Goal: Task Accomplishment & Management: Manage account settings

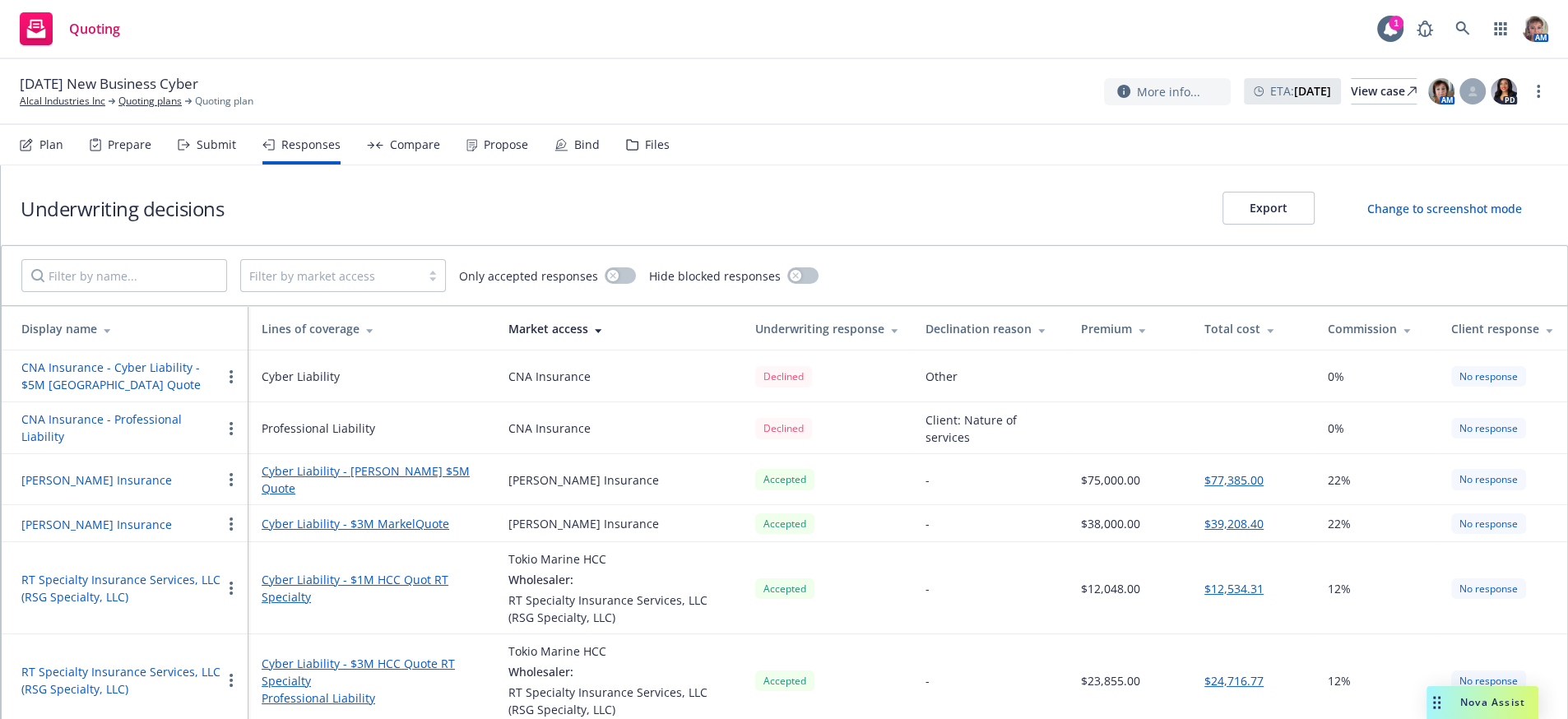
scroll to position [156, 0]
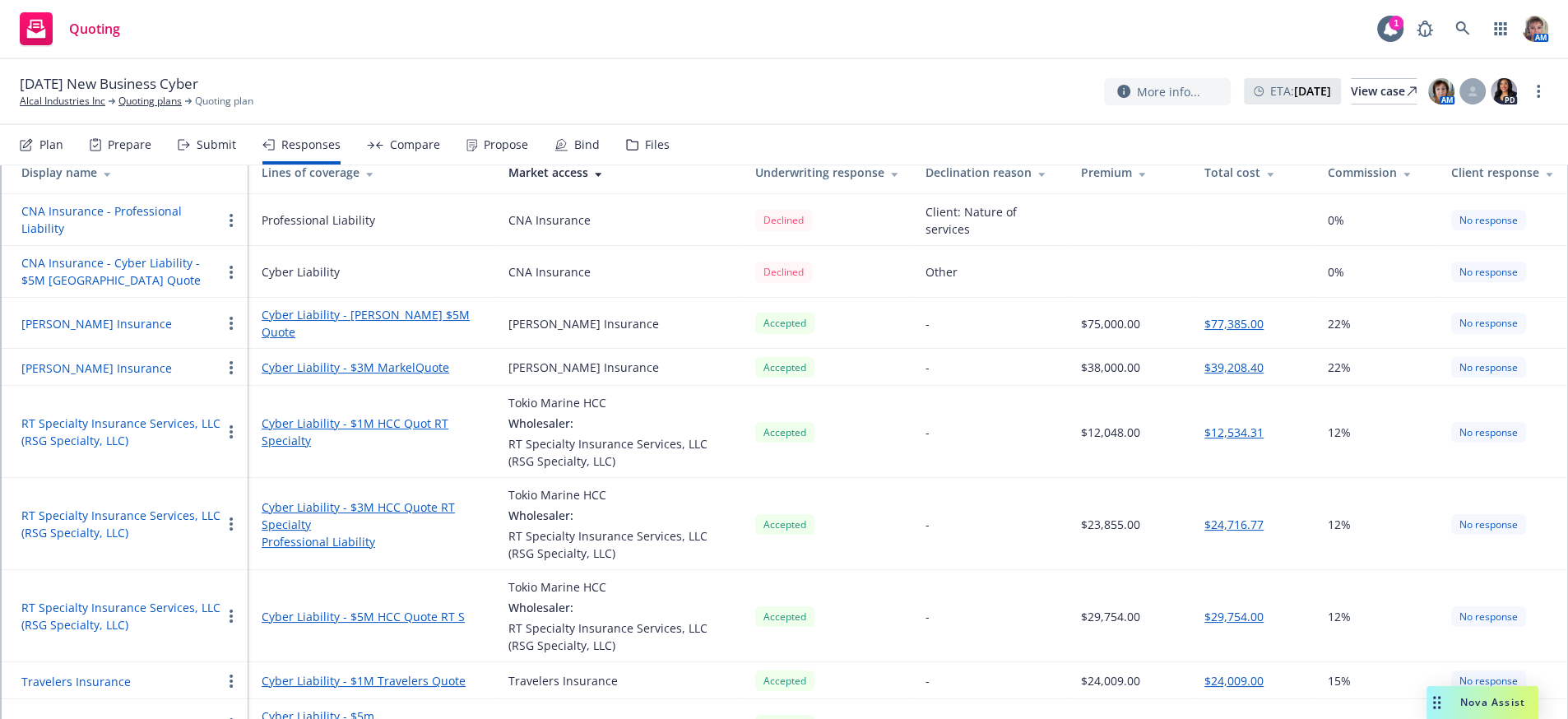
click at [337, 151] on div "Responses" at bounding box center [311, 144] width 59 height 13
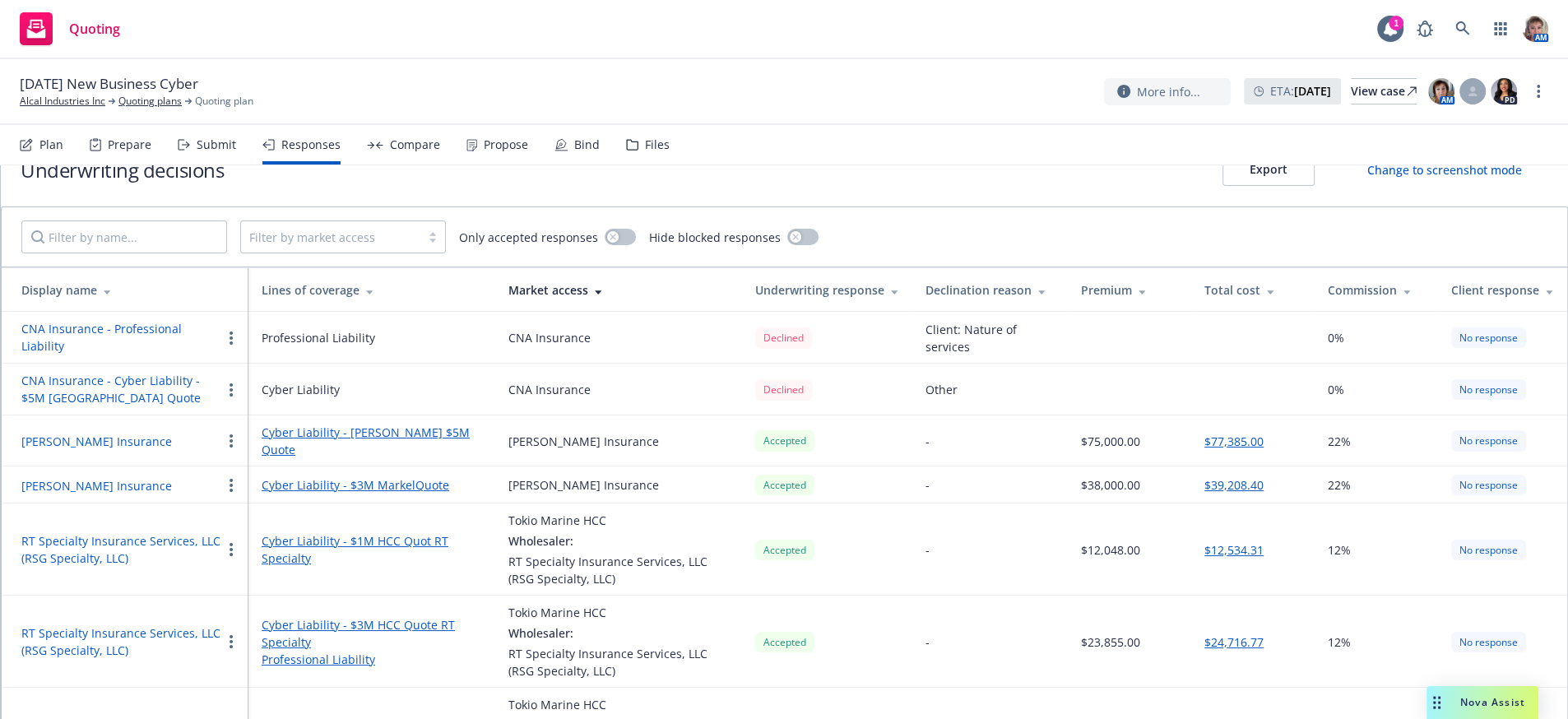
scroll to position [0, 0]
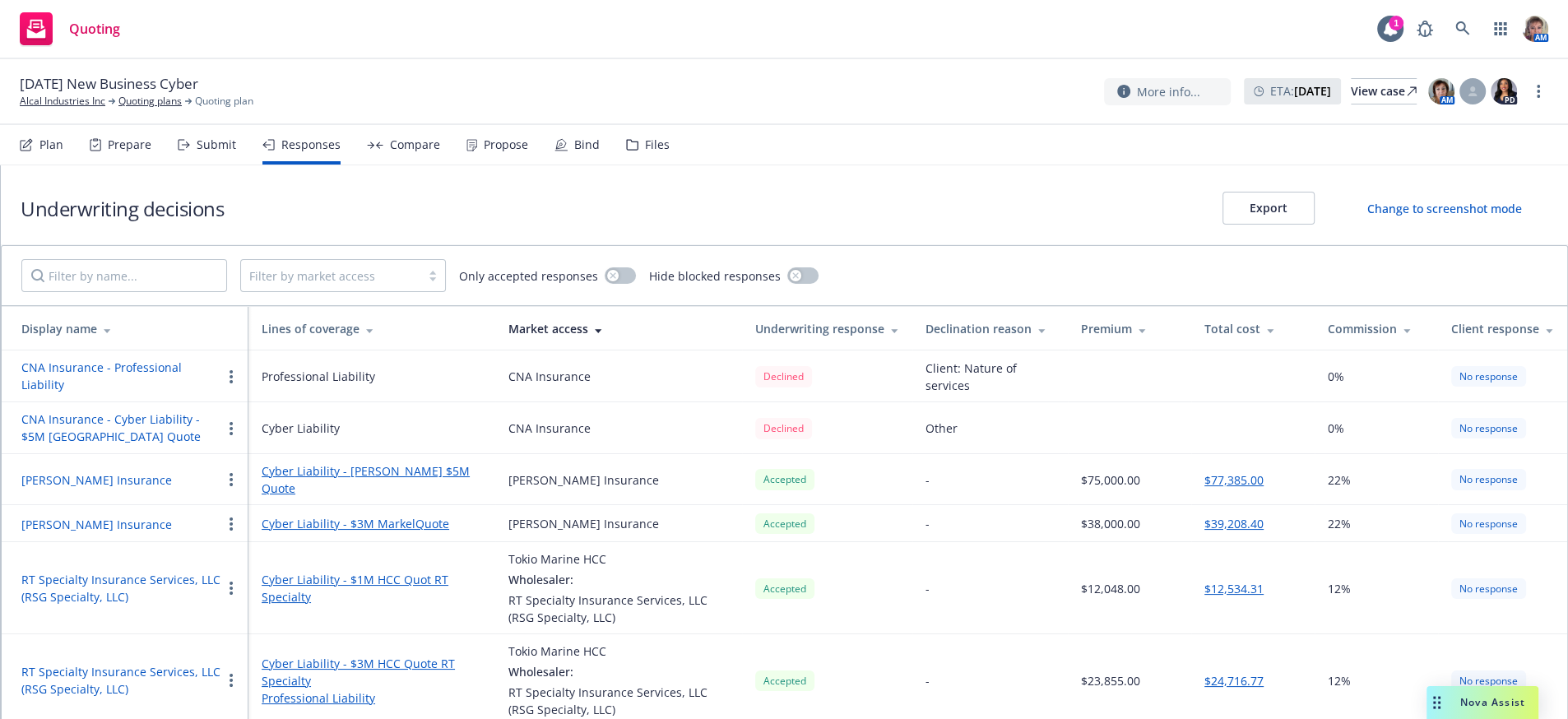
click at [1268, 222] on button "Export" at bounding box center [1268, 208] width 92 height 33
click at [203, 149] on div "Submit" at bounding box center [207, 145] width 58 height 40
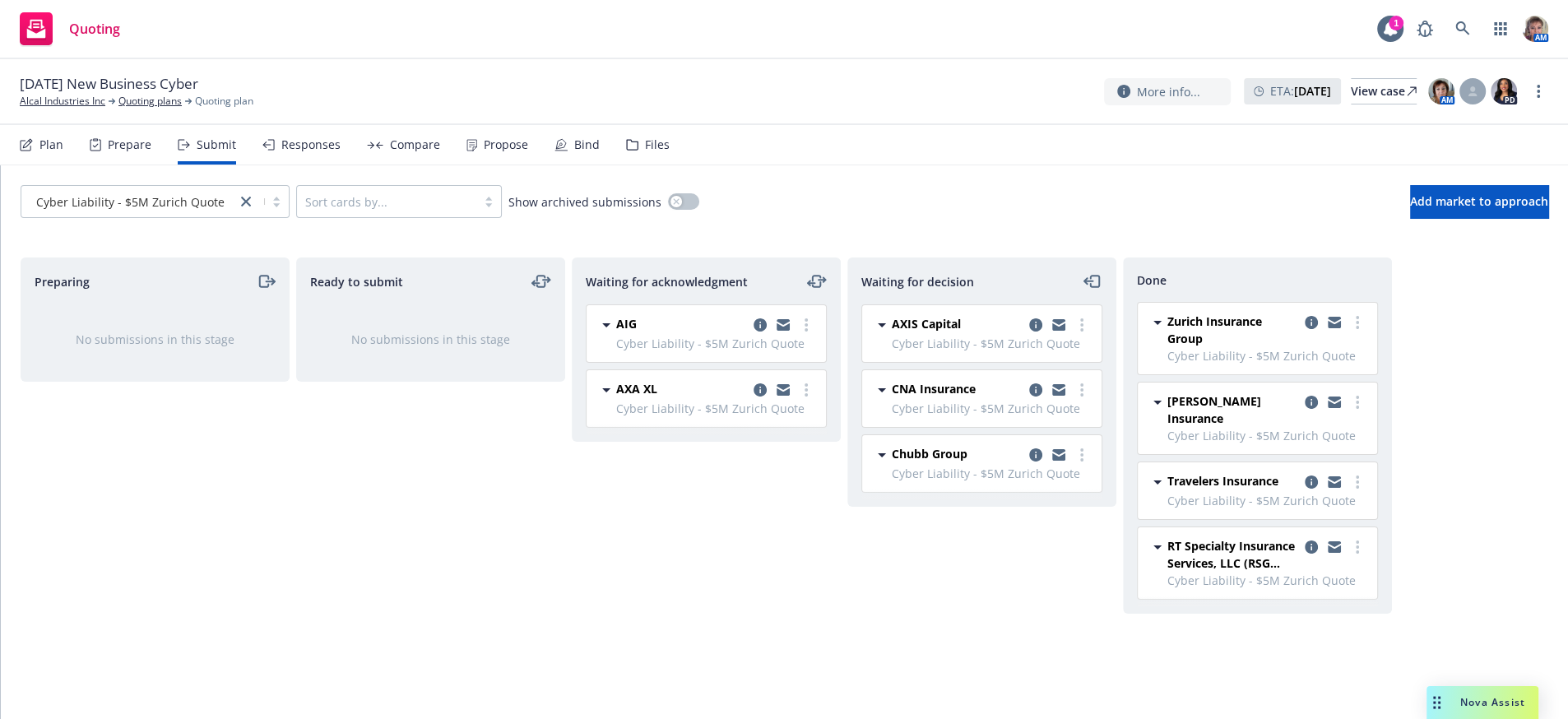
click at [669, 151] on div "Files" at bounding box center [657, 144] width 25 height 13
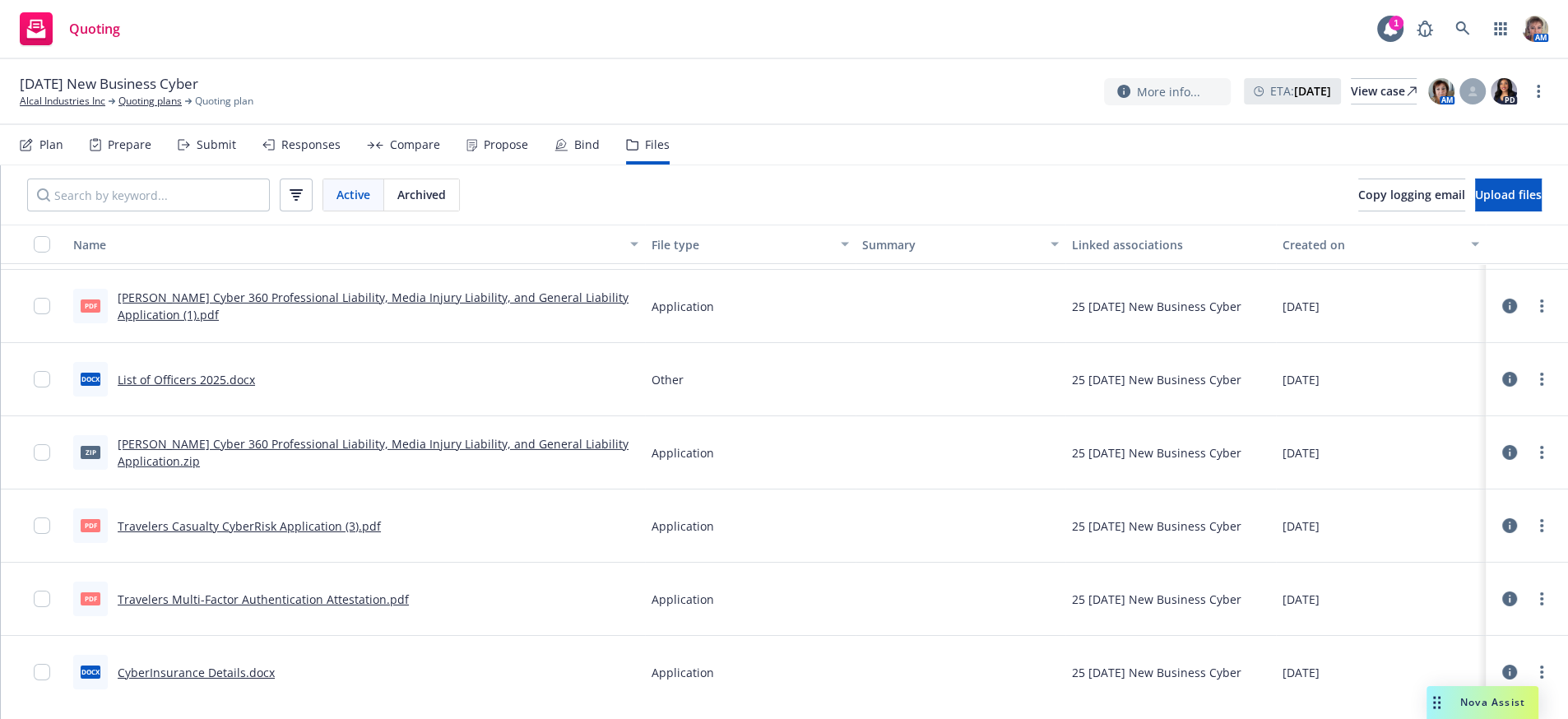
scroll to position [5586, 0]
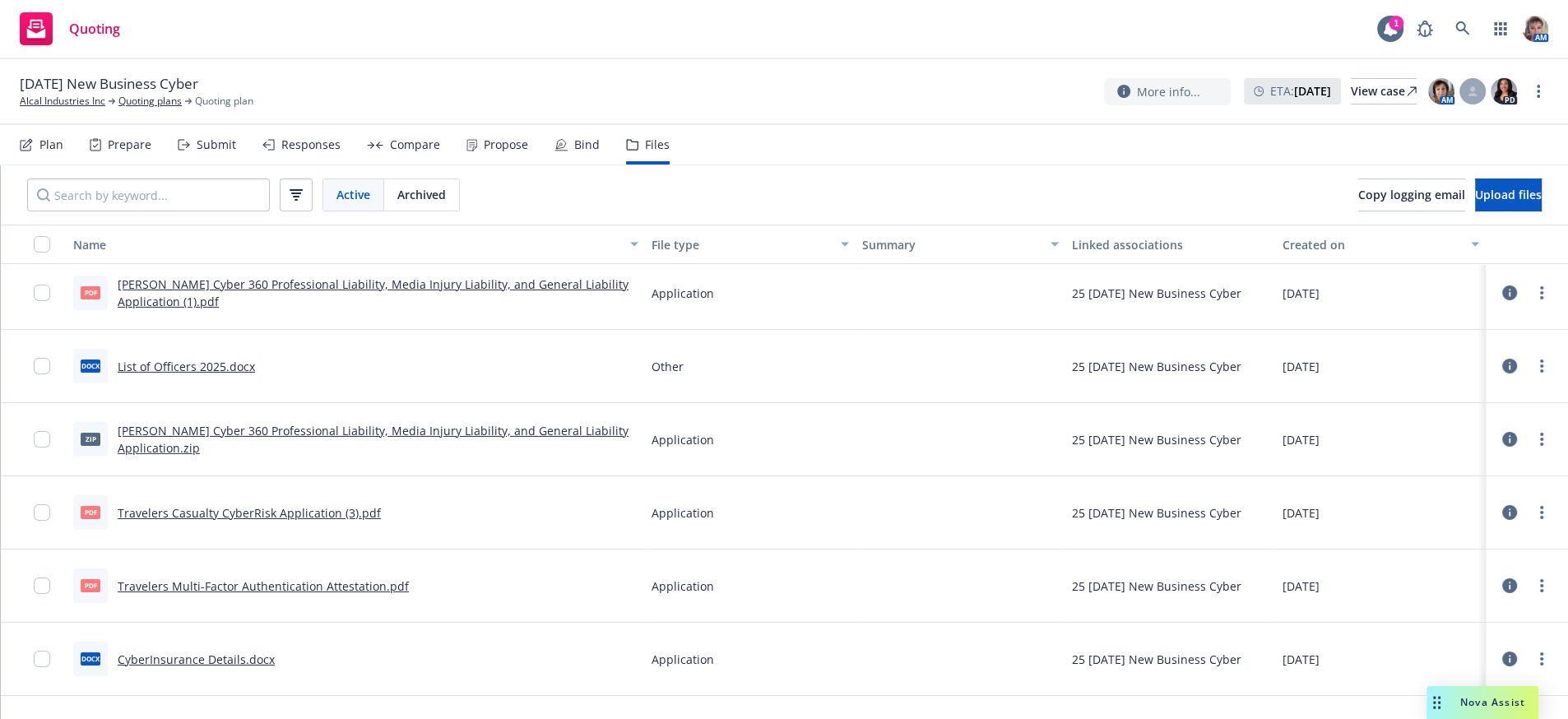
click at [274, 521] on link "Travelers Casualty CyberRisk Application (3).pdf" at bounding box center [249, 513] width 263 height 16
click at [1484, 705] on span "Nova Assist" at bounding box center [1493, 702] width 65 height 14
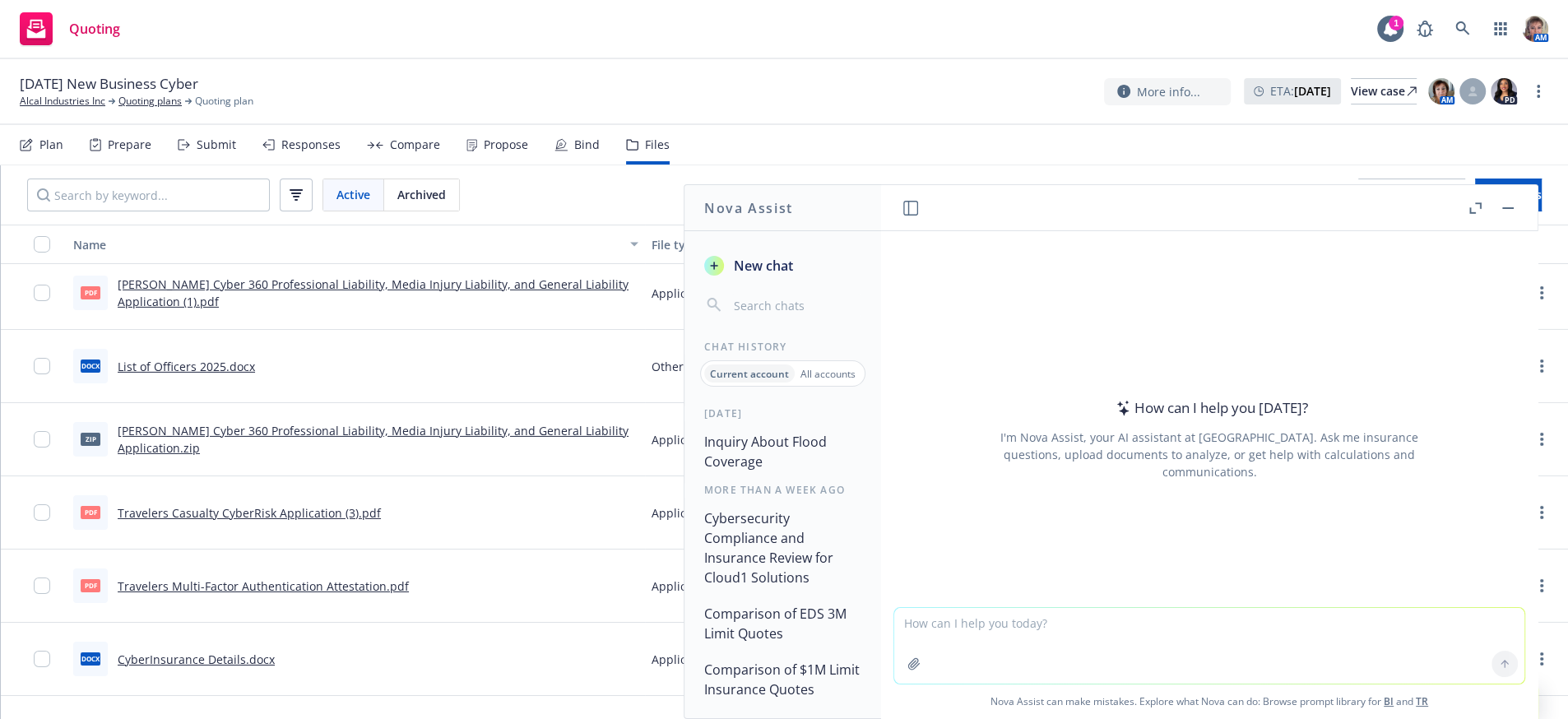
click at [1077, 627] on textarea at bounding box center [1210, 646] width 631 height 76
click at [969, 651] on textarea "Please Reward professionally." at bounding box center [1210, 644] width 631 height 81
drag, startPoint x: 969, startPoint y: 651, endPoint x: 947, endPoint y: 651, distance: 22.0
click at [947, 651] on textarea "Please Reward professionally." at bounding box center [1210, 644] width 631 height 81
paste textarea "Hello Greg and Courtney: We are pleased to present the attached proposal for Cy…"
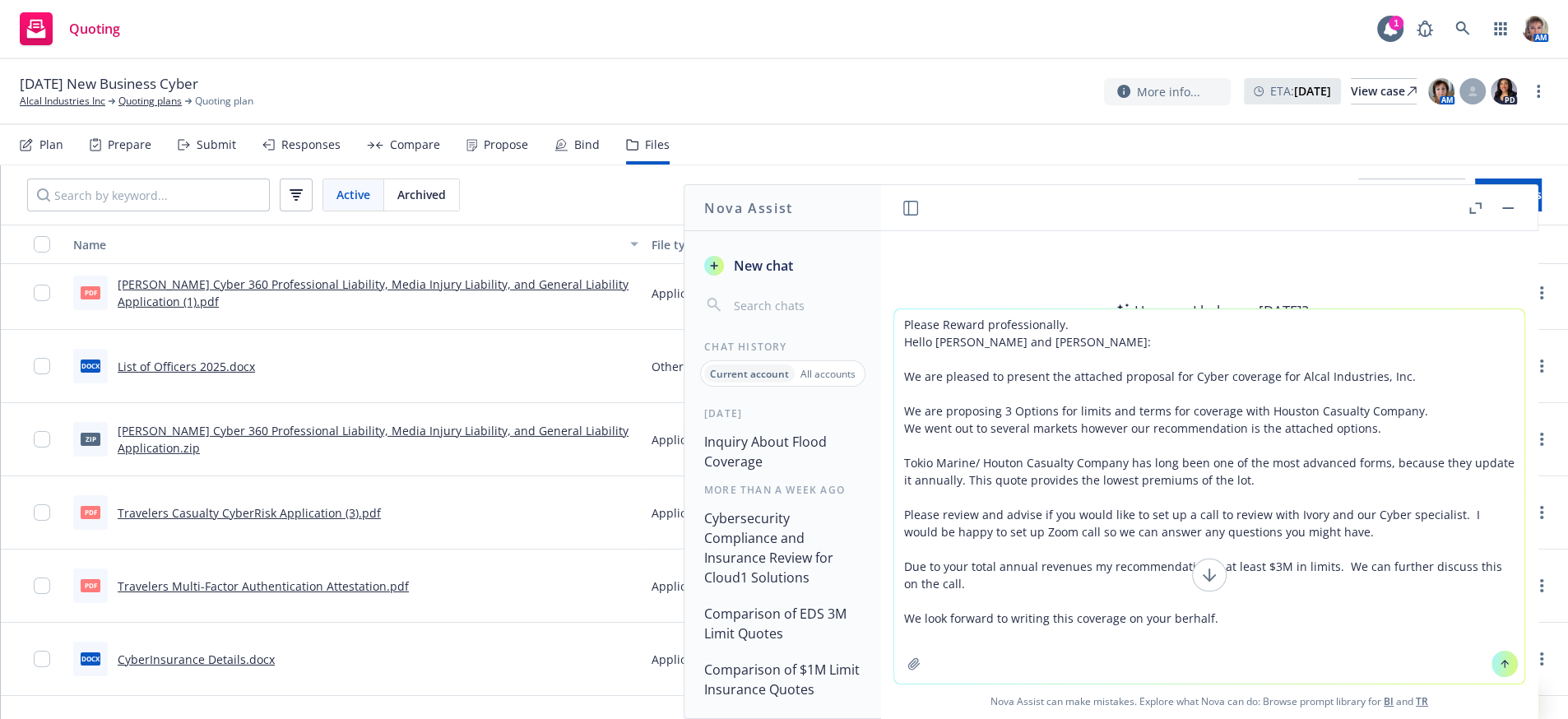
type textarea "Please Reward professionally. Hello Greg and Courtney: We are pleased to presen…"
click at [1499, 659] on icon at bounding box center [1505, 665] width 12 height 12
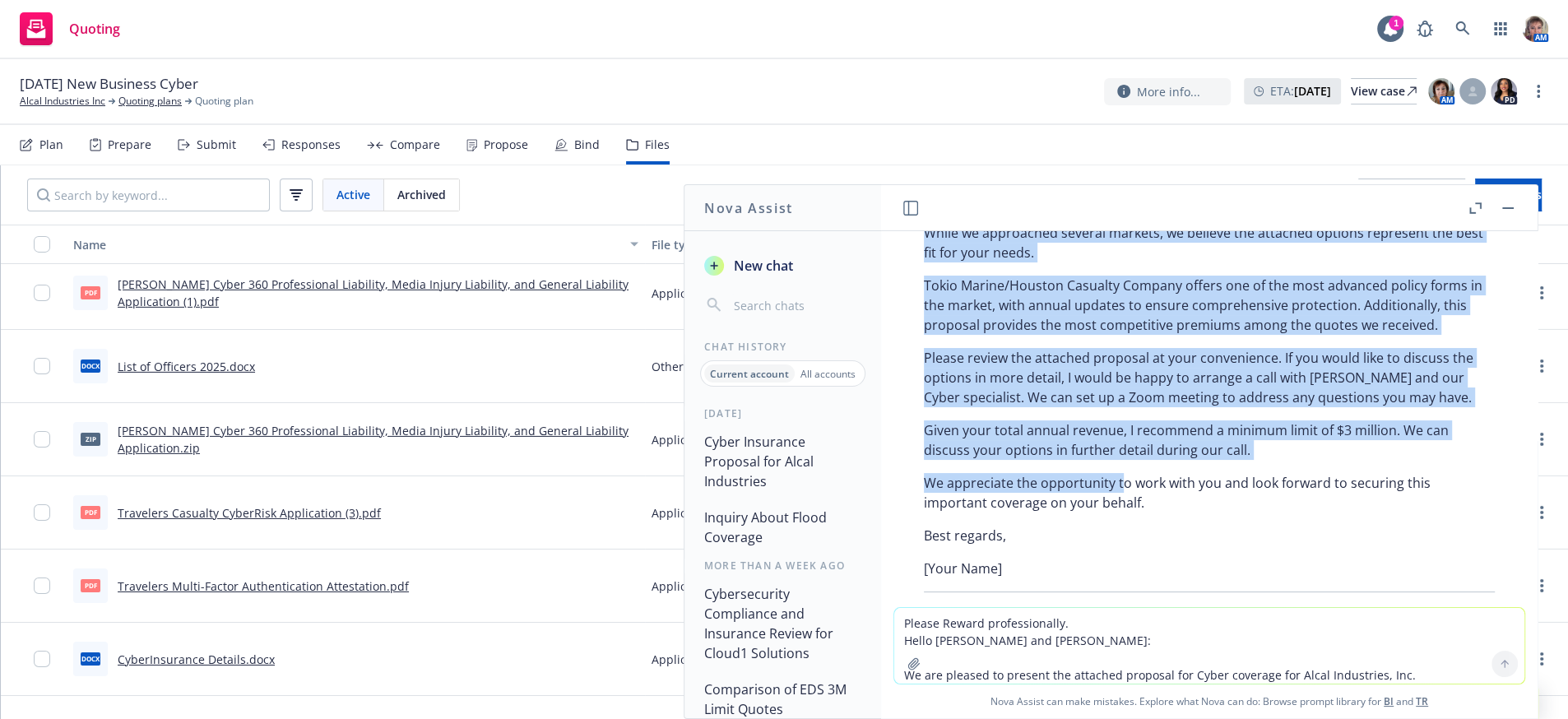
scroll to position [661, 0]
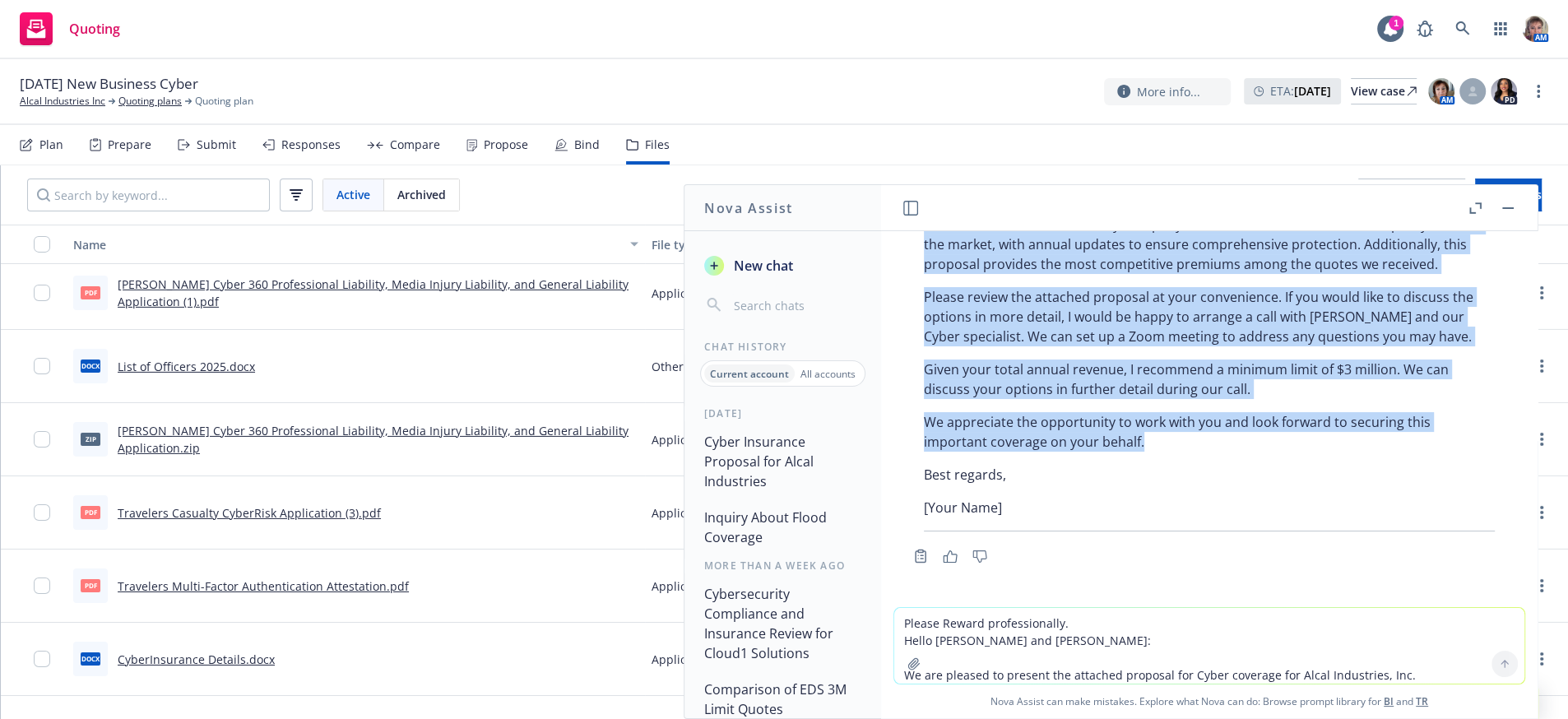
drag, startPoint x: 927, startPoint y: 407, endPoint x: 1265, endPoint y: 582, distance: 380.6
click at [1265, 538] on div "Certainly! Here’s a polished, professional version of your email: Hello Greg an…" at bounding box center [1209, 270] width 604 height 535
copy div "Hello Greg and Courtney, We are pleased to present the attached proposal for Cy…"
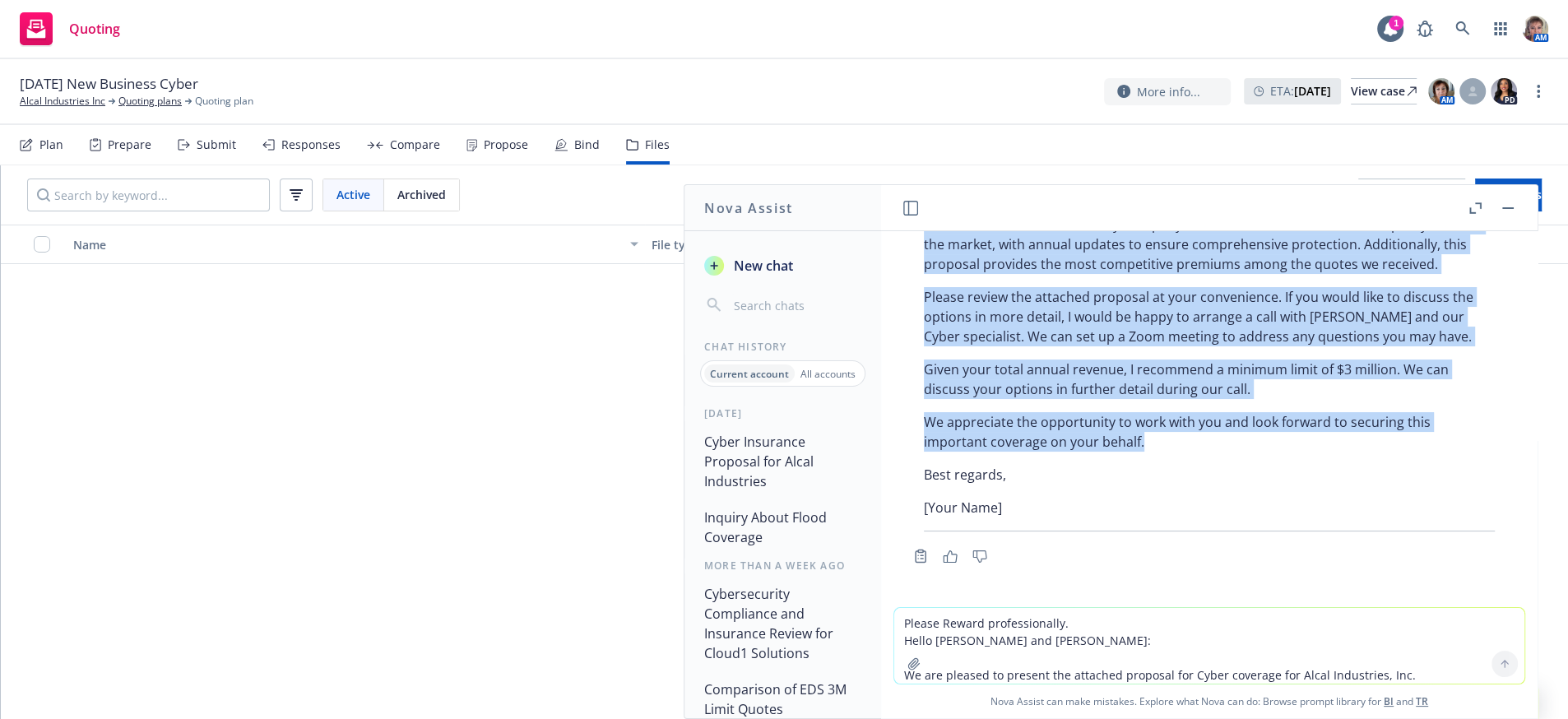
scroll to position [0, 0]
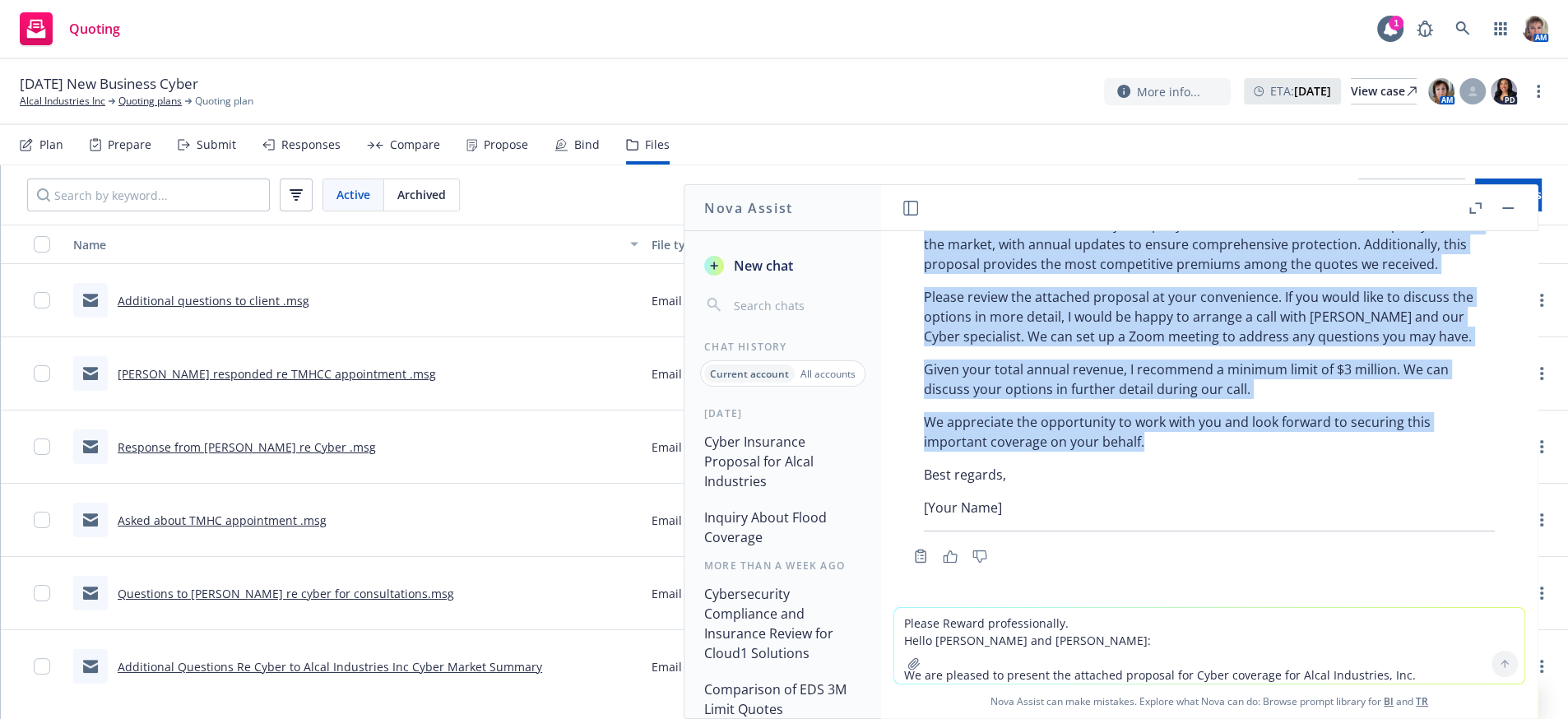
click at [524, 151] on div "Propose" at bounding box center [505, 144] width 44 height 13
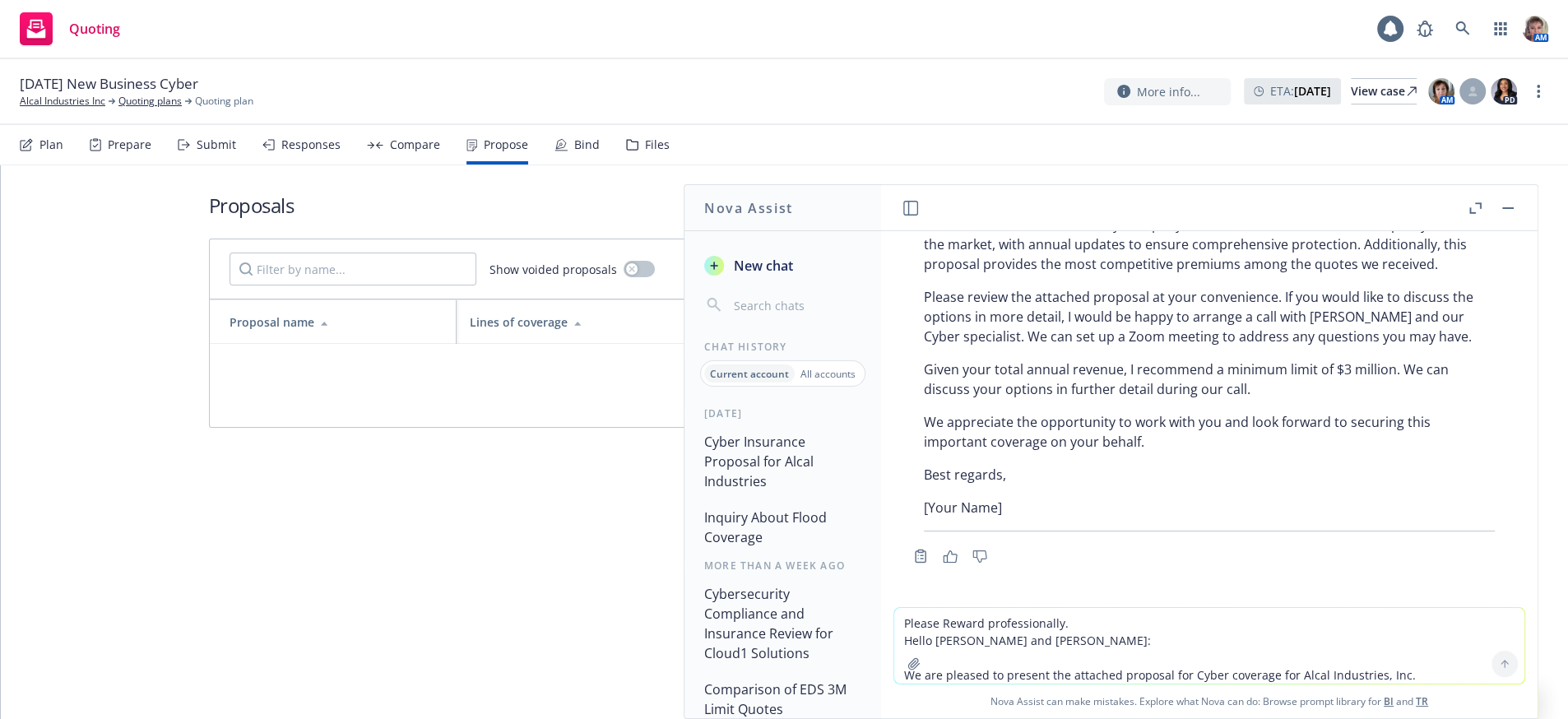
click at [582, 552] on div "Proposals Show voided proposals Quick proposal Open proposal builder Proposal n…" at bounding box center [785, 442] width 1568 height 554
click at [1499, 212] on button "button" at bounding box center [1509, 209] width 20 height 20
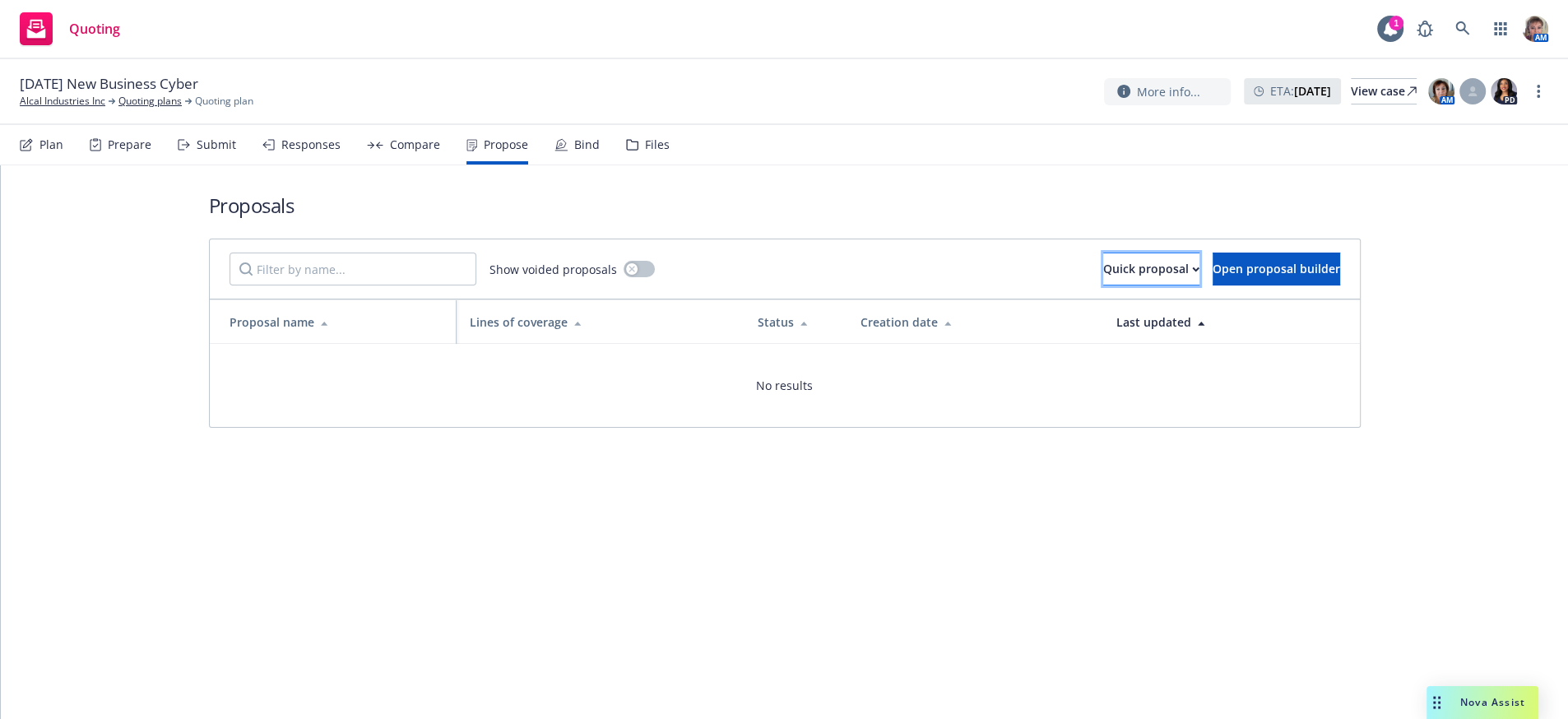
click at [1103, 285] on div "Quick proposal" at bounding box center [1151, 269] width 96 height 32
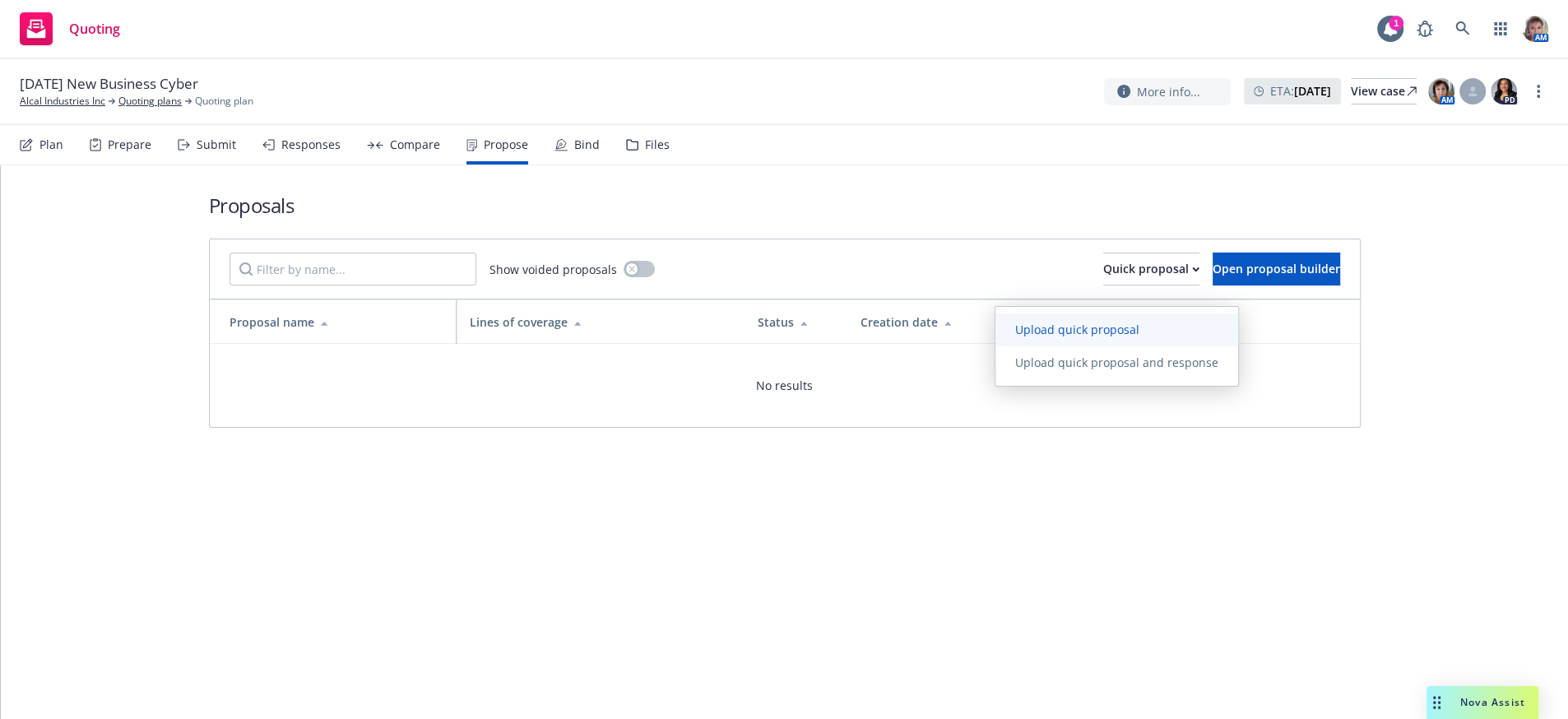
click at [1057, 324] on span "Upload quick proposal" at bounding box center [1078, 329] width 164 height 16
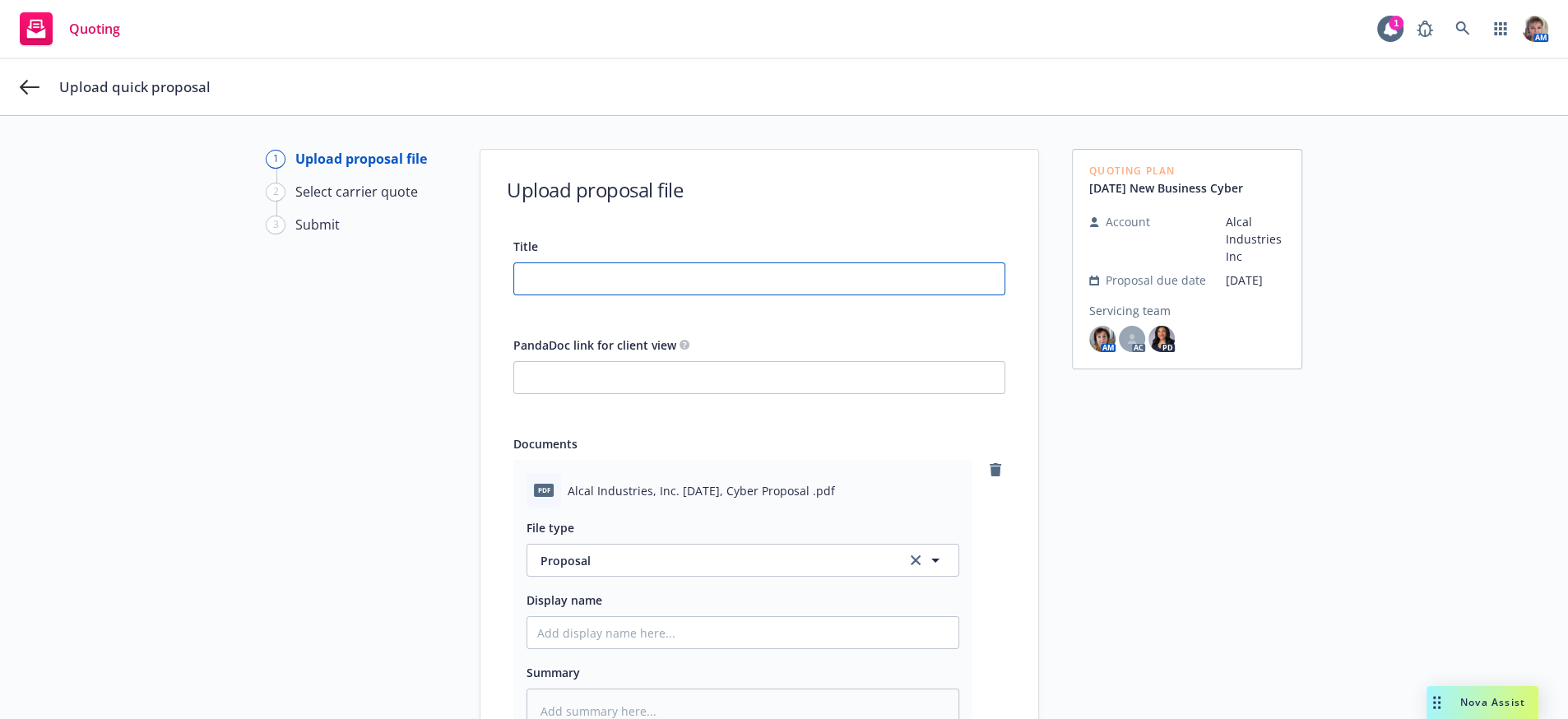
click at [583, 276] on input "Title" at bounding box center [759, 279] width 490 height 32
type input "2"
type textarea "x"
type input "25"
type textarea "x"
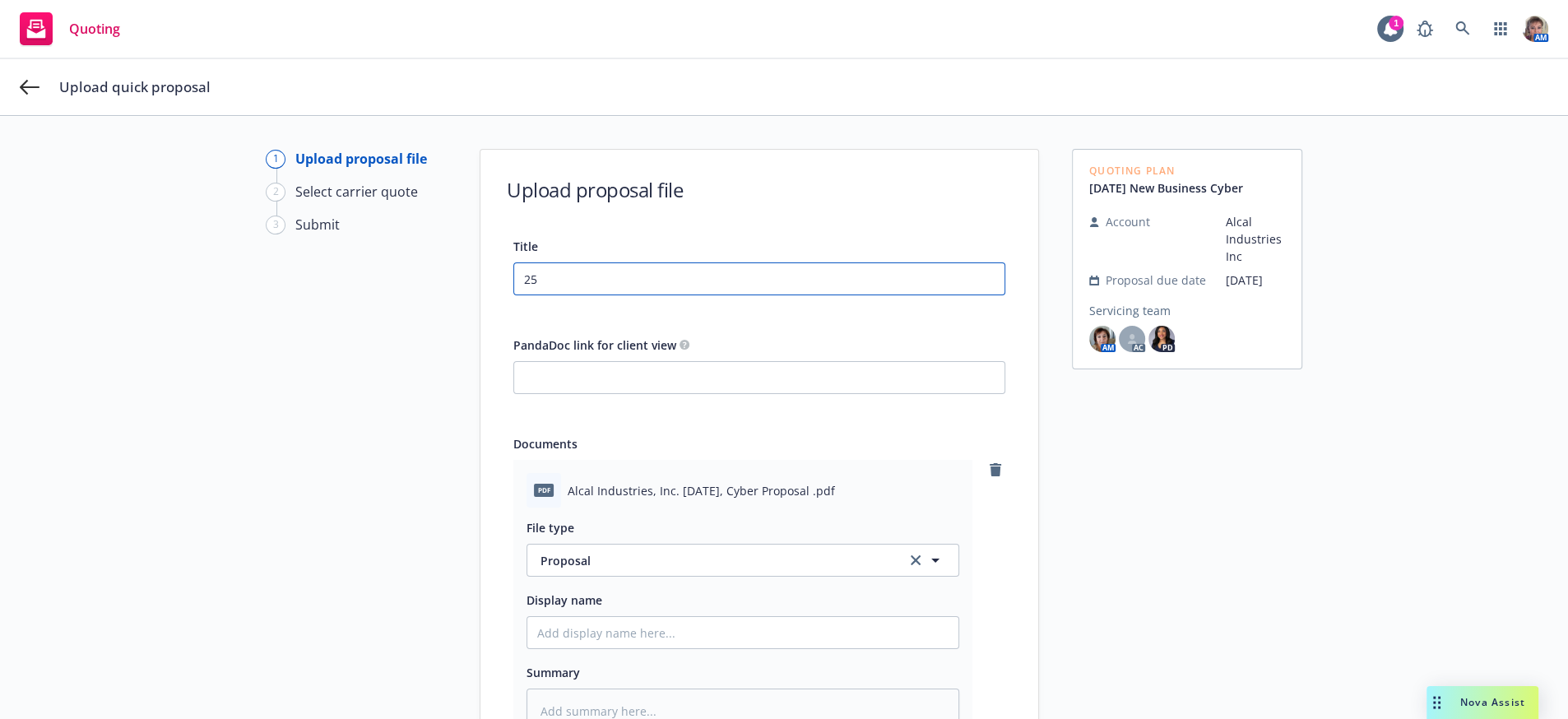
type input "25-"
type textarea "x"
type input "25-2"
type textarea "x"
type input "25-26"
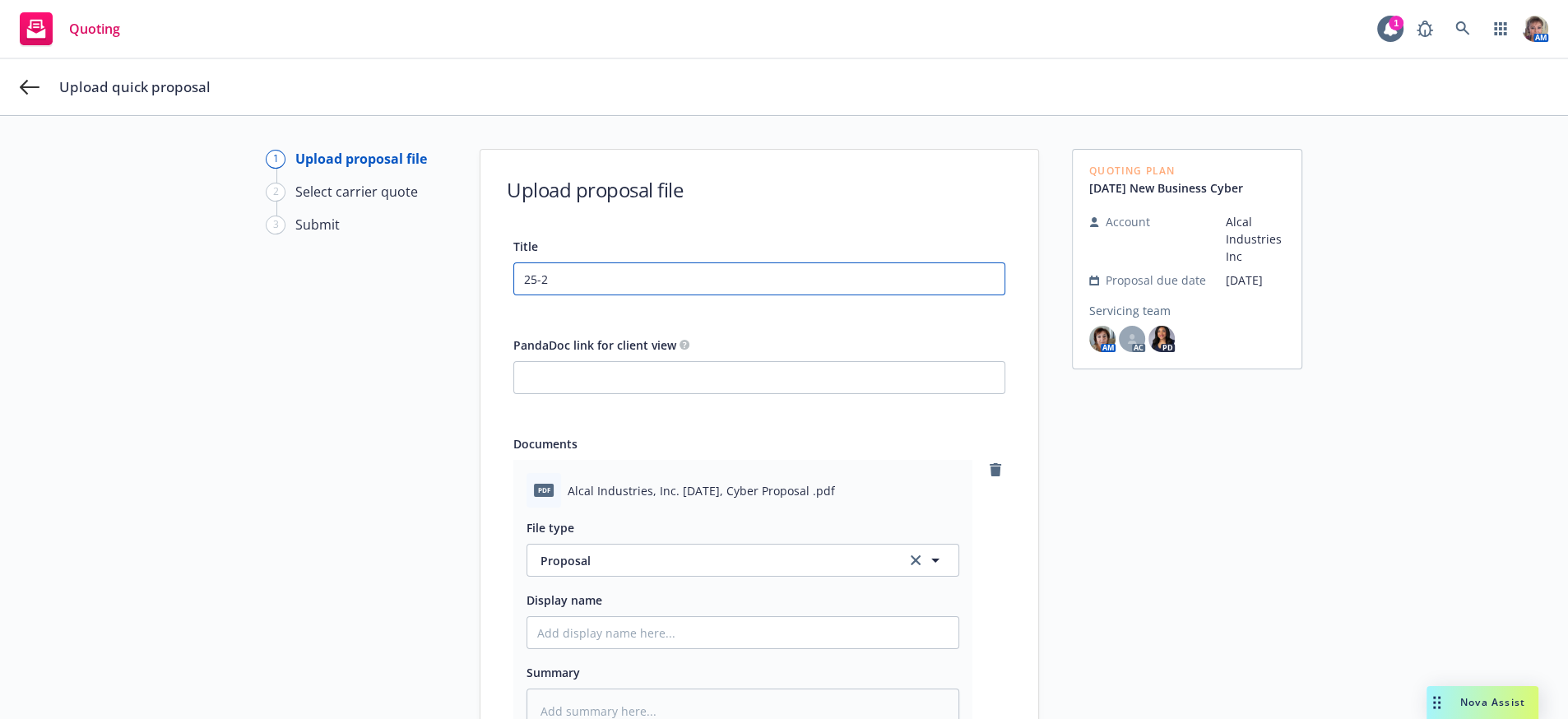
type textarea "x"
type input "25-26"
type textarea "x"
type input "25-26 C"
type textarea "x"
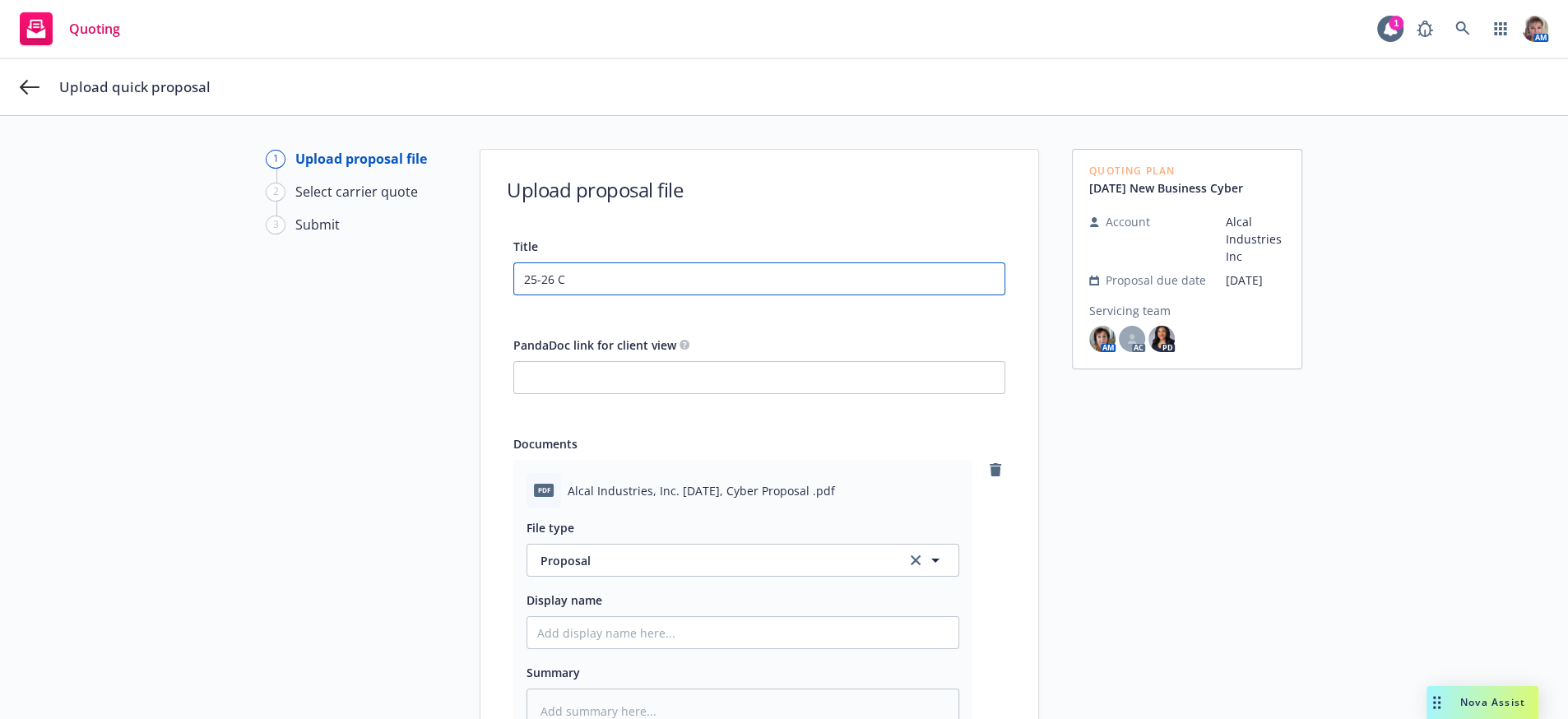
type input "25-26 Cy"
type textarea "x"
type input "25-26 Cyb"
type textarea "x"
type input "25-26 Cybe"
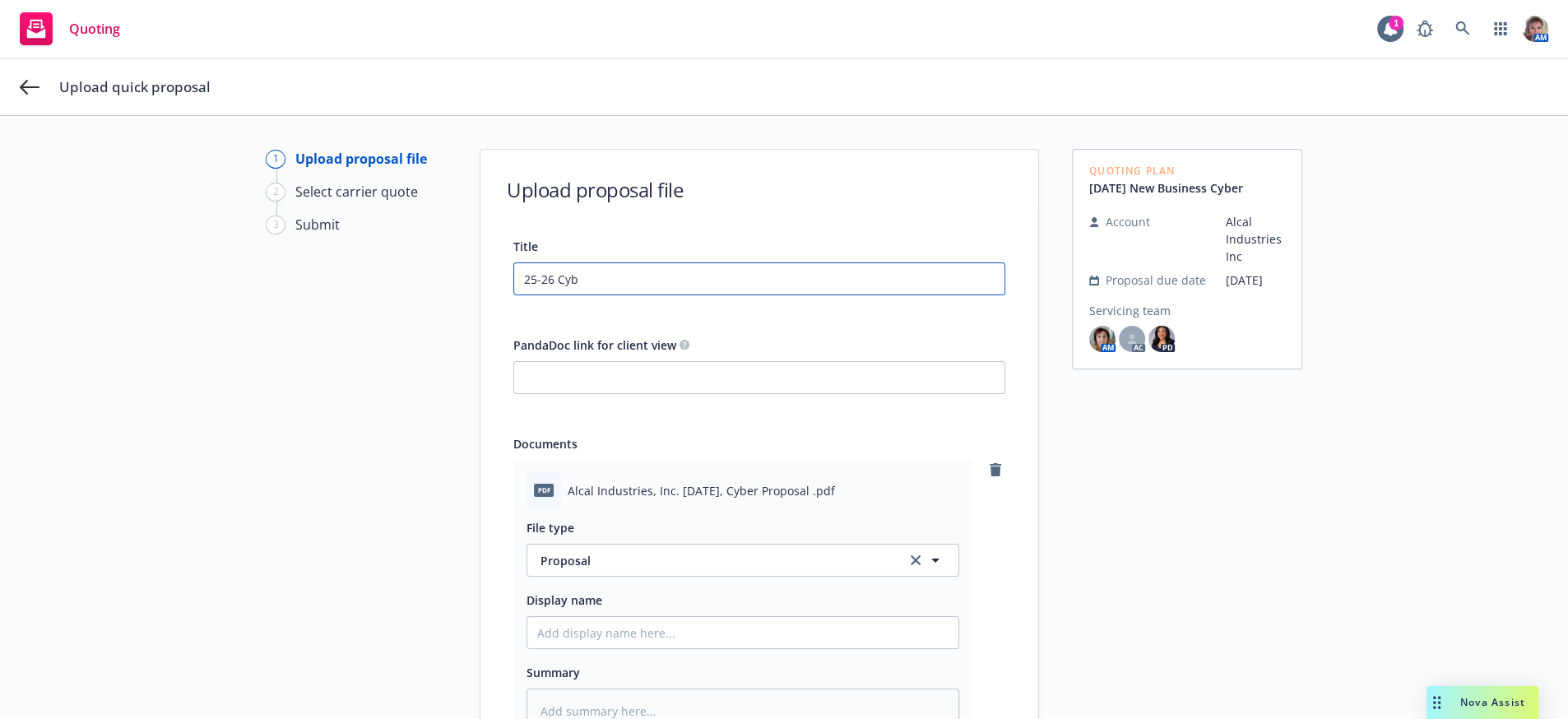
type textarea "x"
type input "25-26 Cyber"
type textarea "x"
type input "25-26 Cyber"
type textarea "x"
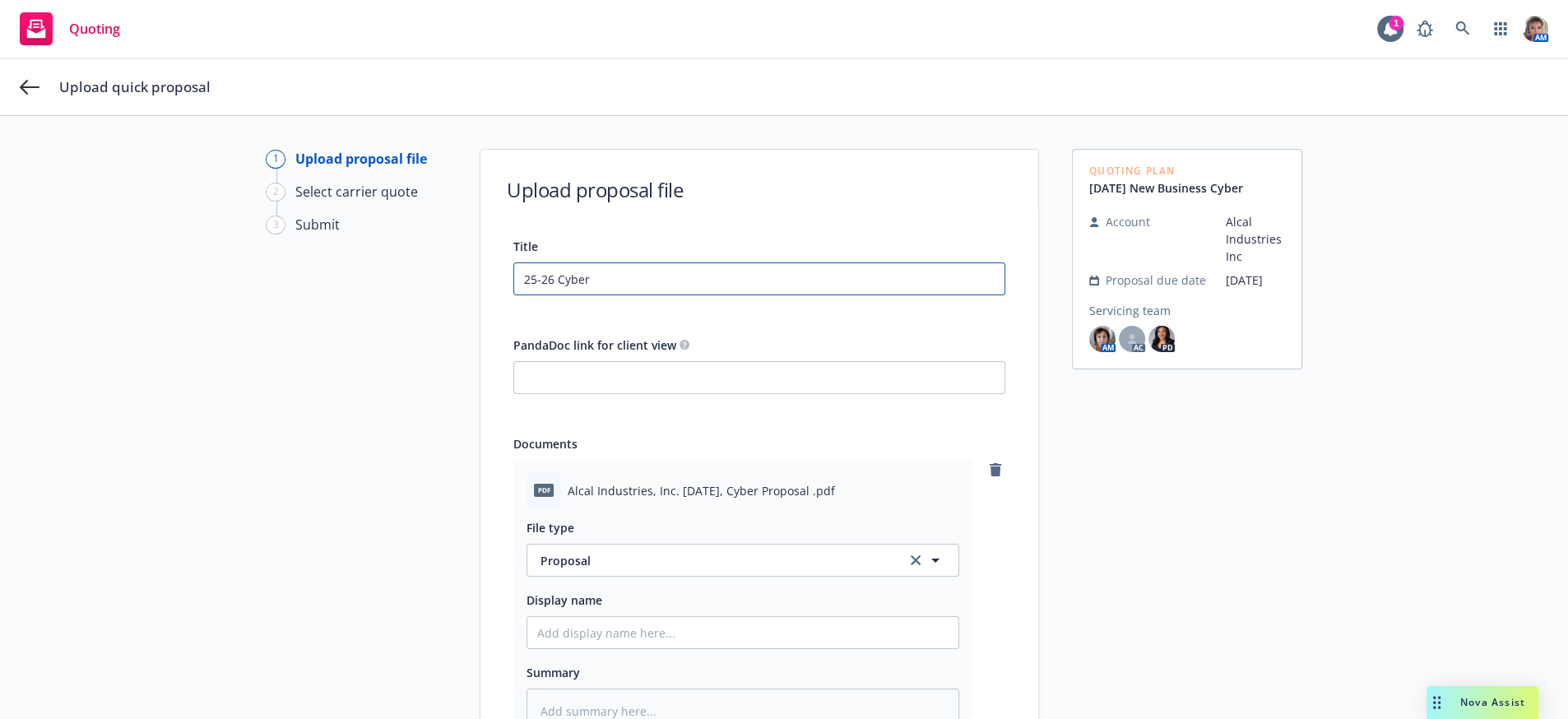
type input "25-26 Cyber P"
type textarea "x"
type input "25-26 Cyber Pr"
type textarea "x"
type input "25-26 Cyber Pro"
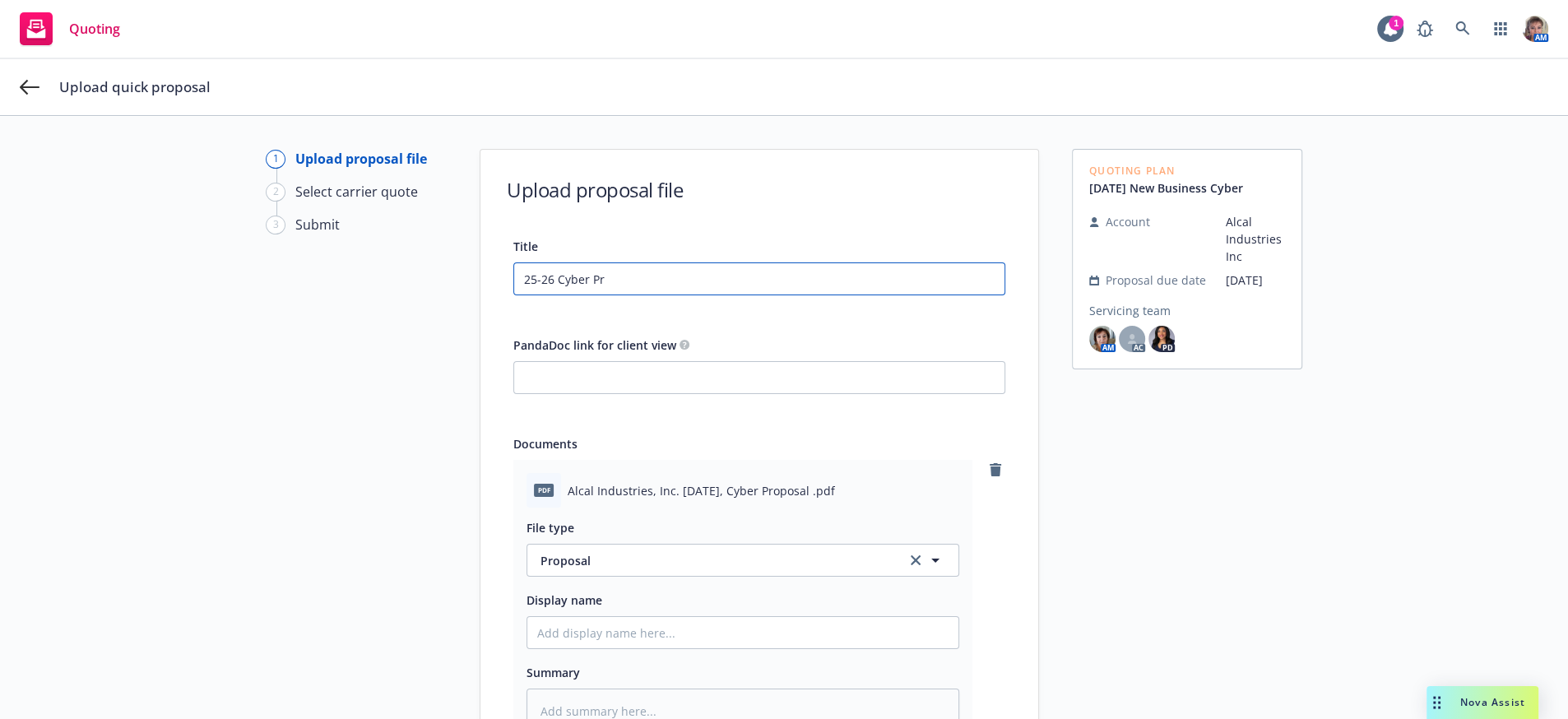
type textarea "x"
type input "25-26 Cyber Prop"
type textarea "x"
type input "25-26 Cyber Propo"
type textarea "x"
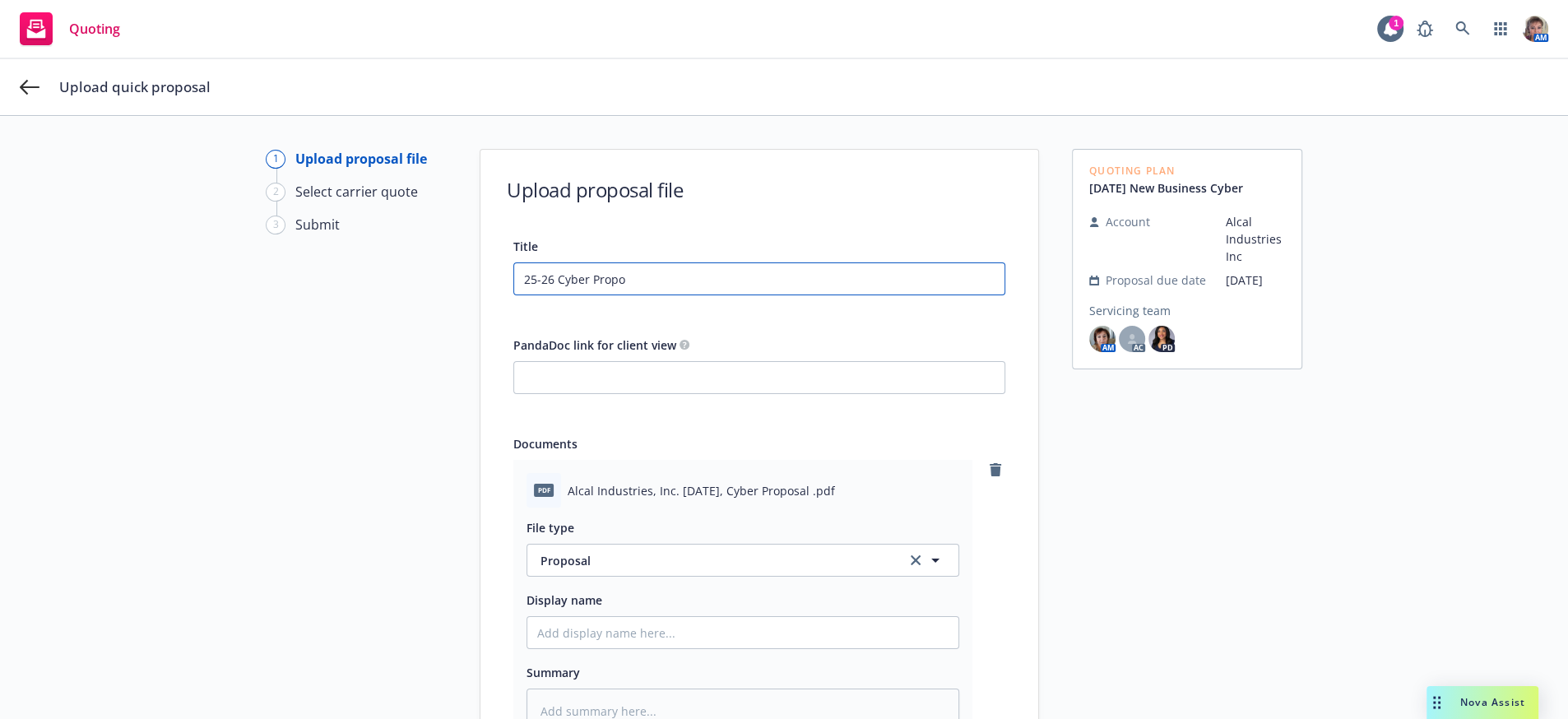
type input "25-26 Cyber Propos"
type textarea "x"
type input "25-26 Cyber Proposa"
type textarea "x"
type input "25-26 Cyber Proposal"
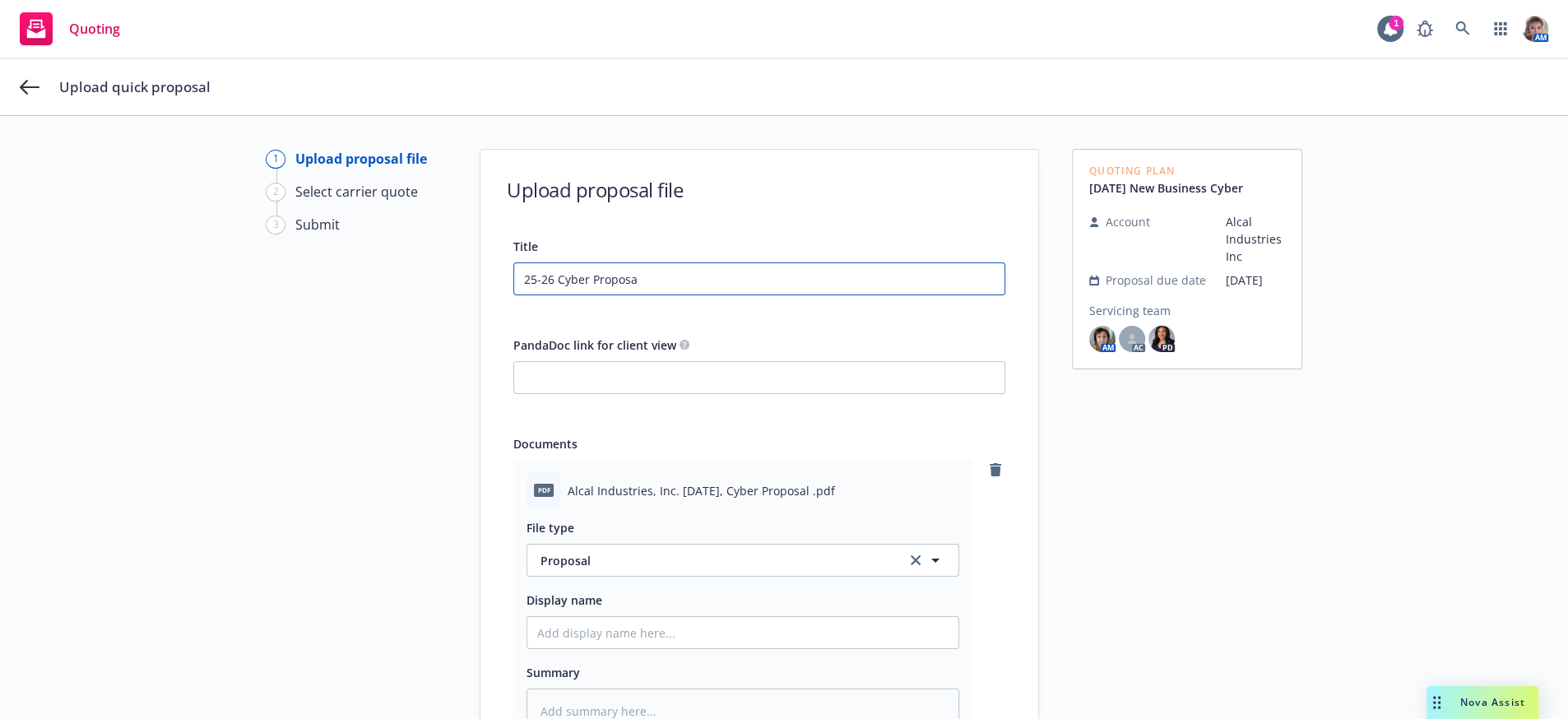
type textarea "x"
type input "25-26 Cyber Proposal"
click at [568, 394] on input "PandaDoc link for client view" at bounding box center [759, 378] width 490 height 32
paste input "https://app.pandadoc.com/a/#/documents/J5bo8mAA2bshvJxLfXH3VL?new=true"
type input "https://app.pandadoc.com/a/#/documents/J5bo8mAA2bshvJxLfXH3VL?new=true"
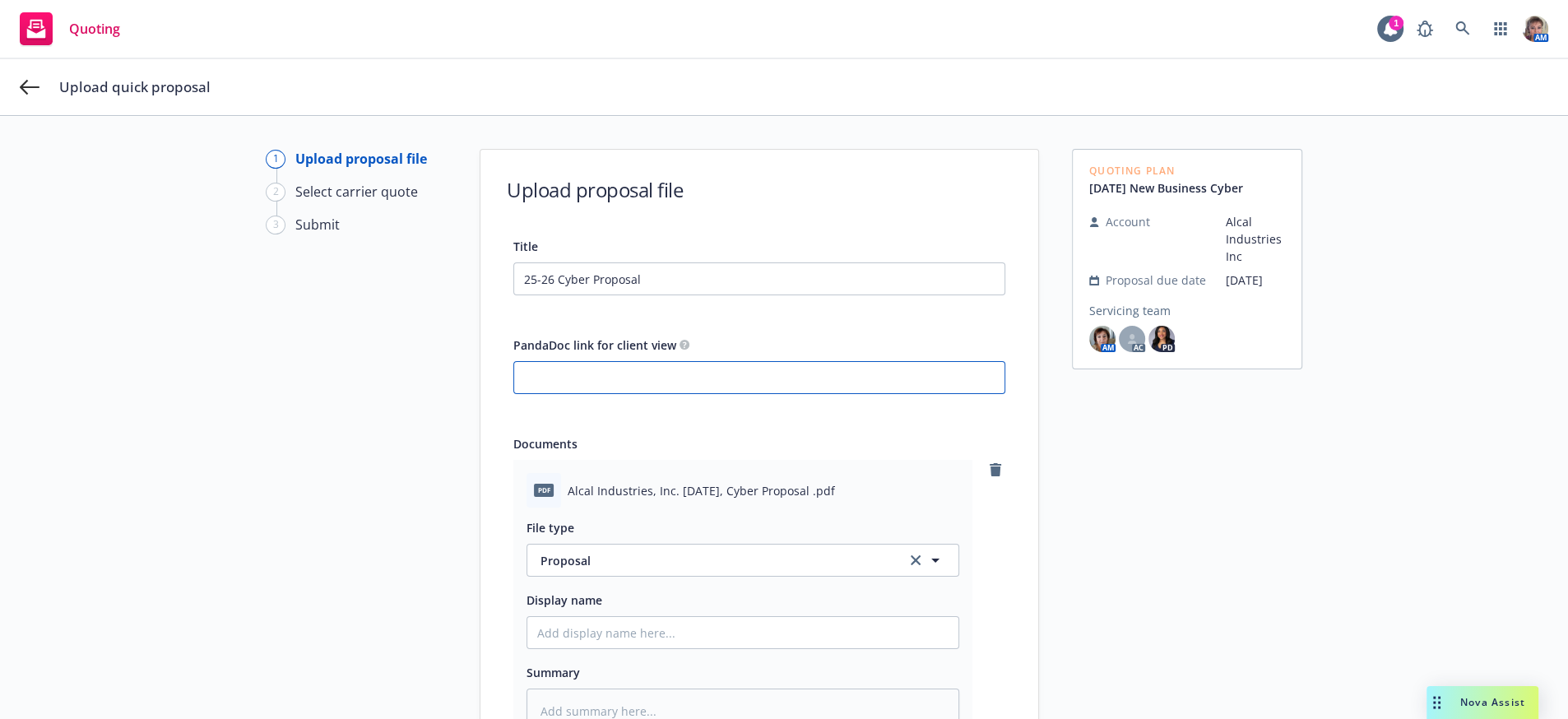
type textarea "x"
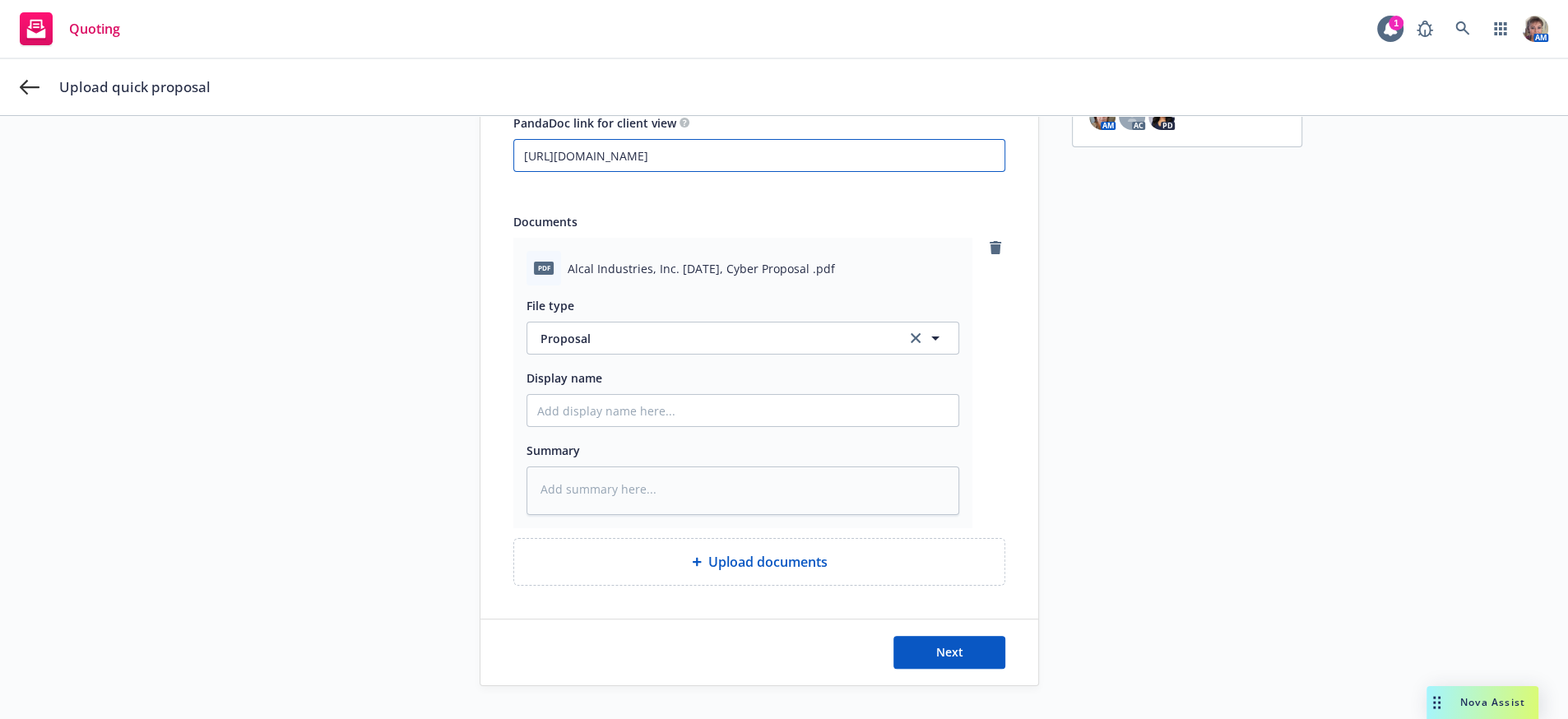
type input "https://app.pandadoc.com/a/#/documents/J5bo8mAA2bshvJxLfXH3VL?new=true"
click at [816, 557] on span "Upload documents" at bounding box center [768, 562] width 120 height 20
click at [911, 333] on icon "clear selection" at bounding box center [915, 338] width 10 height 10
type textarea "x"
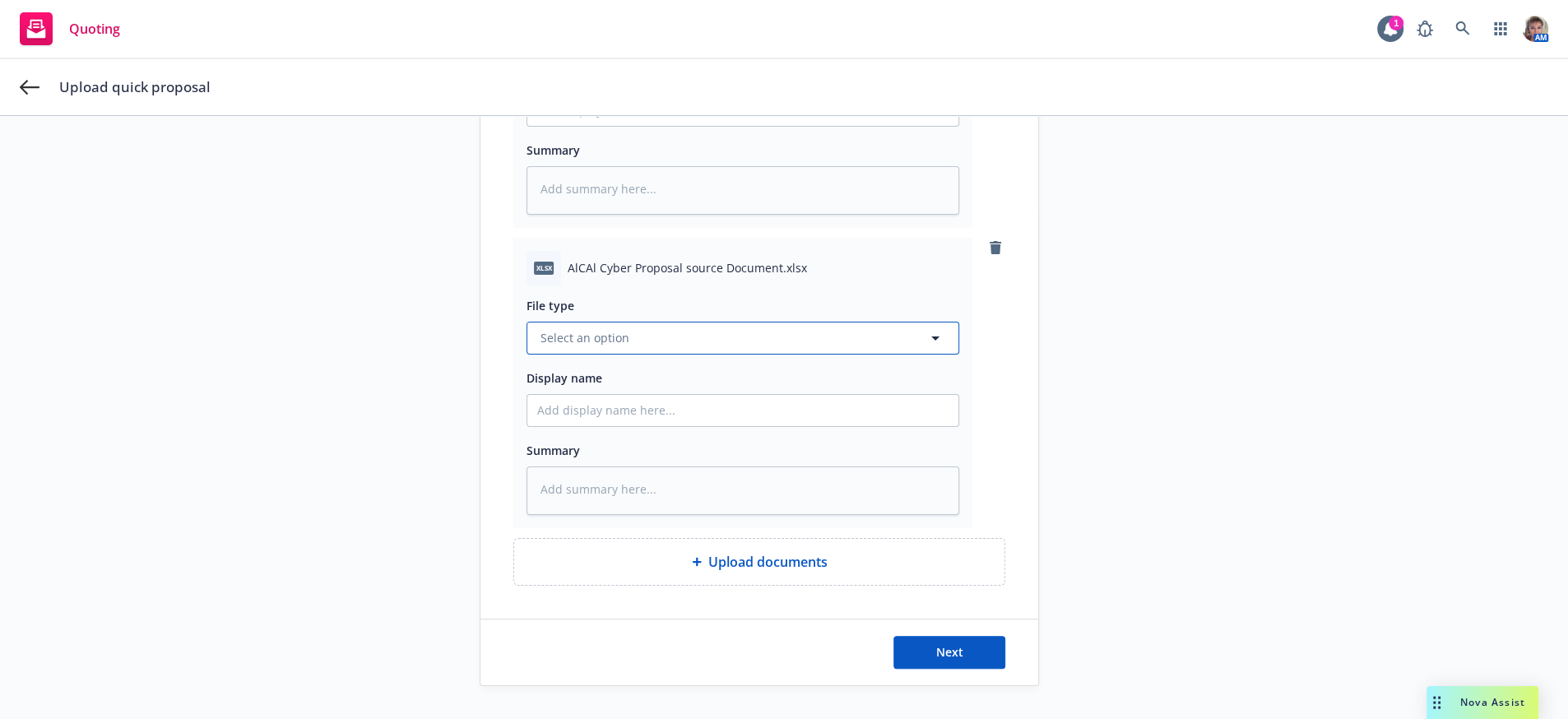
click at [925, 328] on icon "button" at bounding box center [935, 338] width 20 height 20
click at [829, 470] on div "Rate/Exposure Comparison" at bounding box center [742, 482] width 411 height 24
click at [954, 659] on button "Next" at bounding box center [949, 652] width 112 height 33
type textarea "x"
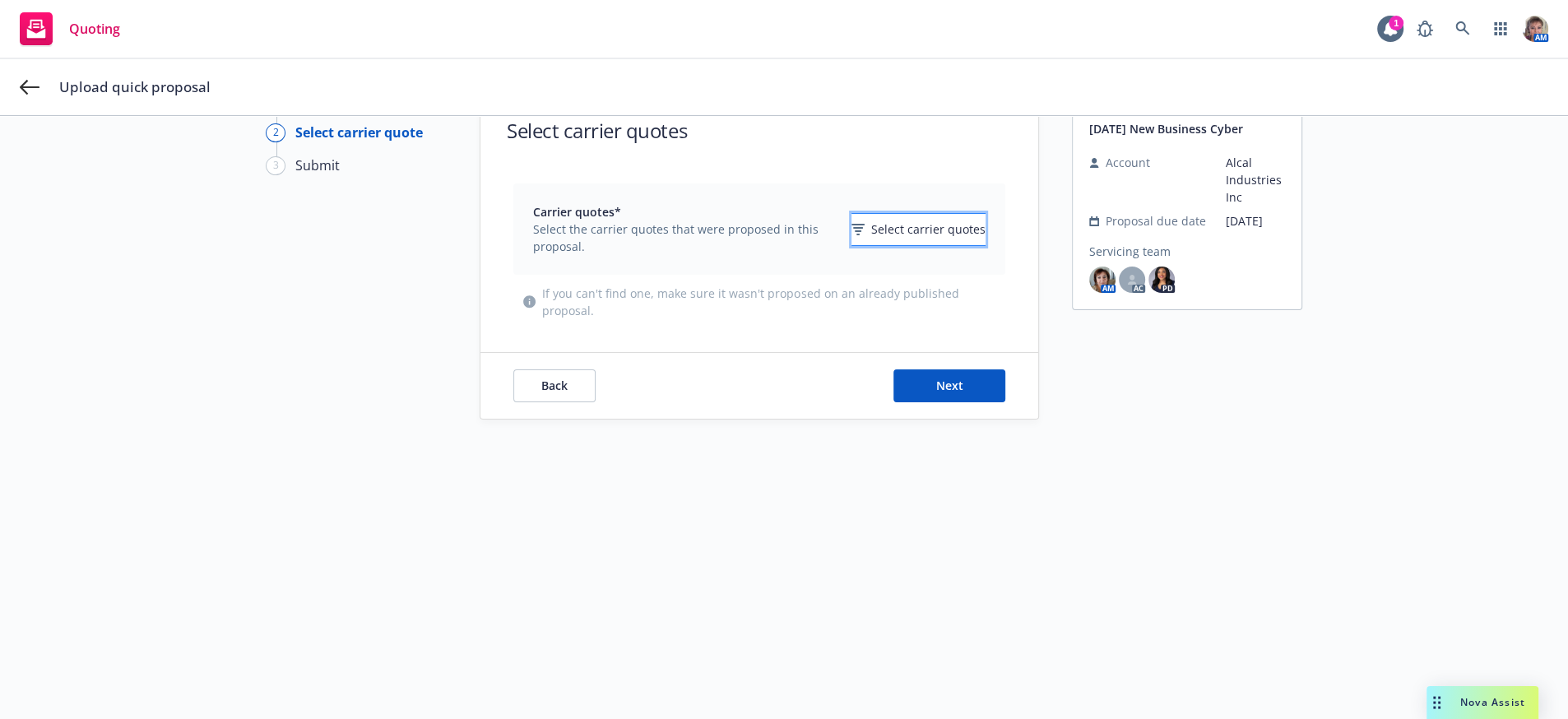
click at [928, 234] on span "Select carrier quotes" at bounding box center [928, 228] width 115 height 17
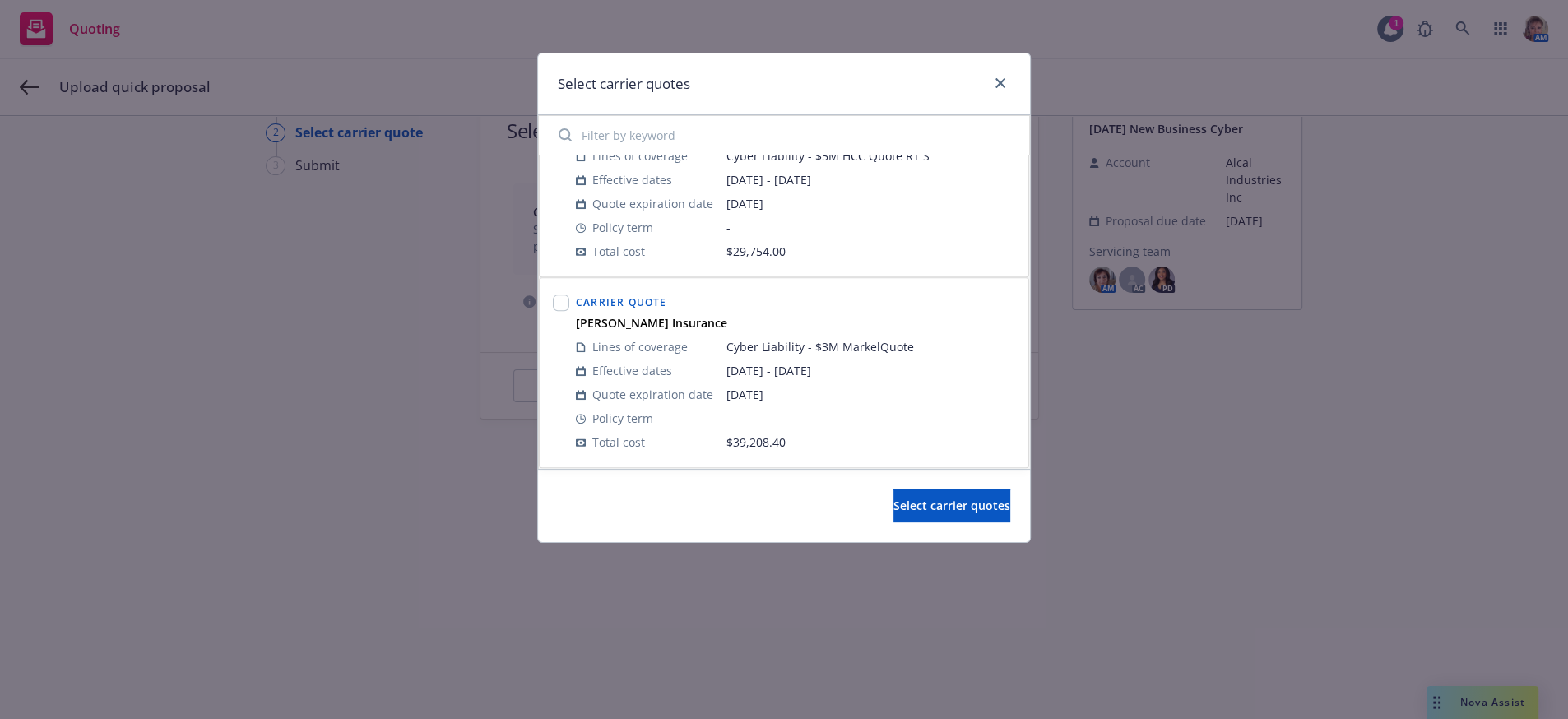
scroll to position [0, 0]
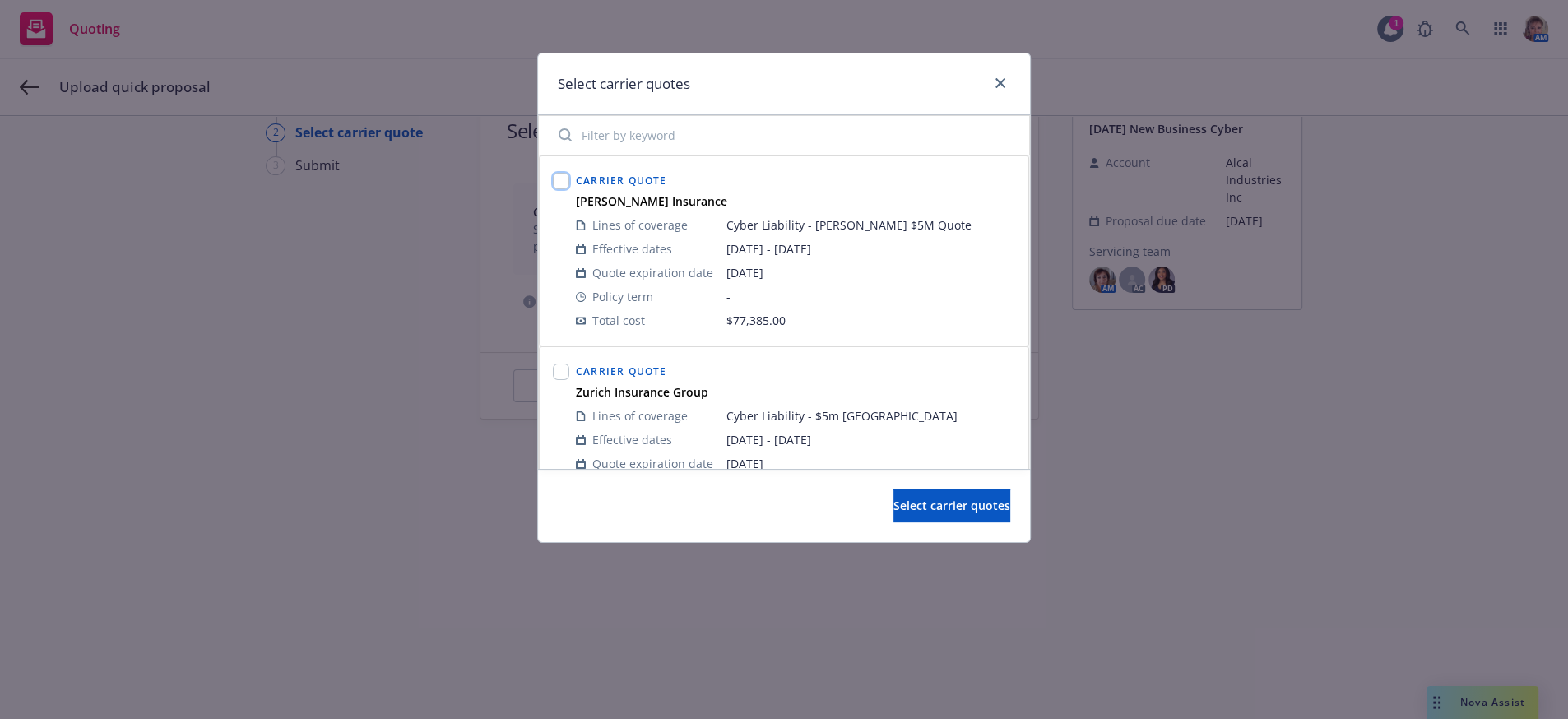
click at [566, 189] on input "checkbox" at bounding box center [561, 181] width 17 height 17
checkbox input "true"
click at [565, 381] on input "checkbox" at bounding box center [561, 372] width 17 height 17
checkbox input "true"
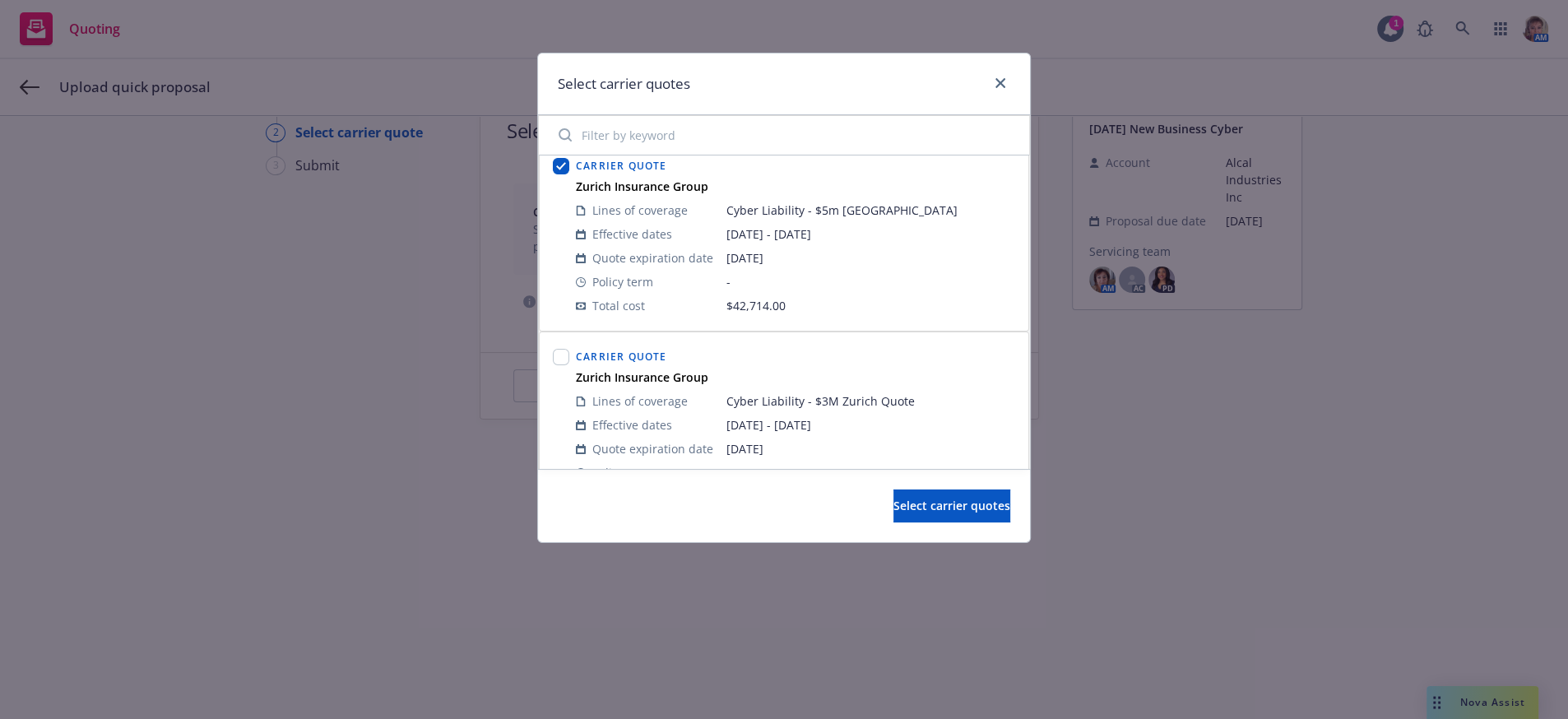
scroll to position [288, 0]
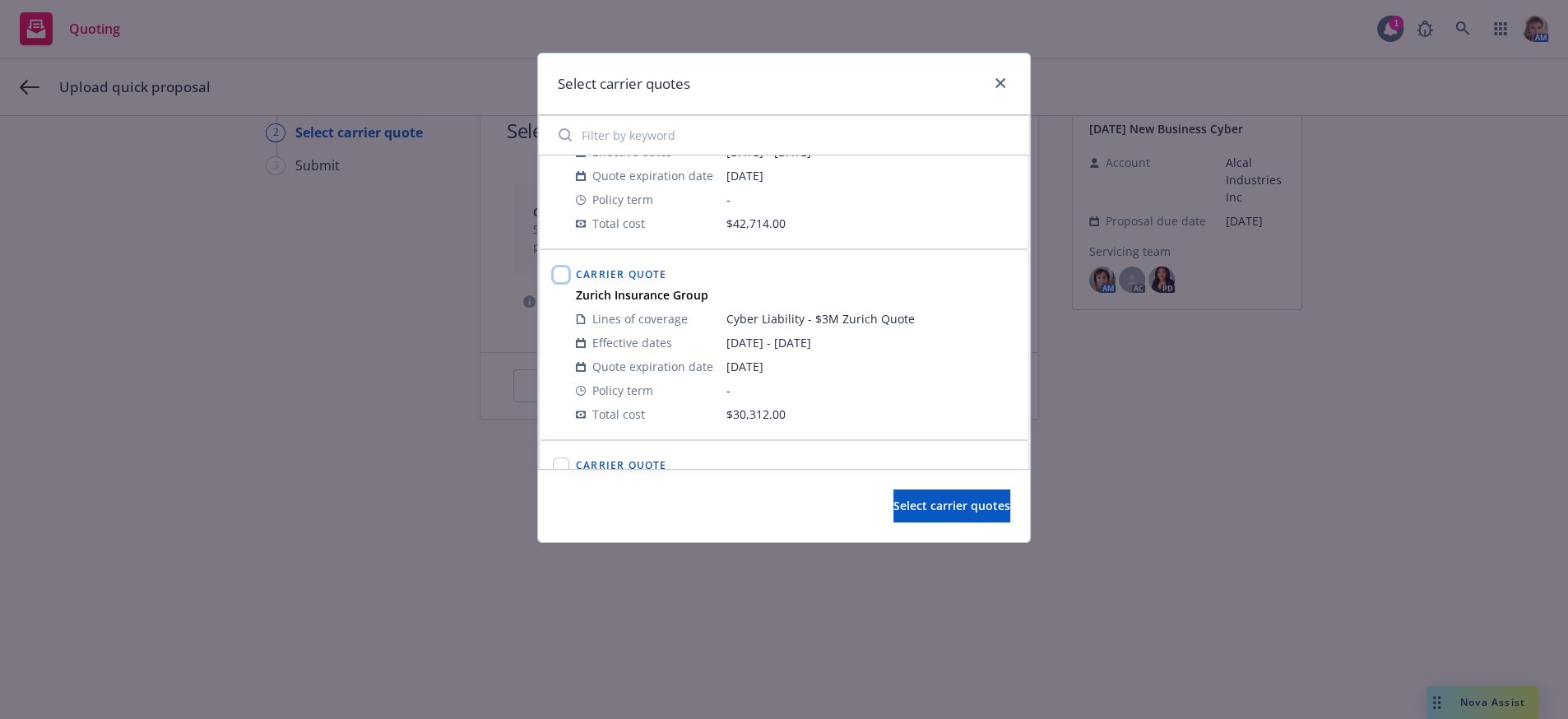
click at [562, 283] on input "checkbox" at bounding box center [561, 275] width 17 height 17
checkbox input "true"
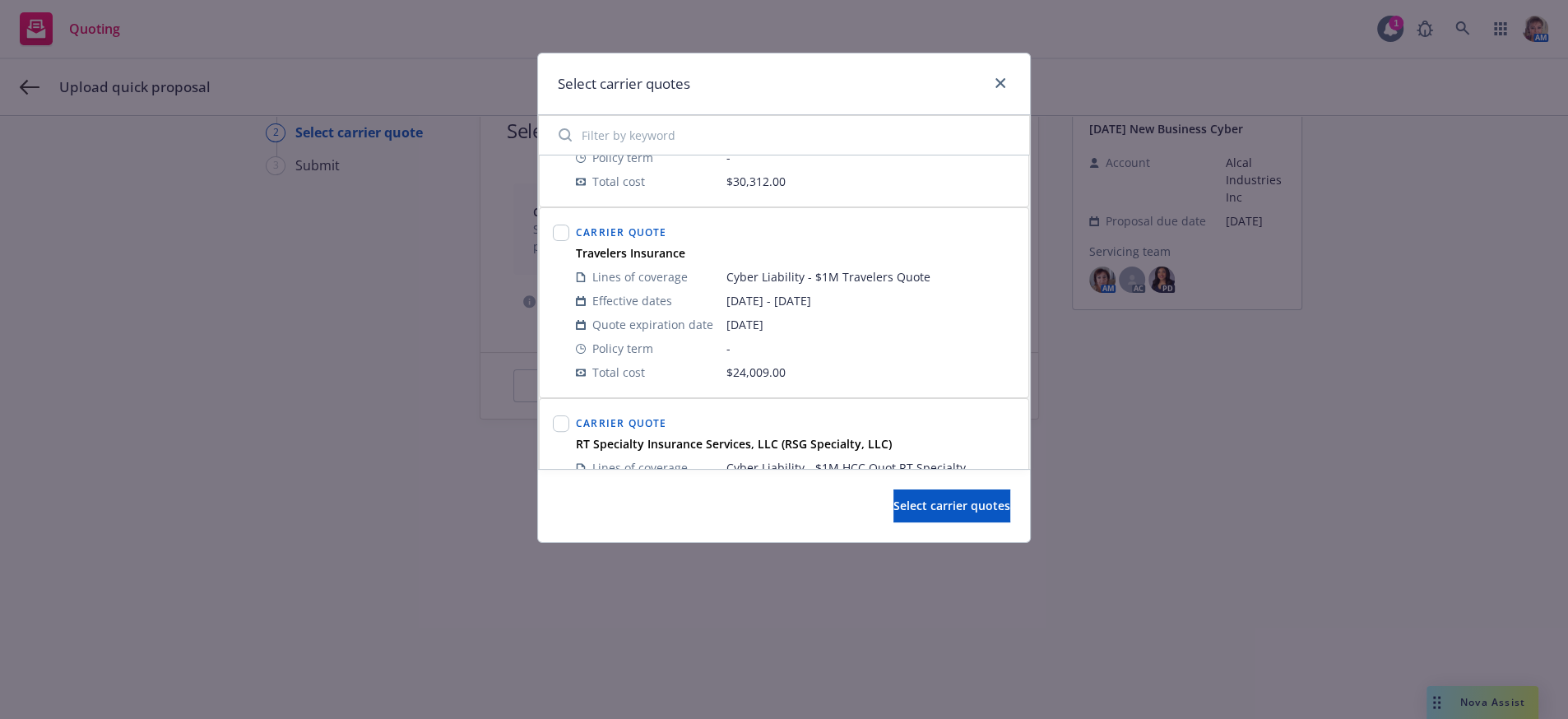
scroll to position [617, 0]
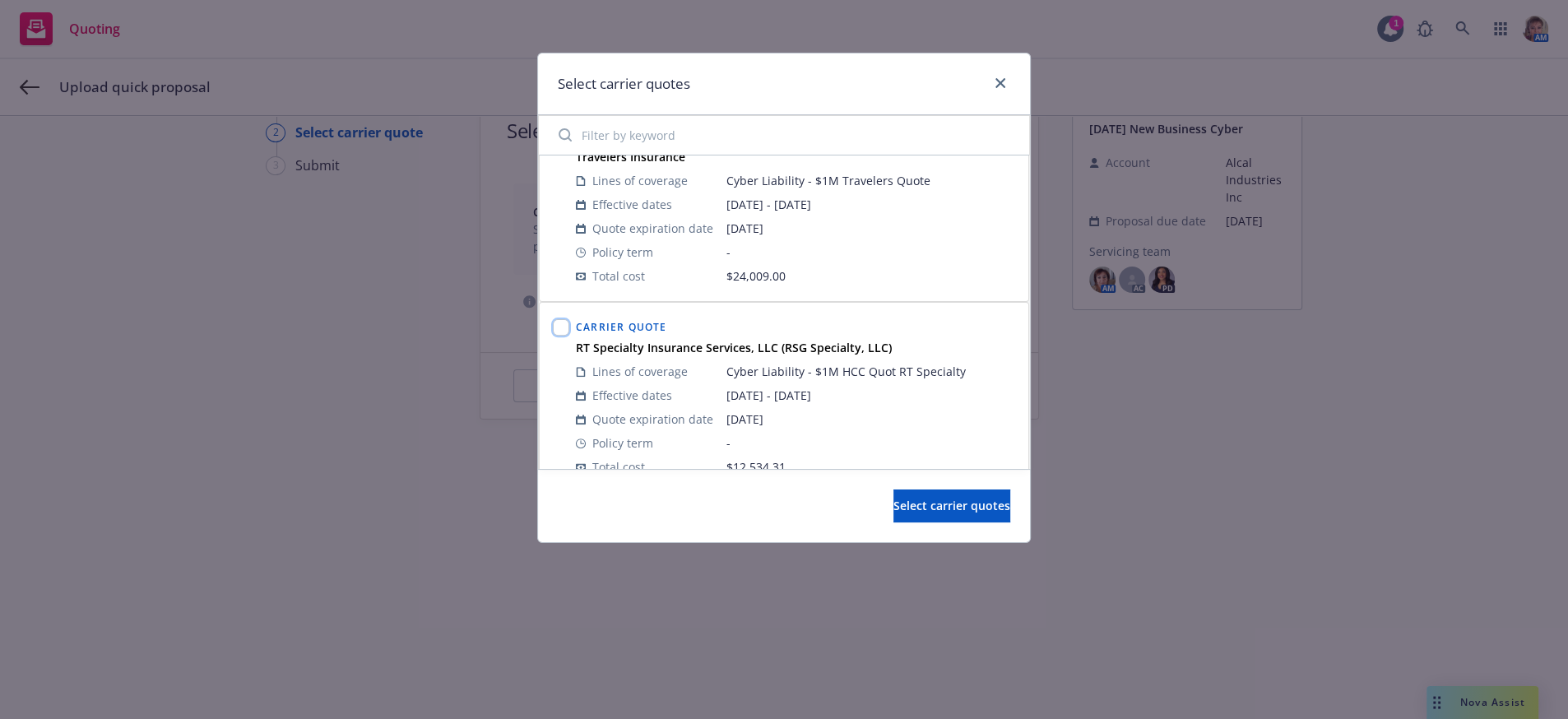
click at [561, 336] on input "checkbox" at bounding box center [561, 327] width 17 height 17
checkbox input "true"
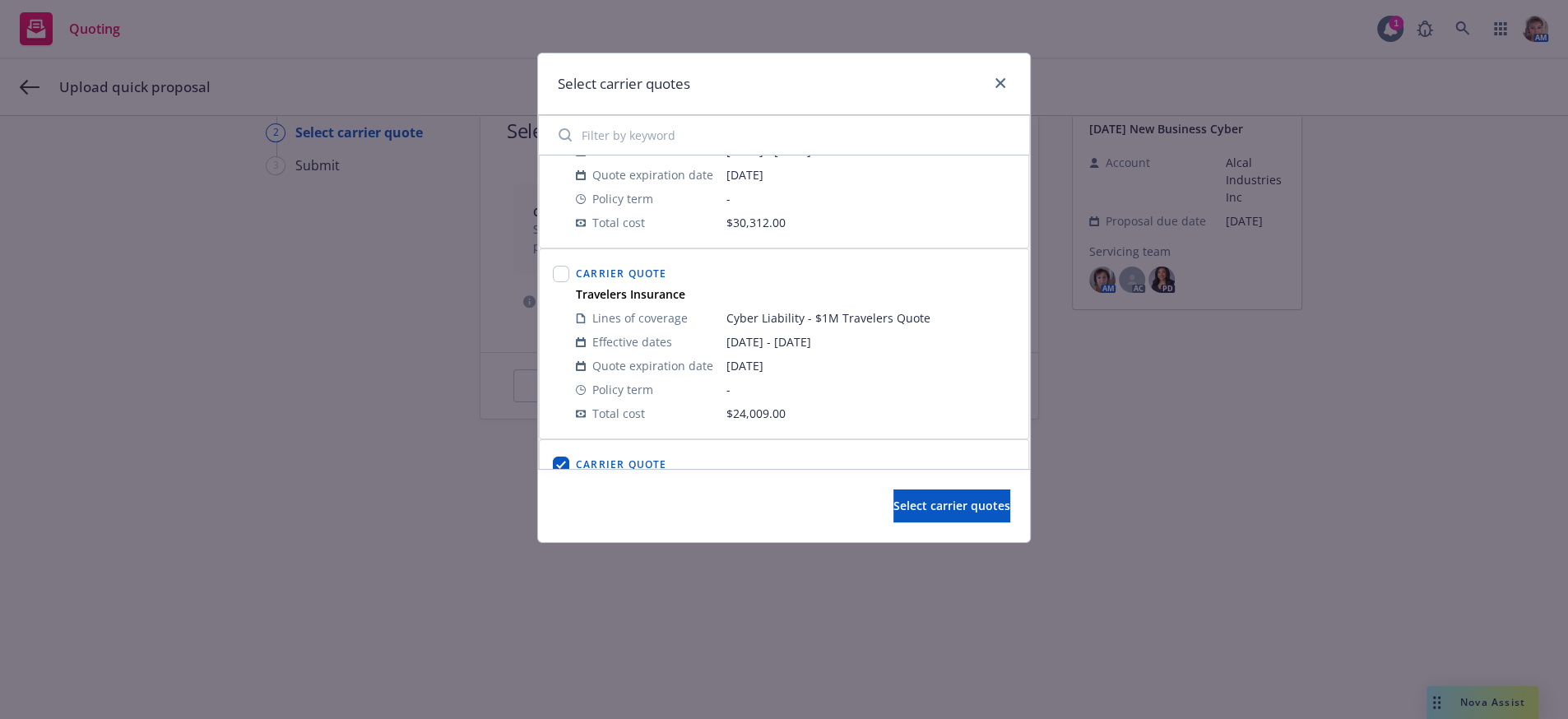
scroll to position [494, 0]
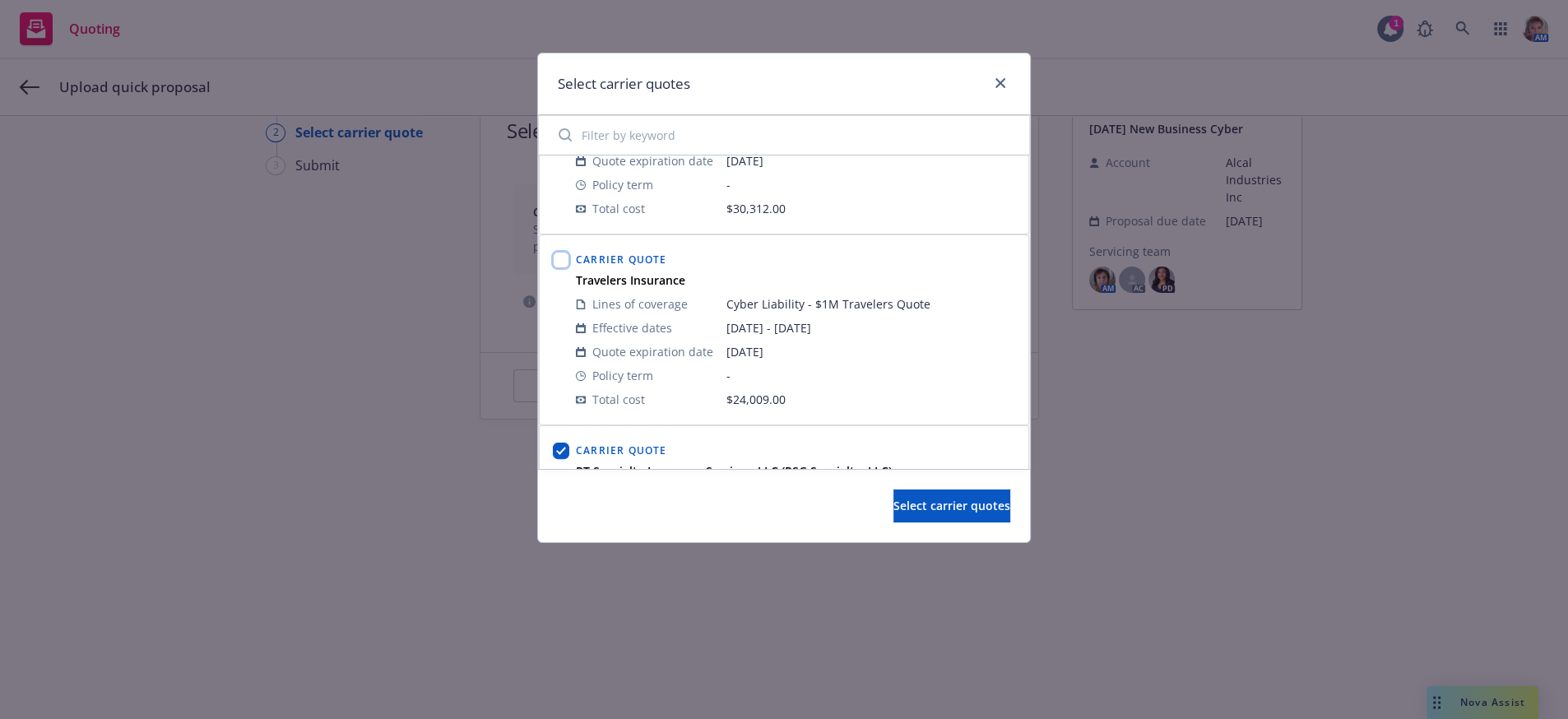
click at [562, 268] on input "checkbox" at bounding box center [561, 260] width 17 height 17
checkbox input "true"
click at [1013, 460] on div "Carrier Quote RT Specialty Insurance Services, LLC (RSG Specialty, LLC) Lines o…" at bounding box center [784, 520] width 490 height 191
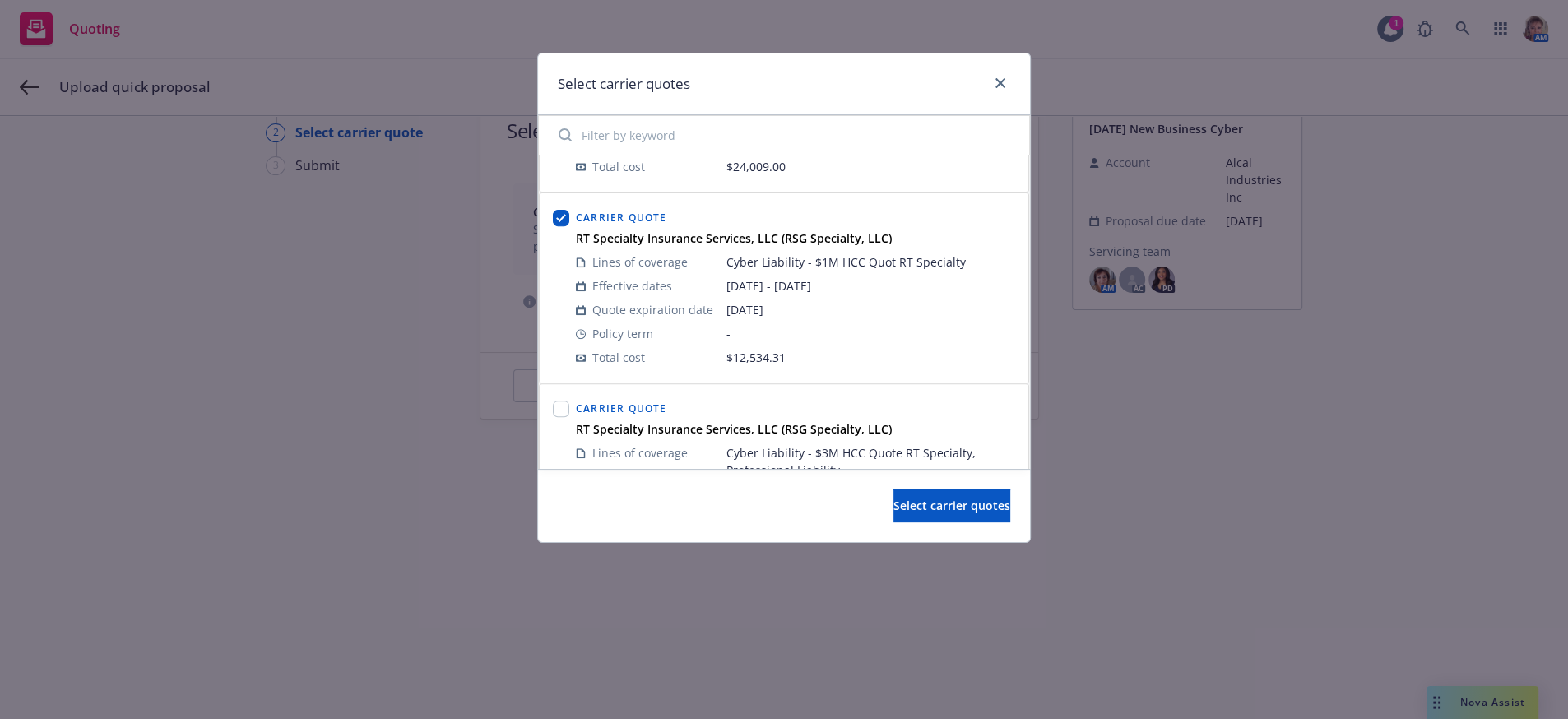
scroll to position [863, 0]
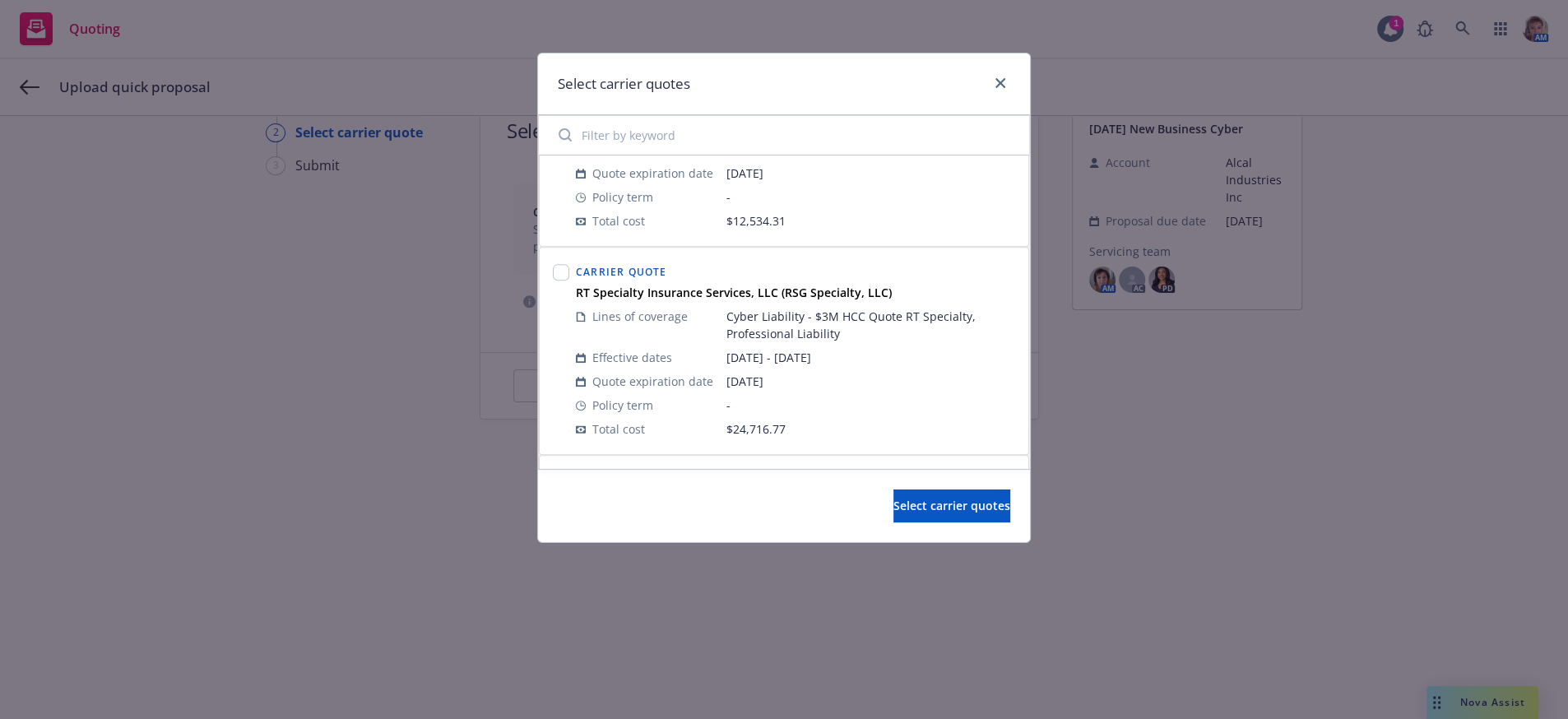
click at [559, 284] on div at bounding box center [561, 272] width 17 height 23
click at [566, 281] on input "checkbox" at bounding box center [561, 272] width 17 height 17
checkbox input "true"
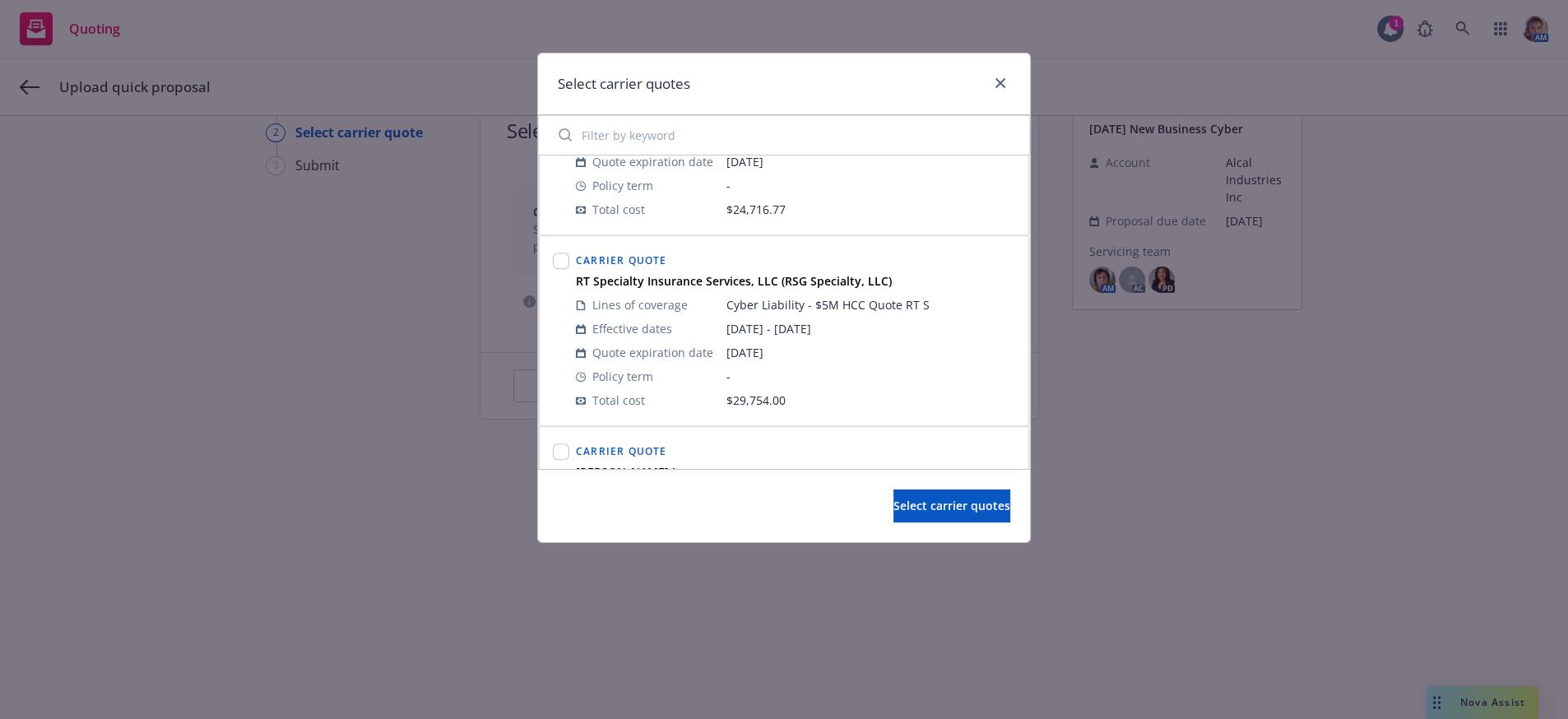
scroll to position [1264, 0]
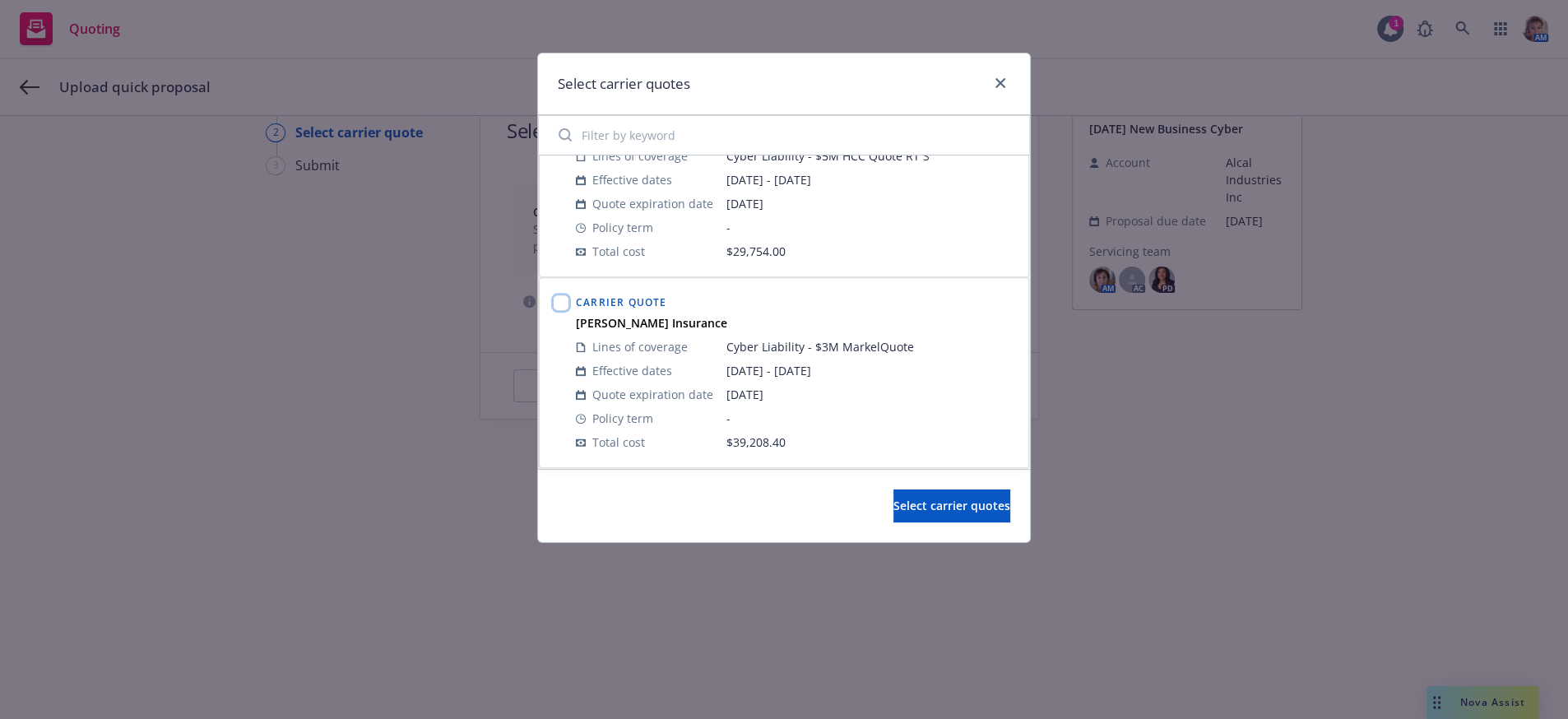
drag, startPoint x: 558, startPoint y: 300, endPoint x: 581, endPoint y: 297, distance: 23.2
click at [562, 298] on input "checkbox" at bounding box center [561, 303] width 17 height 17
checkbox input "true"
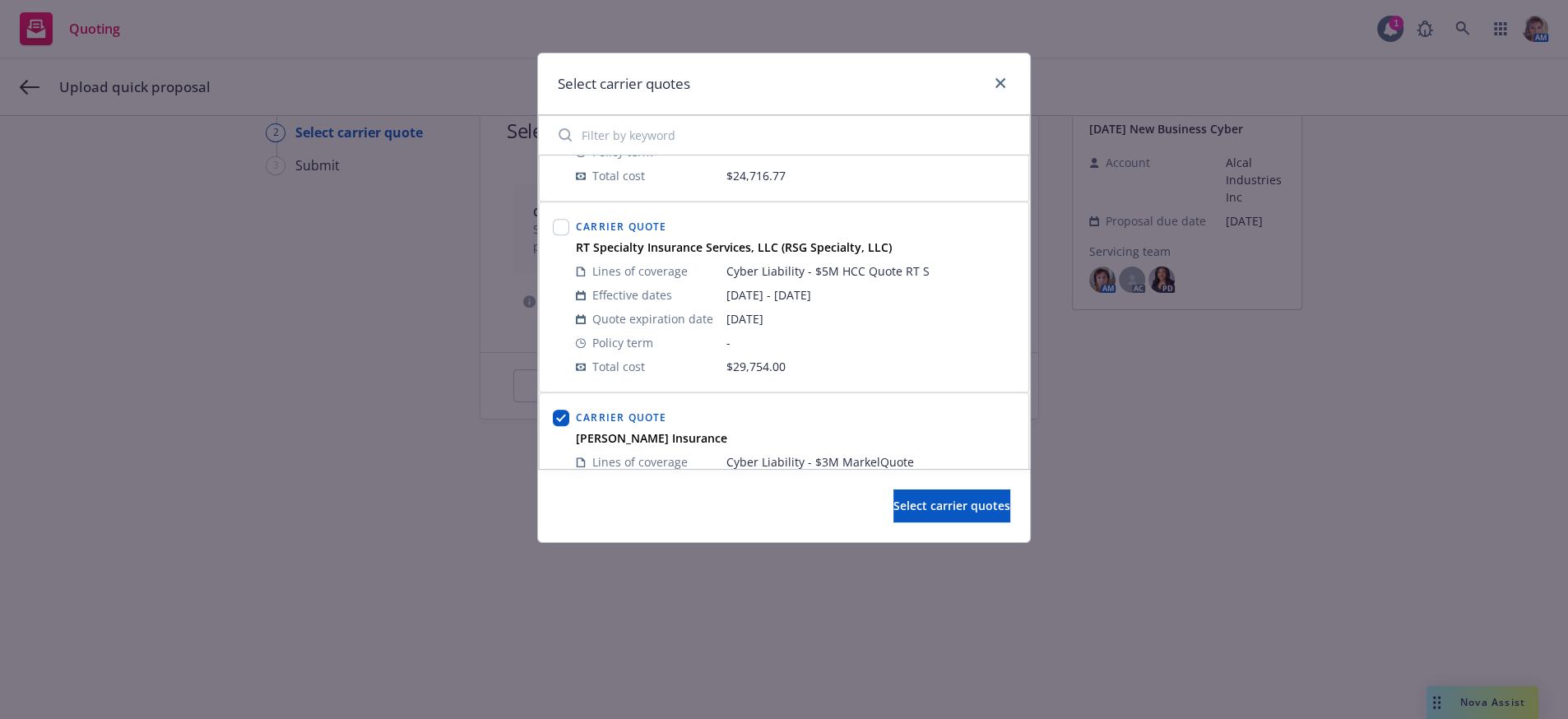
scroll to position [1108, 0]
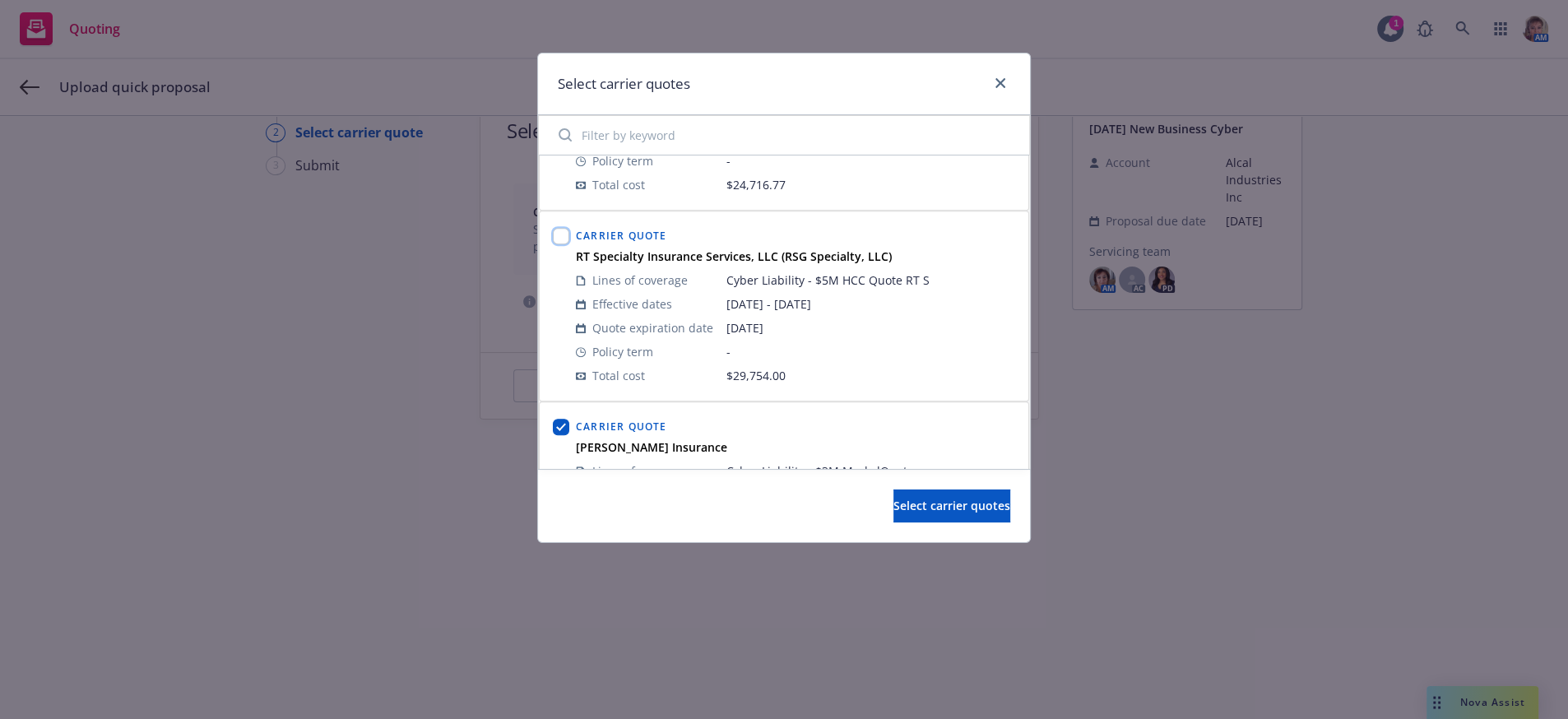
click at [567, 244] on input "checkbox" at bounding box center [561, 236] width 17 height 17
checkbox input "true"
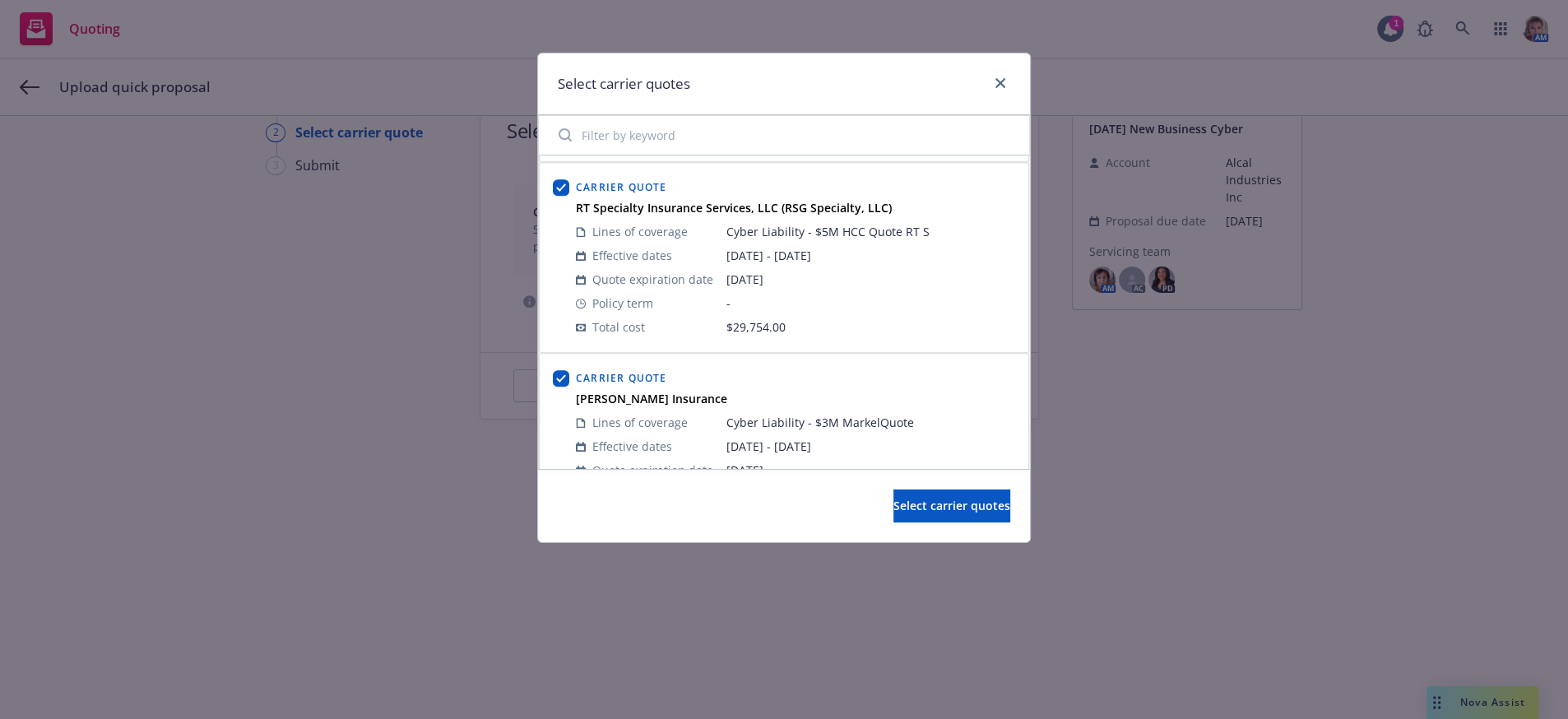
scroll to position [1264, 0]
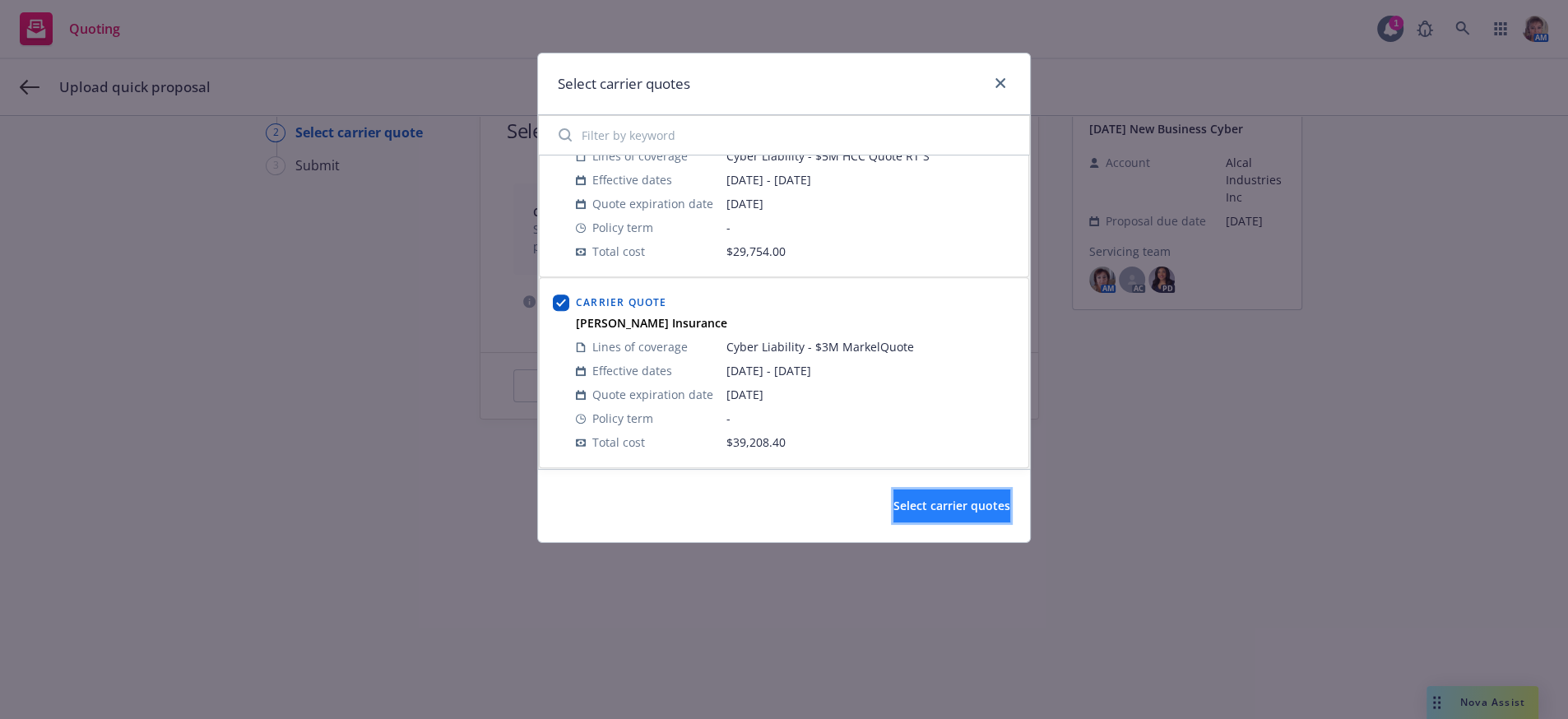
click at [959, 513] on span "Select carrier quotes" at bounding box center [952, 506] width 117 height 16
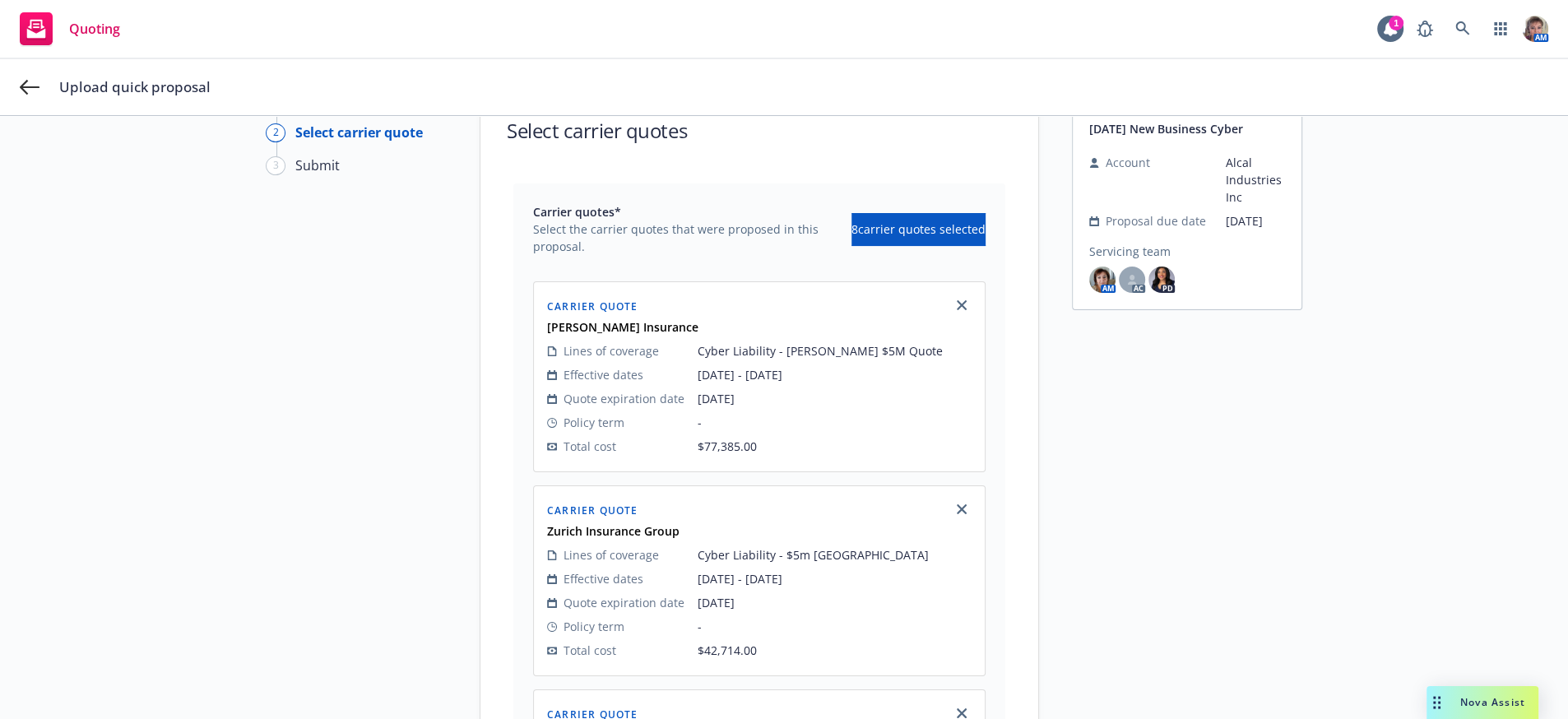
scroll to position [1498, 0]
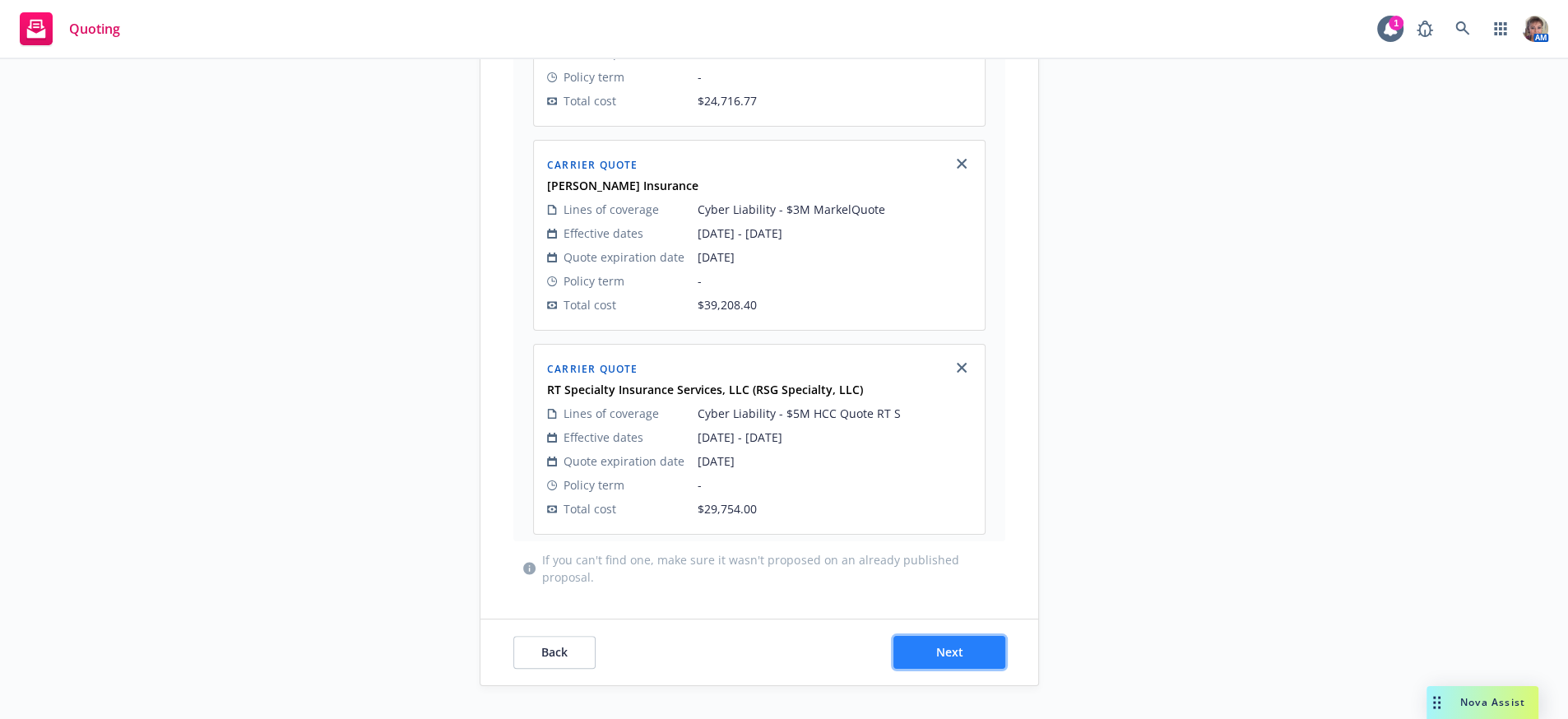
click at [946, 651] on span "Next" at bounding box center [949, 653] width 27 height 16
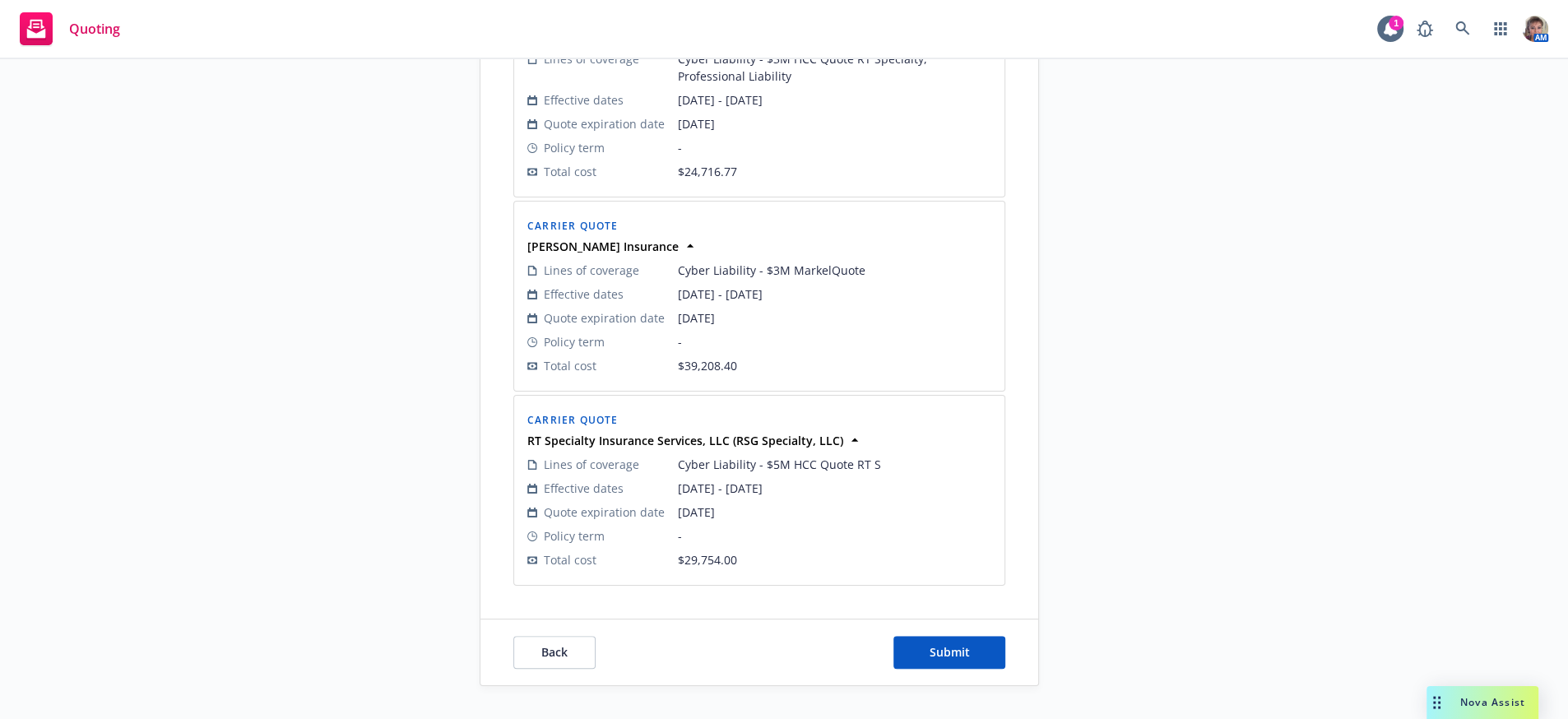
scroll to position [1464, 0]
click at [946, 651] on span "Submit" at bounding box center [949, 653] width 41 height 16
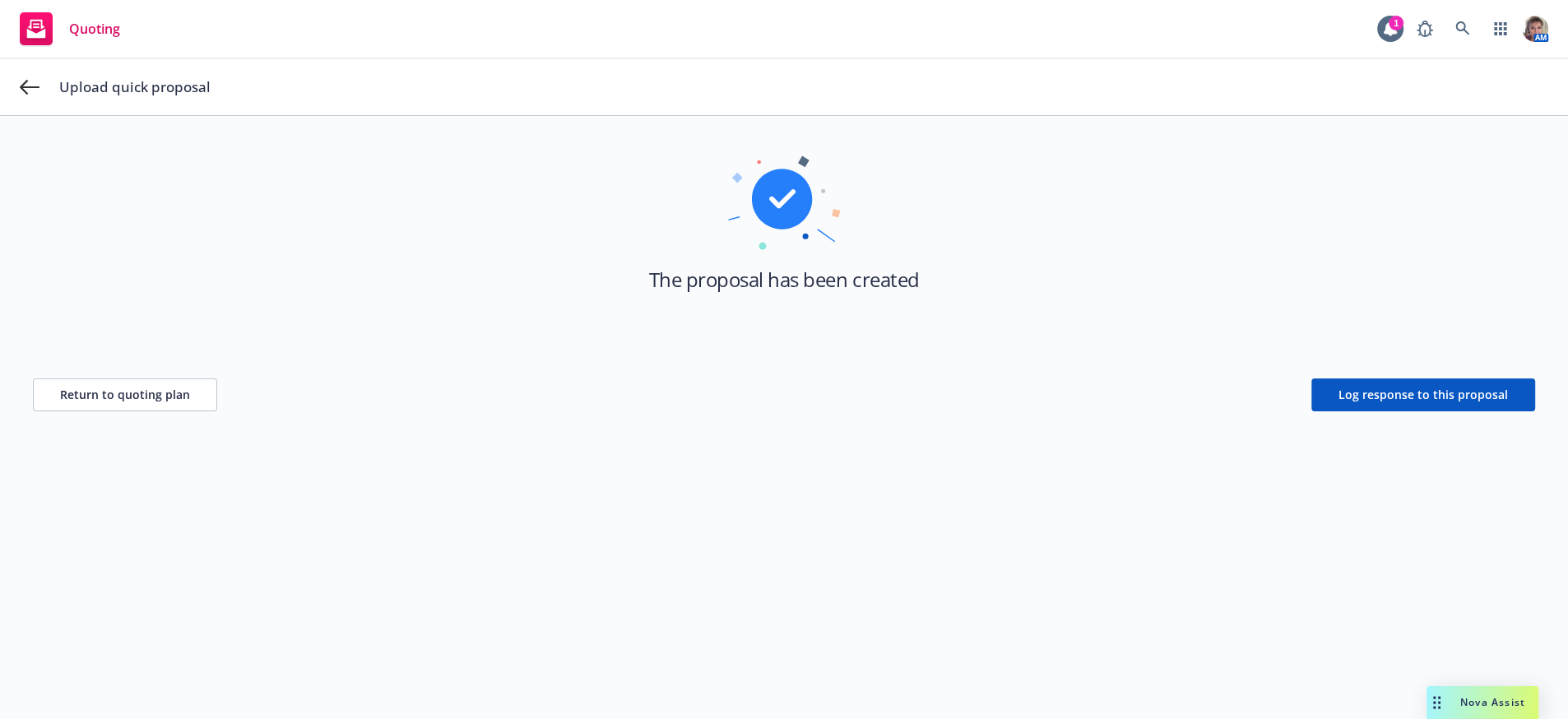
click at [1322, 537] on div "The proposal has been created Return to quoting plan Log response to this propo…" at bounding box center [784, 388] width 1568 height 663
click at [97, 403] on span "Return to quoting plan" at bounding box center [126, 395] width 131 height 16
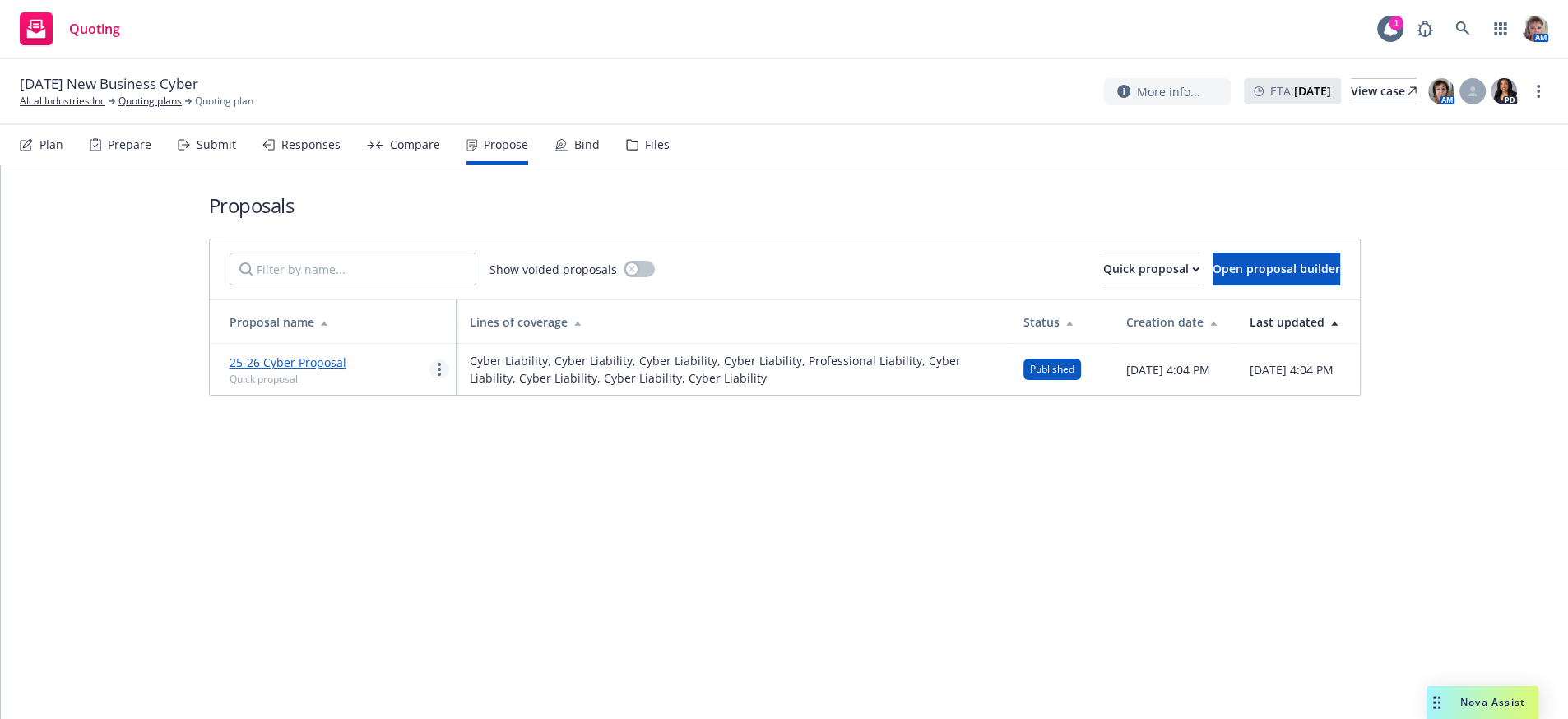
click at [439, 376] on icon "more" at bounding box center [439, 369] width 3 height 13
click at [492, 601] on span "Copy logging email" at bounding box center [502, 594] width 144 height 16
click at [402, 474] on div "Proposals Show voided proposals Quick proposal Open proposal builder Proposal n…" at bounding box center [785, 442] width 1568 height 554
click at [115, 259] on div "Proposals Show voided proposals Quick proposal Open proposal builder Proposal n…" at bounding box center [785, 294] width 1350 height 257
click at [1351, 100] on div "View case" at bounding box center [1384, 91] width 66 height 25
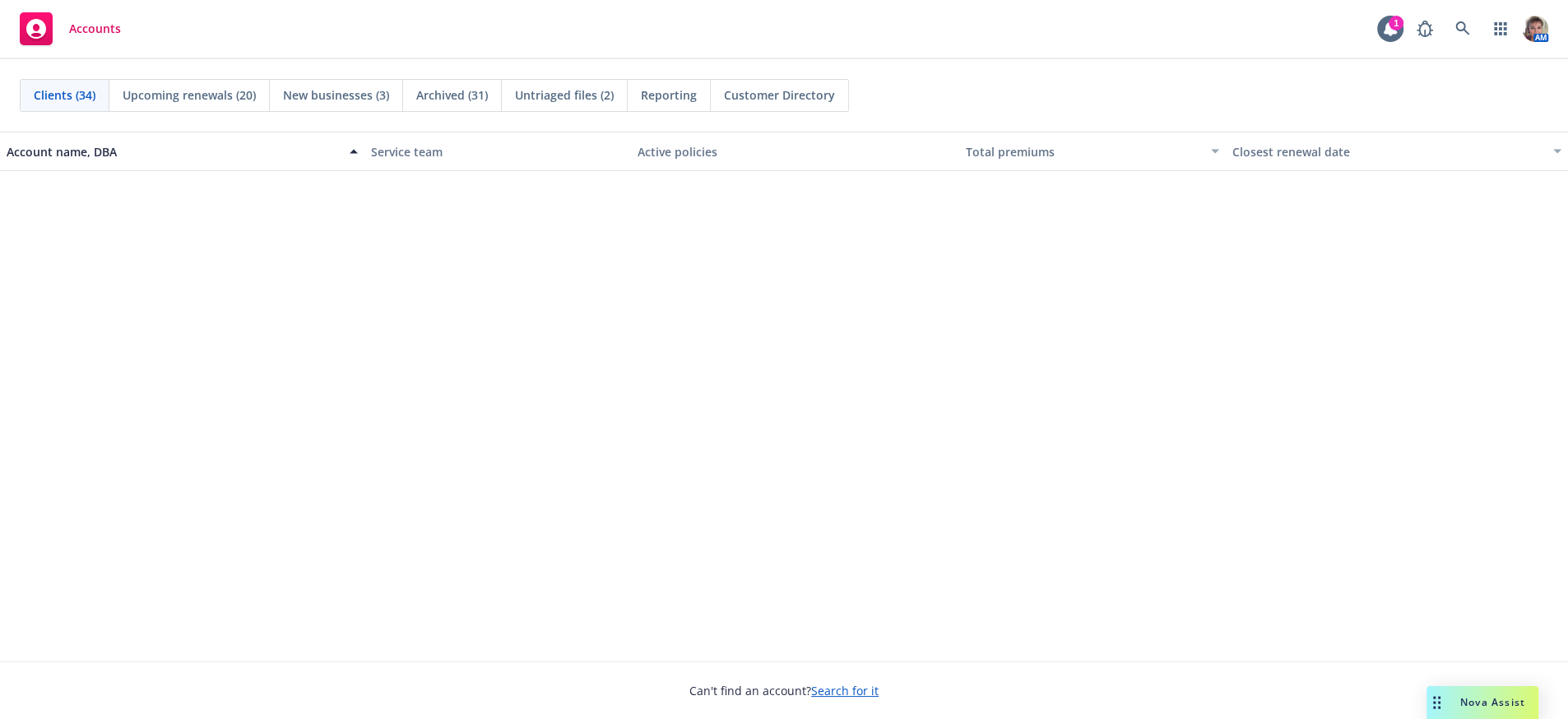
scroll to position [1754, 0]
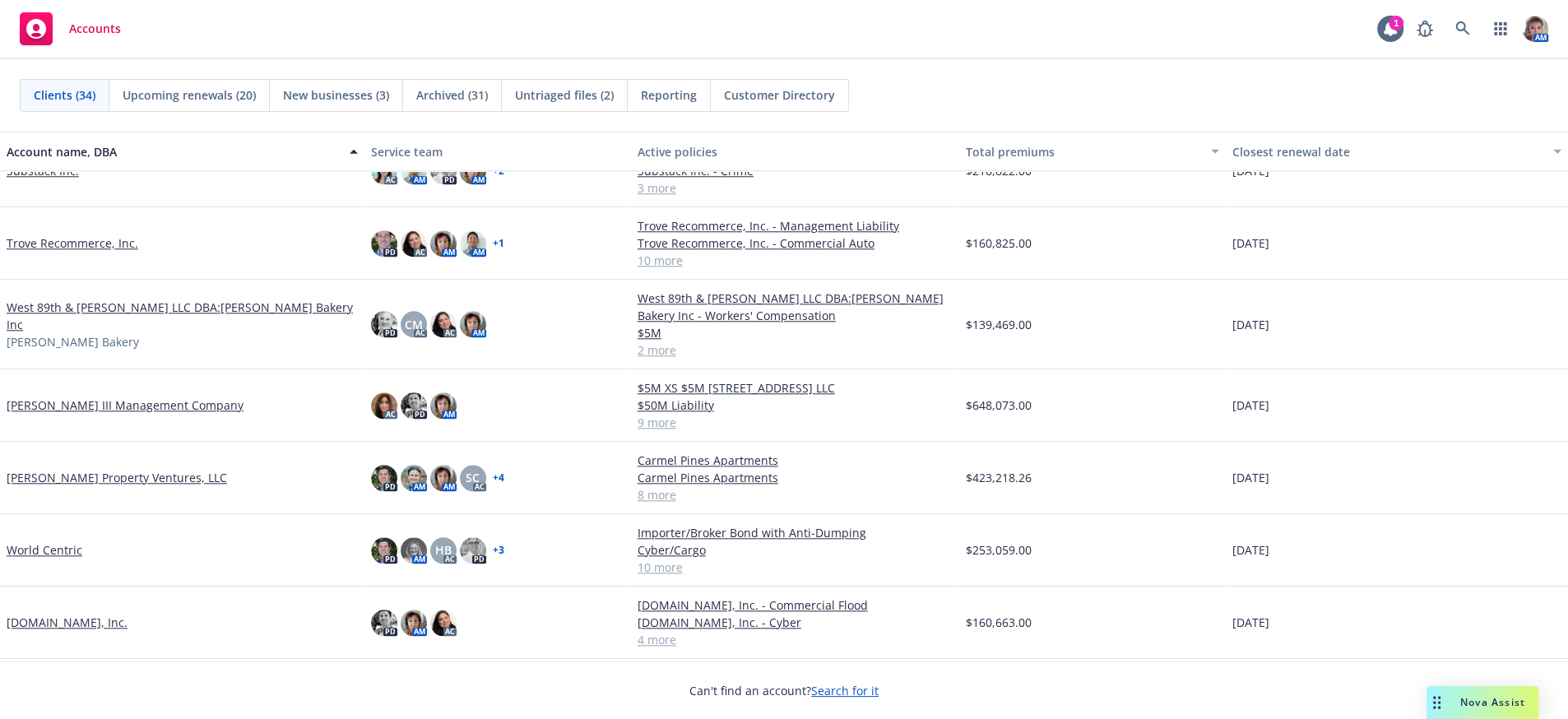
click at [135, 487] on link "[PERSON_NAME] Property Ventures, LLC" at bounding box center [117, 477] width 220 height 17
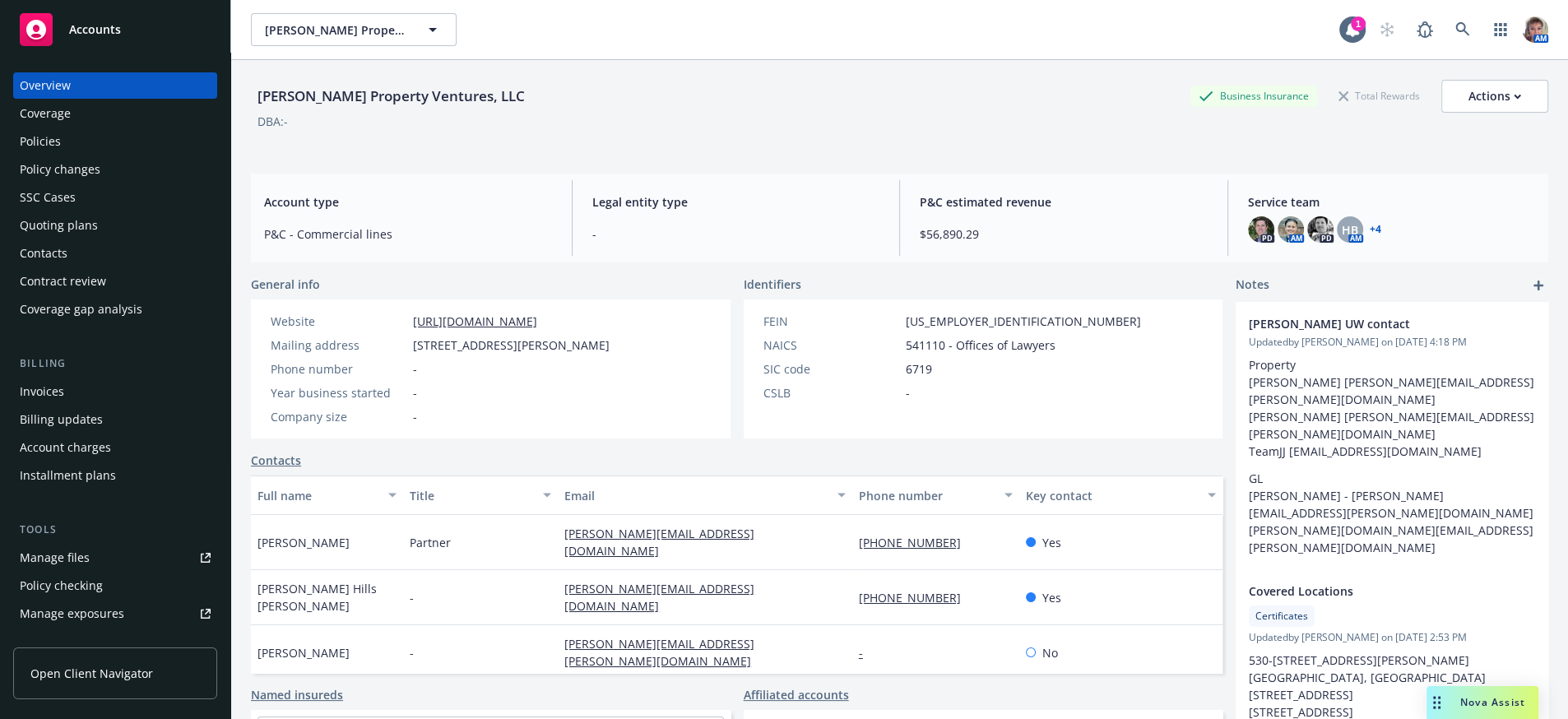
click at [56, 238] on div "Quoting plans" at bounding box center [58, 225] width 78 height 27
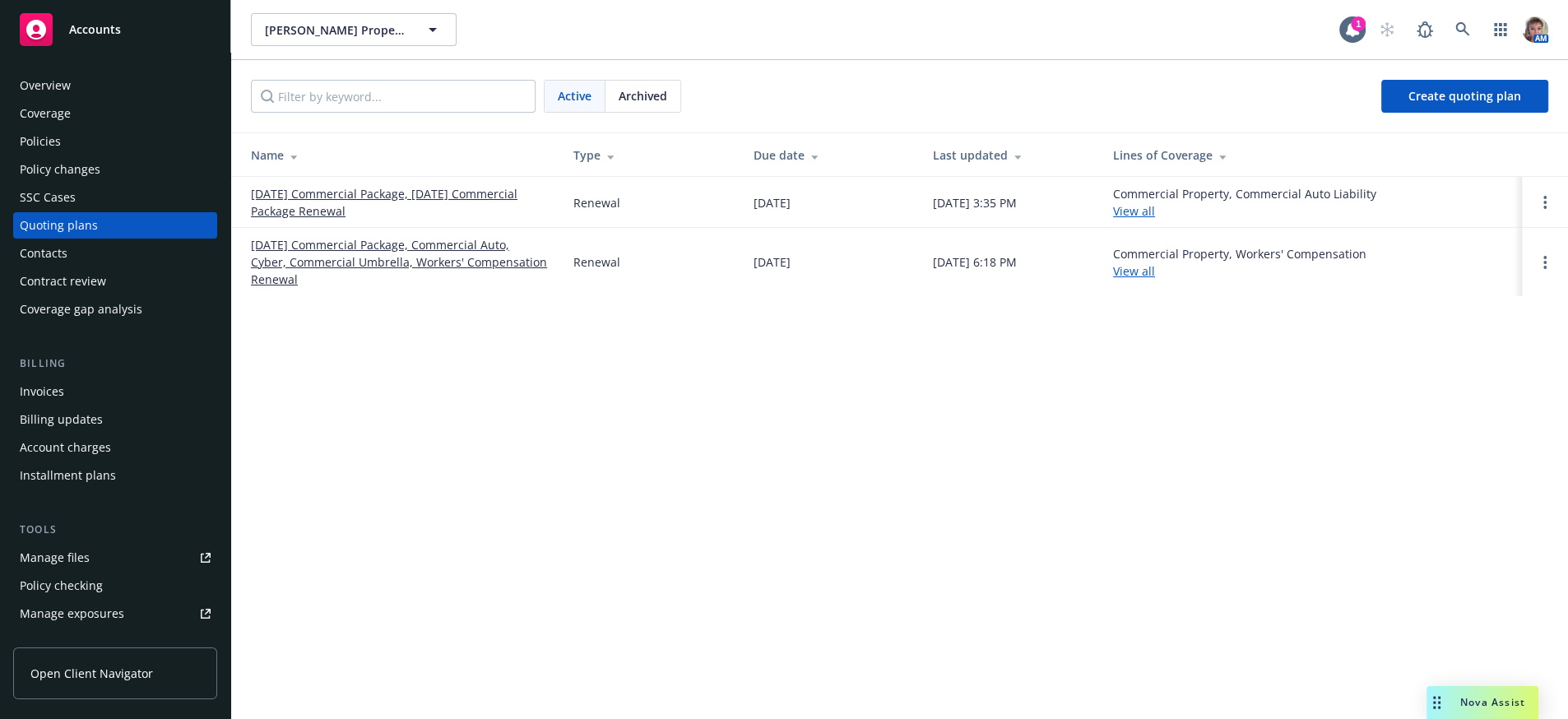
click at [404, 248] on link "10/01/25 Commercial Package, Commercial Auto, Cyber, Commercial Umbrella, Worke…" at bounding box center [399, 262] width 297 height 51
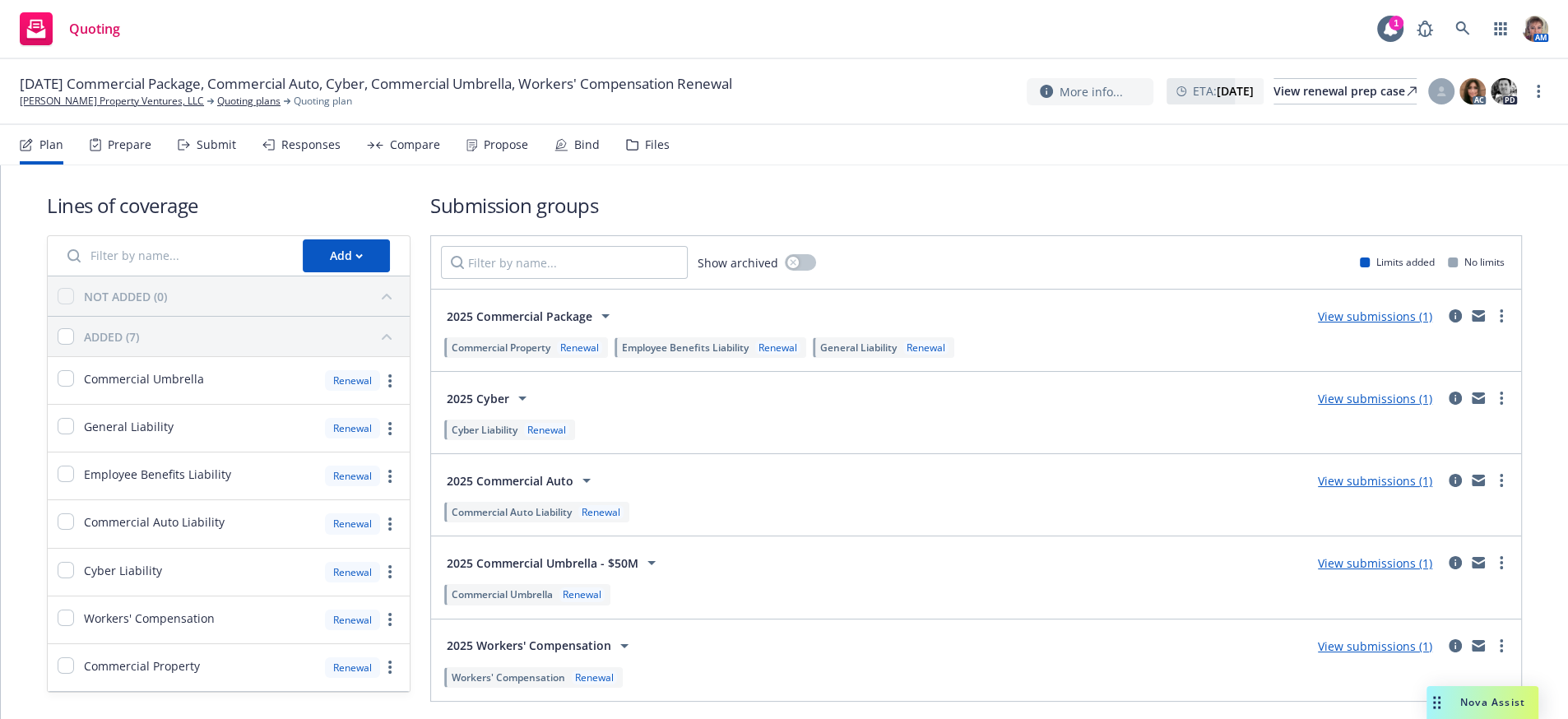
click at [669, 151] on div "Files" at bounding box center [657, 144] width 25 height 13
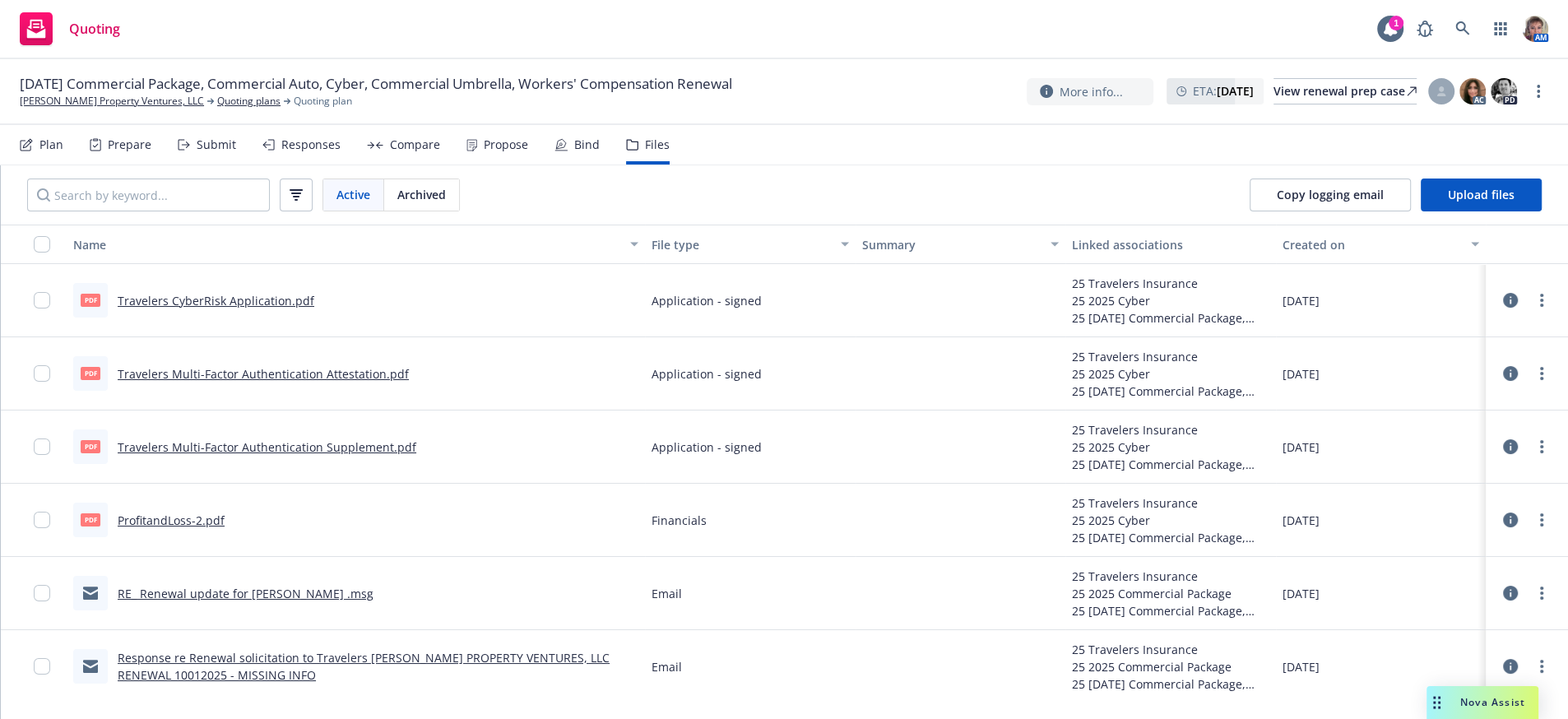
click at [293, 601] on link "RE_ Renewal update for Windy Hill .msg" at bounding box center [245, 594] width 256 height 16
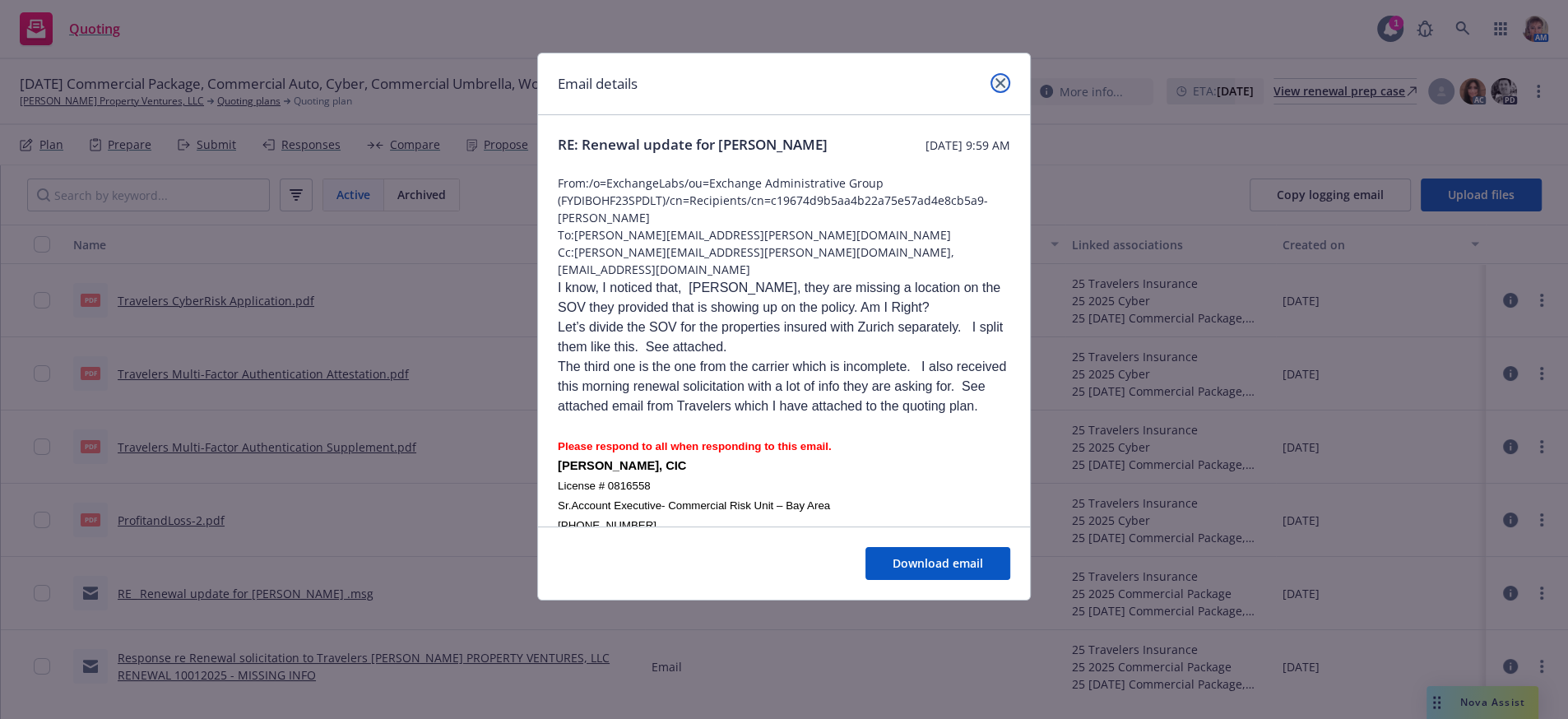
click at [997, 86] on icon "close" at bounding box center [1001, 83] width 10 height 10
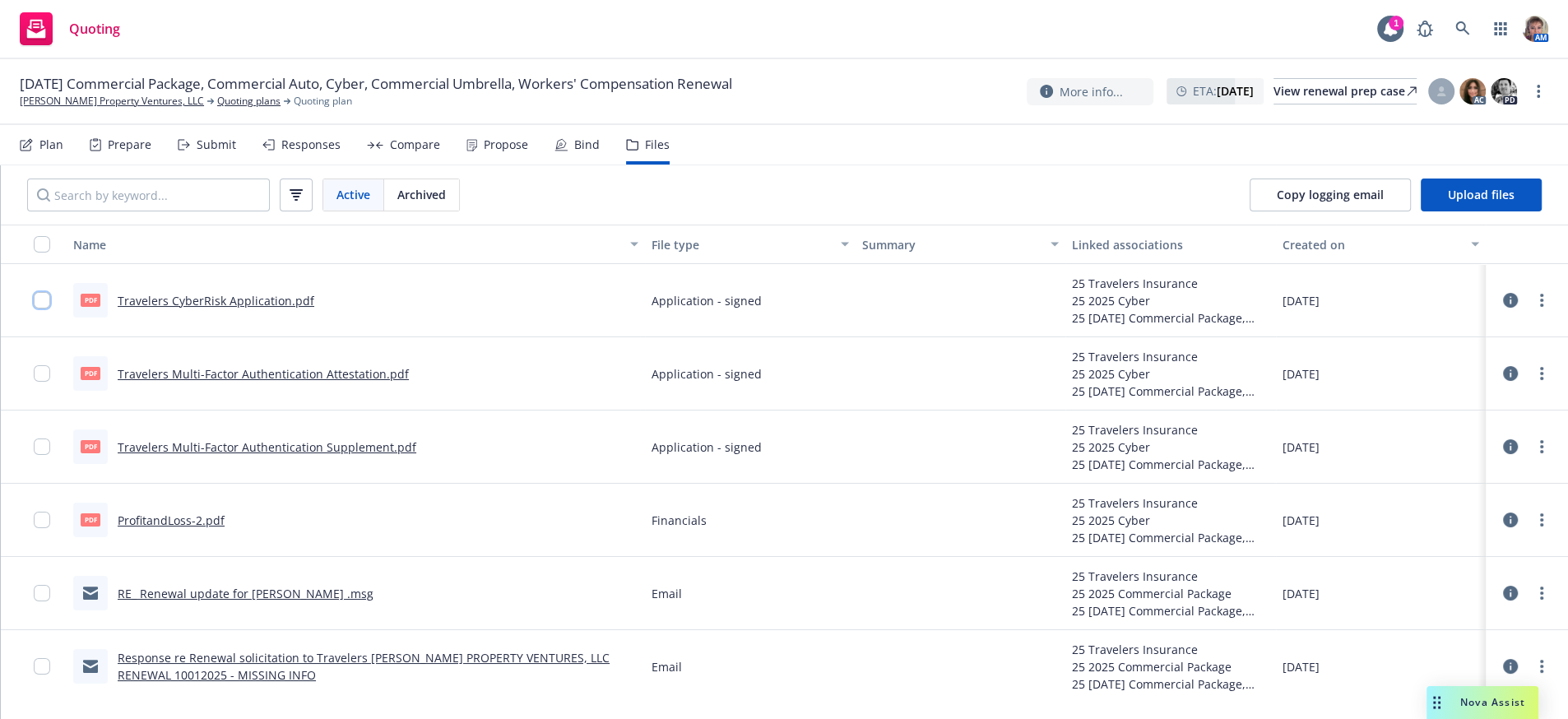
click at [35, 309] on input "checkbox" at bounding box center [42, 300] width 17 height 17
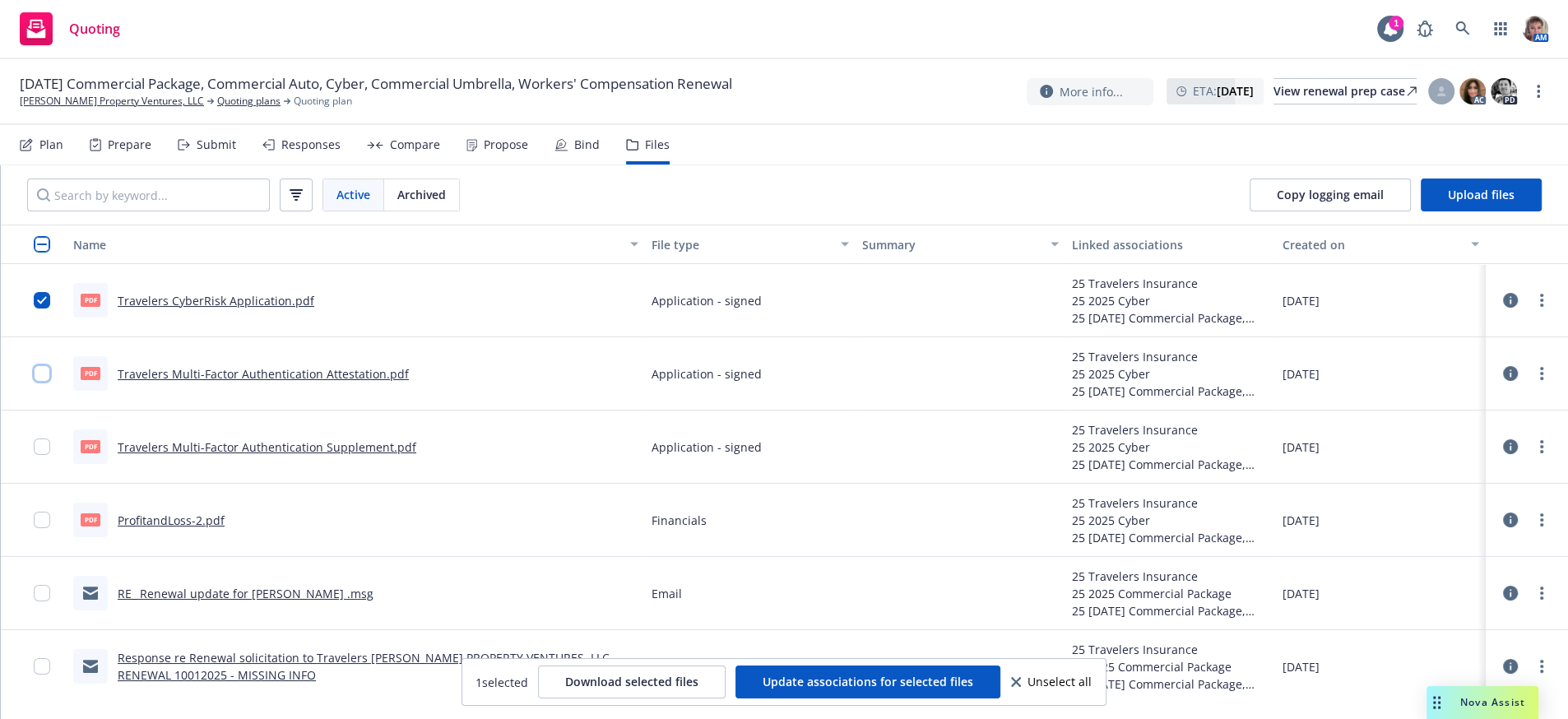
click at [40, 382] on input "checkbox" at bounding box center [42, 374] width 17 height 17
click at [41, 455] on input "checkbox" at bounding box center [42, 447] width 17 height 17
click at [41, 528] on input "checkbox" at bounding box center [42, 520] width 17 height 17
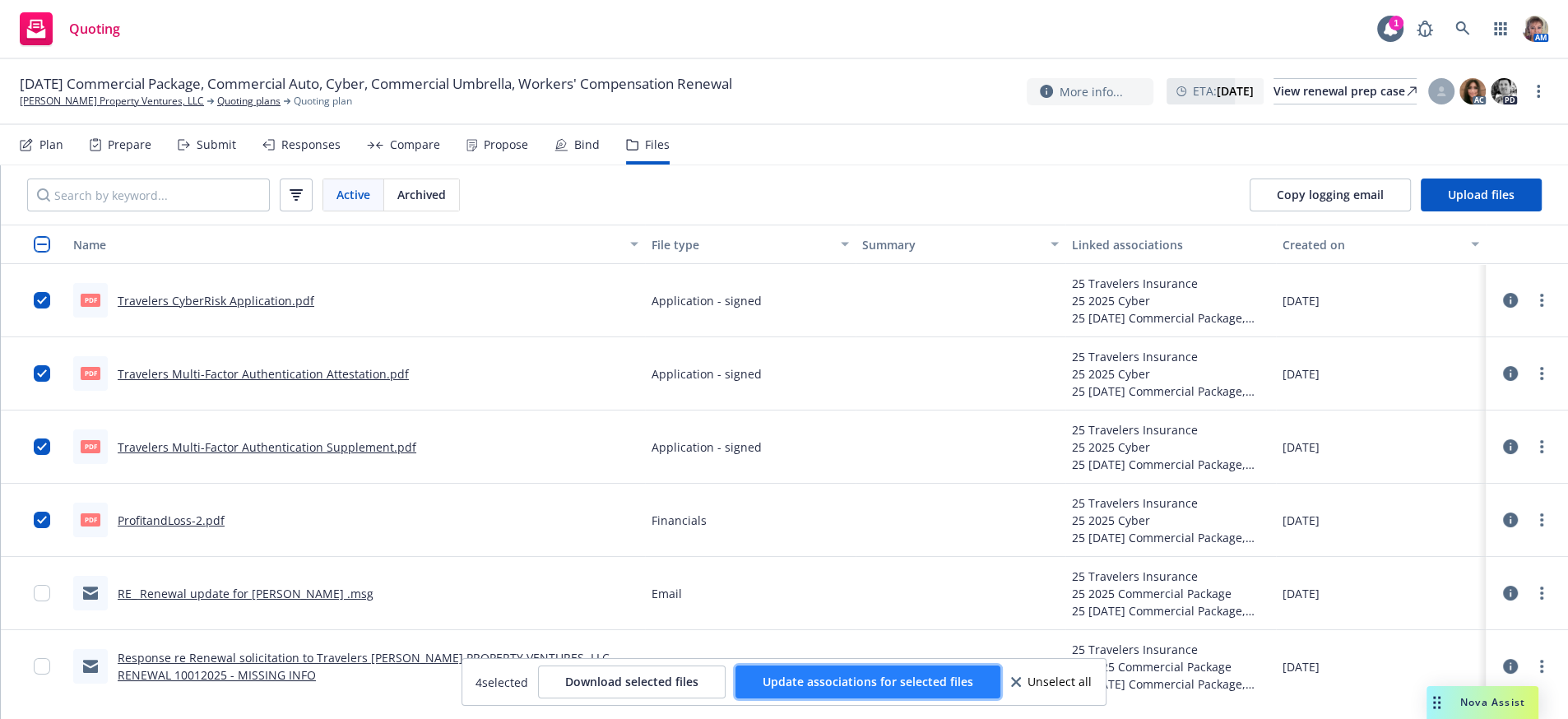
click at [805, 682] on span "Update associations for selected files" at bounding box center [868, 682] width 211 height 16
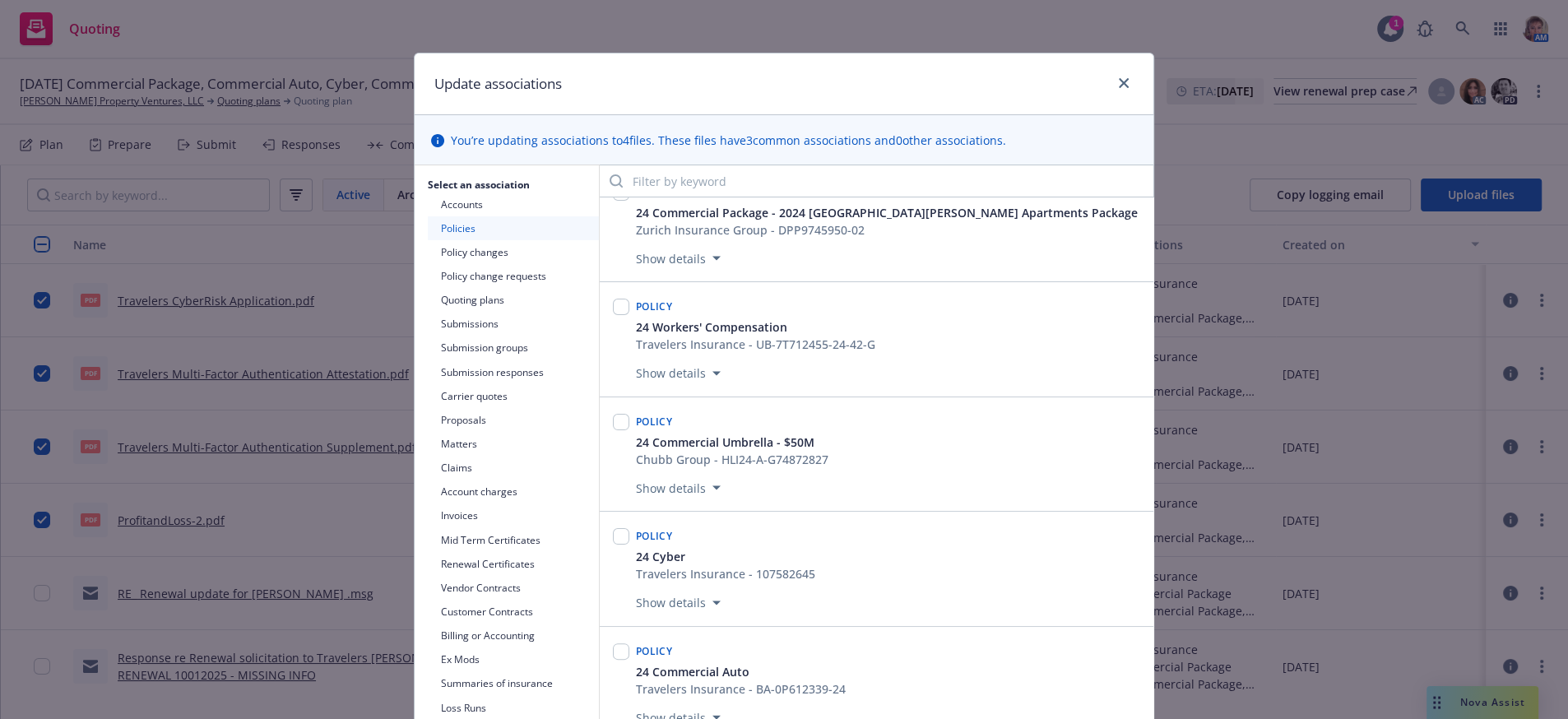
scroll to position [419, 0]
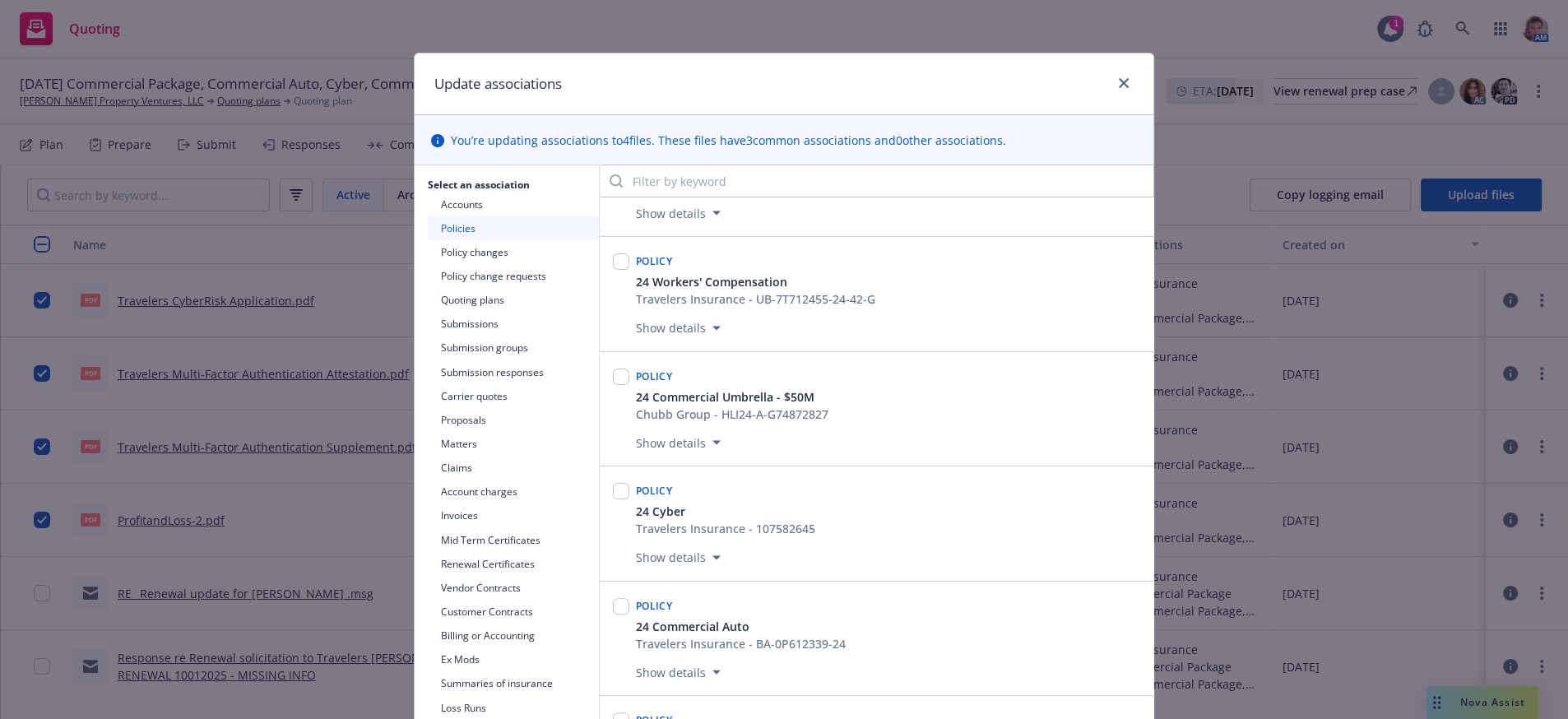
click at [478, 307] on button "Quoting plans" at bounding box center [513, 300] width 171 height 24
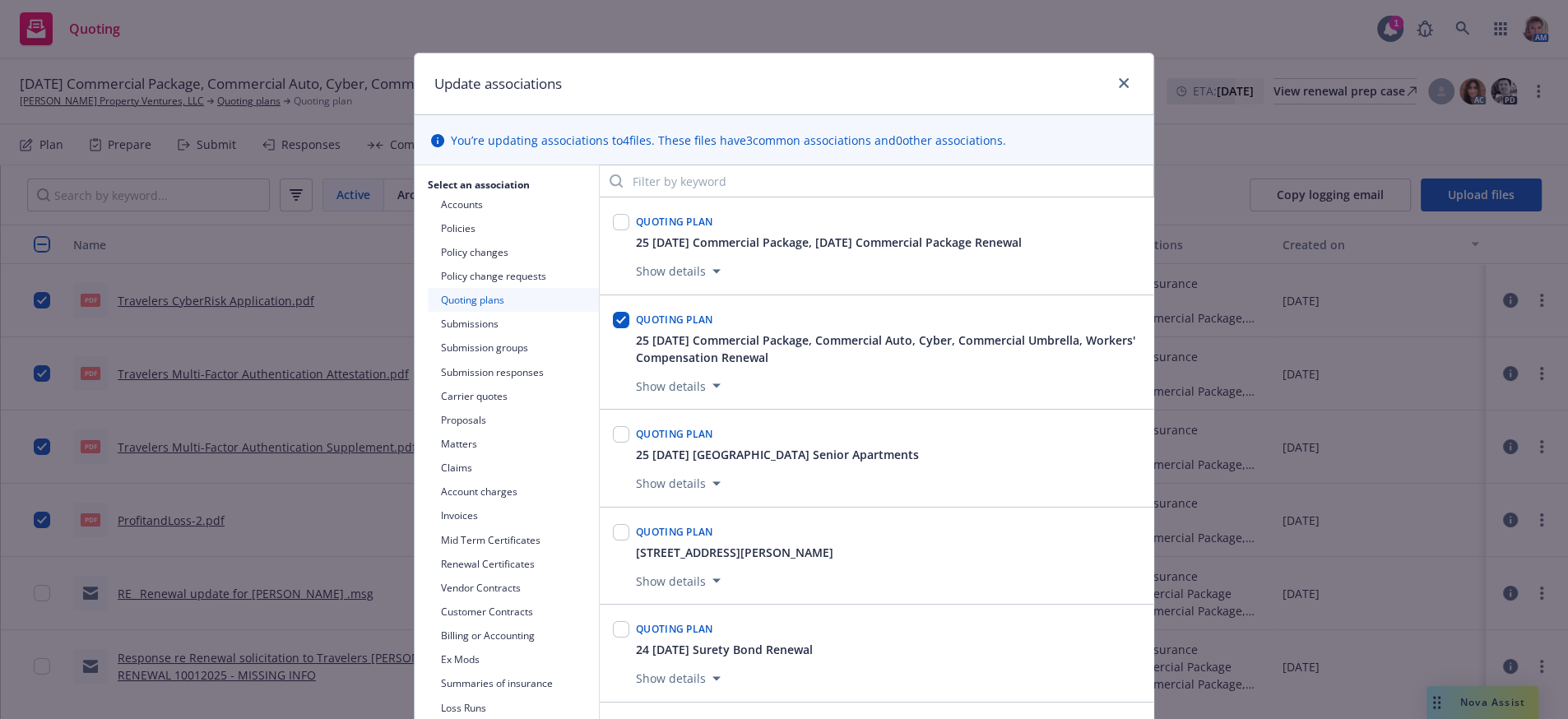
click at [485, 360] on button "Submission groups" at bounding box center [513, 348] width 171 height 24
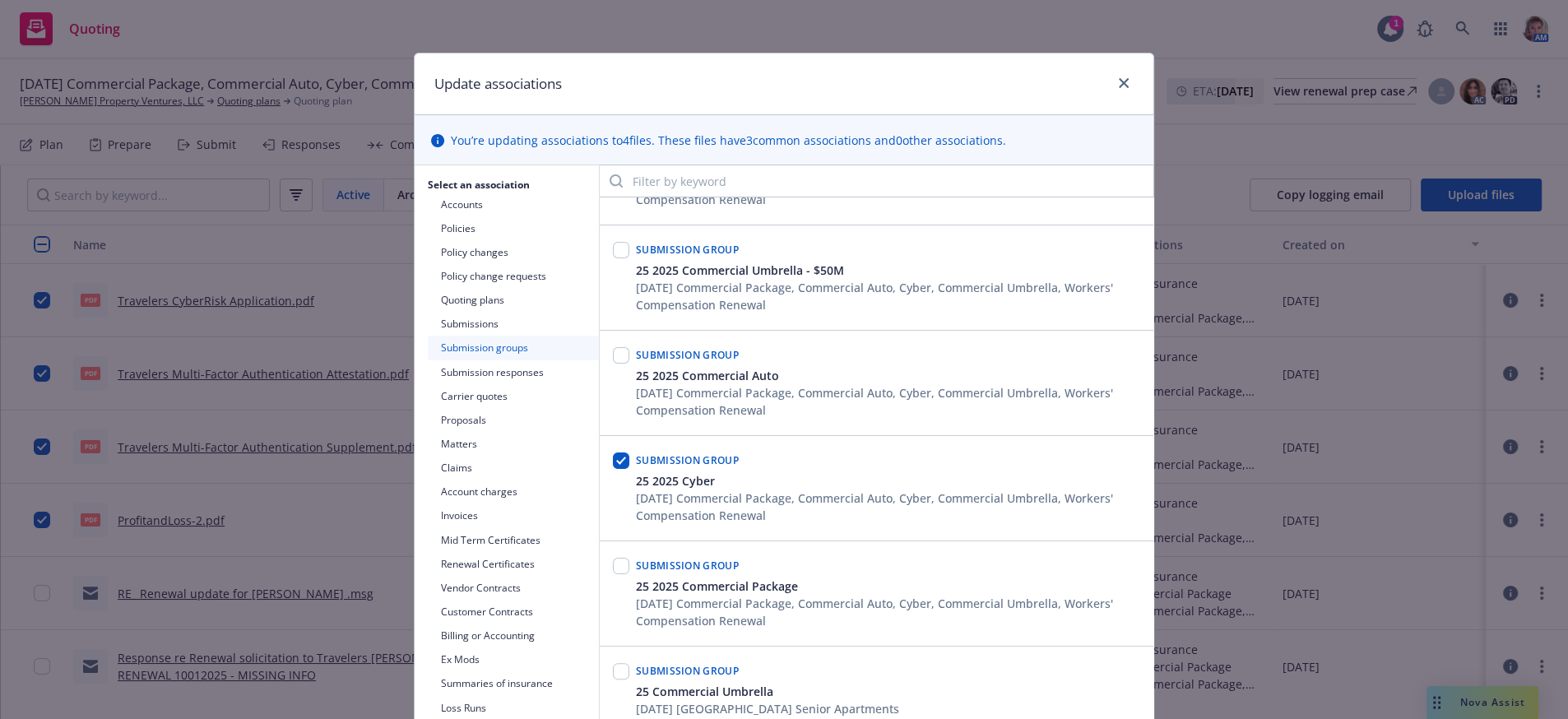
scroll to position [450, 0]
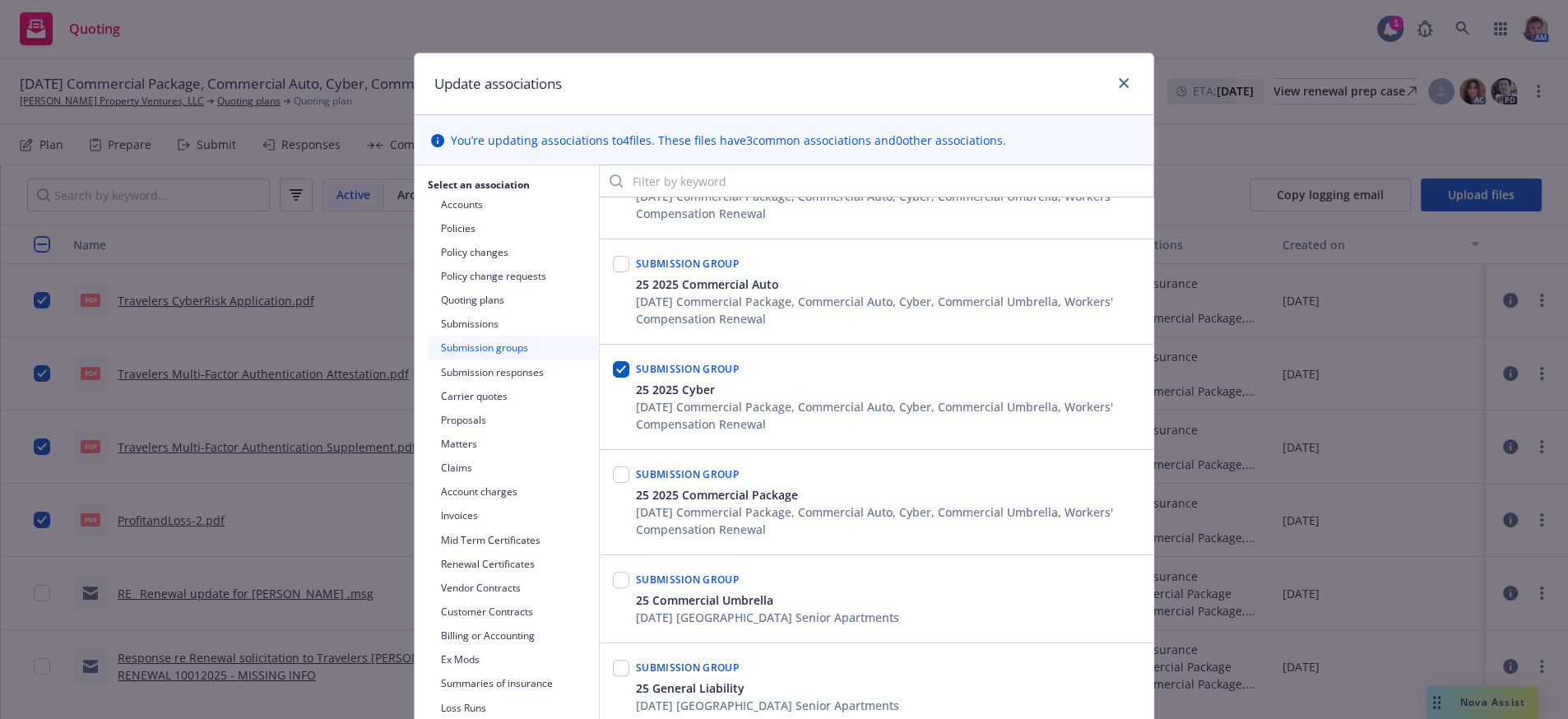
click at [465, 336] on button "Submissions" at bounding box center [513, 323] width 171 height 24
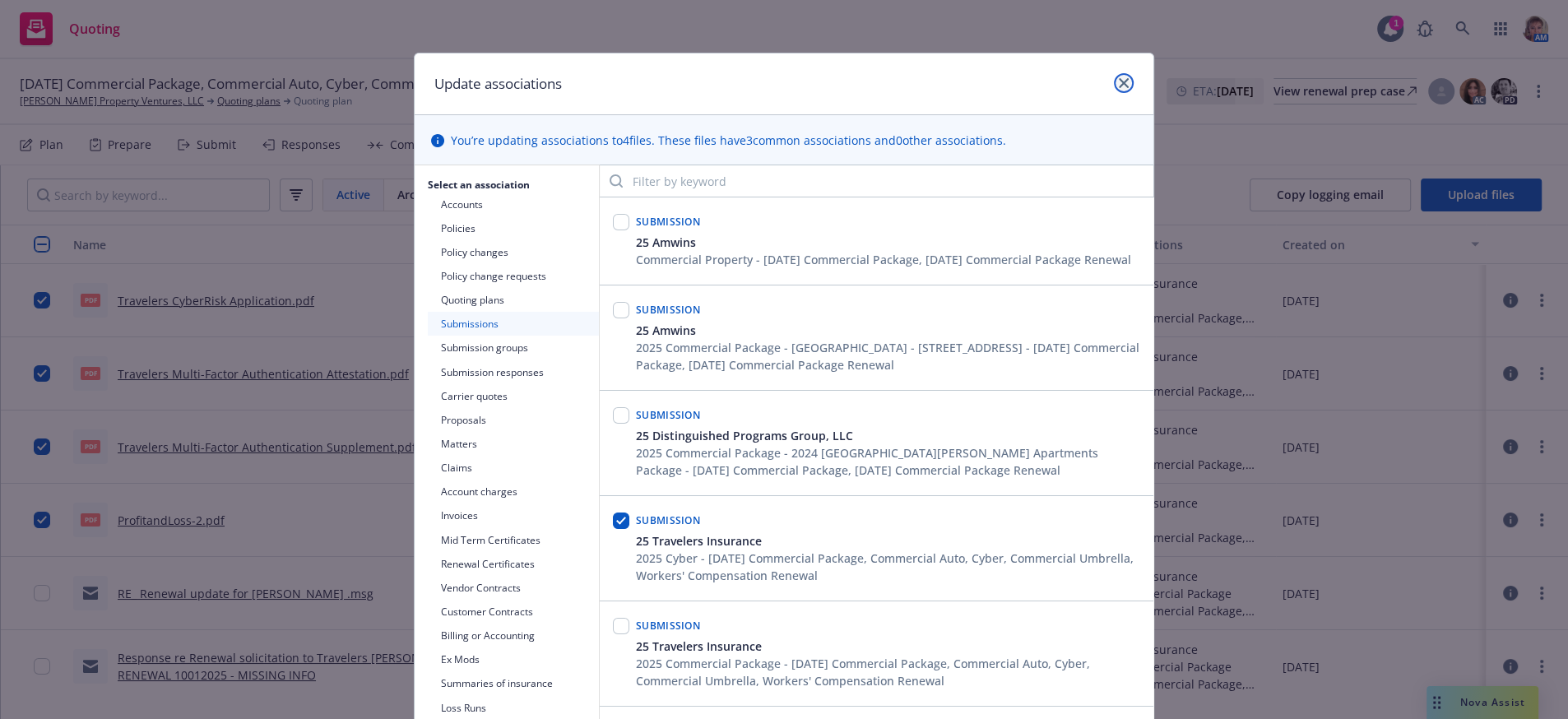
click at [1119, 86] on icon "close" at bounding box center [1124, 83] width 10 height 10
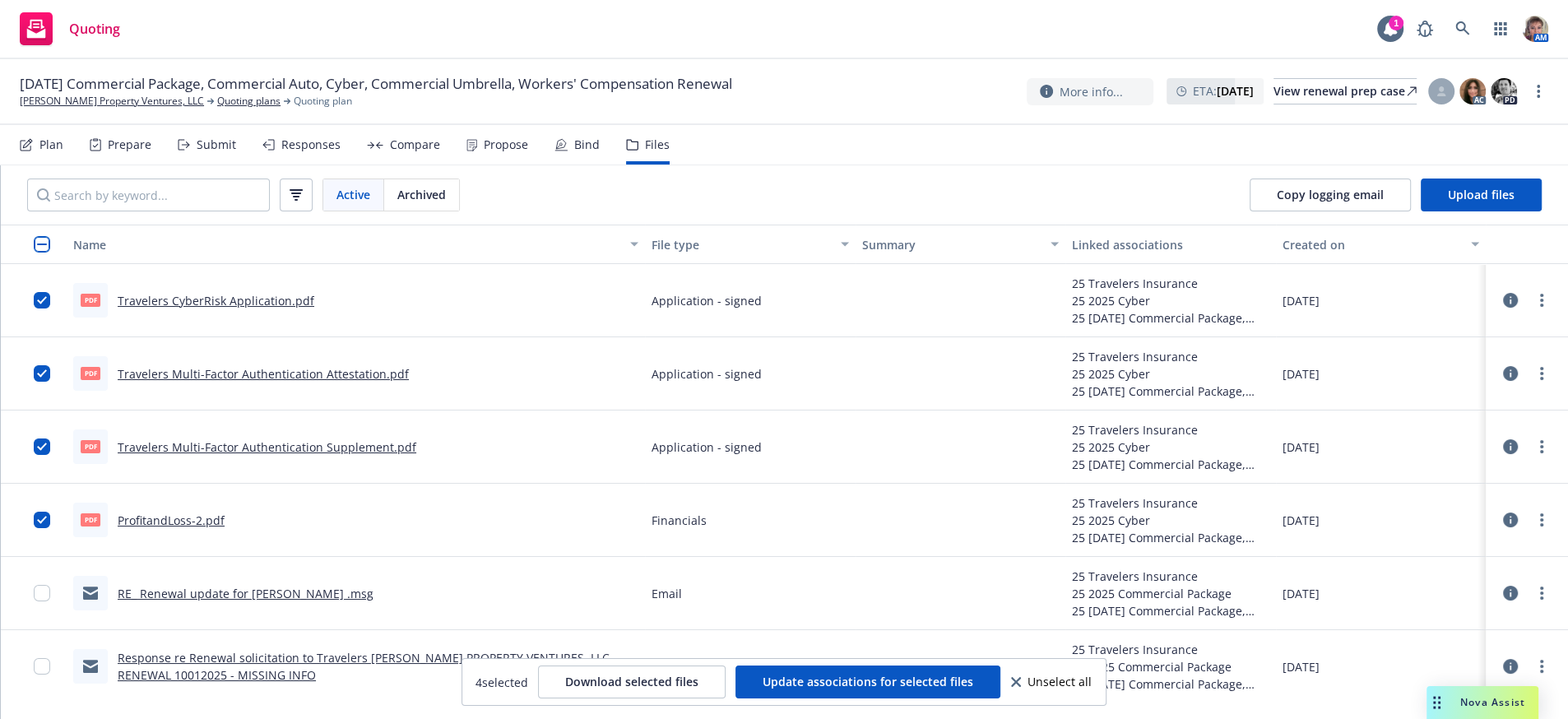
click at [237, 309] on link "Travelers CyberRisk Application.pdf" at bounding box center [216, 301] width 197 height 16
click at [1532, 311] on link "more" at bounding box center [1542, 301] width 20 height 20
click at [1451, 415] on link "Edit" at bounding box center [1453, 423] width 164 height 33
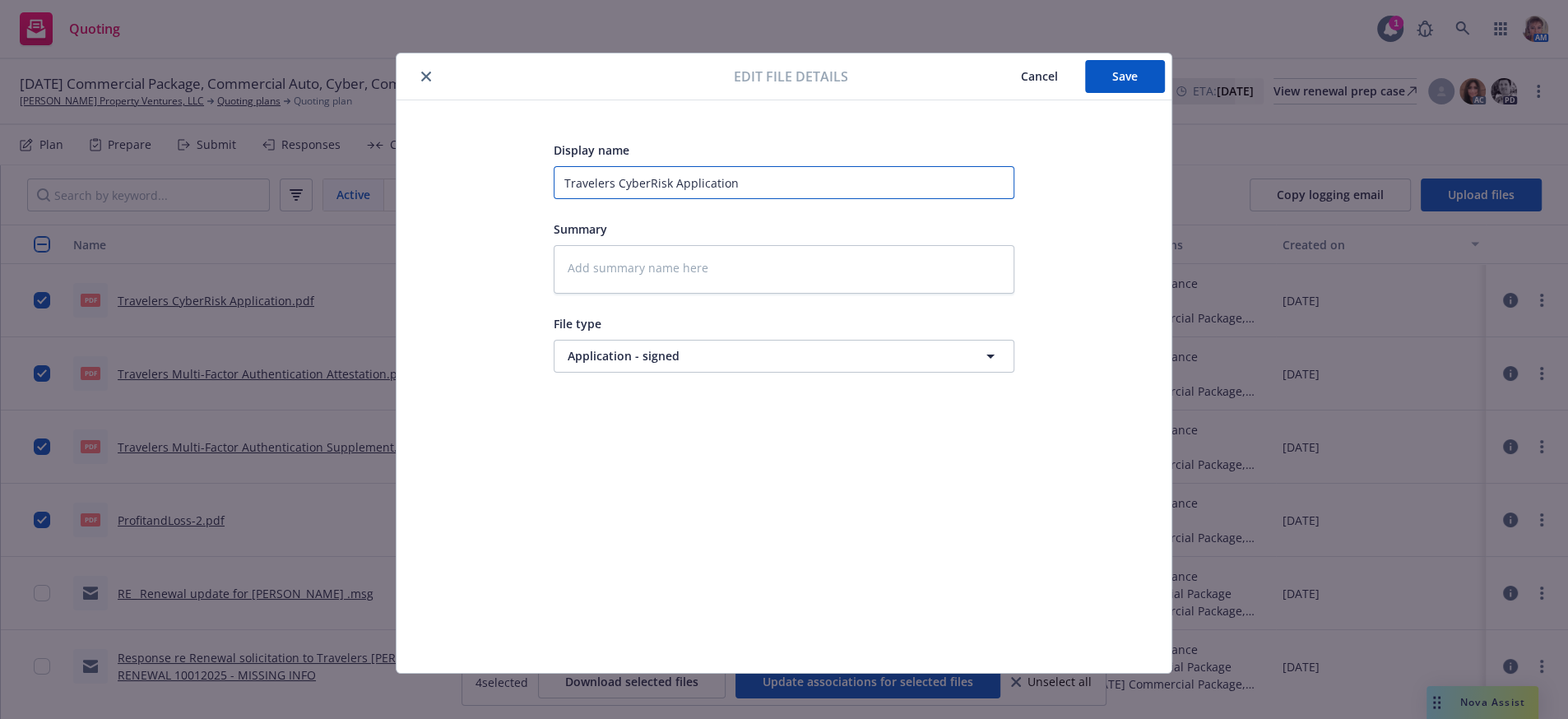
click at [554, 188] on input "Travelers CyberRisk Application" at bounding box center [784, 182] width 461 height 33
type input "2Travelers CyberRisk Application"
type textarea "x"
type input "25Travelers CyberRisk Application"
type textarea "x"
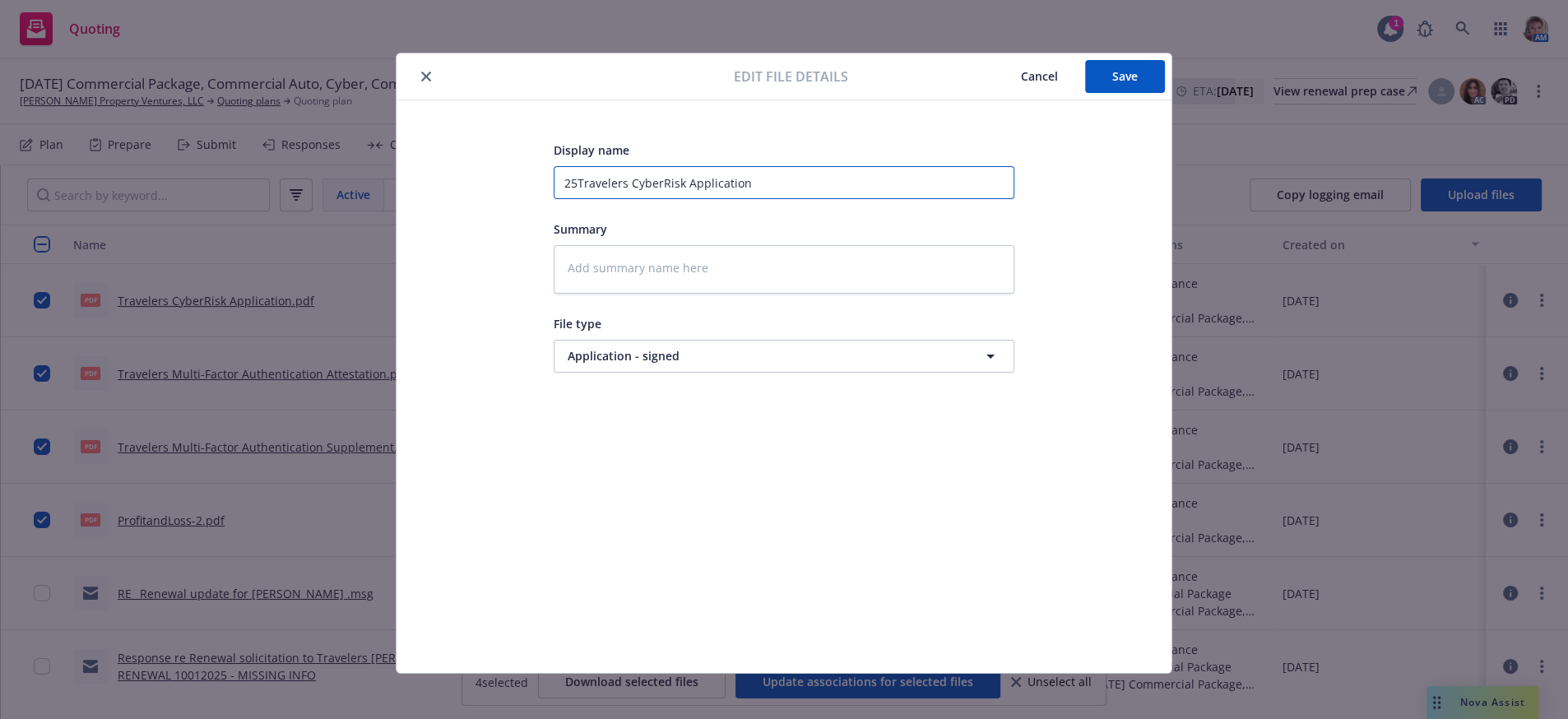
type input "25-Travelers CyberRisk Application"
type textarea "x"
type input "25-2Travelers CyberRisk Application"
type textarea "x"
type input "25-26Travelers CyberRisk Application"
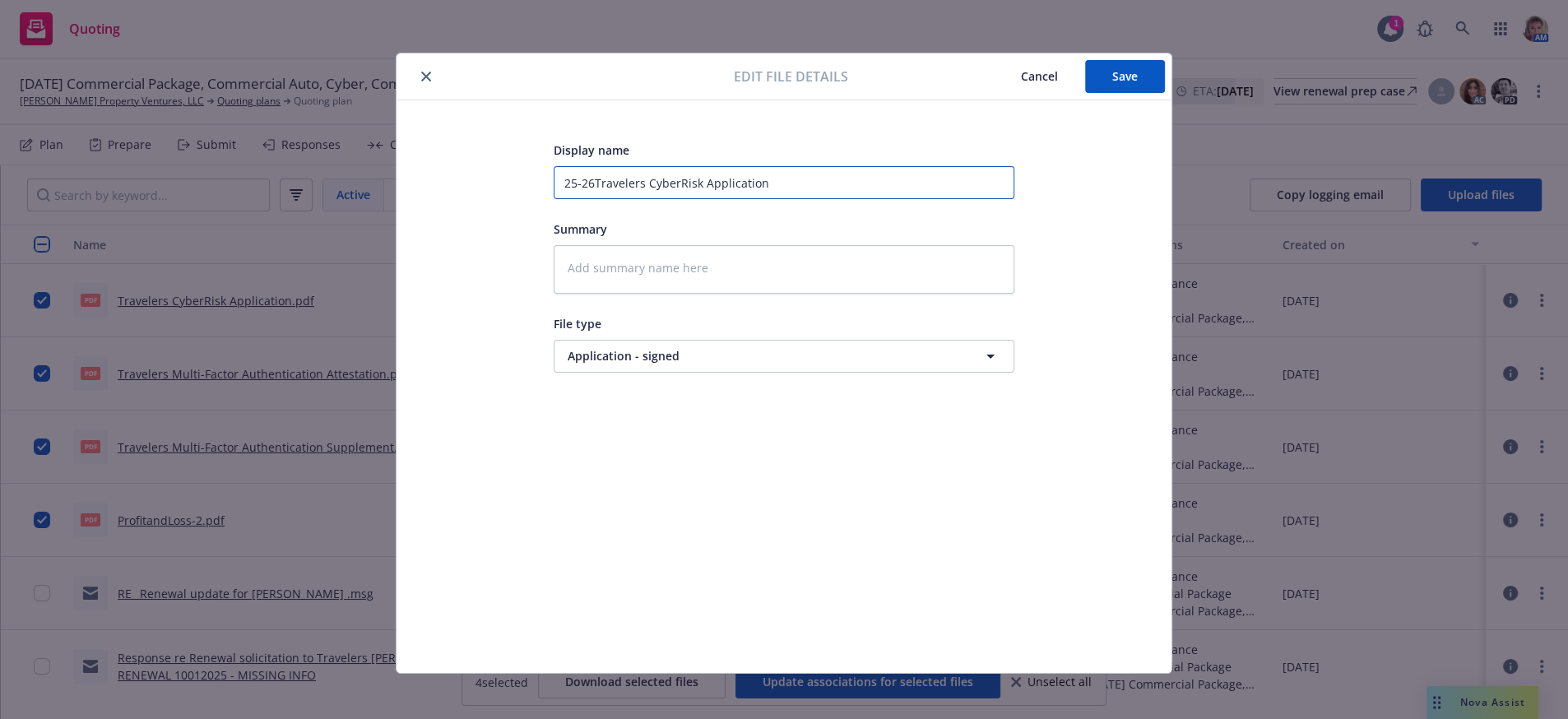
type textarea "x"
type input "25-26 Travelers CyberRisk Application"
click at [1092, 76] on button "Save" at bounding box center [1125, 76] width 80 height 33
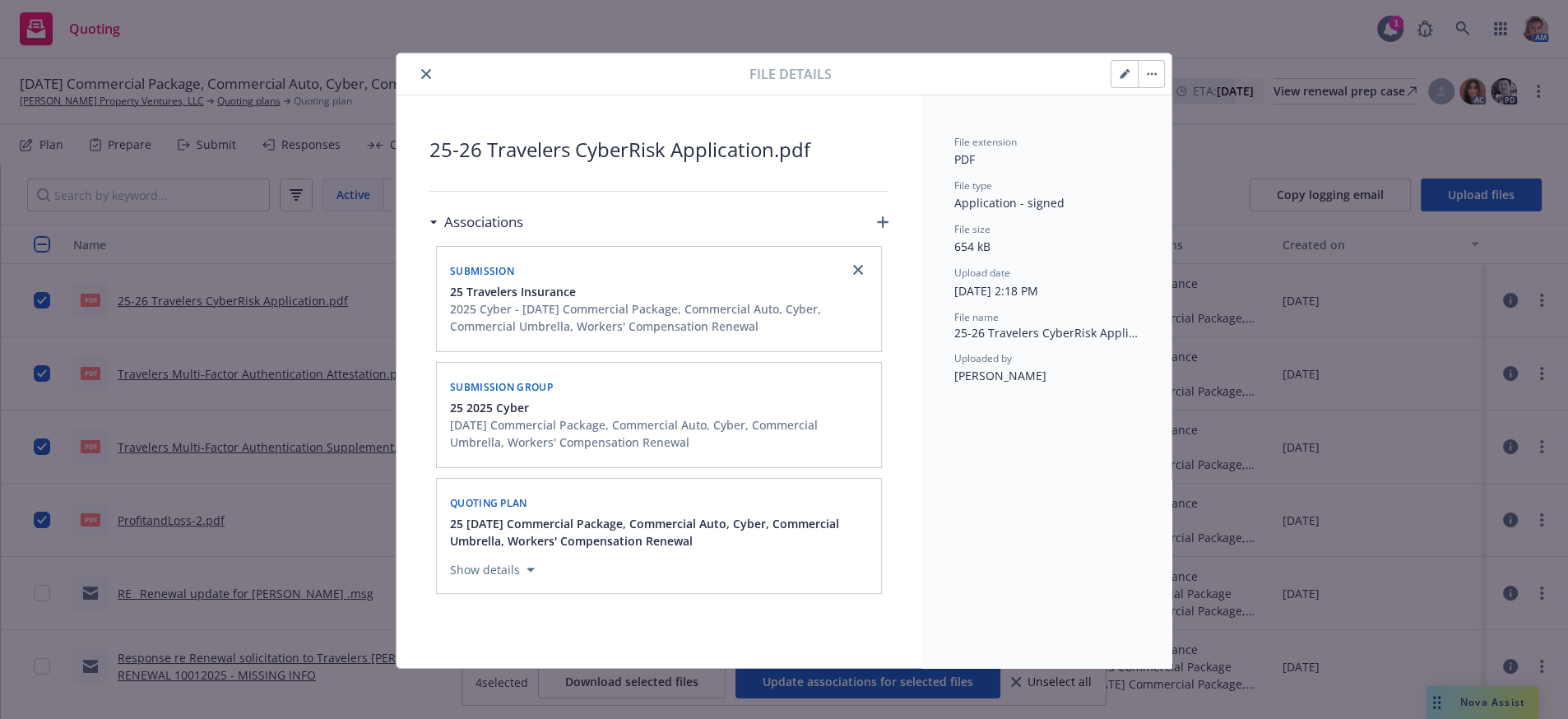
click at [416, 81] on button "close" at bounding box center [426, 74] width 20 height 20
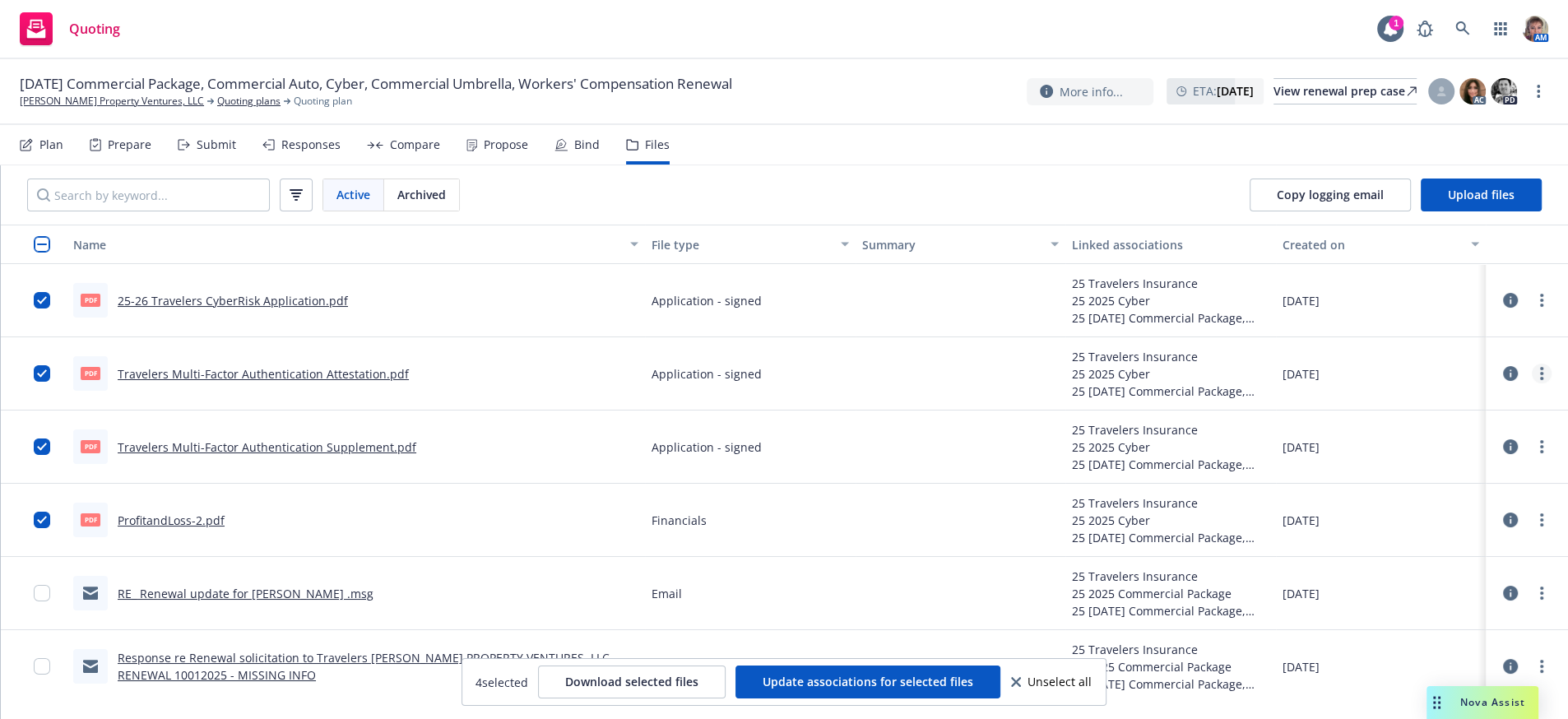
click at [1532, 384] on link "more" at bounding box center [1542, 374] width 20 height 20
click at [1439, 506] on link "Edit" at bounding box center [1453, 498] width 164 height 33
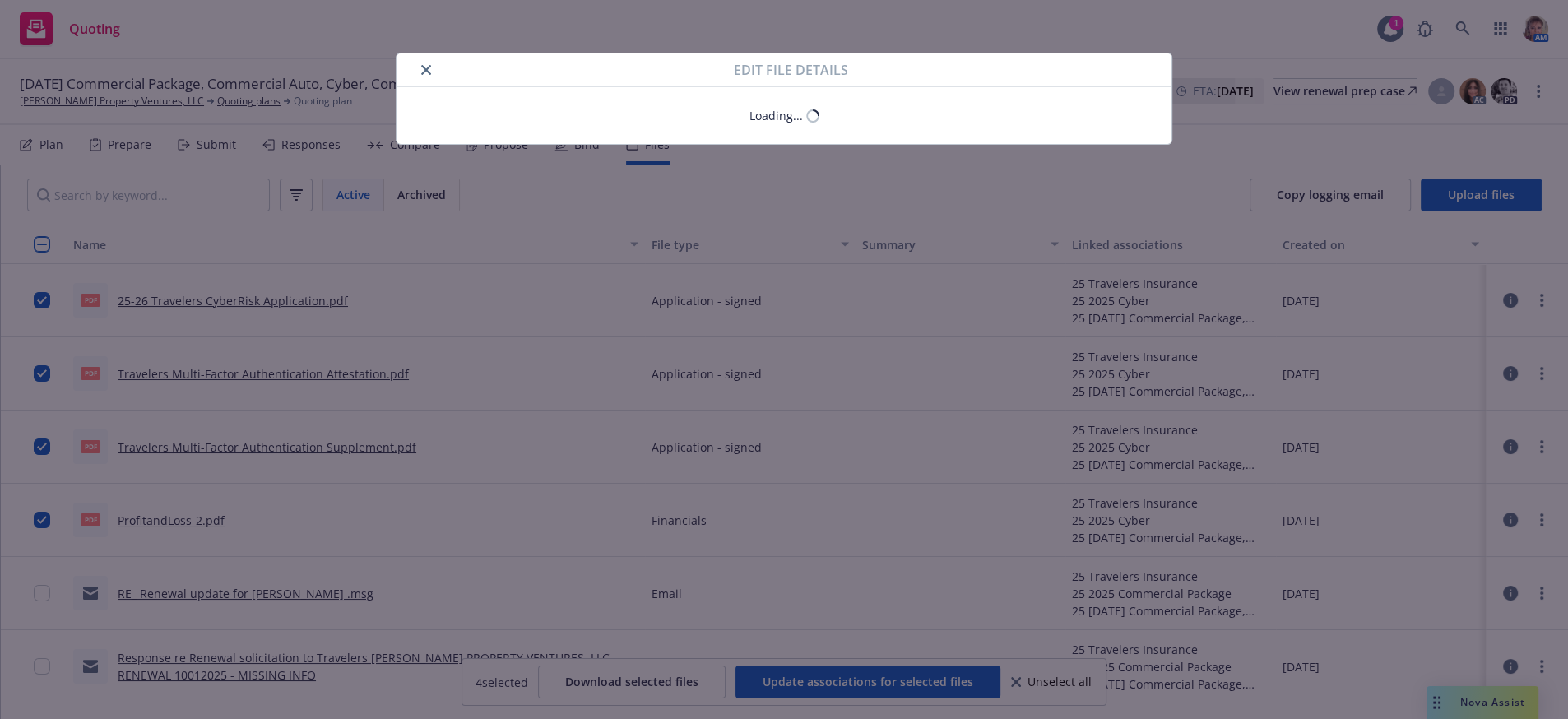
type textarea "x"
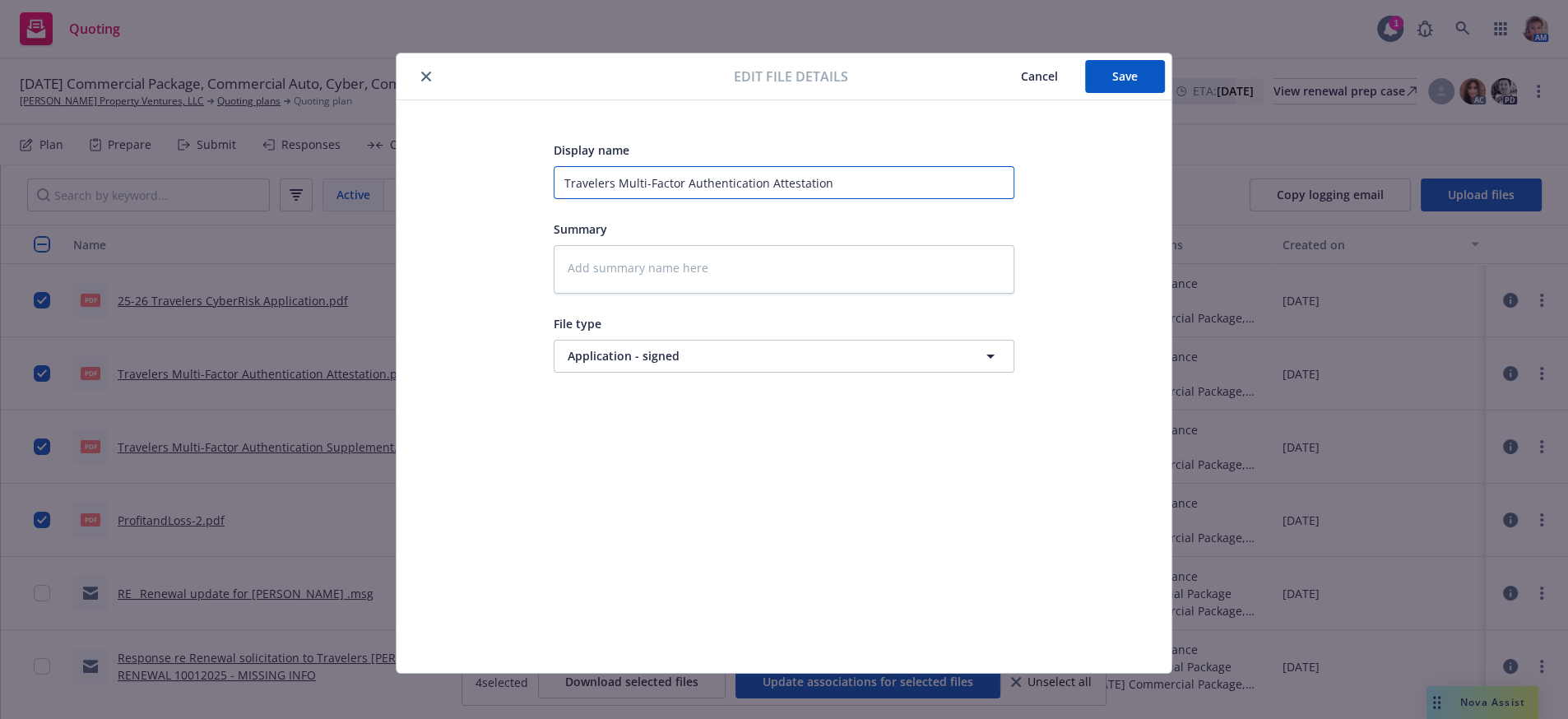
click at [554, 182] on input "Travelers Multi-Factor Authentication Attestation" at bounding box center [784, 182] width 461 height 33
type input "2Travelers Multi-Factor Authentication Attestation"
type textarea "x"
type input "25Travelers Multi-Factor Authentication Attestation"
type textarea "x"
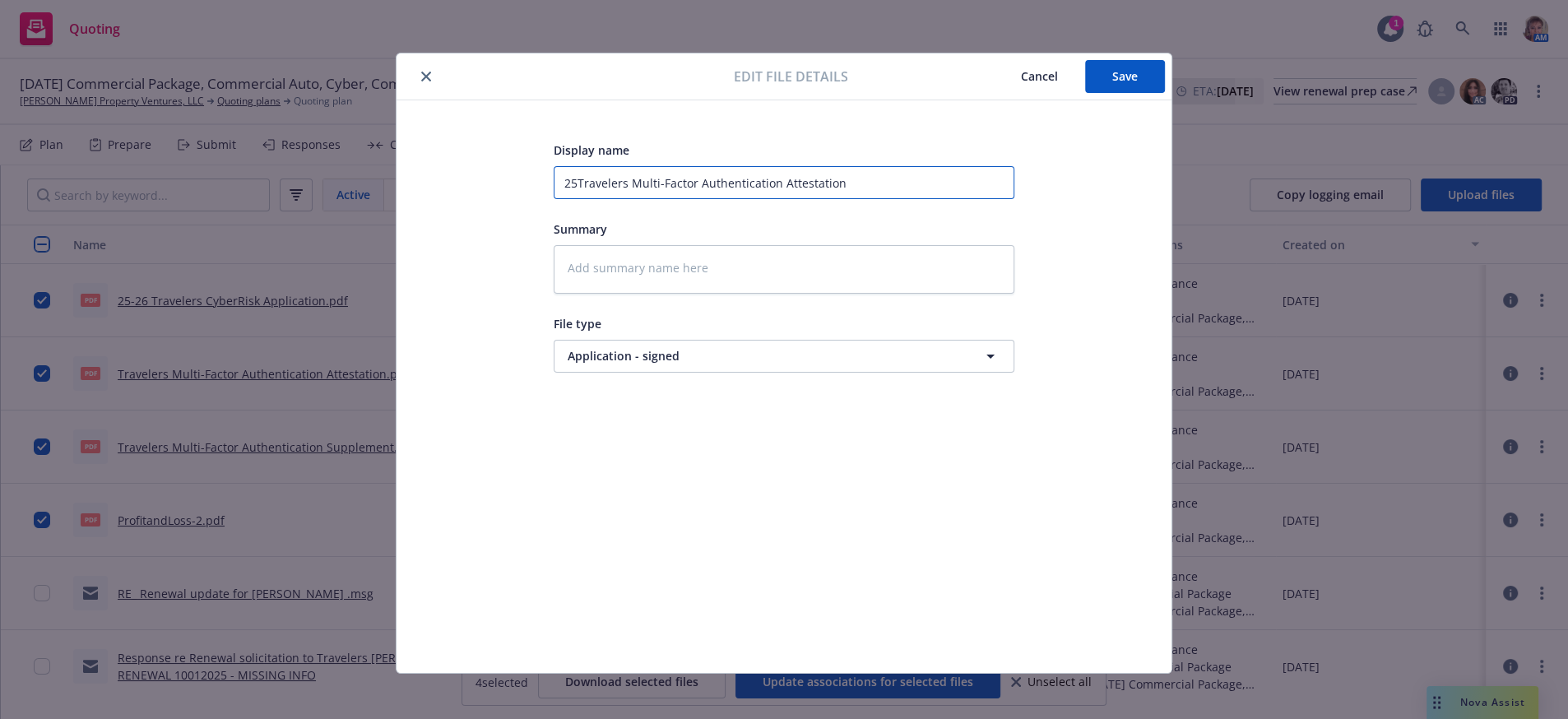
type input "25-Travelers Multi-Factor Authentication Attestation"
type textarea "x"
type input "25-2Travelers Multi-Factor Authentication Attestation"
type textarea "x"
type input "25-26Travelers Multi-Factor Authentication Attestation"
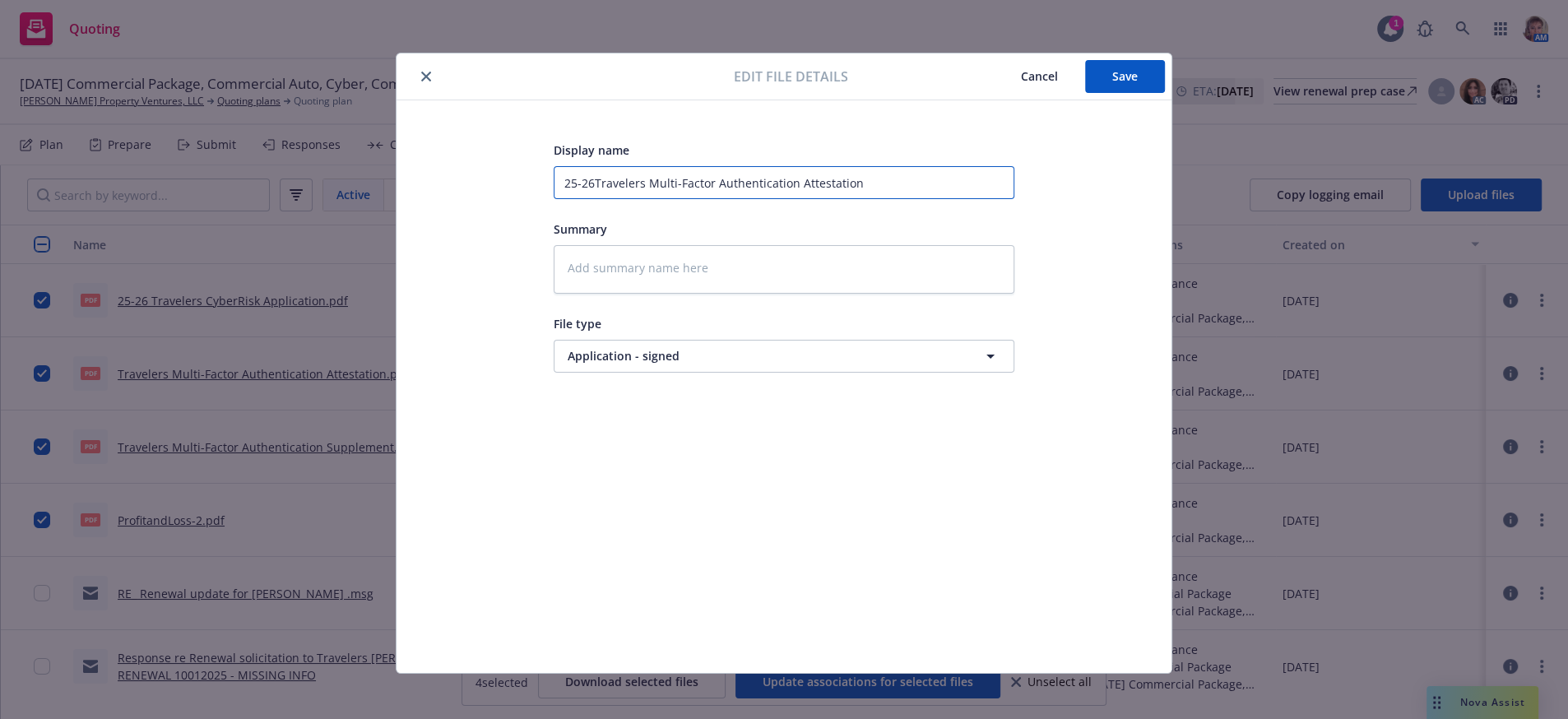
type textarea "x"
type input "25-26 Travelers Multi-Factor Authentication Attestation"
click at [1088, 75] on button "Save" at bounding box center [1125, 76] width 80 height 33
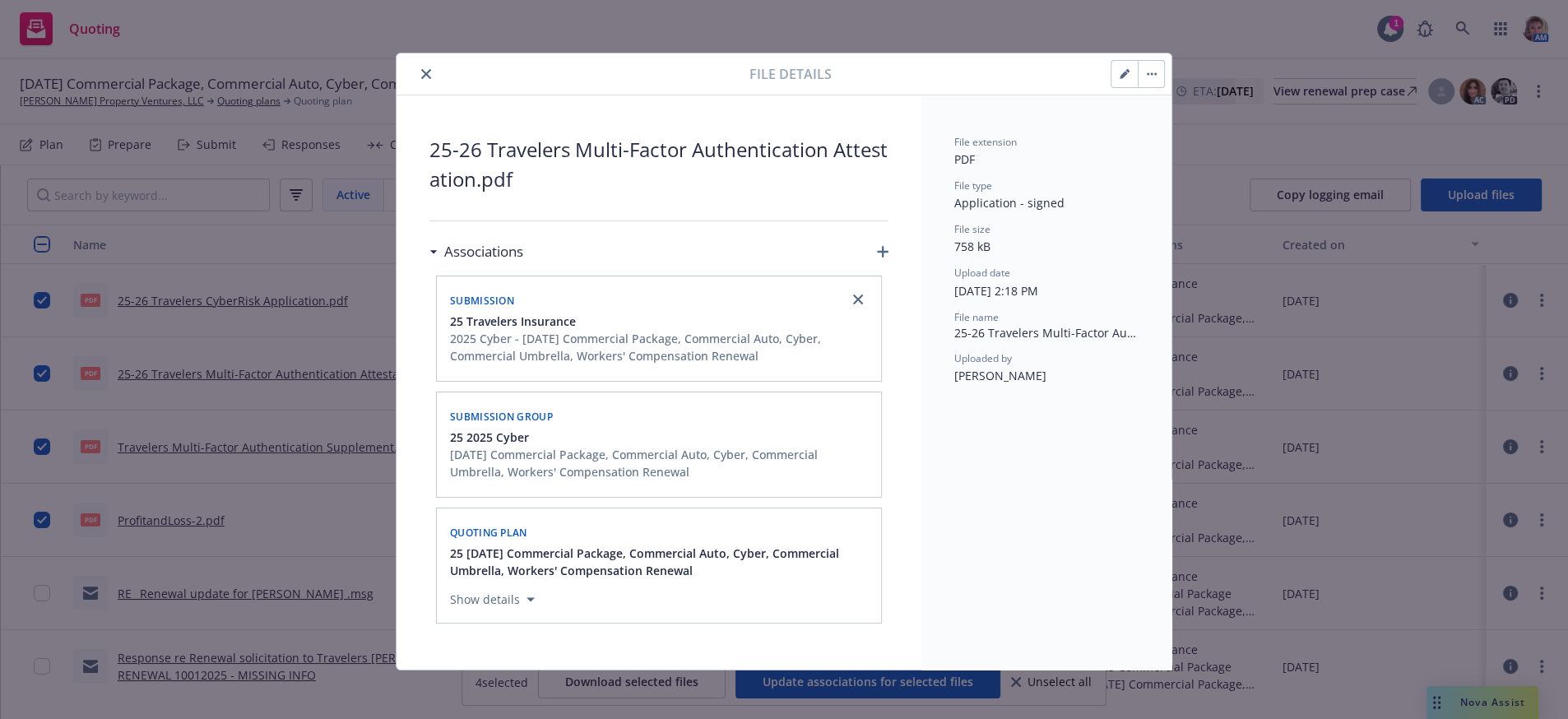
click at [421, 79] on icon "close" at bounding box center [426, 74] width 10 height 10
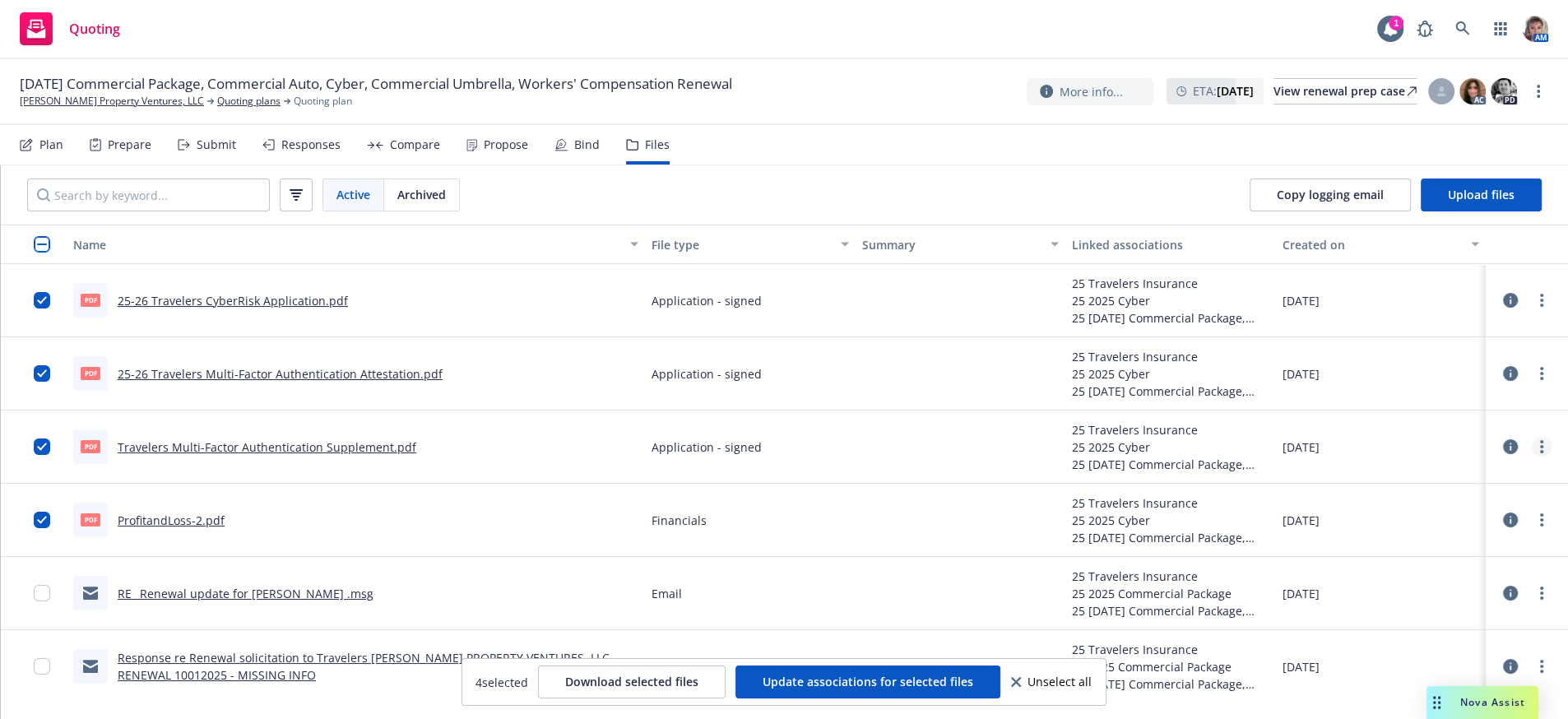
click at [1540, 454] on circle "more" at bounding box center [1541, 451] width 3 height 3
click at [1426, 583] on link "Edit" at bounding box center [1453, 574] width 164 height 33
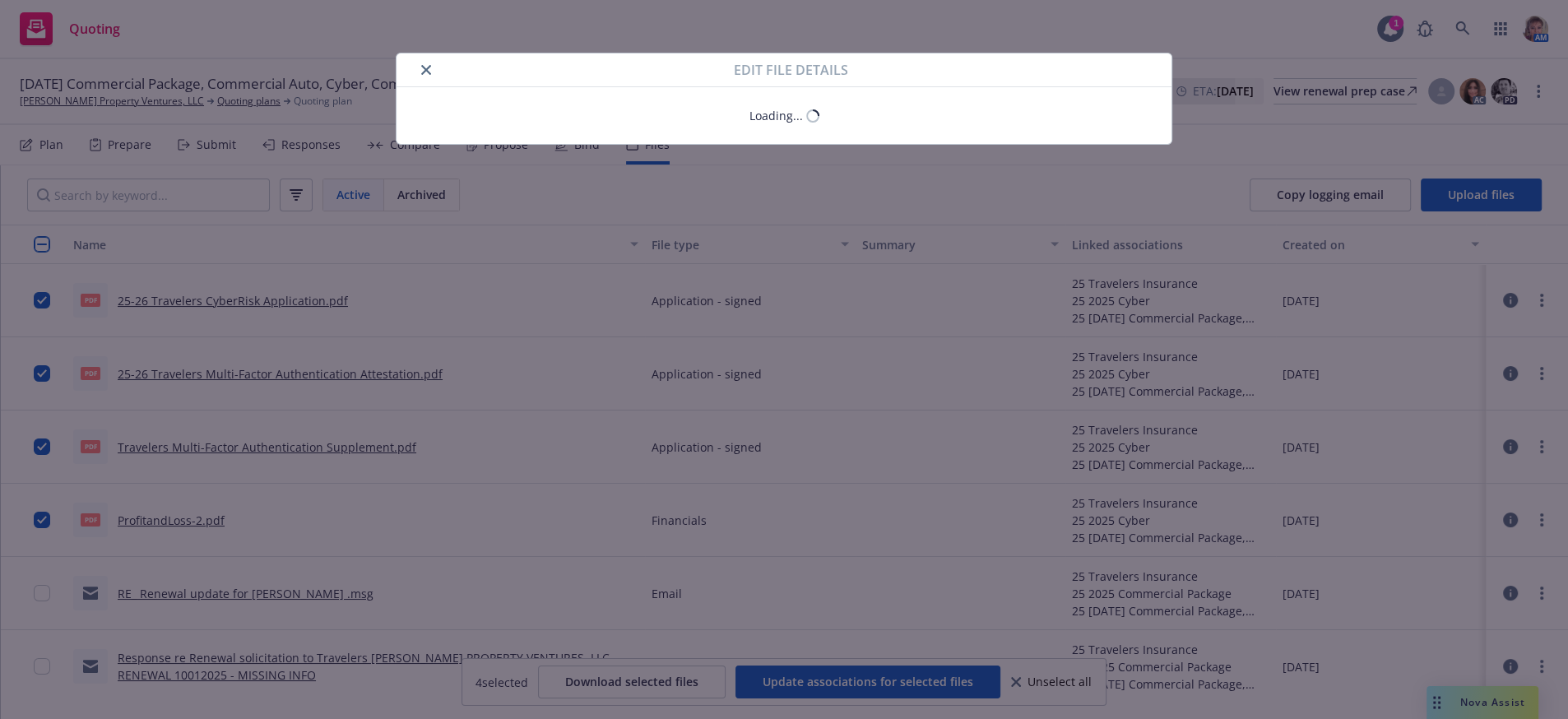
type textarea "x"
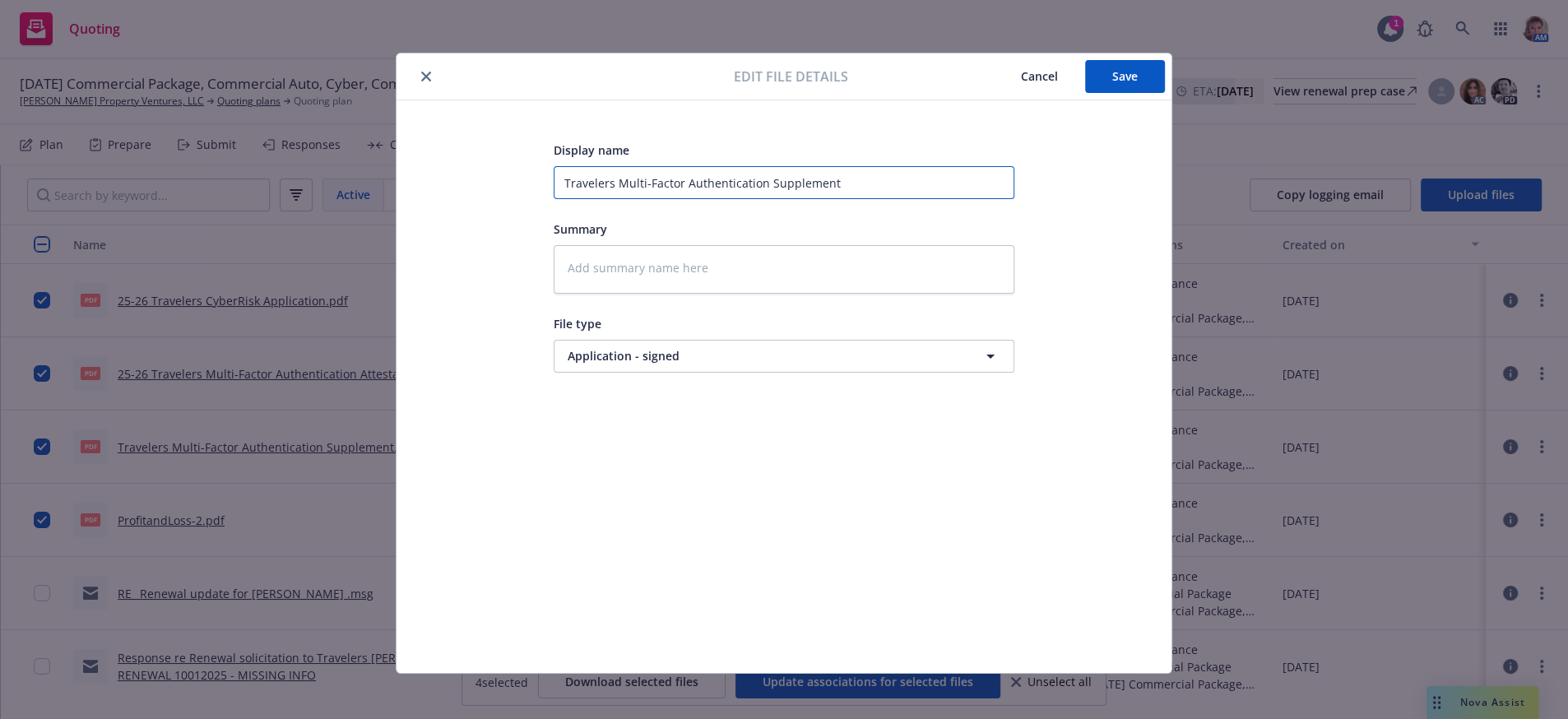
click at [554, 184] on input "Travelers Multi-Factor Authentication Supplement" at bounding box center [784, 182] width 461 height 33
type input "2Travelers Multi-Factor Authentication Supplement"
type textarea "x"
type input "25Travelers Multi-Factor Authentication Supplement"
type textarea "x"
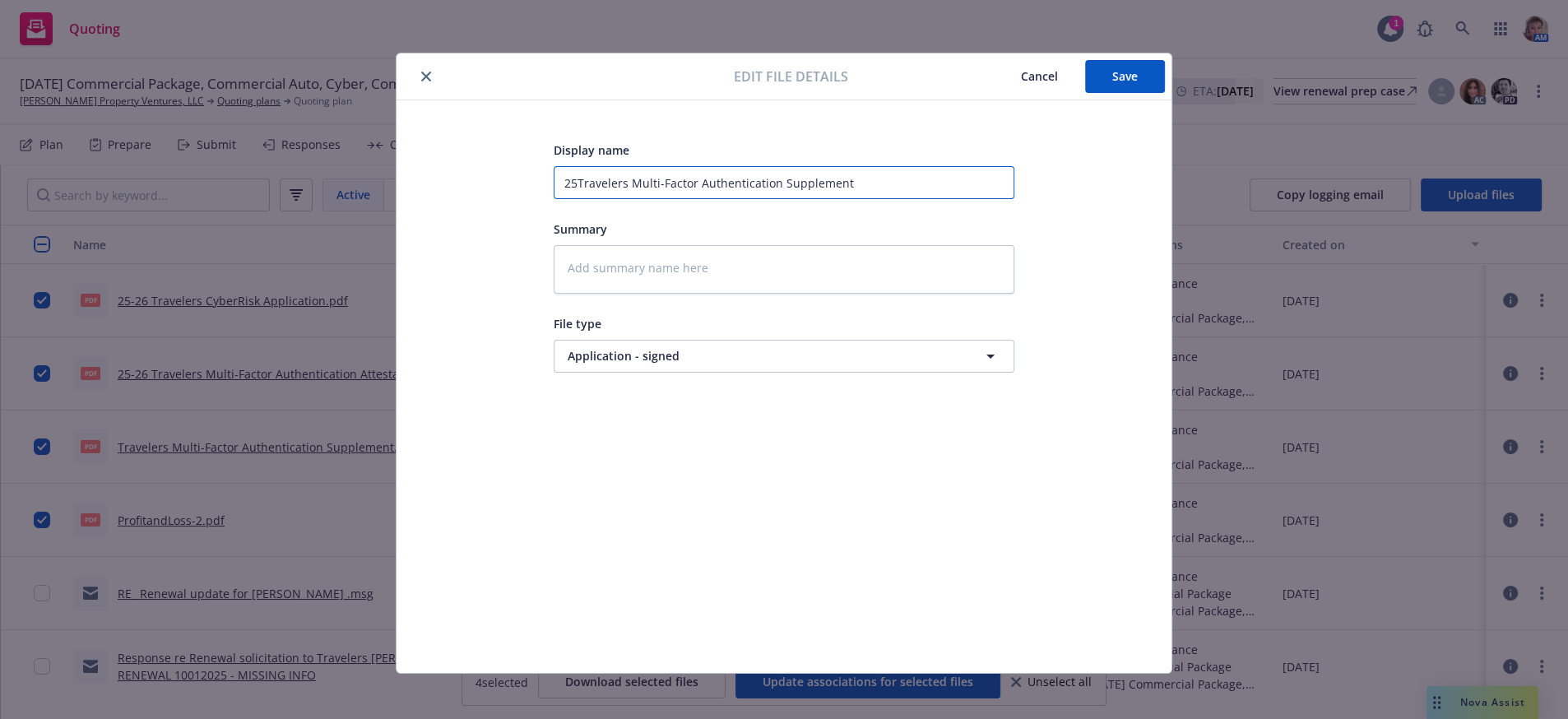
type input "25-Travelers Multi-Factor Authentication Supplement"
type textarea "x"
type input "25-2Travelers Multi-Factor Authentication Supplement"
type textarea "x"
type input "25-26Travelers Multi-Factor Authentication Supplement"
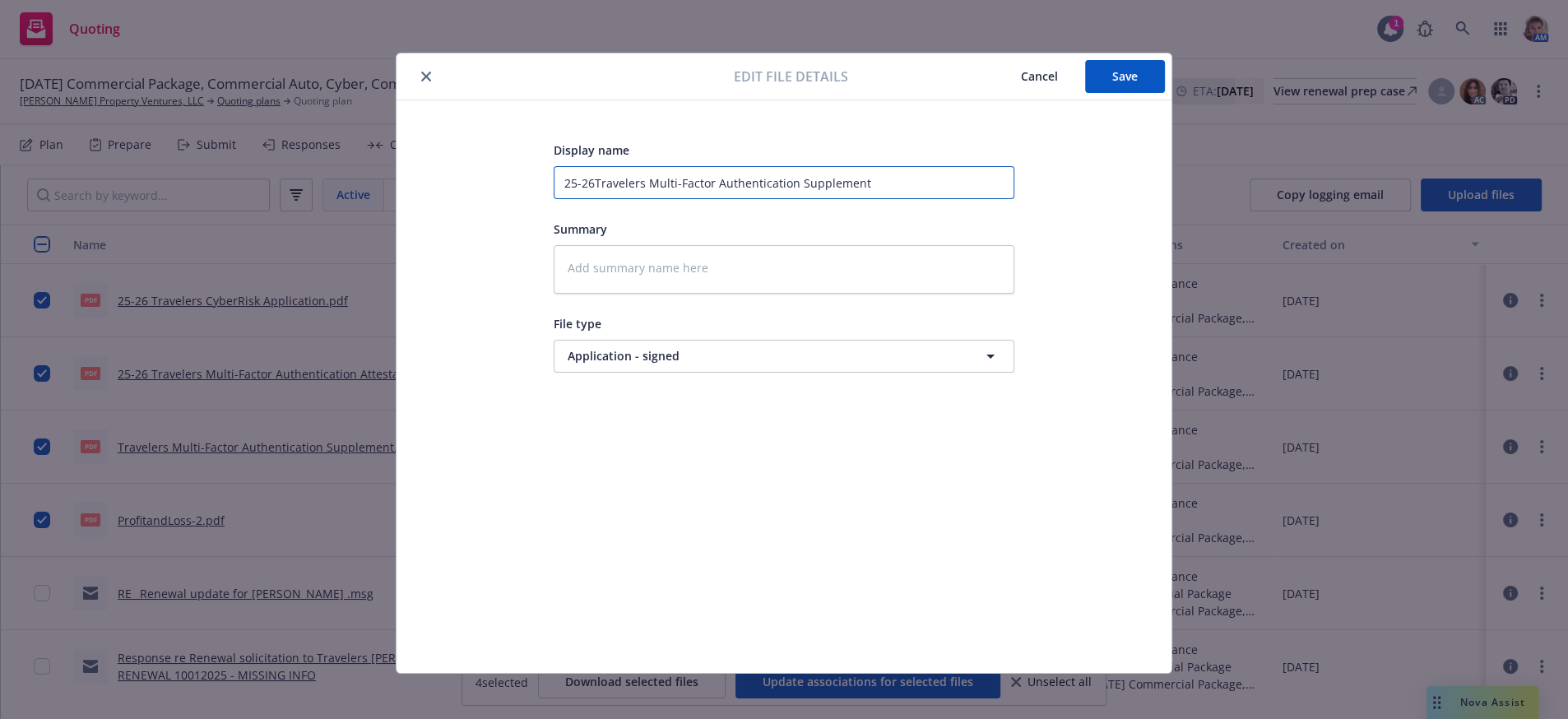
type textarea "x"
type input "25-26 Travelers Multi-Factor Authentication Supplement"
click at [1121, 87] on button "Save" at bounding box center [1125, 76] width 80 height 33
type textarea "x"
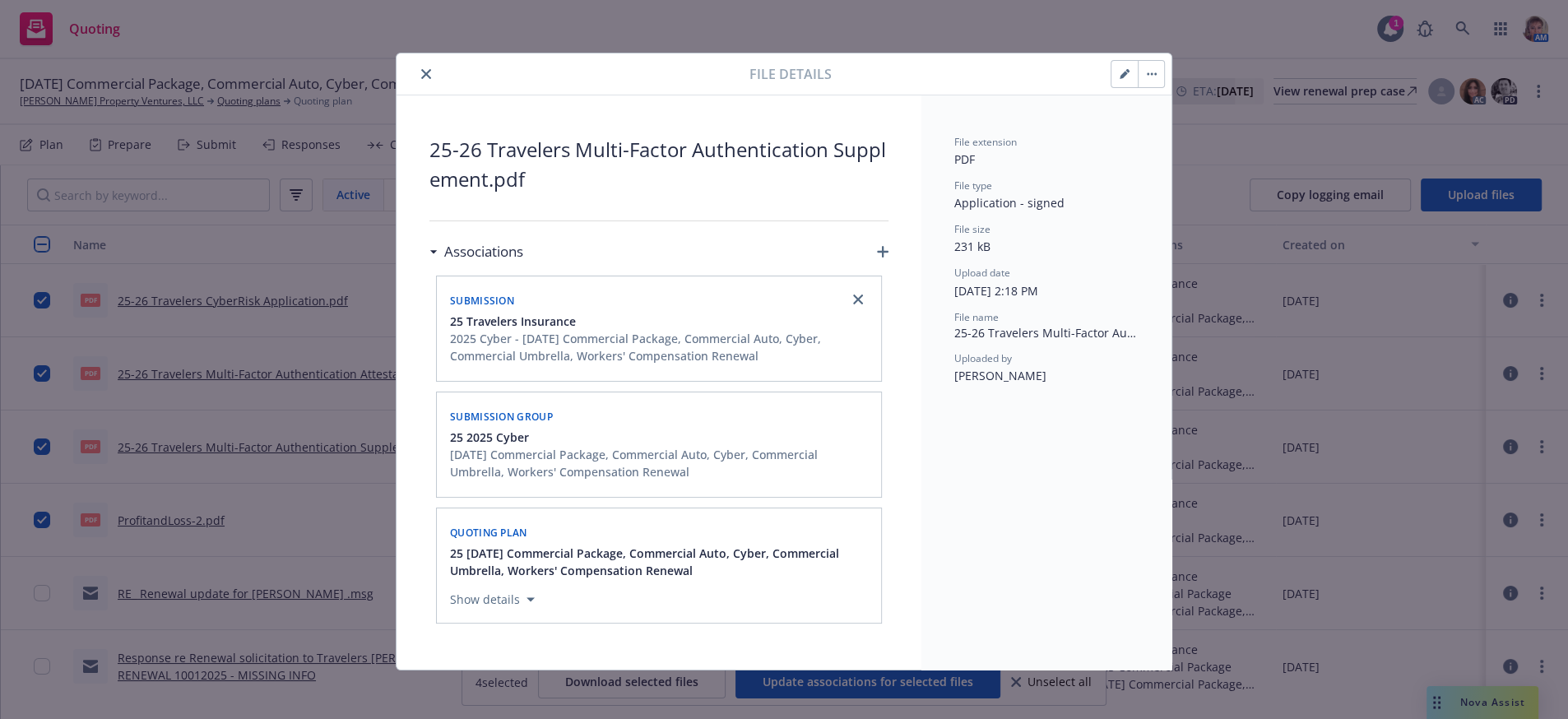
click at [421, 76] on icon "close" at bounding box center [426, 74] width 10 height 10
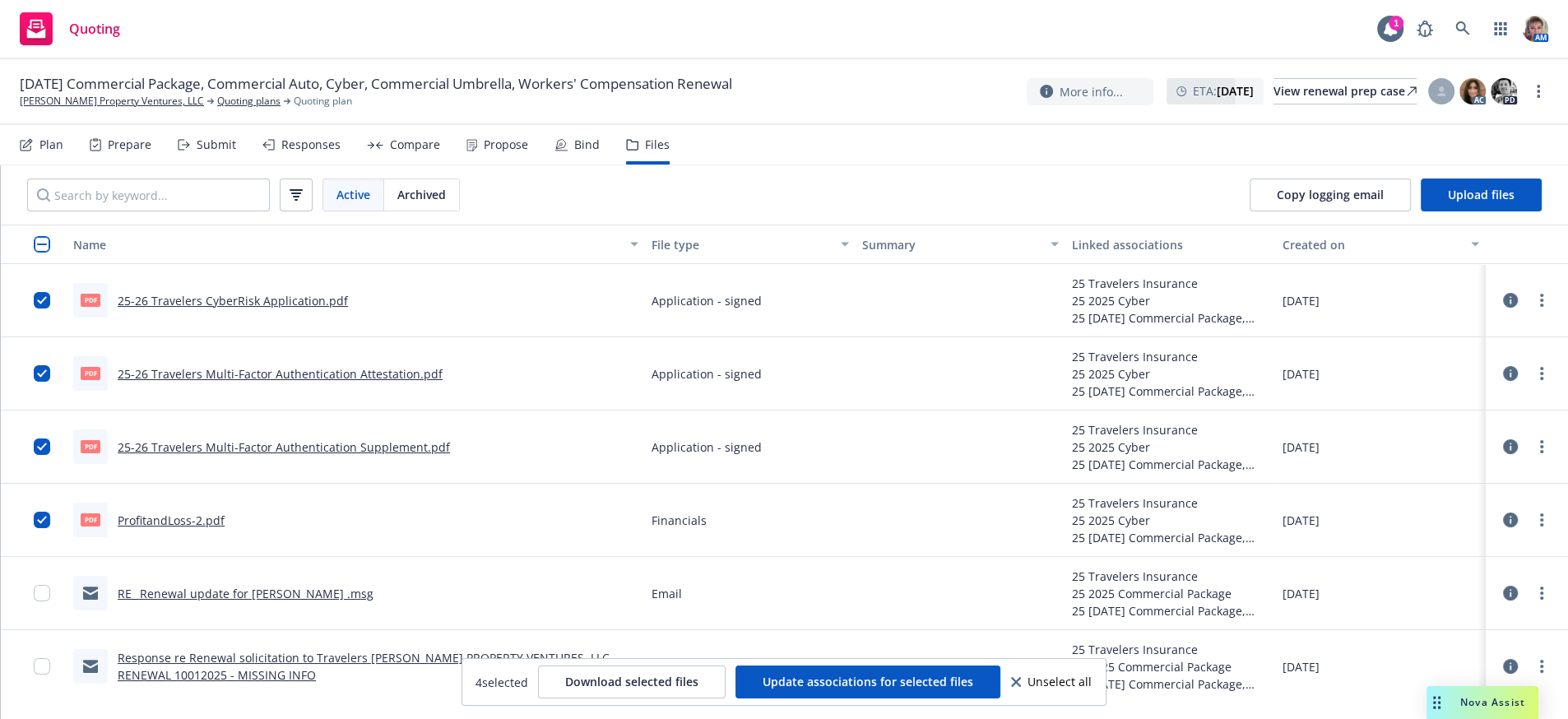
click at [164, 309] on link "25-26 Travelers CyberRisk Application.pdf" at bounding box center [232, 301] width 230 height 16
click at [258, 382] on link "25-26 Travelers Multi-Factor Authentication Attestation.pdf" at bounding box center [280, 374] width 325 height 16
click at [286, 455] on link "25-26 Travelers Multi-Factor Authentication Supplement.pdf" at bounding box center [284, 447] width 332 height 16
click at [175, 528] on link "ProfitandLoss-2.pdf" at bounding box center [171, 521] width 107 height 16
click at [225, 151] on div "Submit" at bounding box center [217, 144] width 40 height 13
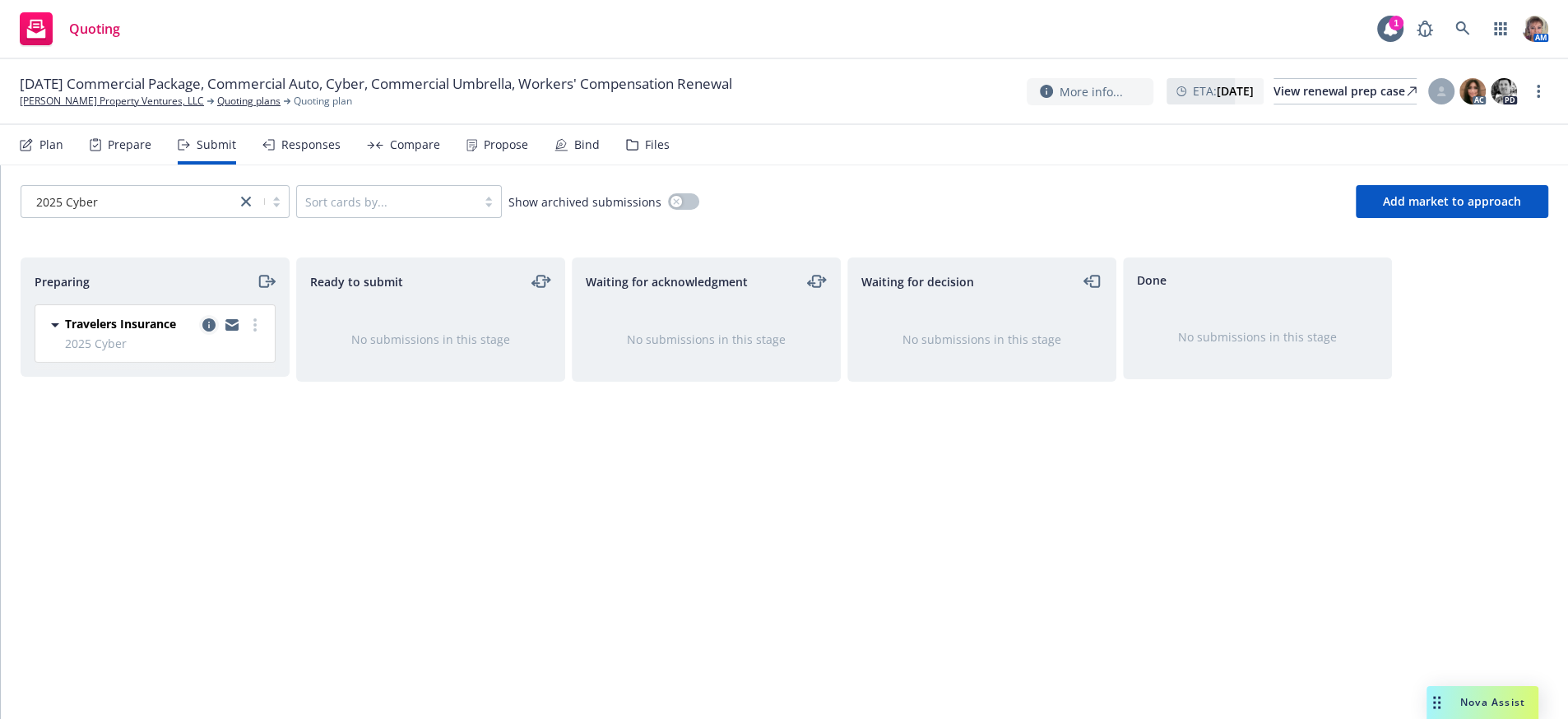
click at [204, 331] on icon "copy logging email" at bounding box center [209, 324] width 13 height 13
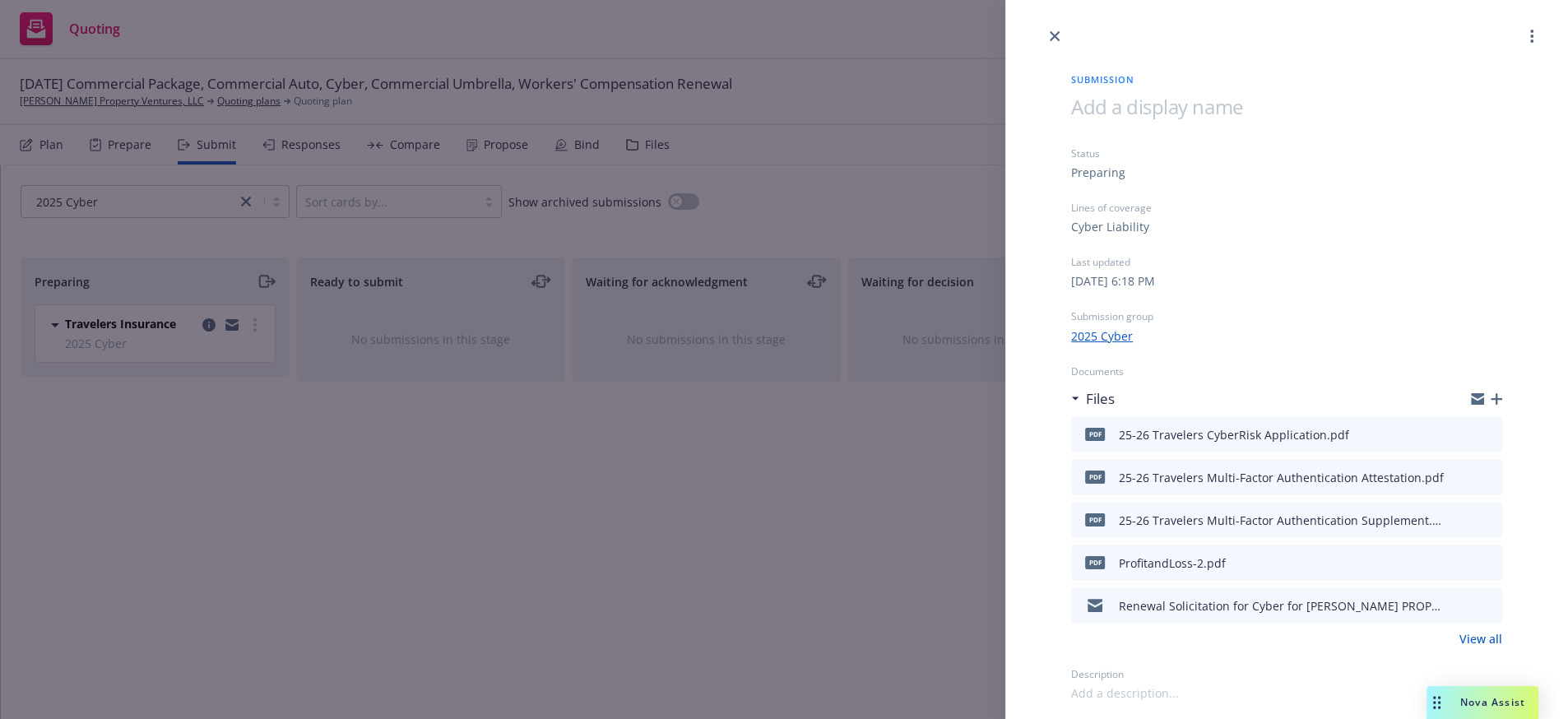
click at [1453, 611] on icon "download file" at bounding box center [1459, 603] width 13 height 13
click at [760, 485] on div "Submission Status Preparing Lines of coverage Cyber Liability Last updated Satu…" at bounding box center [784, 359] width 1568 height 719
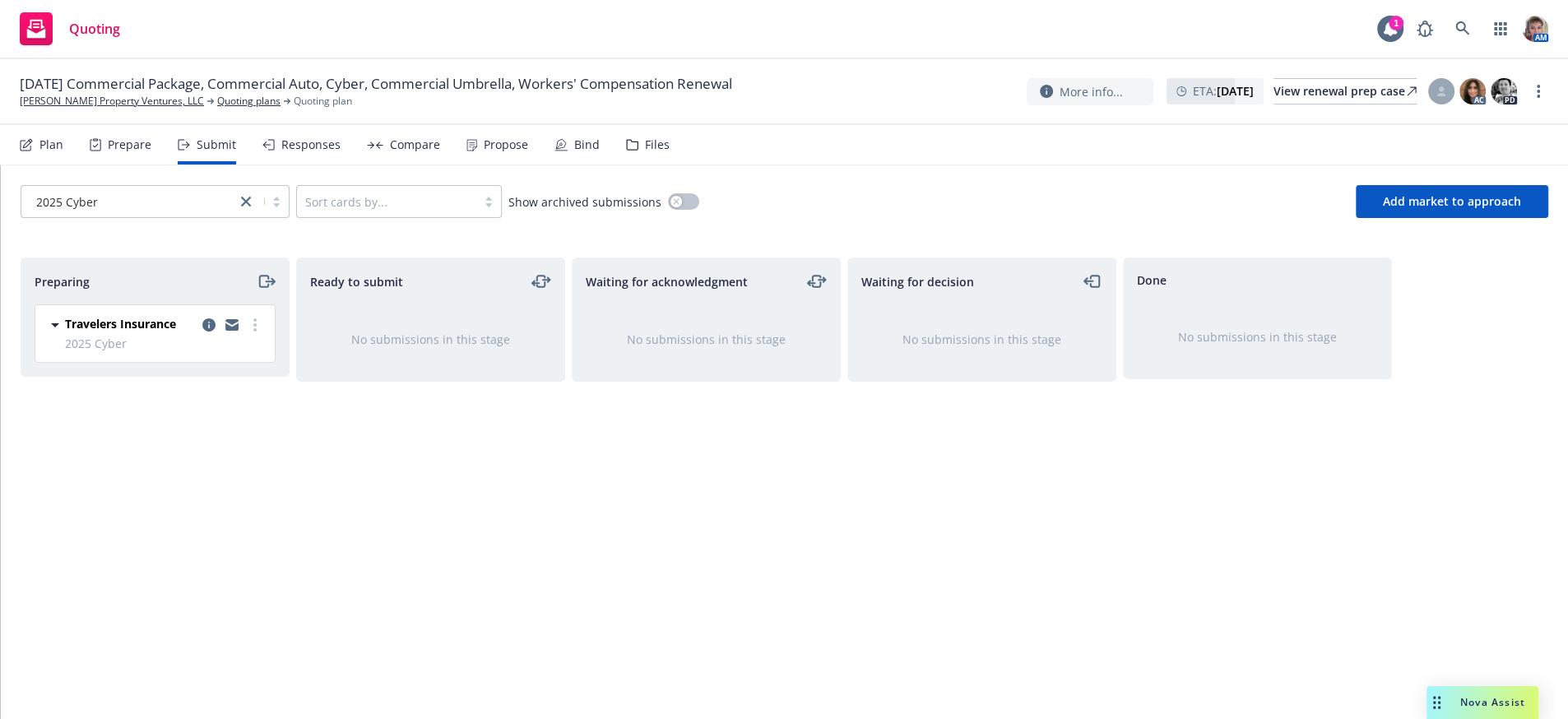
click at [461, 547] on div "Ready to submit No submissions in this stage" at bounding box center [431, 472] width 269 height 427
click at [257, 335] on link "more" at bounding box center [255, 325] width 20 height 20
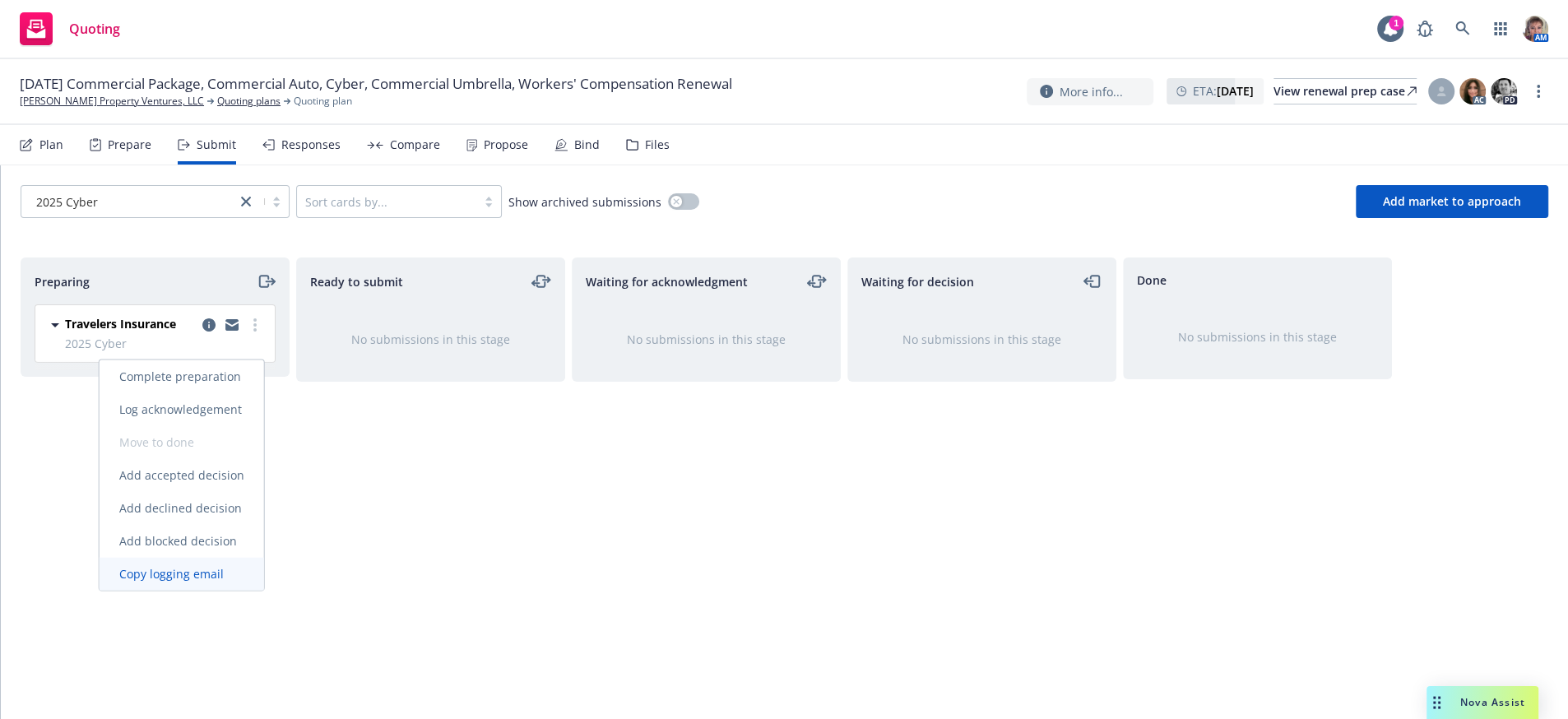
click at [191, 574] on span "Copy logging email" at bounding box center [172, 575] width 144 height 16
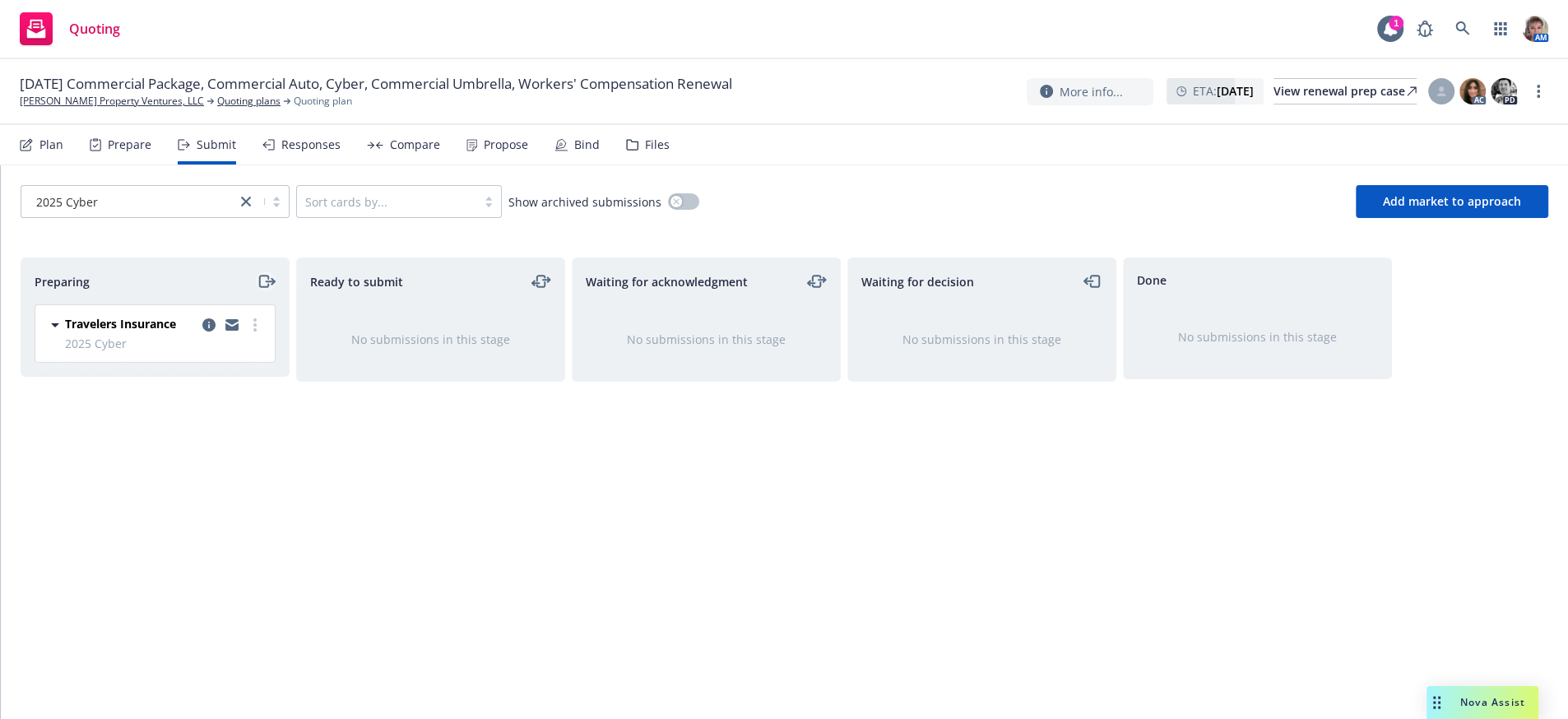
click at [267, 282] on icon "moveRight" at bounding box center [270, 282] width 8 height 0
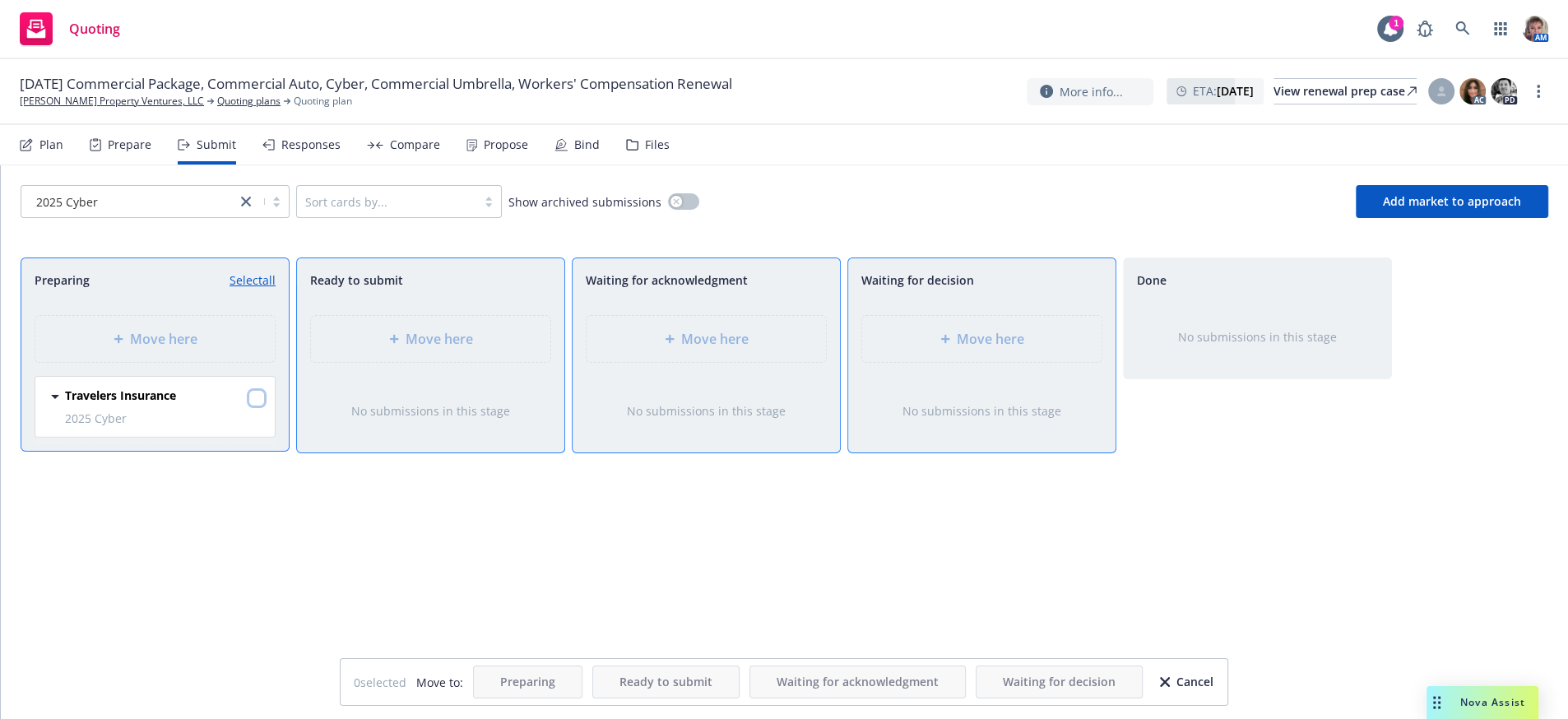
click at [253, 406] on input "checkbox" at bounding box center [256, 399] width 17 height 17
checkbox input "true"
click at [730, 349] on span "Move here" at bounding box center [715, 339] width 67 height 20
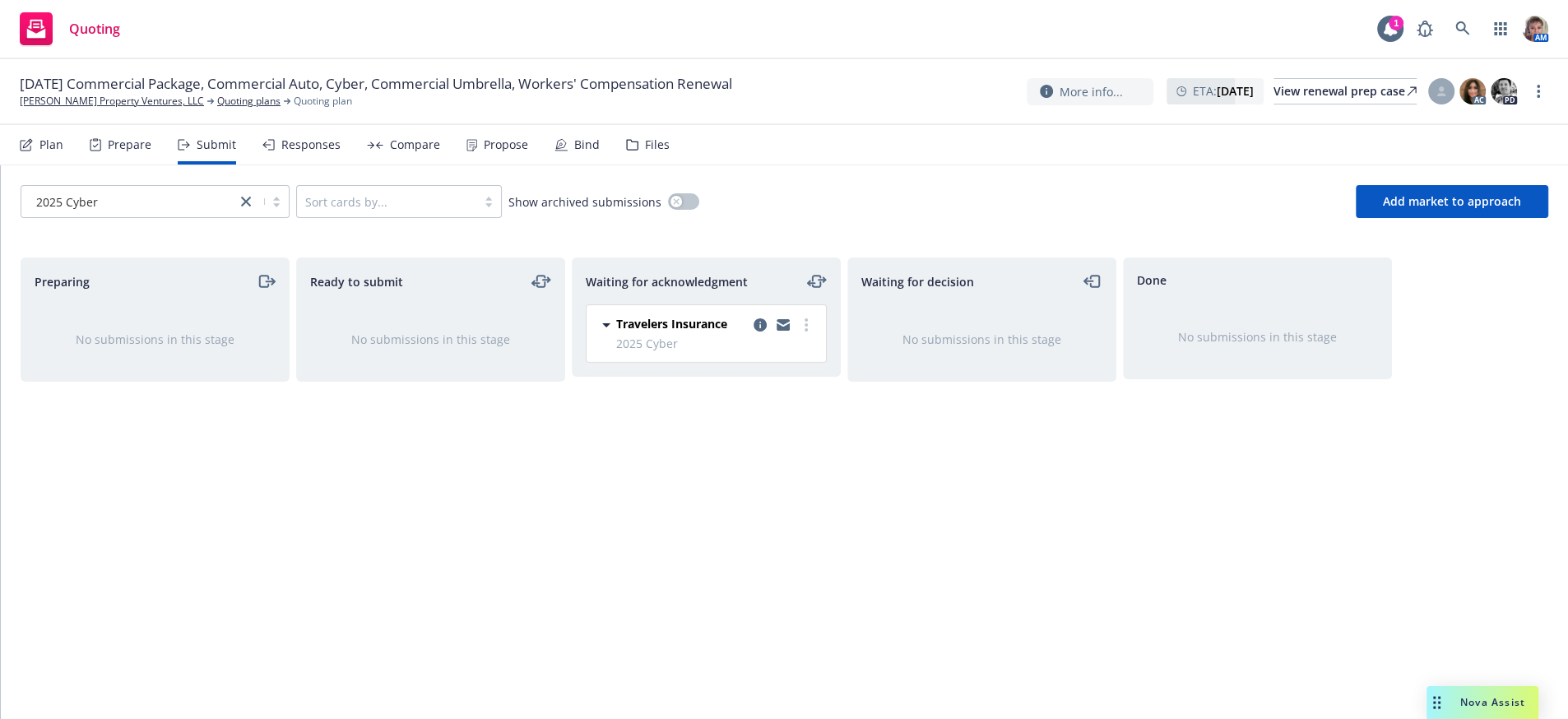
click at [873, 535] on div "Waiting for decision No submissions in this stage" at bounding box center [982, 472] width 269 height 427
click at [758, 331] on icon "copy logging email" at bounding box center [759, 324] width 13 height 13
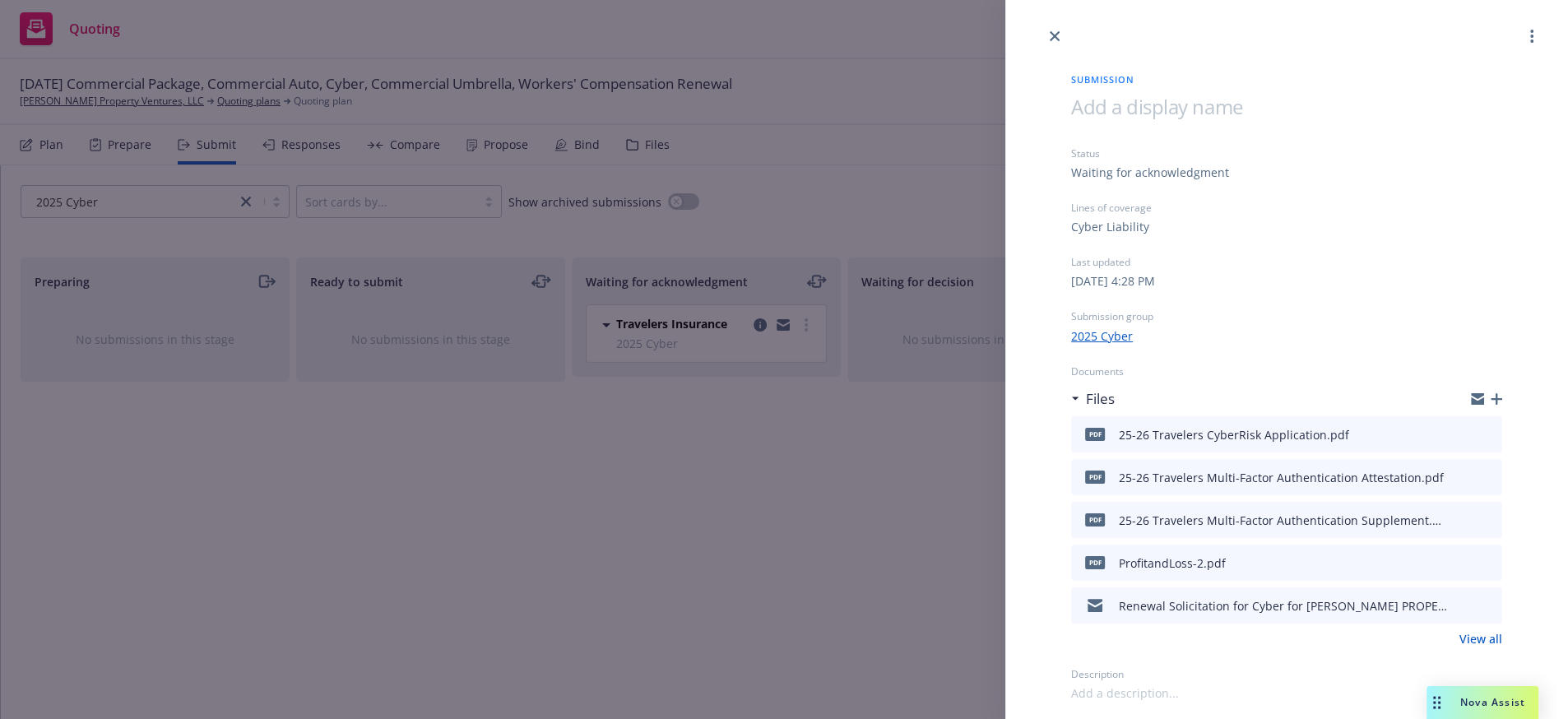
click at [1491, 404] on icon "button" at bounding box center [1497, 400] width 12 height 12
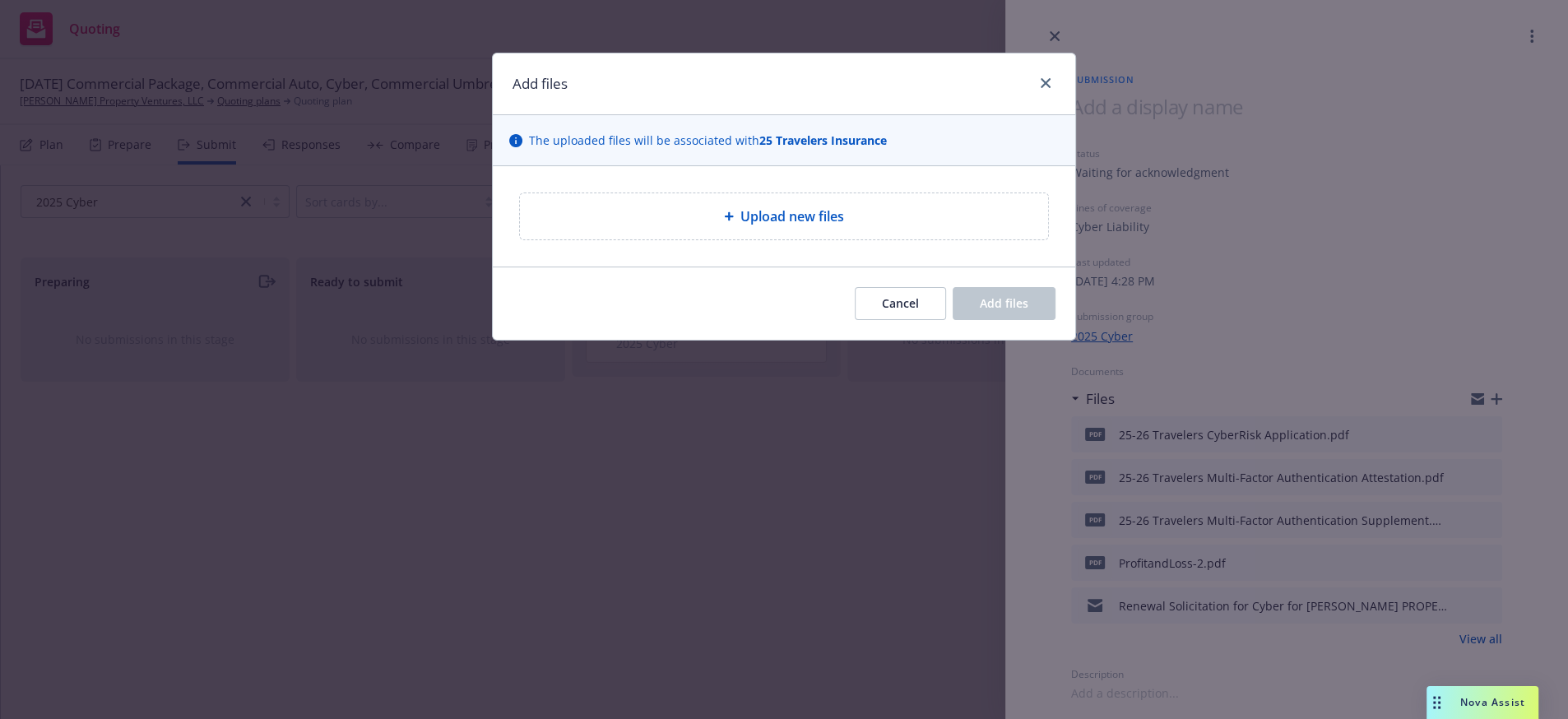
type textarea "x"
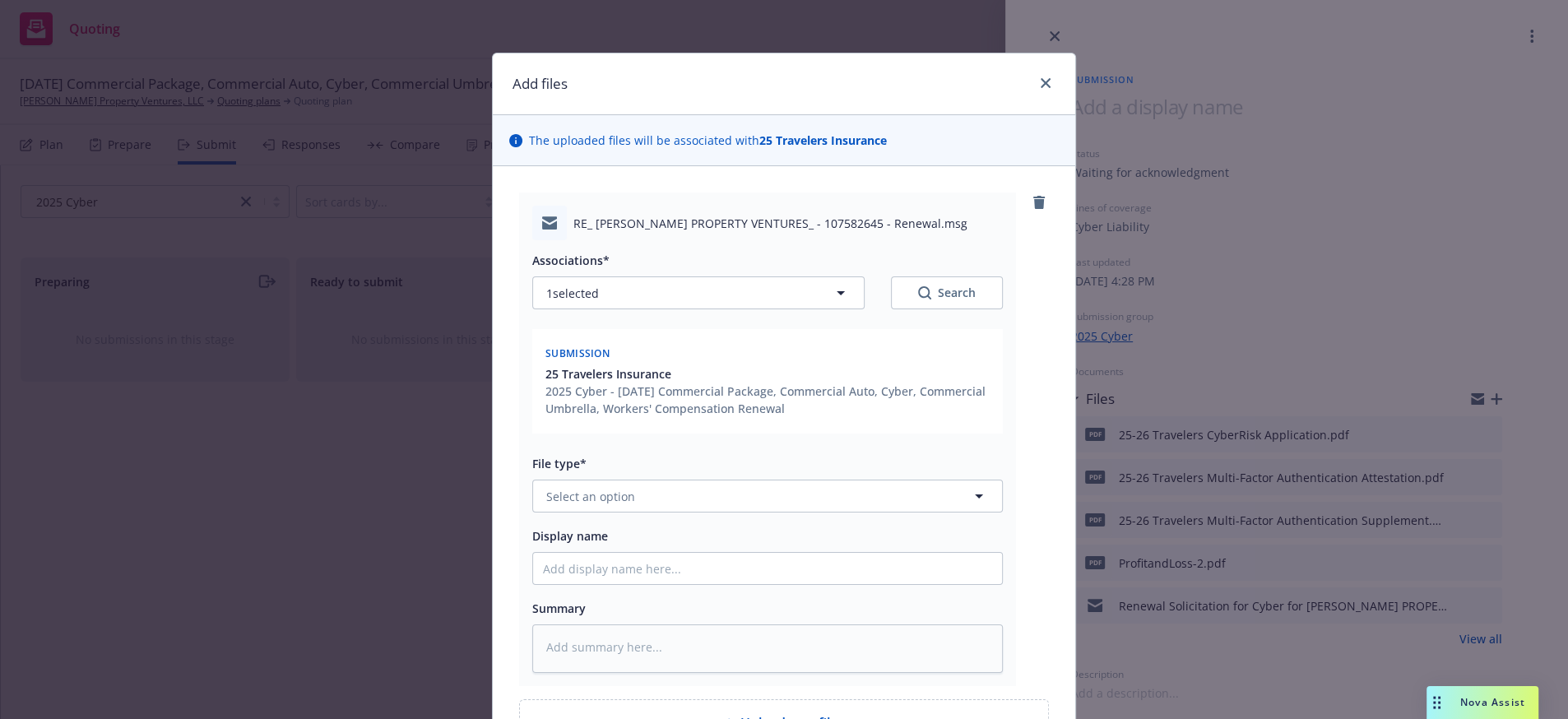
click at [690, 559] on div "Associations* 1 selected Search Submission 25 Travelers Insurance 2025 Cyber - …" at bounding box center [767, 457] width 471 height 433
click at [698, 513] on button "Select an option" at bounding box center [767, 495] width 471 height 33
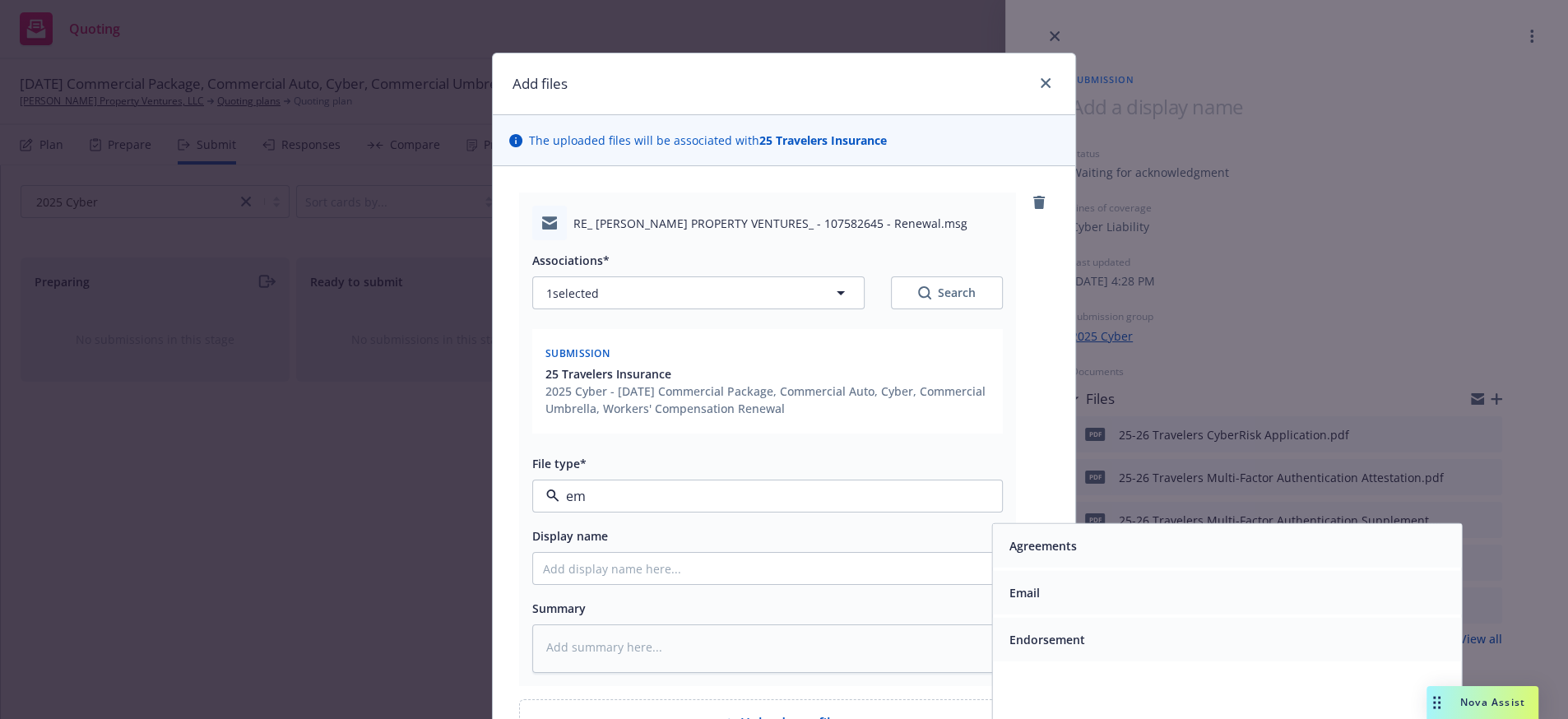
type input "e"
type input "renewa"
click at [1070, 601] on span "Renewal solicitation" at bounding box center [1066, 592] width 114 height 17
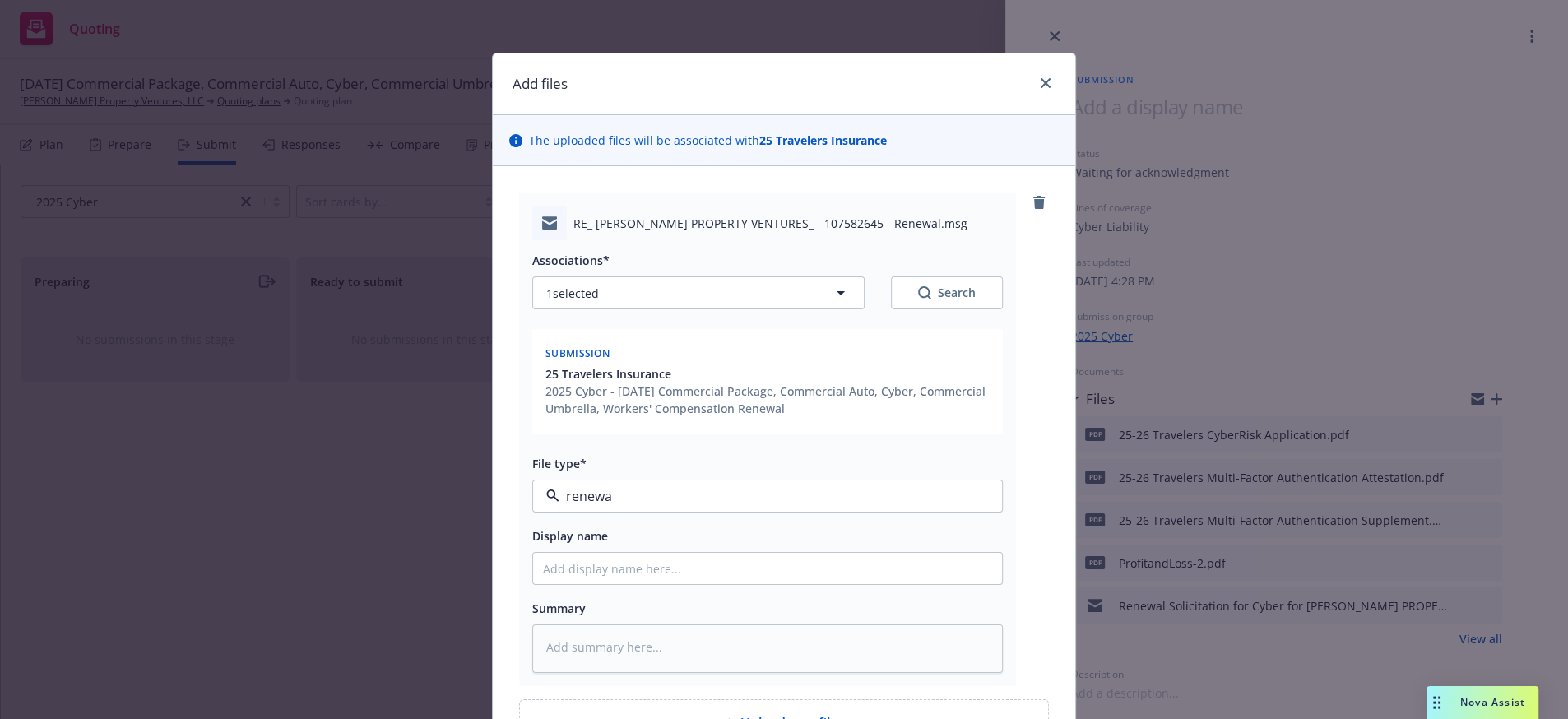
type textarea "x"
click at [653, 584] on input "Display name" at bounding box center [767, 569] width 469 height 32
type input "2"
type textarea "x"
type input "25"
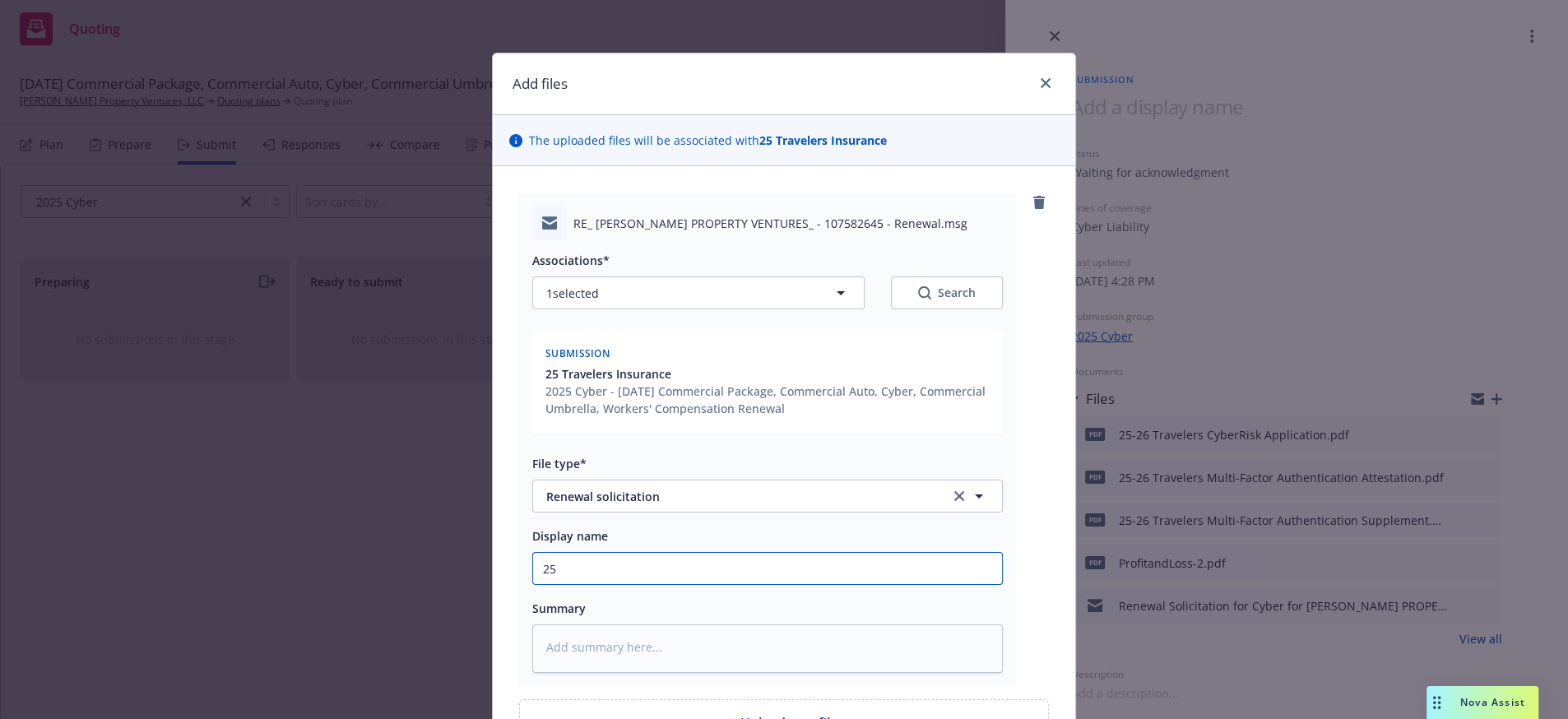
type textarea "x"
type input "25-"
type textarea "x"
type input "25-2"
type textarea "x"
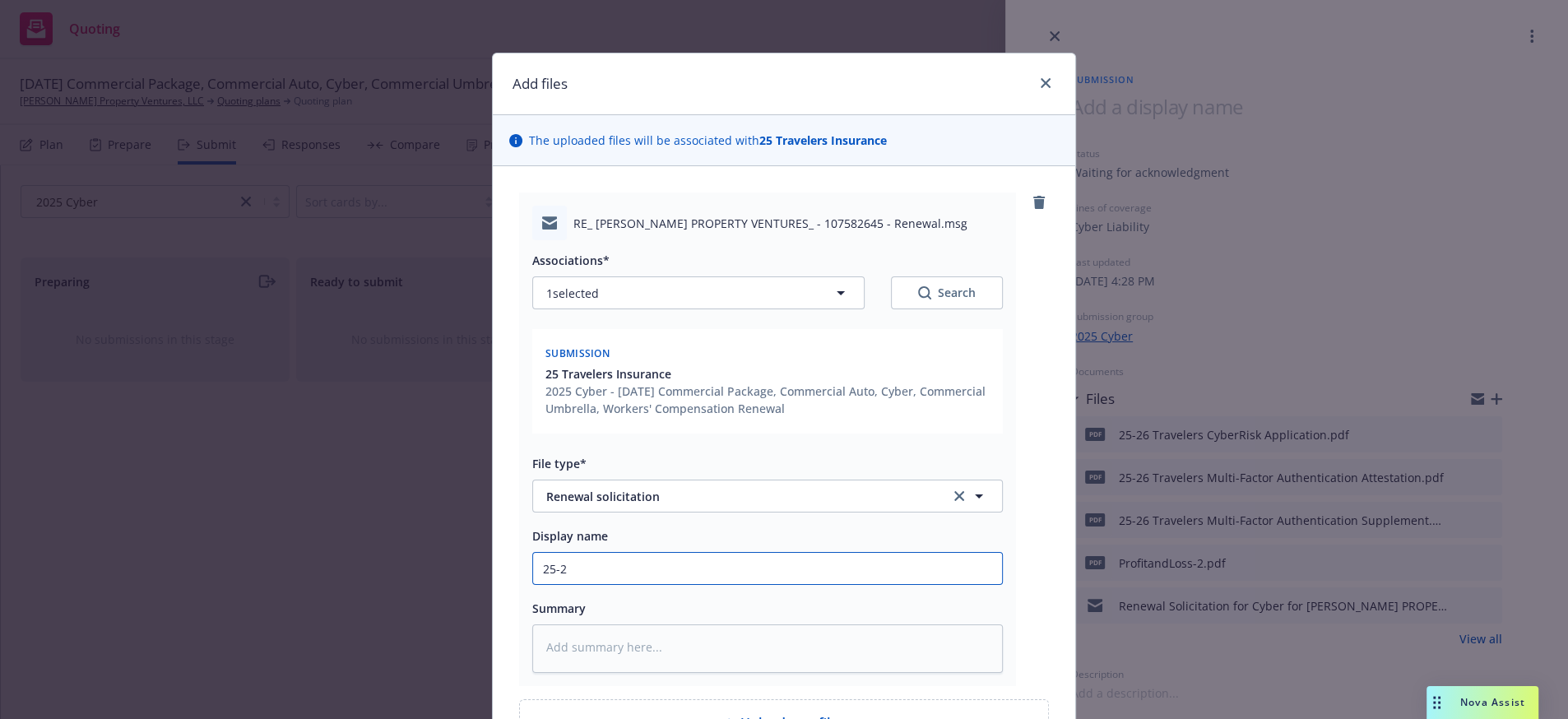
type input "25-26"
type textarea "x"
type input "25-26"
type textarea "x"
type input "25-26 C"
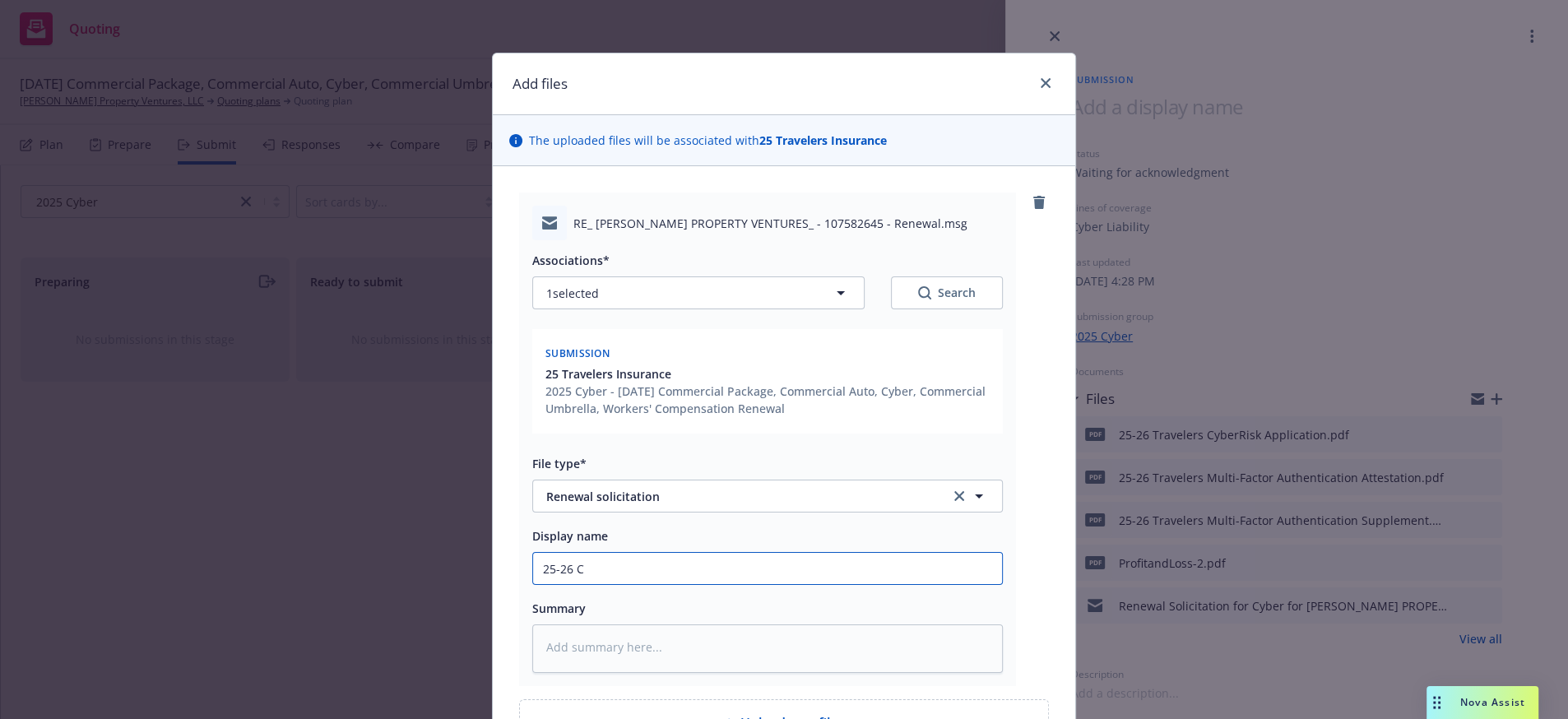
type textarea "x"
type input "25-26 Cy"
type textarea "x"
type input "25-26 Cyb"
type textarea "x"
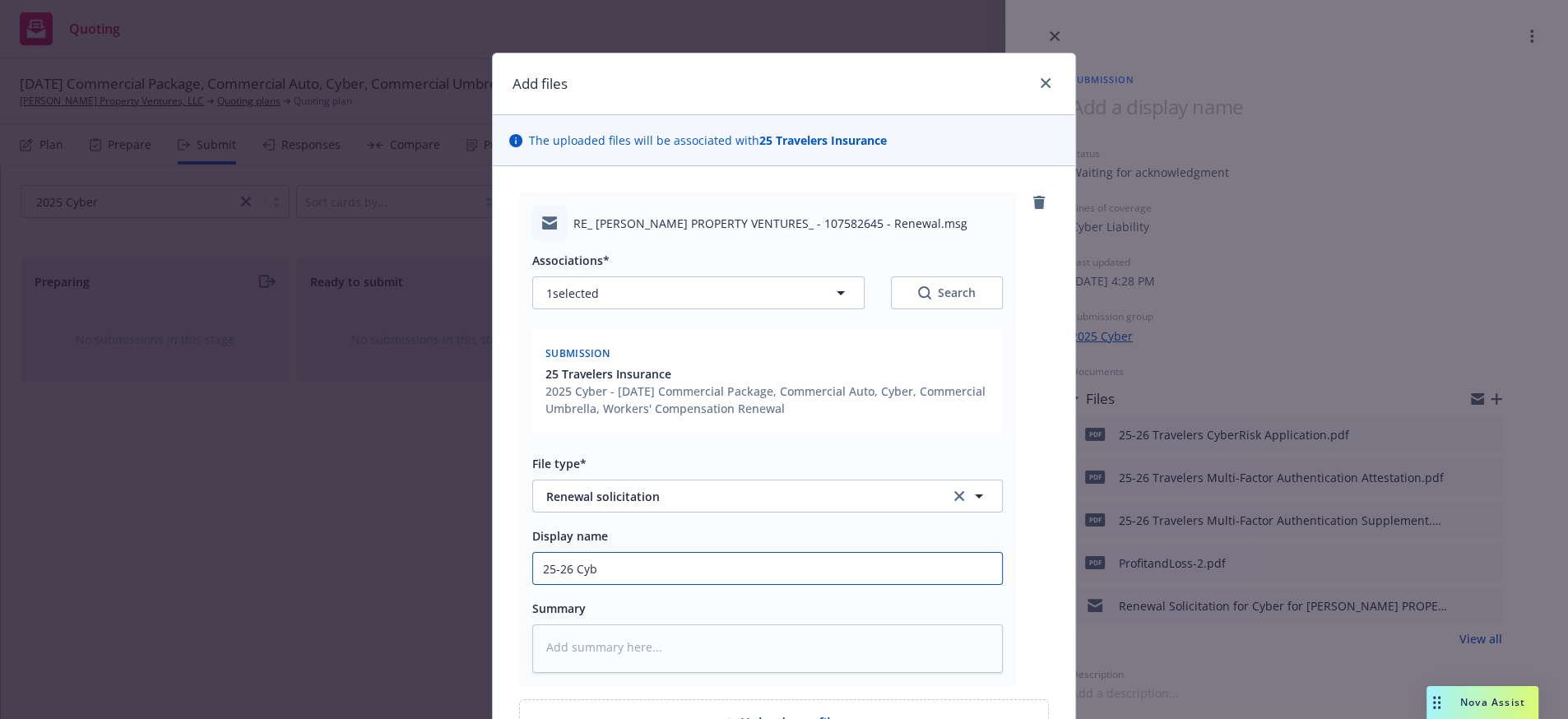
type input "25-26 Cybe"
type textarea "x"
type input "25-26 Cyber"
type textarea "x"
type input "25-26 Cyber"
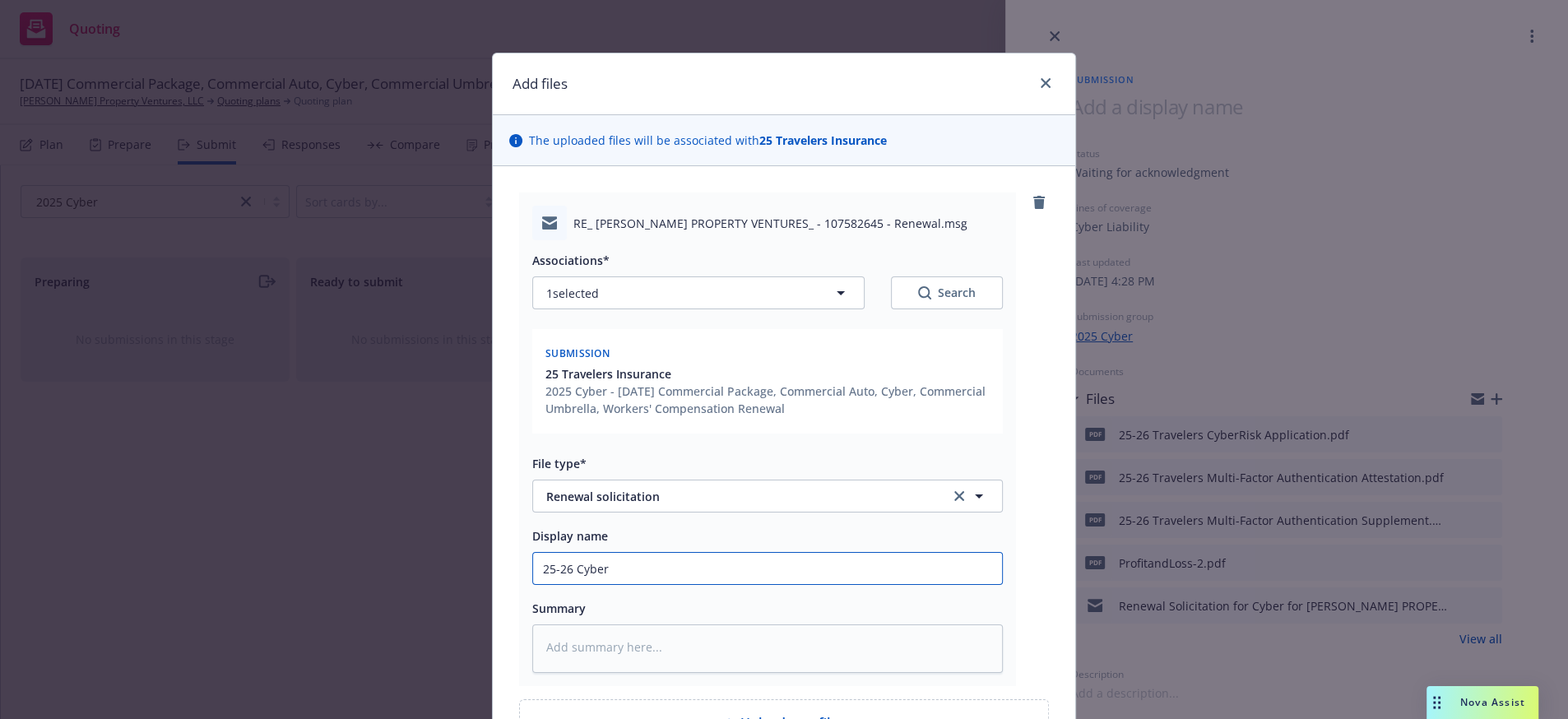
type textarea "x"
type input "25-26 Cyber R"
type textarea "x"
type input "25-26 Cyber Re"
type textarea "x"
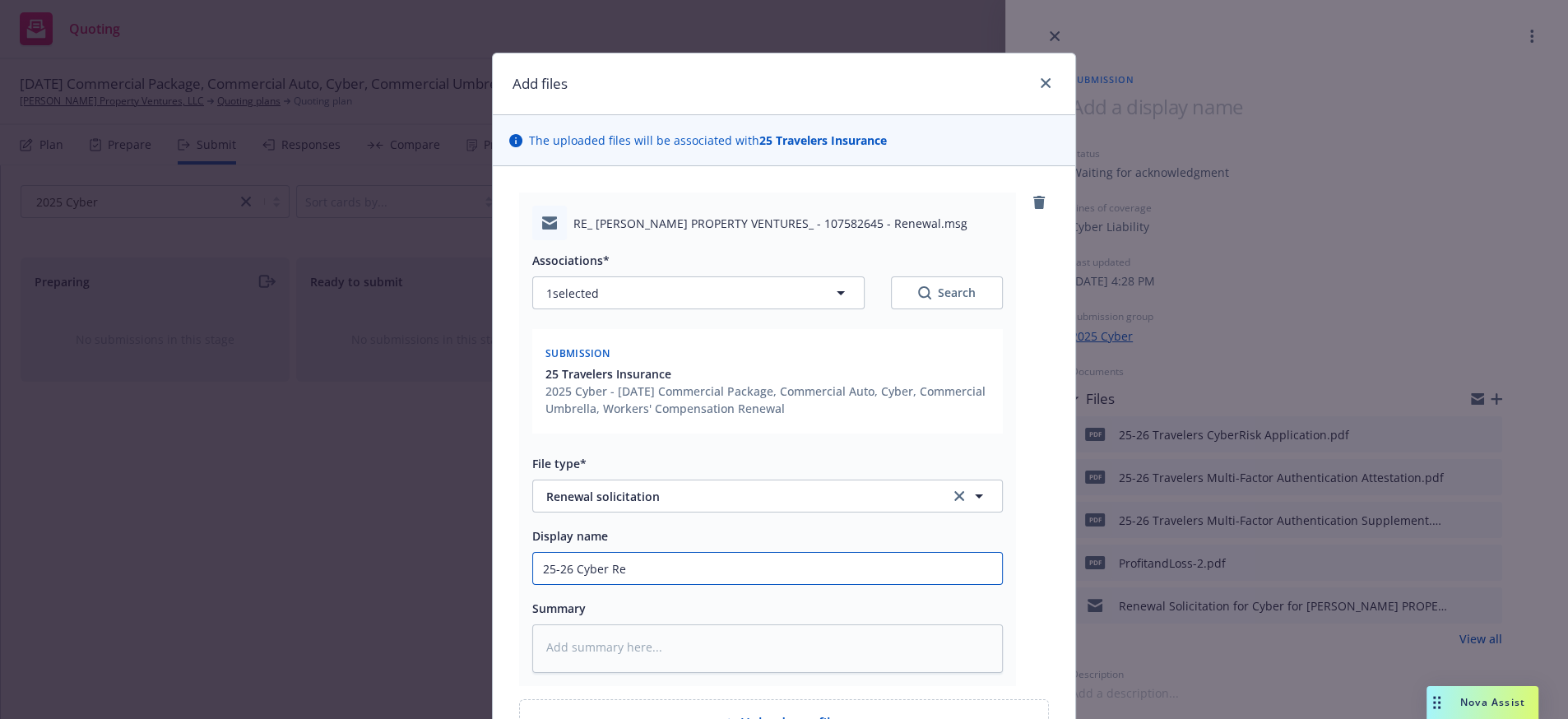
type input "25-26 Cyber Ren"
type textarea "x"
type input "25-26 Cyber Rene"
type textarea "x"
type input "25-26 Cyber Renew"
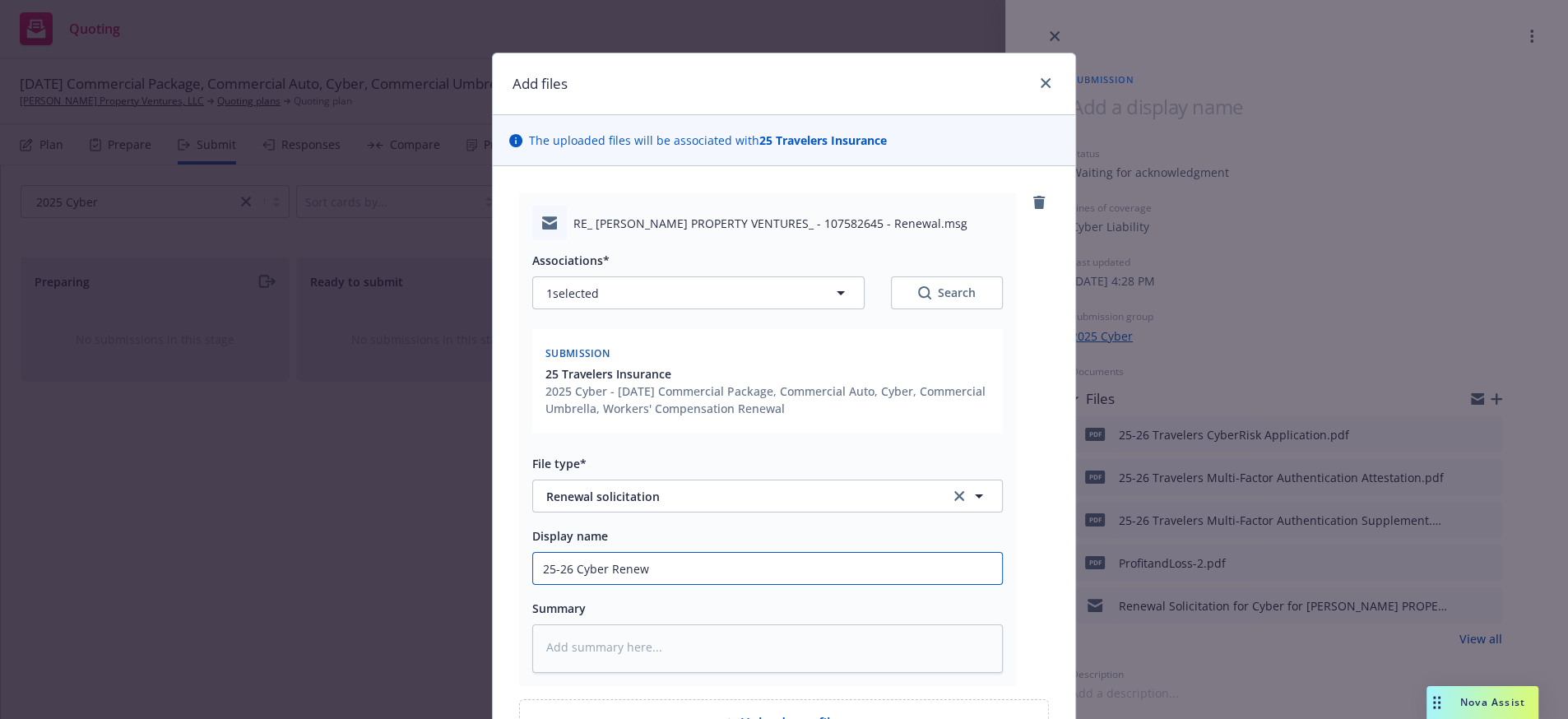
type textarea "x"
type input "25-26 Cyber Renewa"
type textarea "x"
type input "25-26 Cyber Renewal"
type textarea "x"
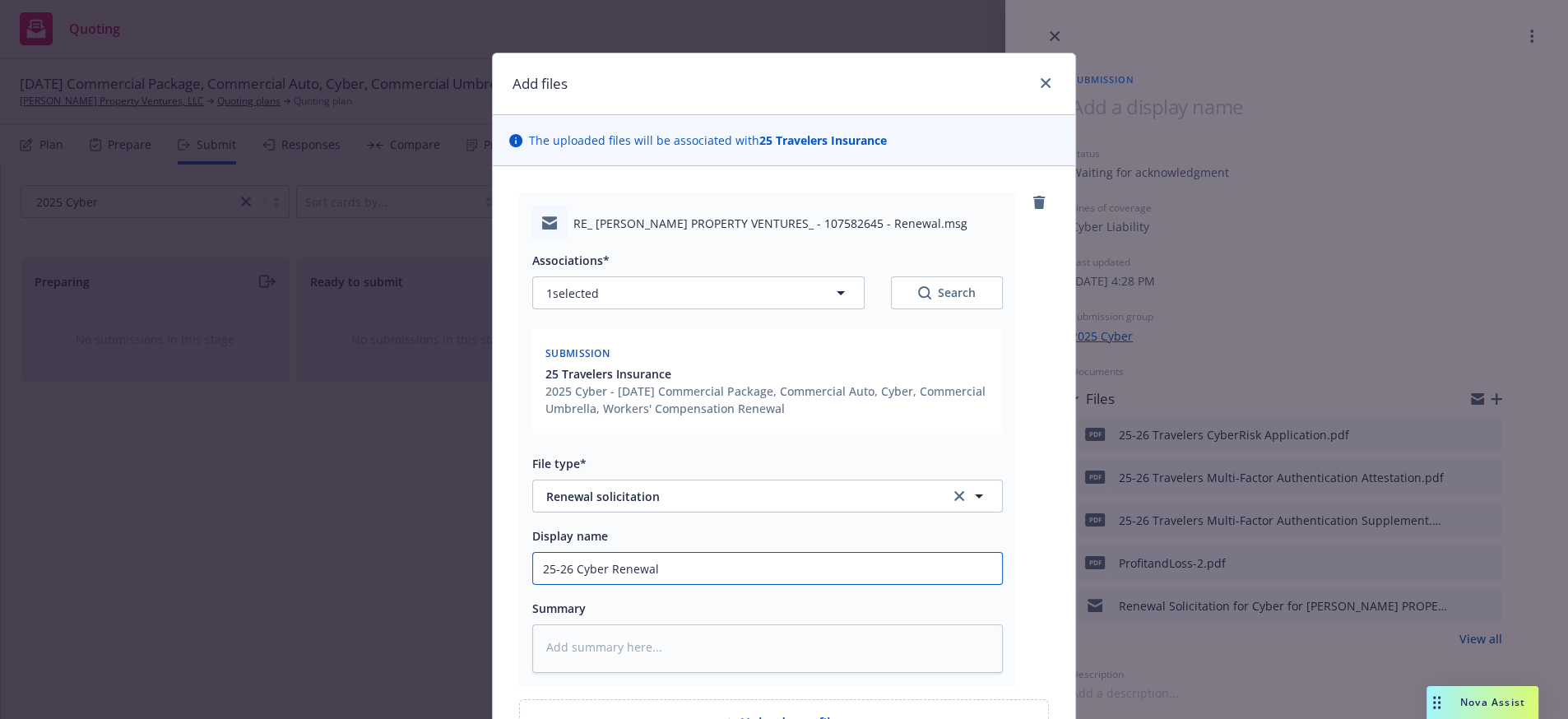
type input "25-26 Cyber Renewal"
type textarea "x"
type input "25-26 Cyber Renewal S"
type textarea "x"
type input "25-26 Cyber Renewal So"
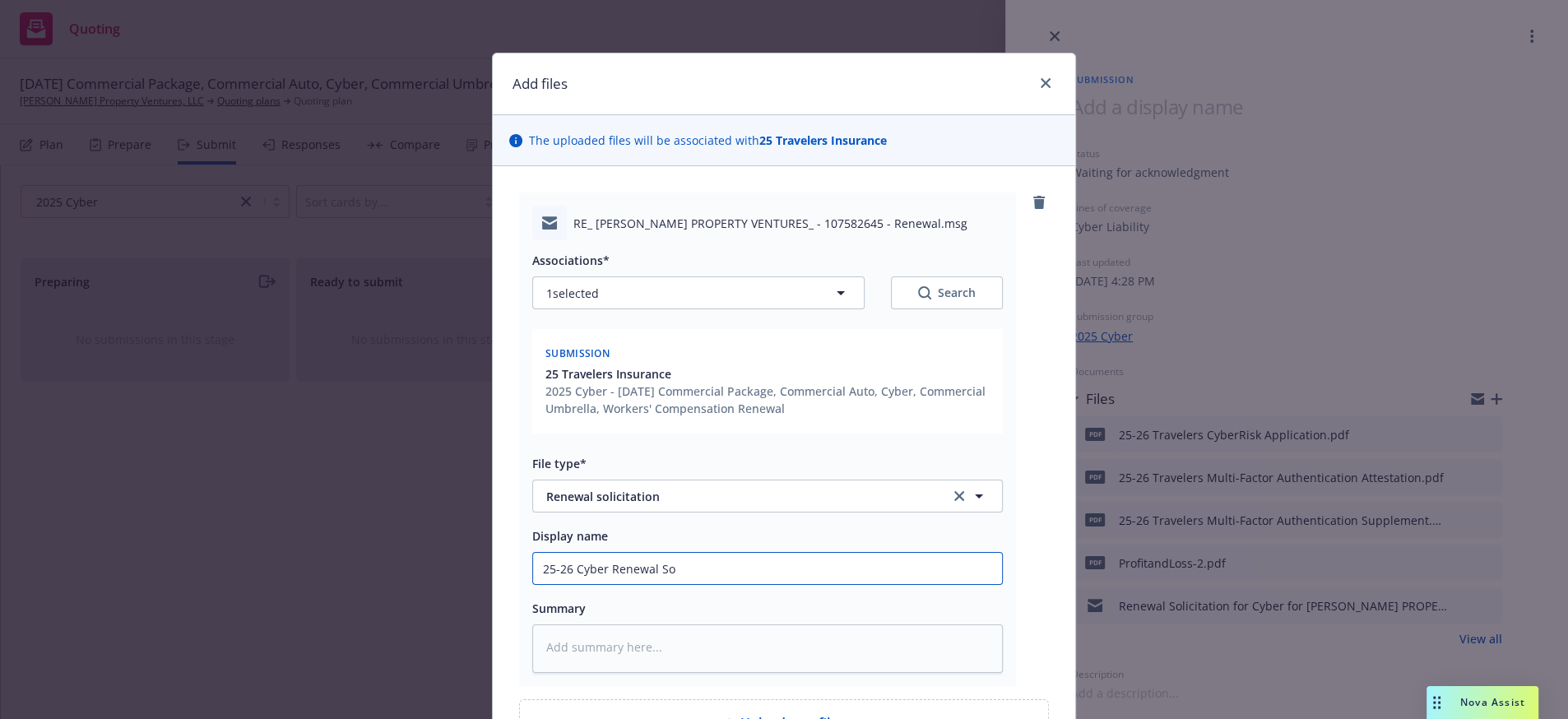
type textarea "x"
type input "25-26 Cyber Renewal Sol"
type textarea "x"
type input "25-26 Cyber Renewal Soli"
type textarea "x"
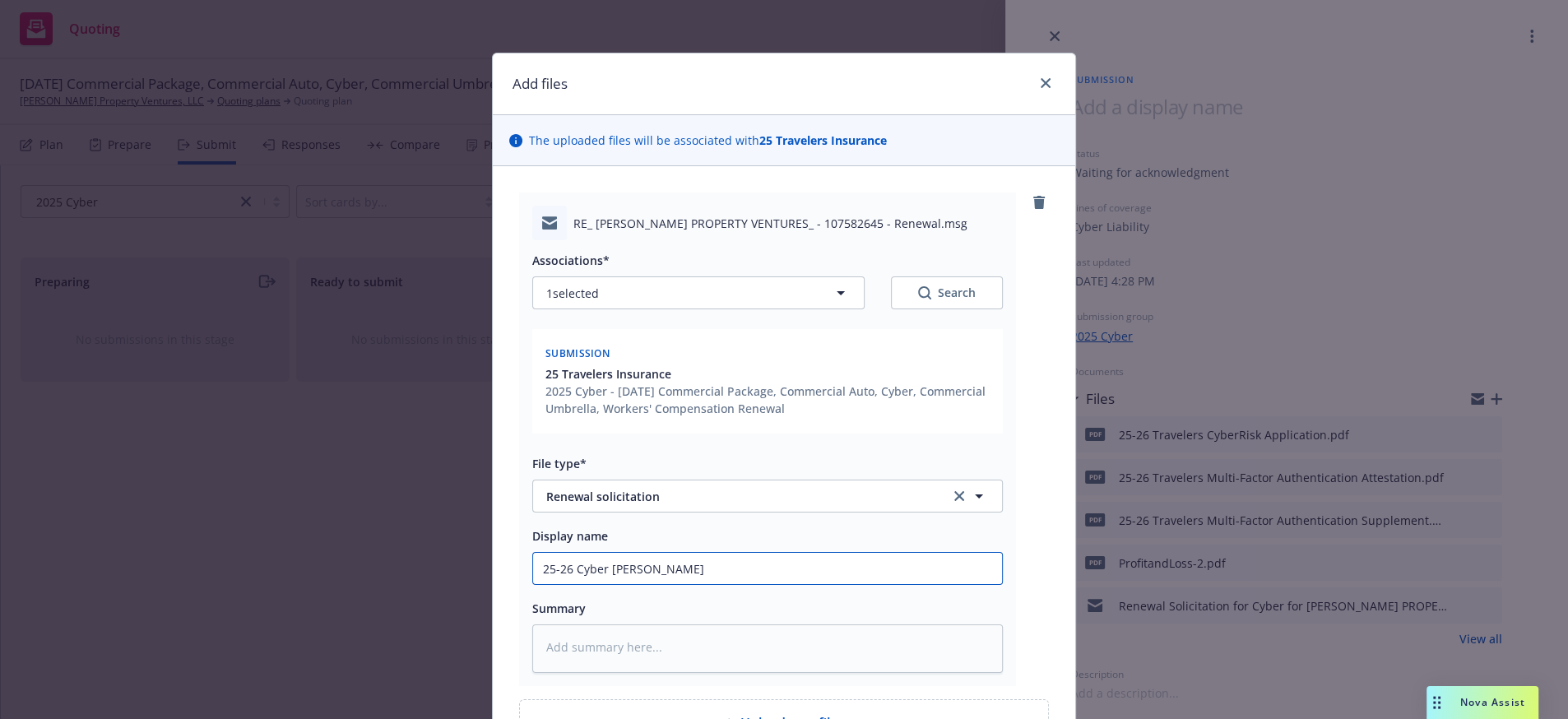
type input "25-26 Cyber Renewal Solic"
type textarea "x"
type input "25-26 Cyber Renewal Solici"
type textarea "x"
type input "25-26 Cyber Renewal Solicit"
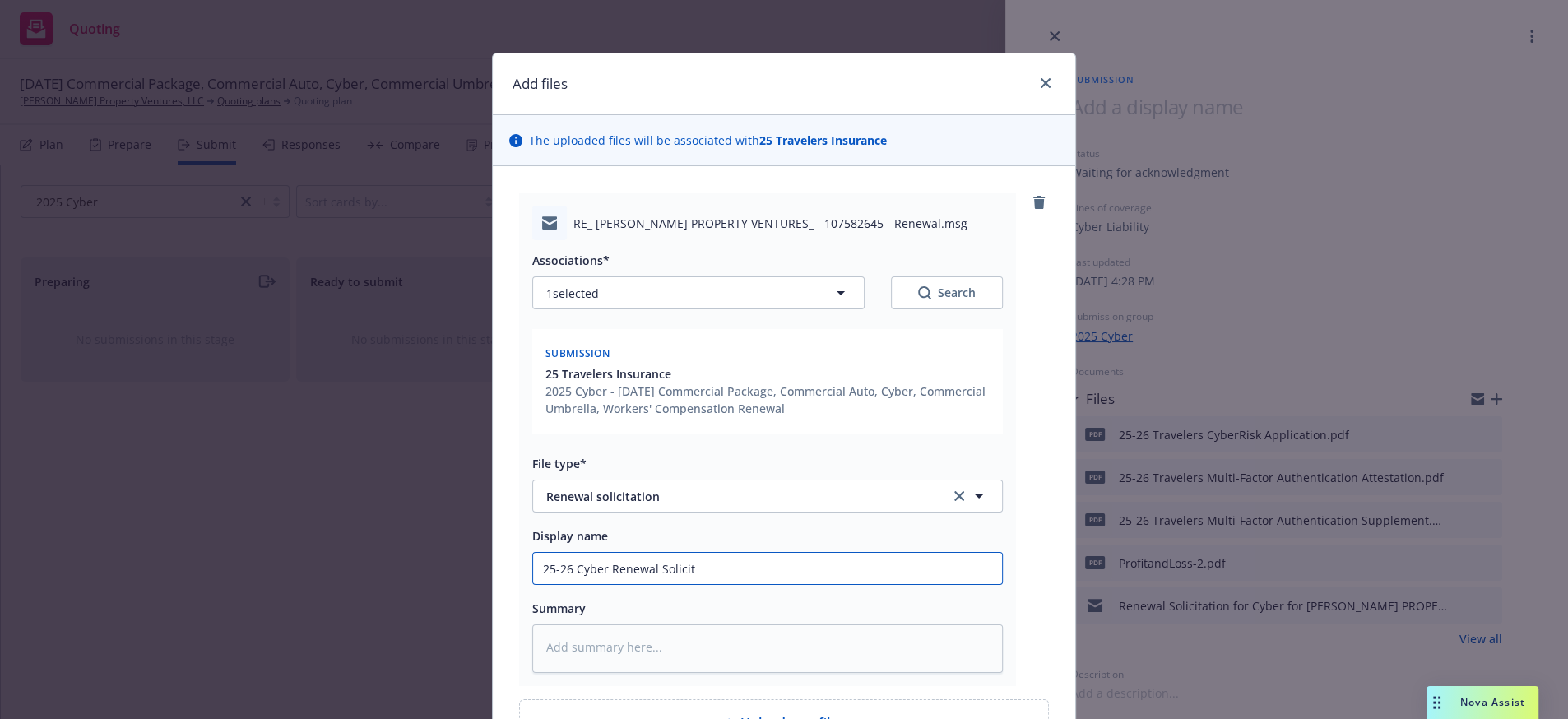
type textarea "x"
type input "25-26 Cyber Renewal Solicita"
type textarea "x"
type input "25-26 Cyber Renewal Solicitat"
type textarea "x"
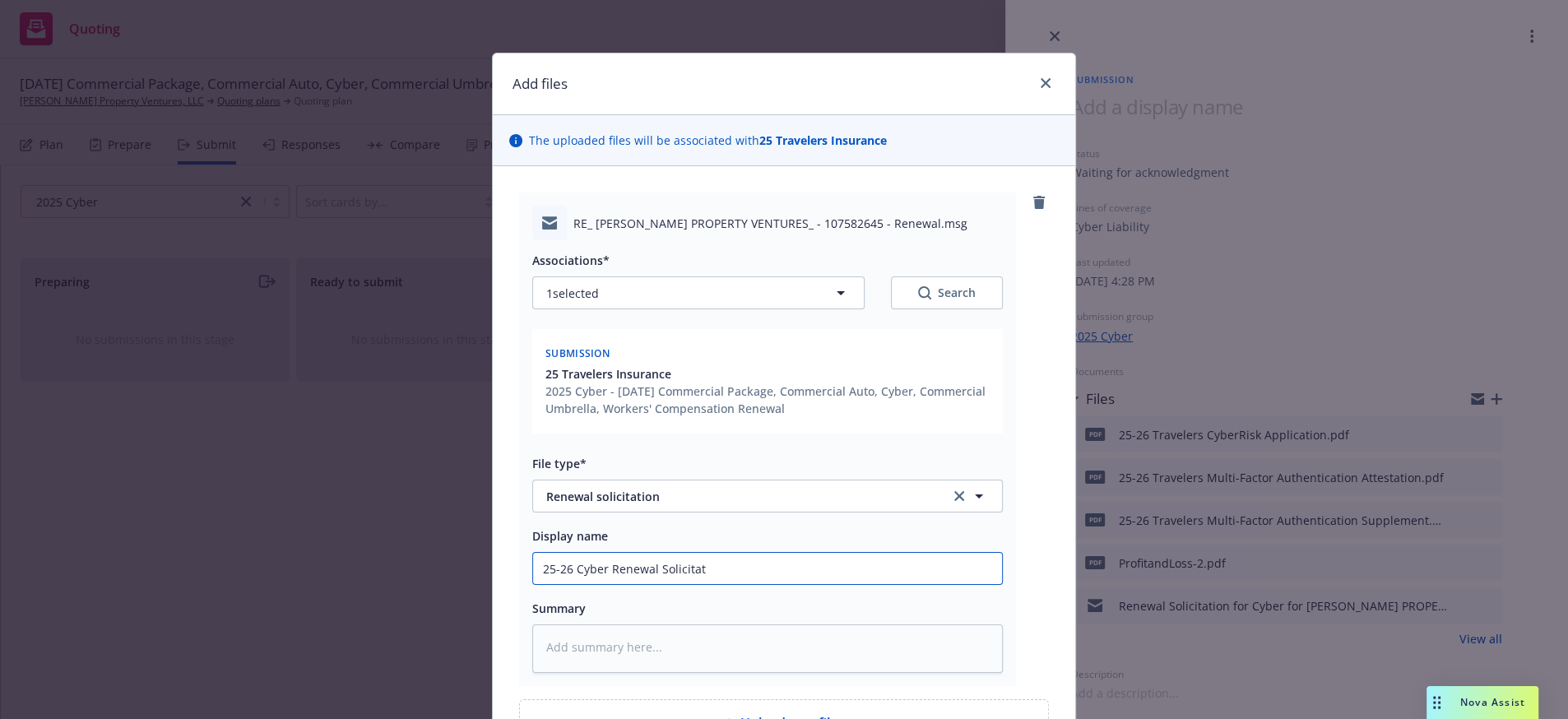
type input "25-26 Cyber Renewal Solicitati"
type textarea "x"
type input "25-26 Cyber Renewal Solicitatio"
type textarea "x"
type input "25-26 Cyber Renewal Solicitation"
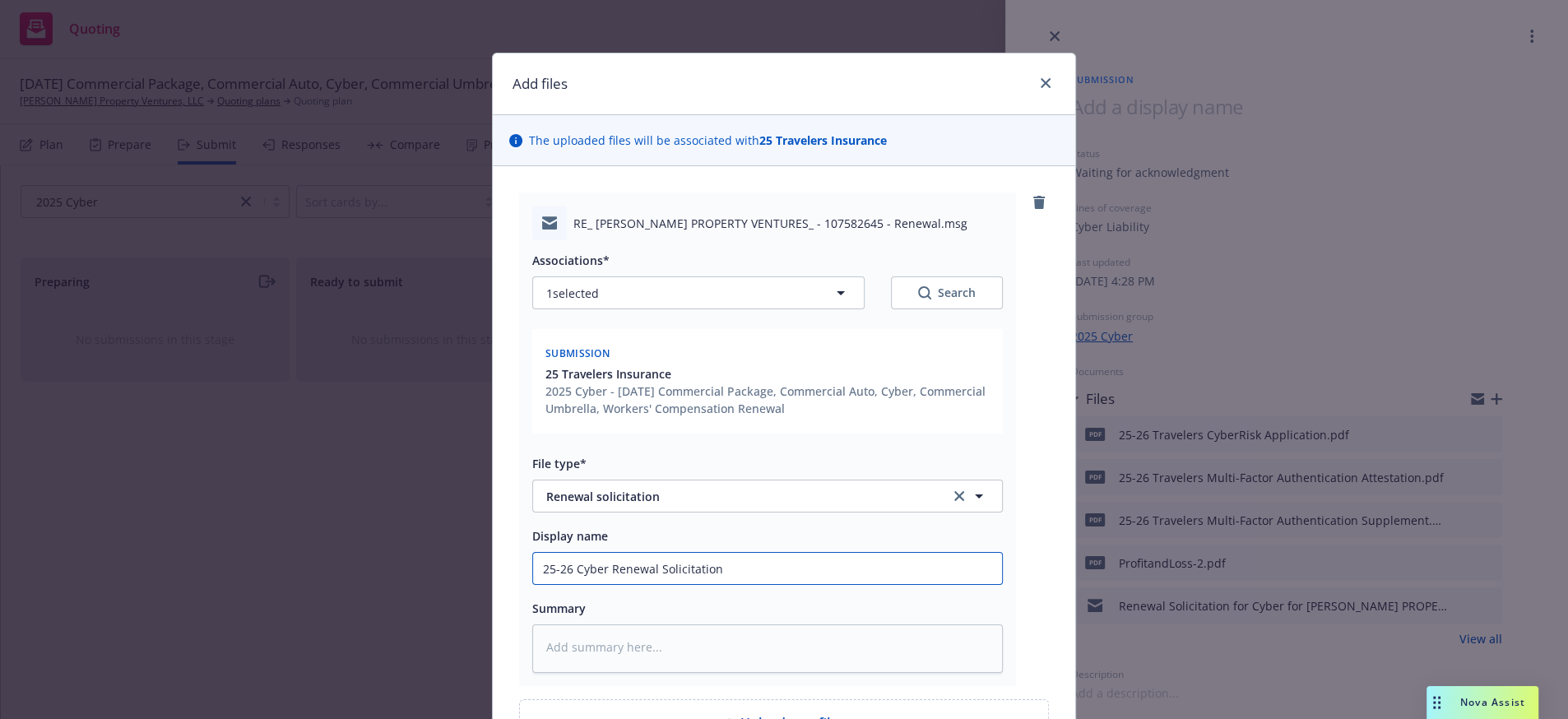
type textarea "x"
type input "25-26 Cyber Renewal Solicitation"
type textarea "x"
type input "25-26 Cyber Renewal Solicitation f"
type textarea "x"
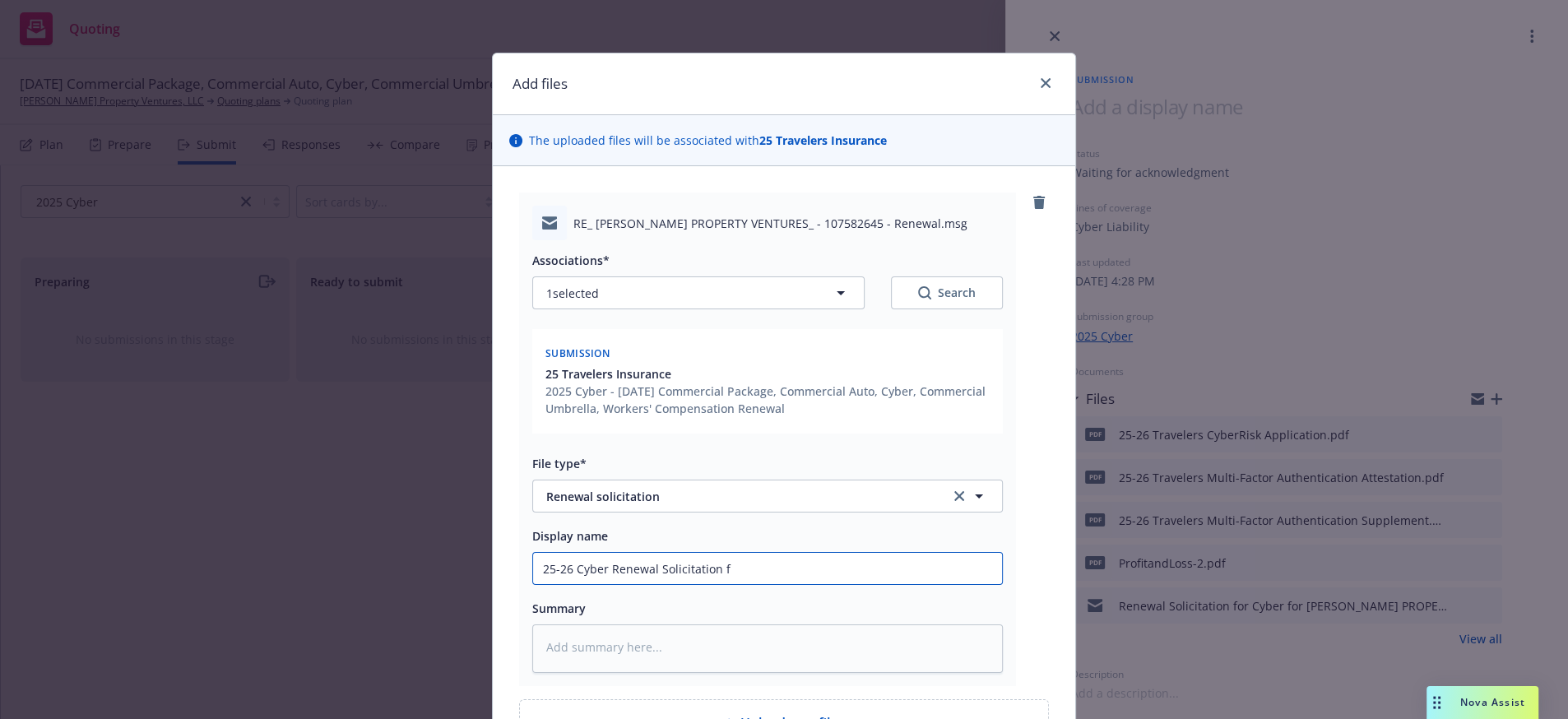
type input "25-26 Cyber Renewal Solicitation fr"
type textarea "x"
type input "25-26 Cyber Renewal Solicitation fro"
type textarea "x"
type input "25-26 Cyber Renewal Solicitation from"
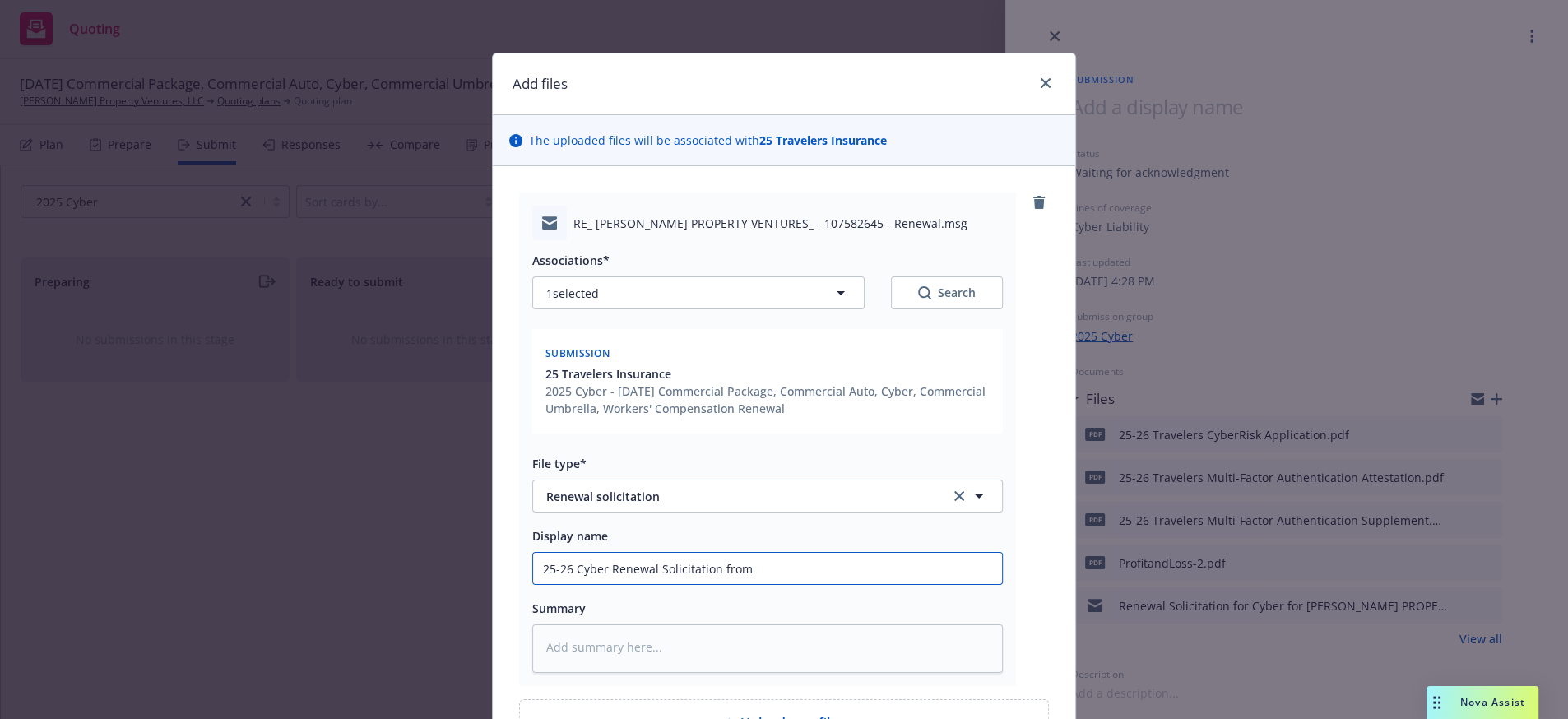
type textarea "x"
type input "25-26 Cyber Renewal Solicitation from"
type textarea "x"
type input "25-26 Cyber Renewal Solicitation from H"
type textarea "x"
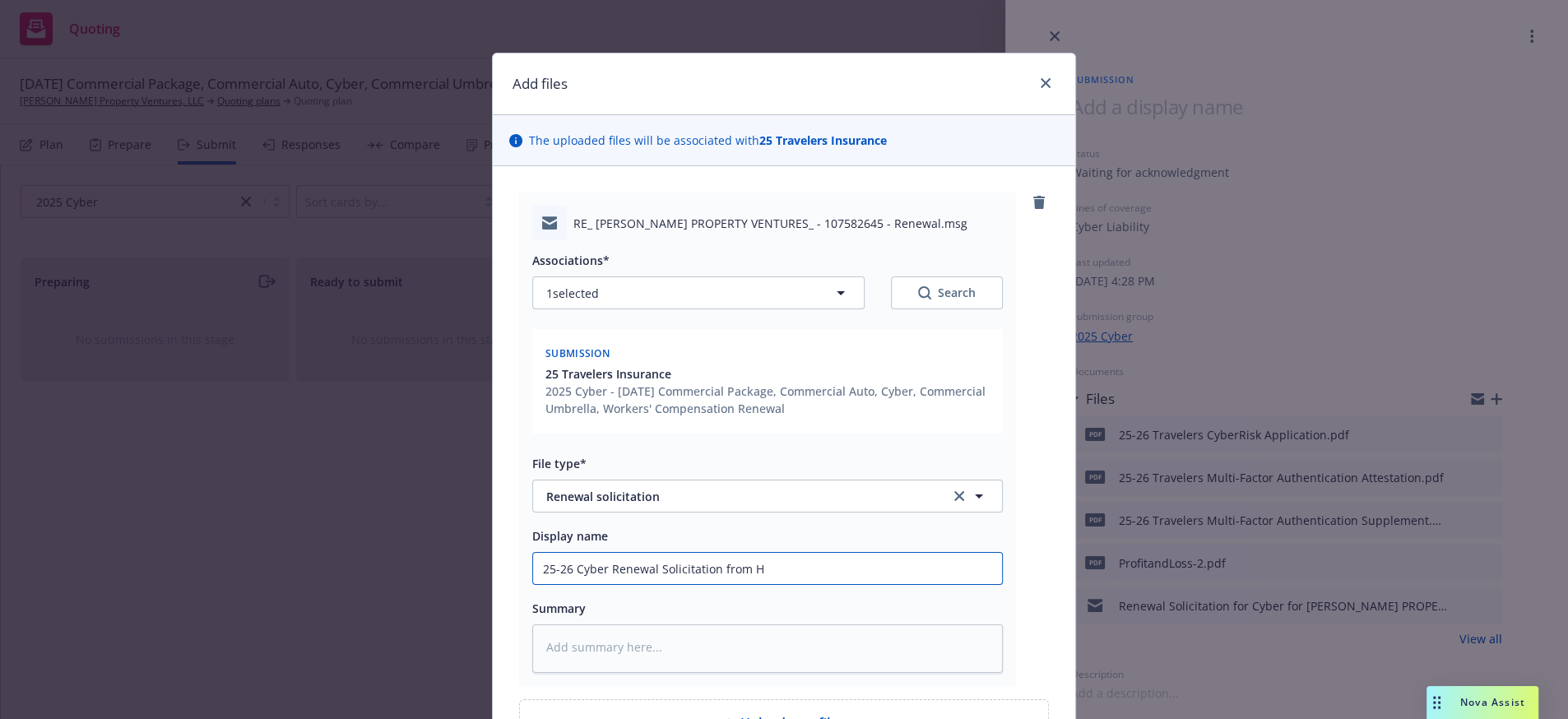
type input "25-26 Cyber Renewal Solicitation from Ha"
type textarea "x"
type input "25-26 Cyber Renewal Solicitation from Har"
type textarea "x"
type input "25-26 Cyber Renewal Solicitation from Hart"
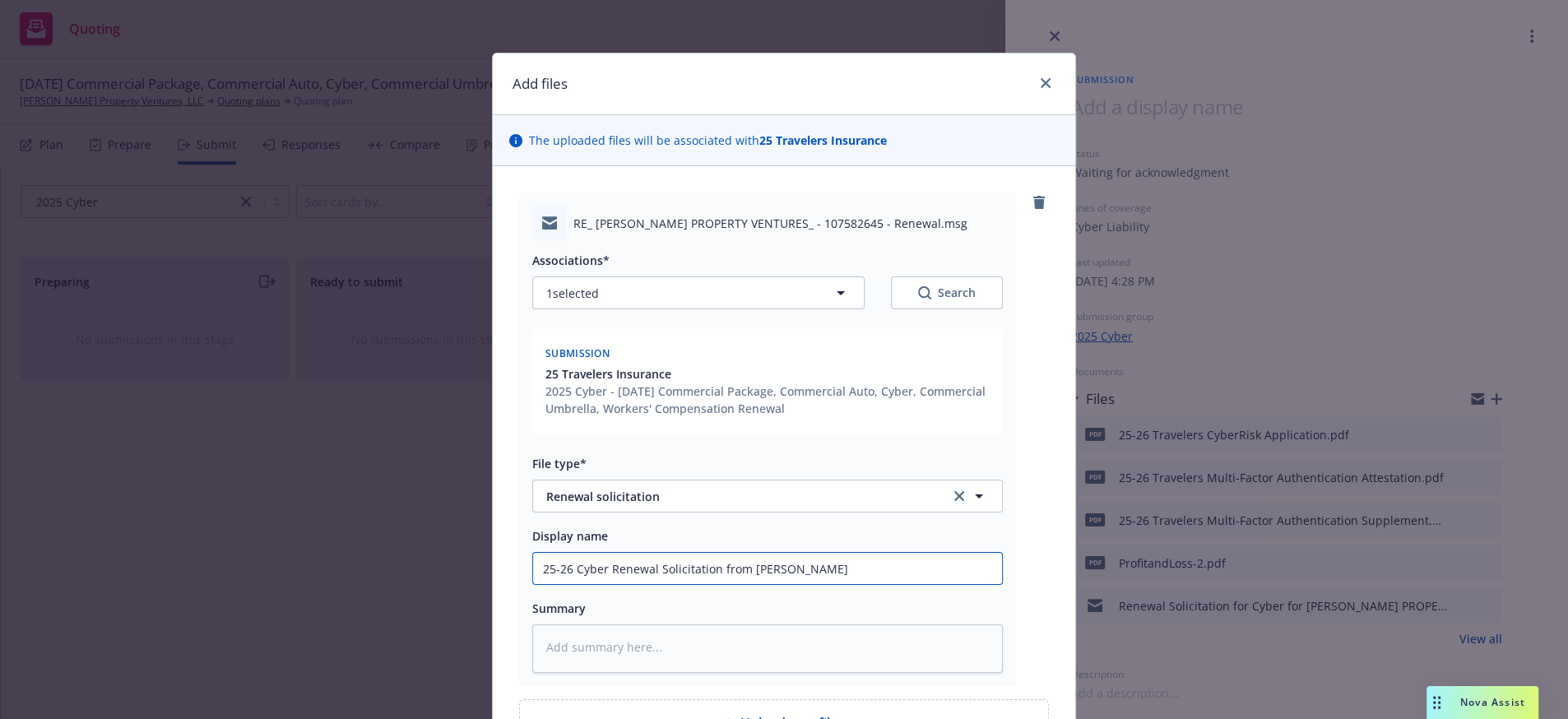
type textarea "x"
type input "25-26 Cyber Renewal Solicitation from Har"
type textarea "x"
type input "25-26 Cyber Renewal Solicitation from Ha"
type textarea "x"
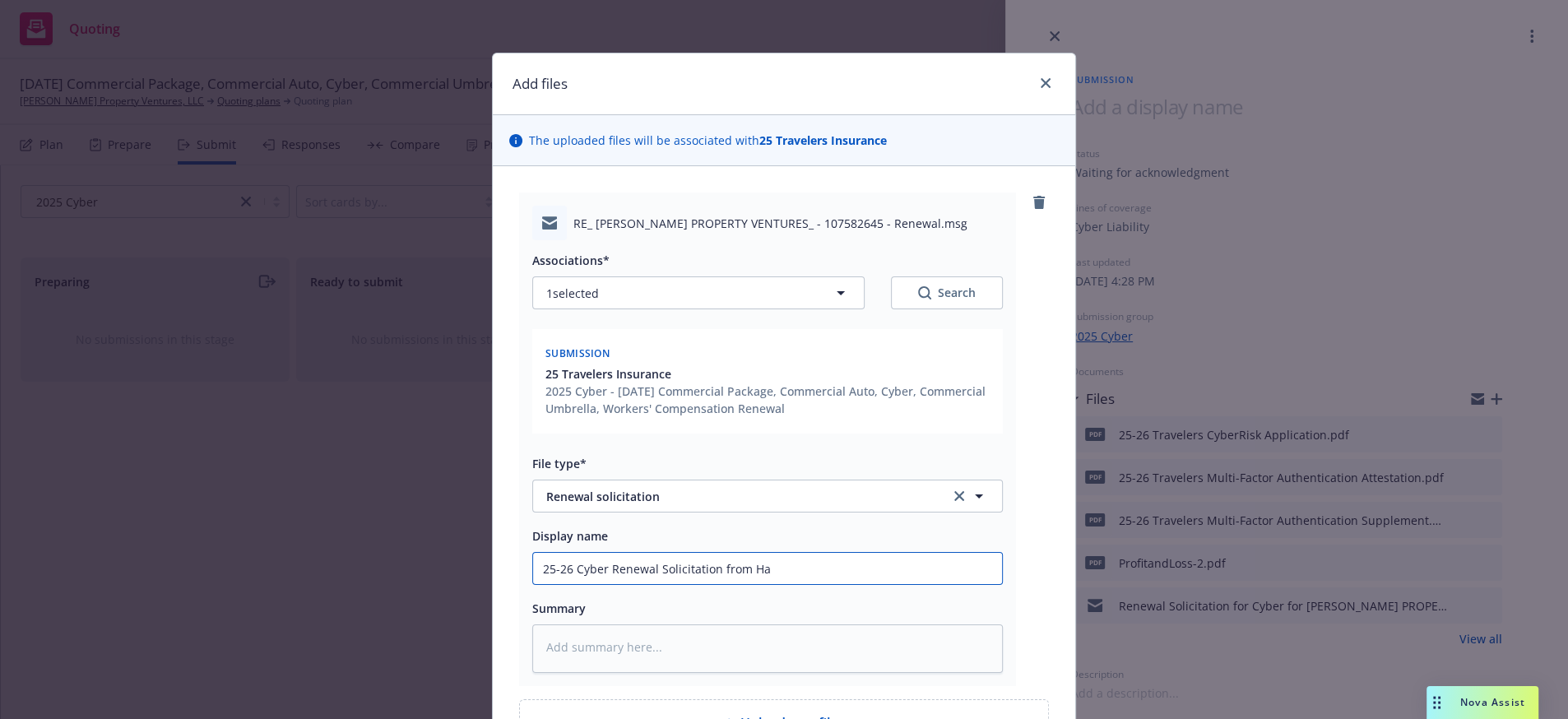
type input "25-26 Cyber Renewal Solicitation from H"
type textarea "x"
type input "25-26 Cyber Renewal Solicitation from"
type textarea "x"
type input "25-26 Cyber Renewal Solicitation from T"
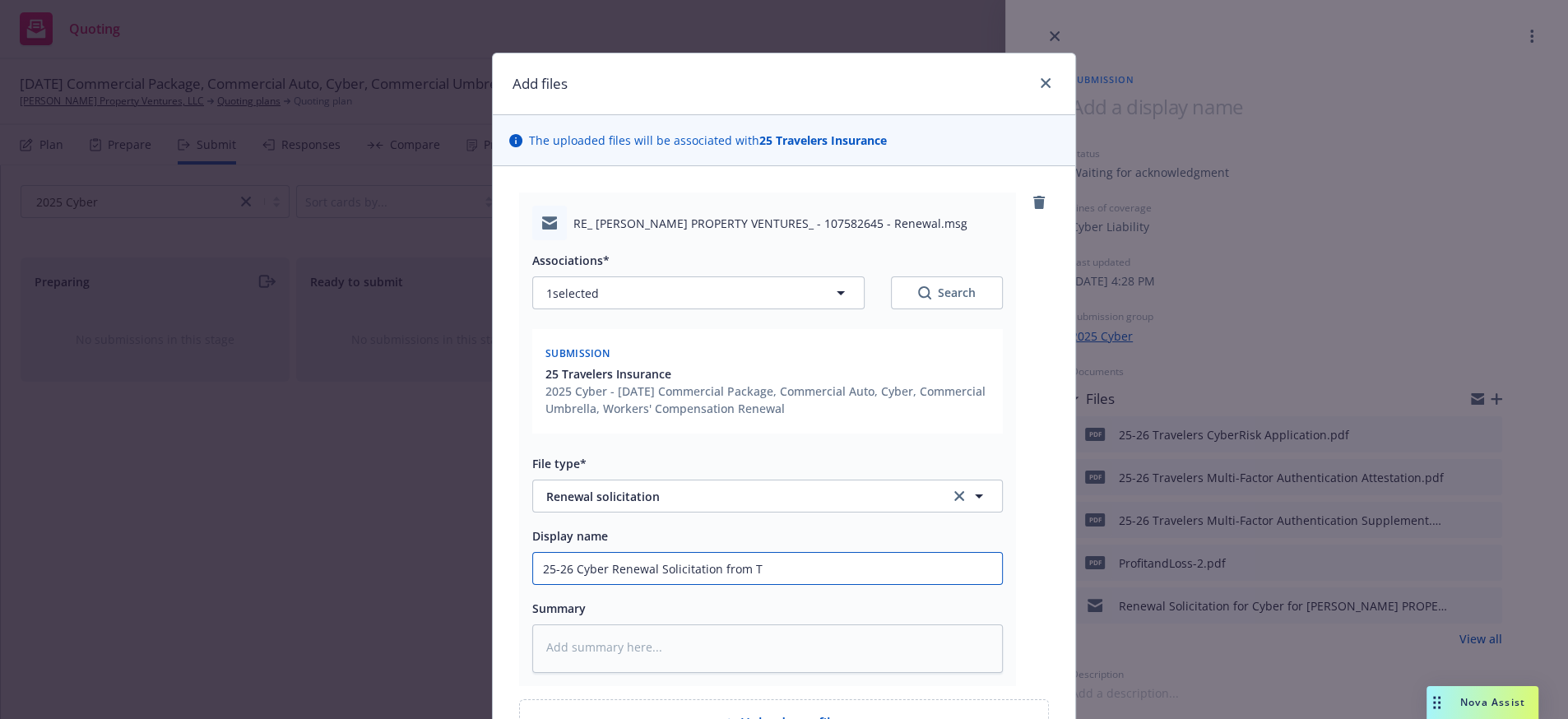
type textarea "x"
type input "25-26 Cyber Renewal Solicitation from Tr"
type textarea "x"
type input "25-26 Cyber Renewal Solicitation from Tra"
type textarea "x"
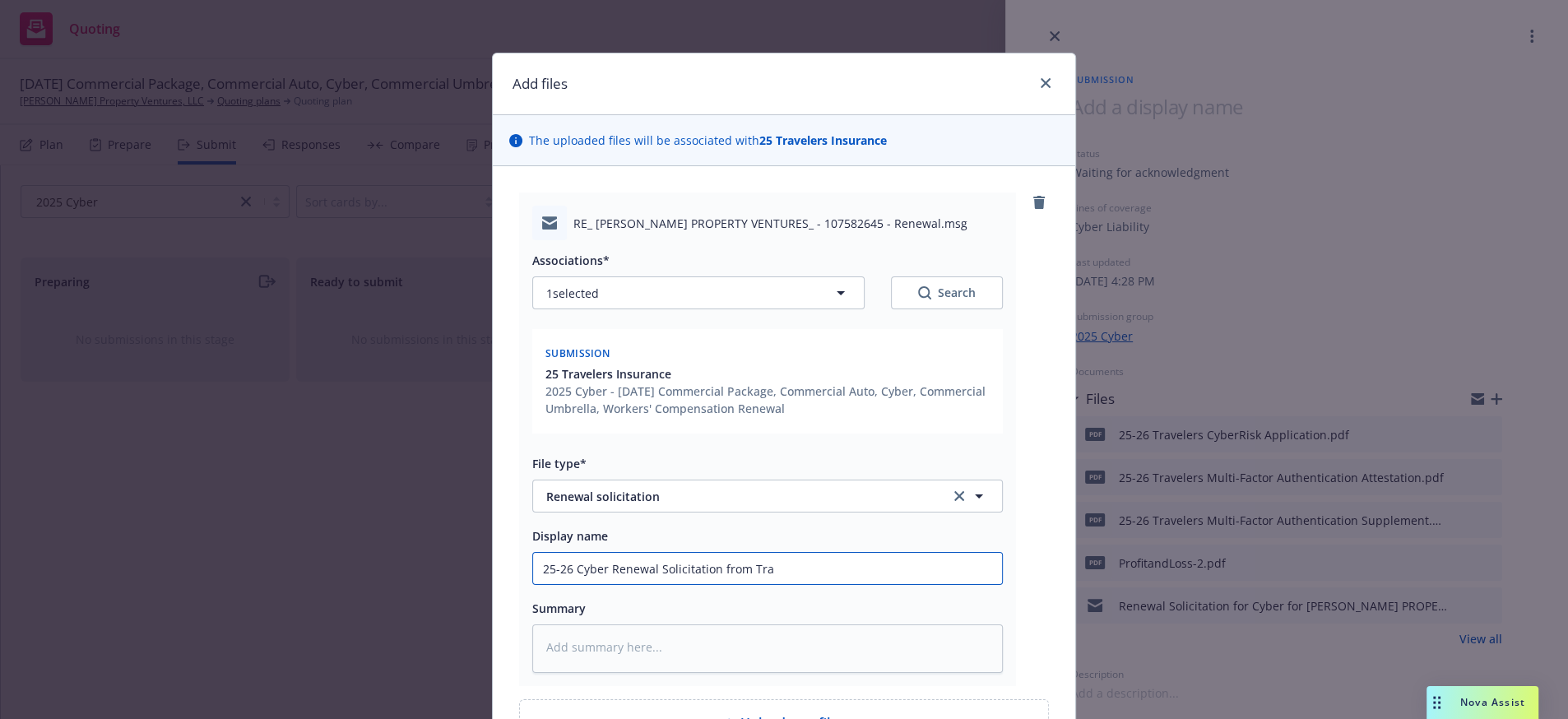
type input "25-26 Cyber Renewal Solicitation from Trav"
type textarea "x"
type input "25-26 Cyber Renewal Solicitation from Trave"
type textarea "x"
type input "25-26 Cyber Renewal Solicitation from Travel"
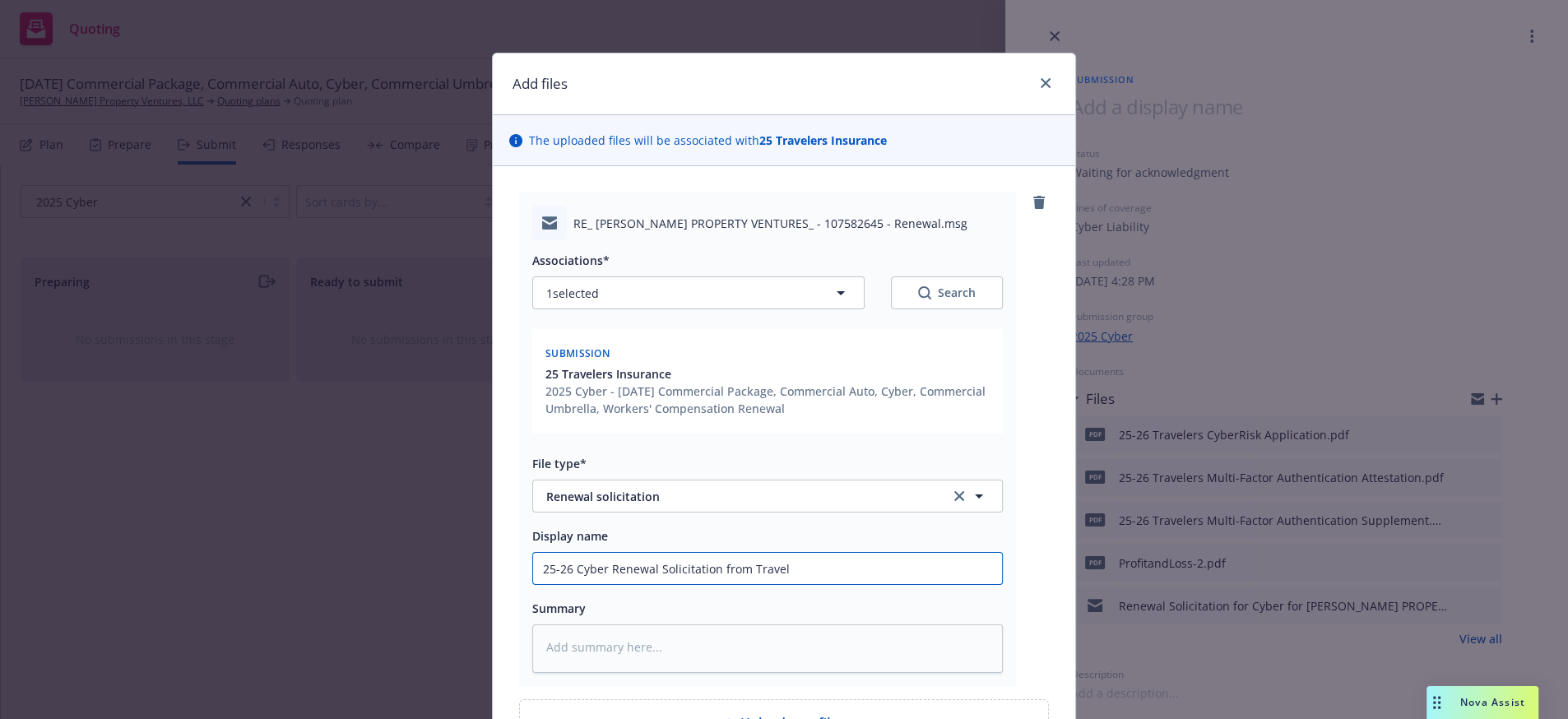
type textarea "x"
type input "25-26 Cyber Renewal Solicitation from Travele"
type textarea "x"
type input "25-26 Cyber Renewal Solicitation from Traveler"
type textarea "x"
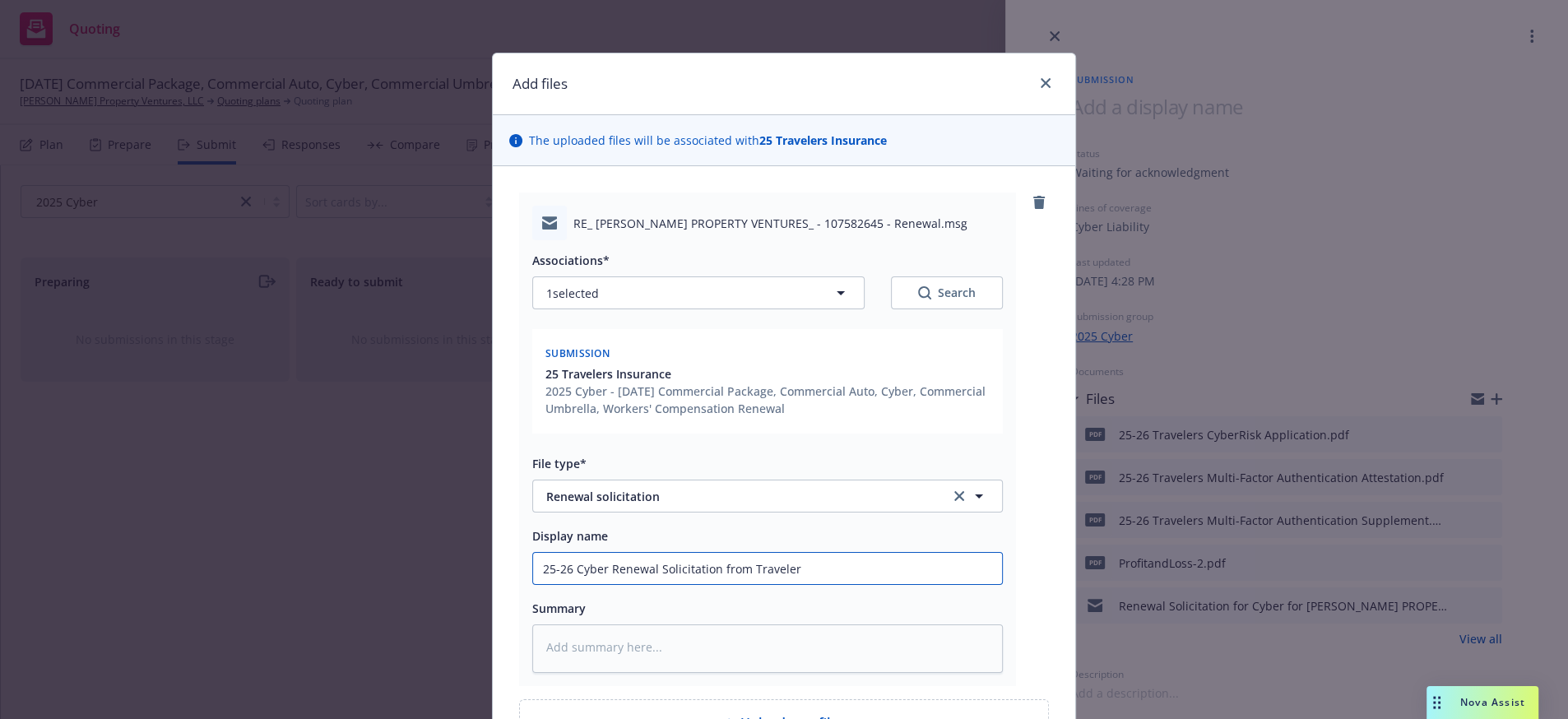
type input "25-26 Cyber Renewal Solicitation from Travelers"
type textarea "x"
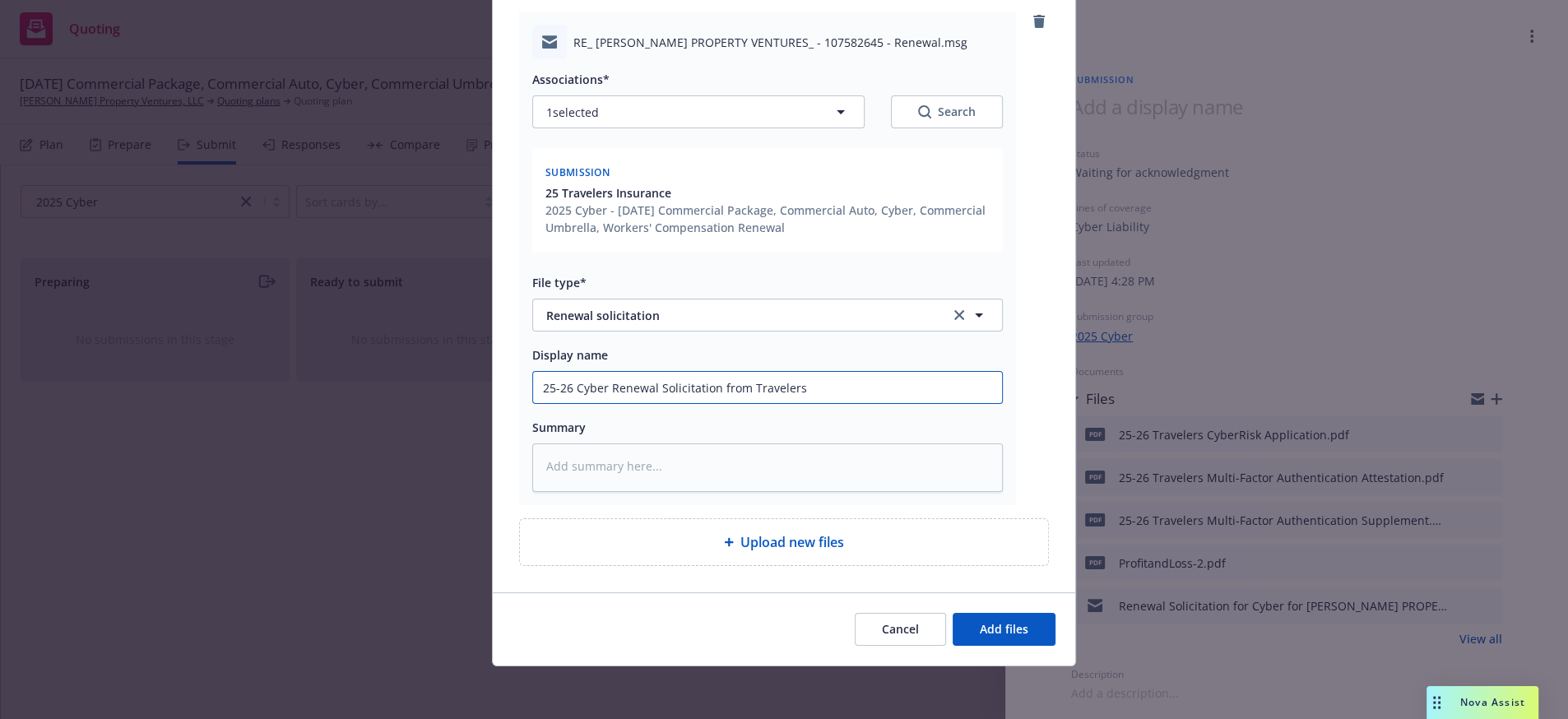
scroll to position [253, 0]
type input "25-26 Cyber Renewal Solicitation from Travelers"
click at [989, 626] on span "Add files" at bounding box center [1003, 629] width 48 height 16
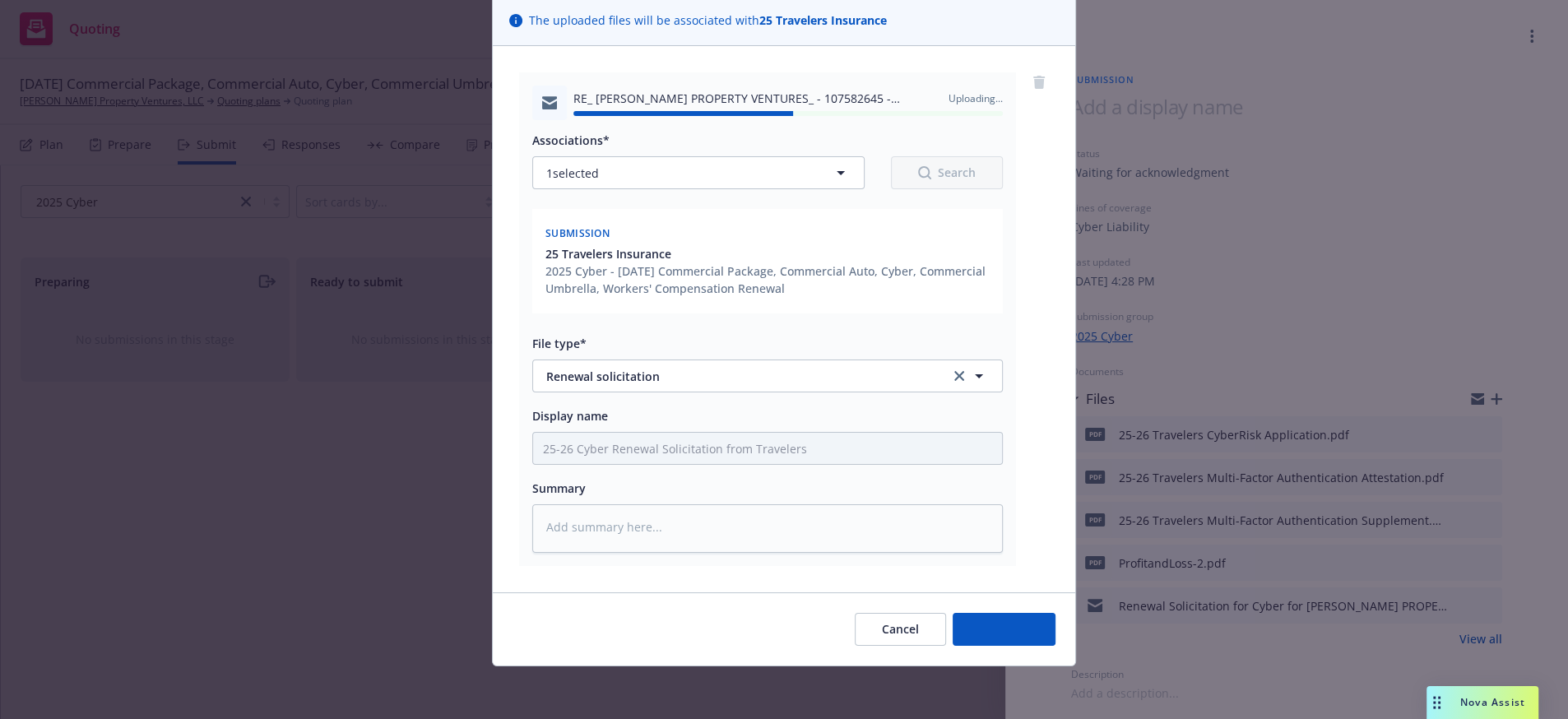
click at [336, 509] on div "Add files The uploaded files will be associated with 25 Travelers Insurance RE_…" at bounding box center [784, 359] width 1568 height 719
type textarea "x"
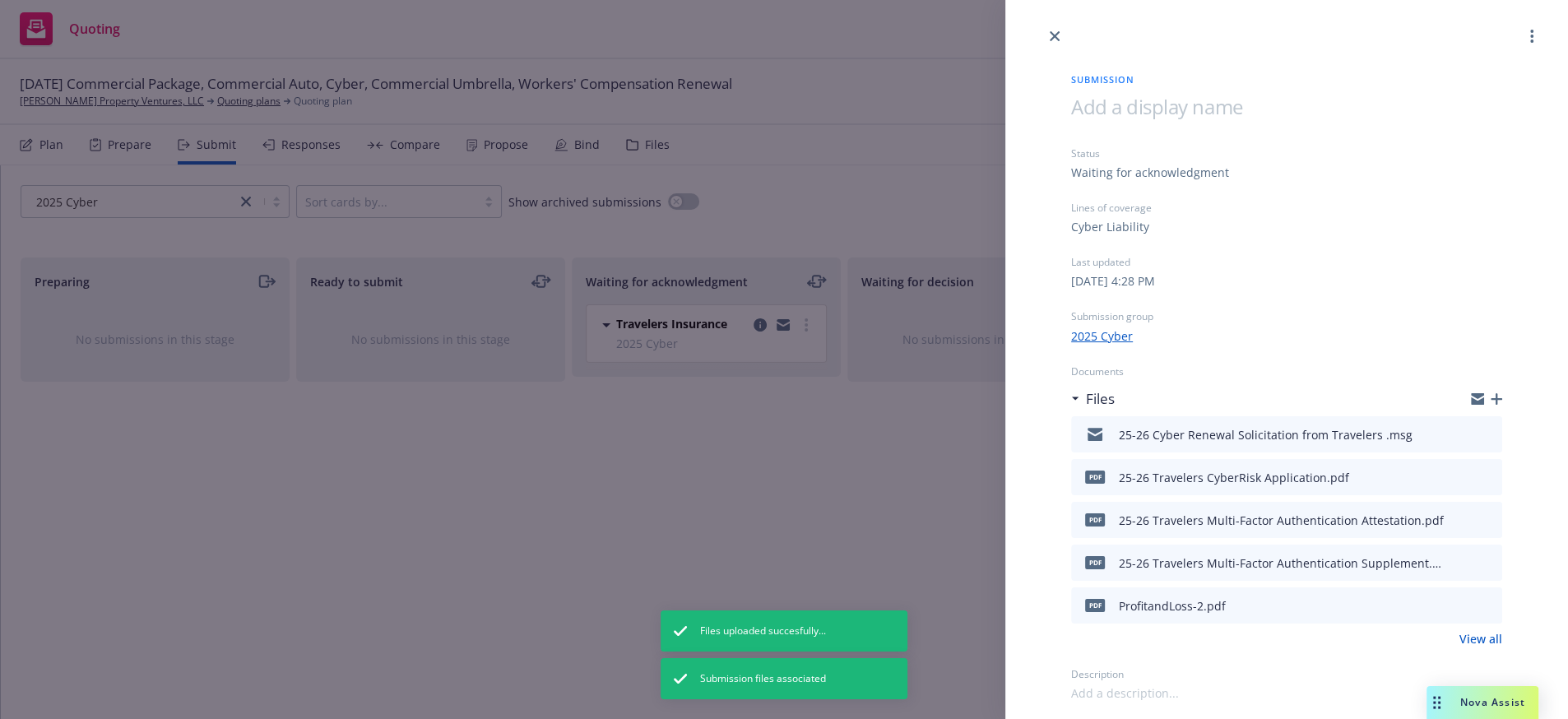
click at [594, 509] on div "Submission Status Waiting for acknowledgment Lines of coverage Cyber Liability …" at bounding box center [784, 359] width 1568 height 719
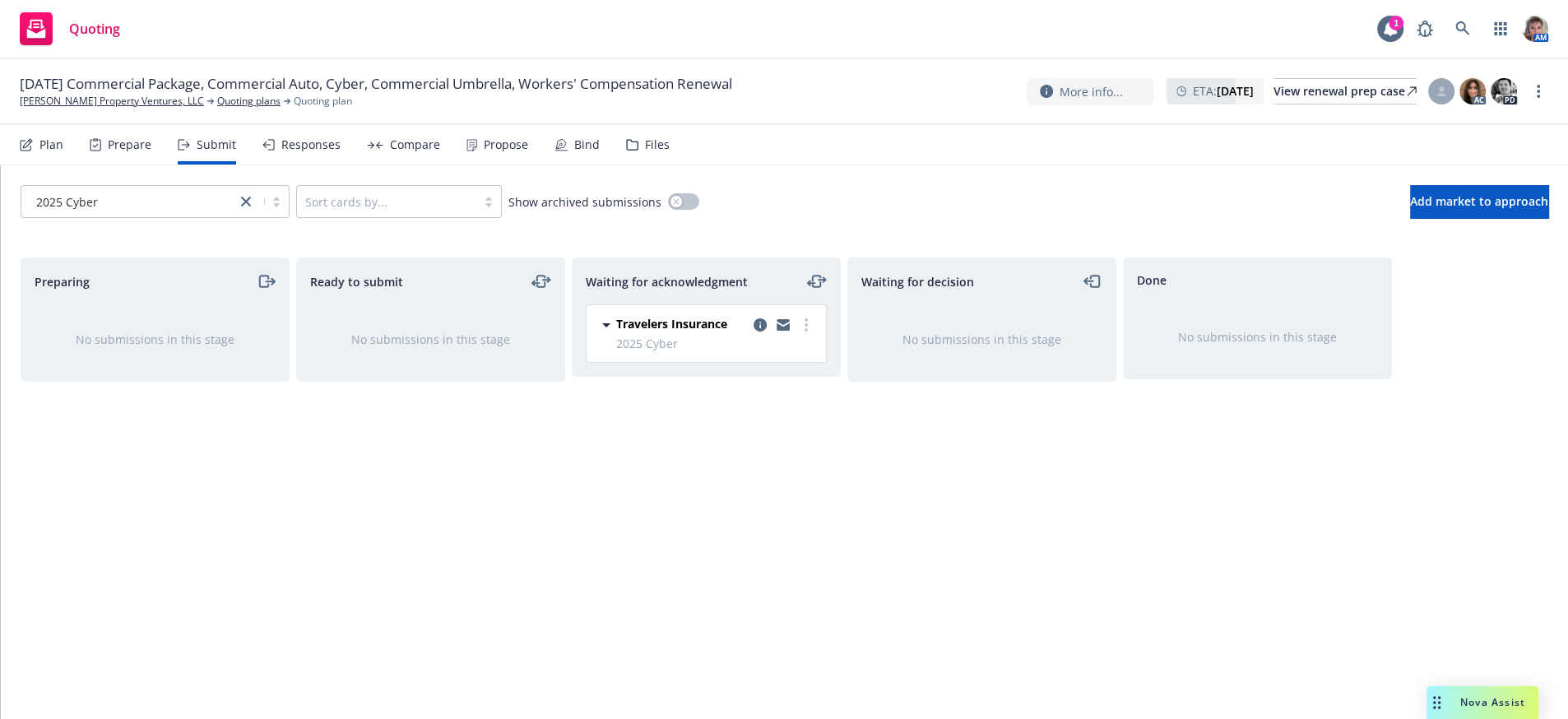
click at [758, 352] on span "2025 Cyber" at bounding box center [716, 343] width 200 height 17
click at [758, 331] on icon "copy logging email" at bounding box center [759, 324] width 13 height 13
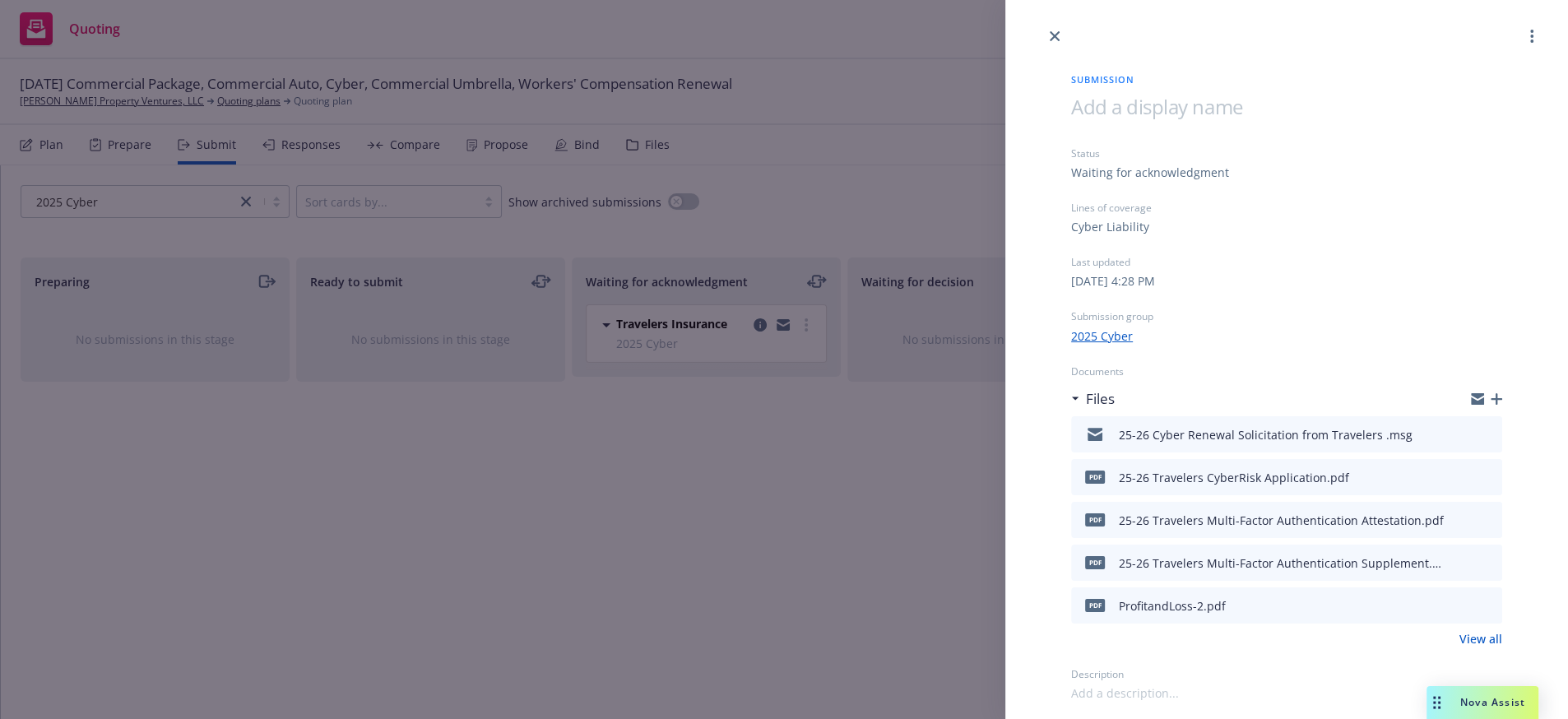
click at [775, 616] on div "Submission Status Waiting for acknowledgment Lines of coverage Cyber Liability …" at bounding box center [784, 359] width 1568 height 719
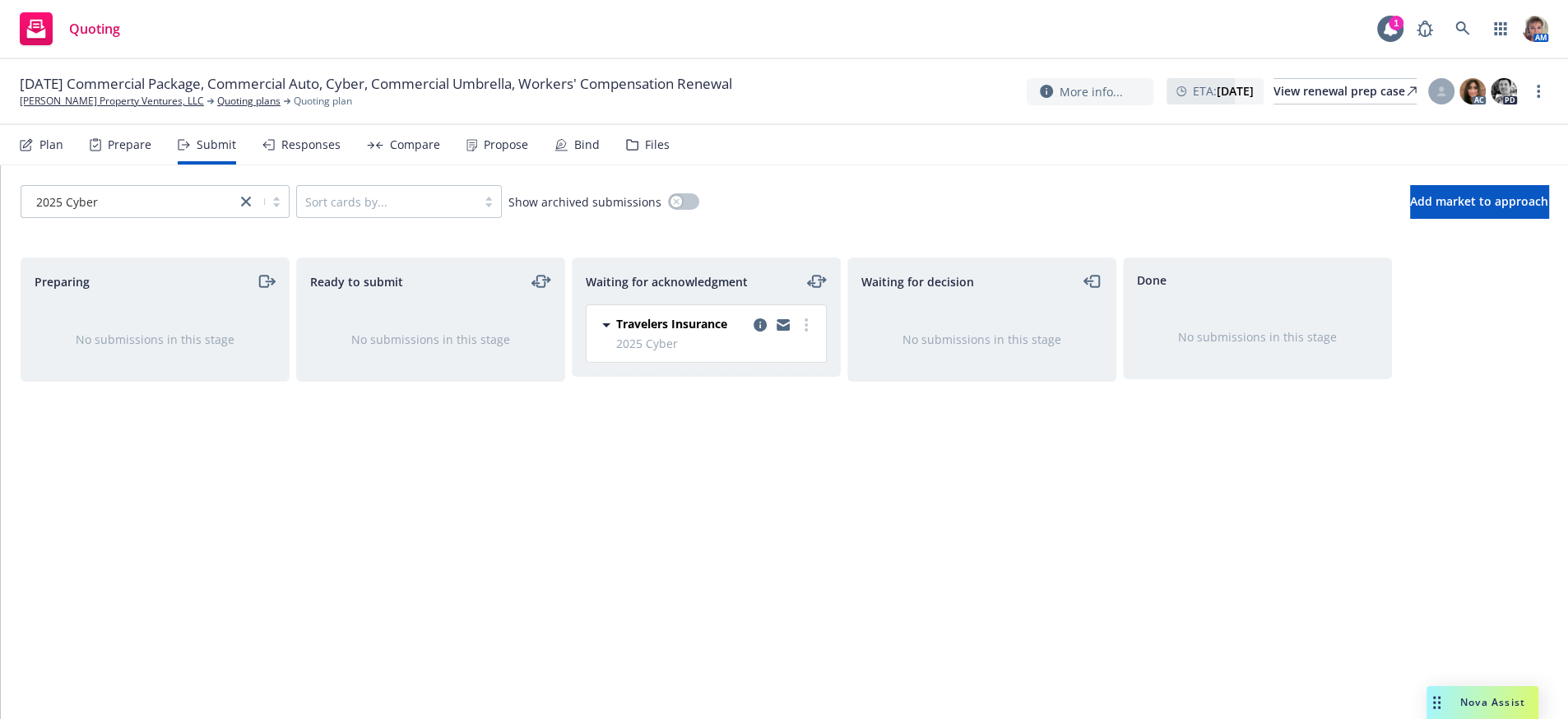
drag, startPoint x: 915, startPoint y: 522, endPoint x: 896, endPoint y: 508, distance: 23.6
click at [915, 522] on div "Waiting for decision No submissions in this stage" at bounding box center [982, 472] width 269 height 427
drag, startPoint x: 831, startPoint y: 463, endPoint x: 789, endPoint y: 421, distance: 59.4
click at [828, 461] on div "Waiting for acknowledgment Travelers Insurance 2025 Cyber [DATE] 4:28 PM" at bounding box center [706, 472] width 269 height 427
click at [764, 331] on icon "copy logging email" at bounding box center [759, 324] width 13 height 13
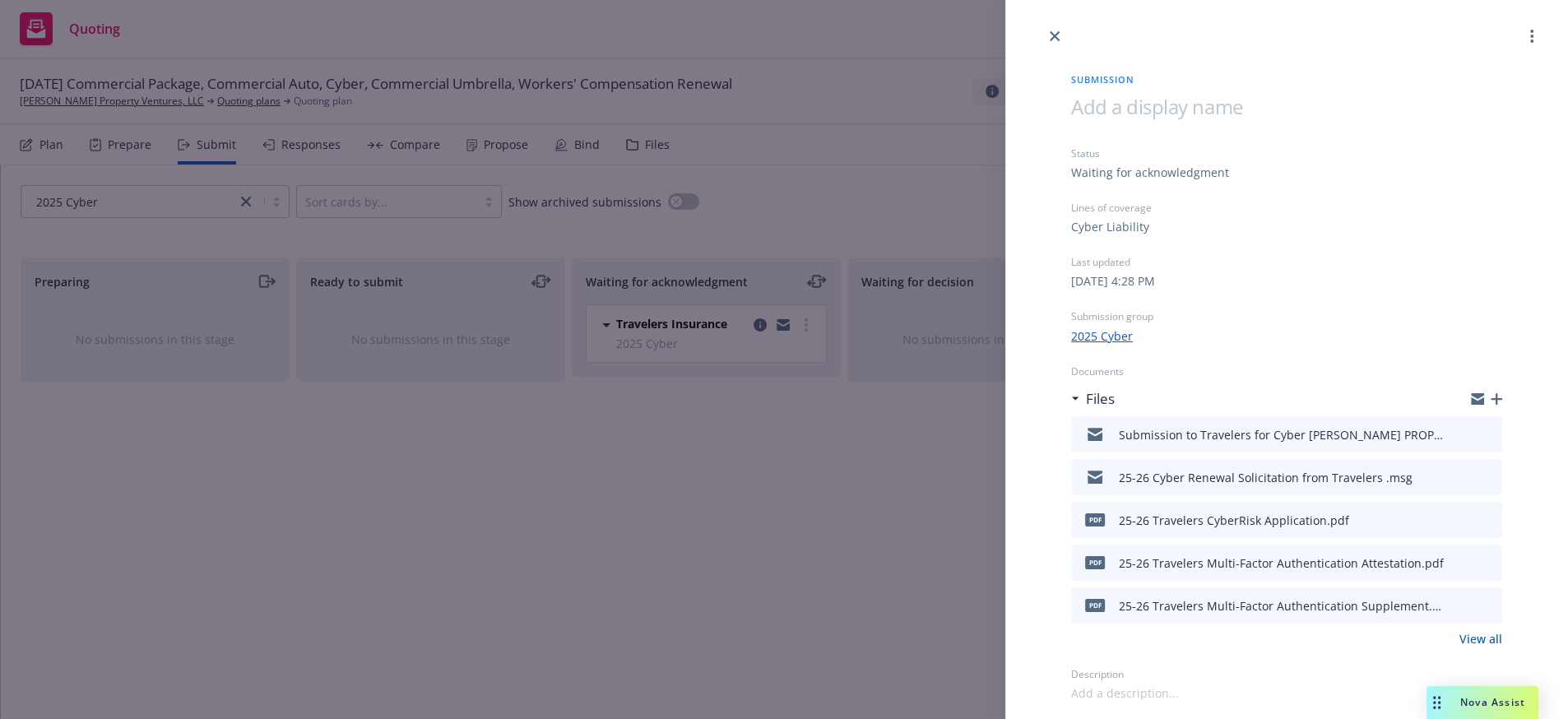
click at [1513, 589] on div "Submission Status Waiting for acknowledgment Lines of coverage Cyber Liability …" at bounding box center [1286, 374] width 483 height 656
drag, startPoint x: 1477, startPoint y: 686, endPoint x: 1218, endPoint y: 721, distance: 261.4
click at [1218, 719] on html "Quoting 1 AM [DATE] Commercial Package, Commercial Auto, Cyber, Commercial Umbr…" at bounding box center [784, 359] width 1568 height 719
click at [1296, 648] on div "View all" at bounding box center [1287, 639] width 431 height 17
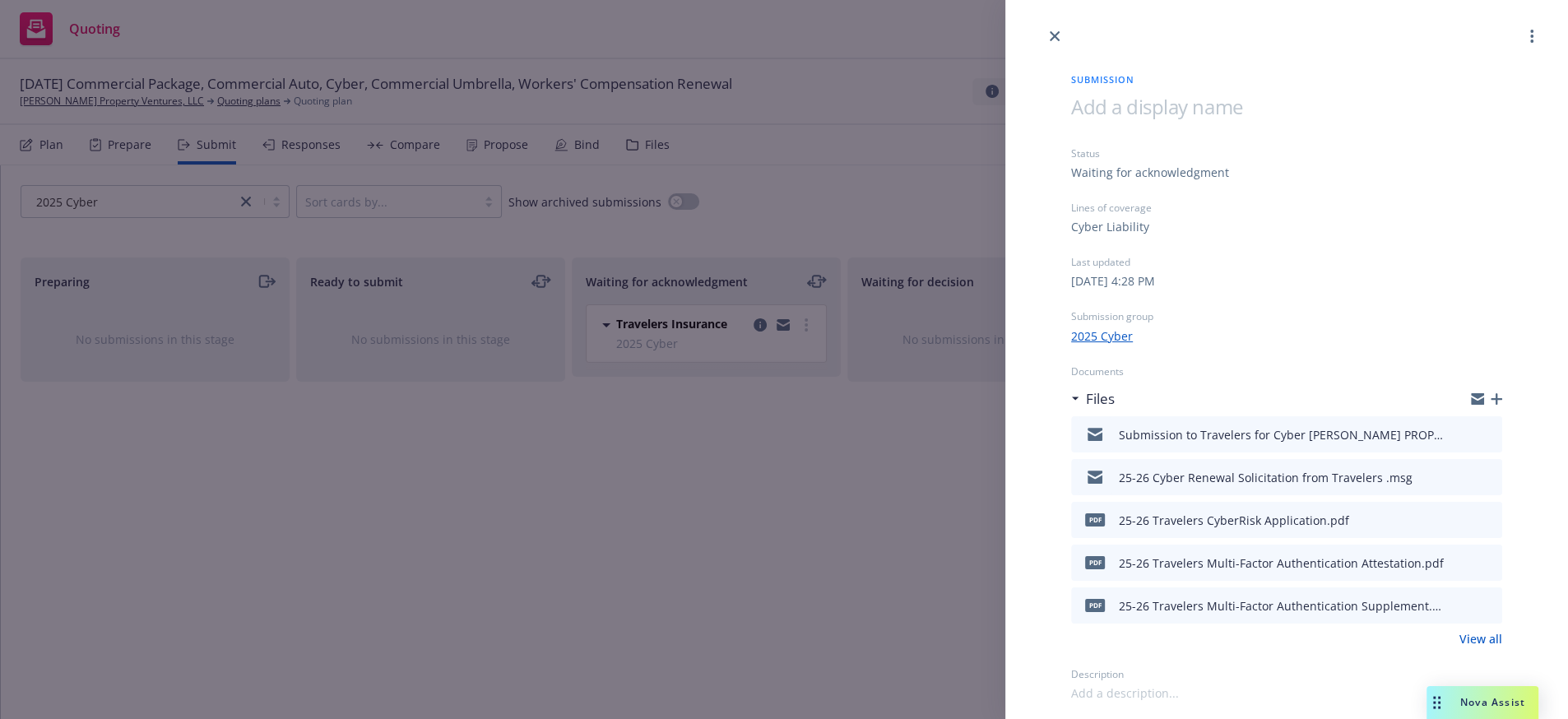
click at [1464, 648] on link "View all" at bounding box center [1480, 639] width 43 height 17
click at [558, 524] on div "Submission Status Waiting for acknowledgment Lines of coverage Cyber Liability …" at bounding box center [784, 359] width 1568 height 719
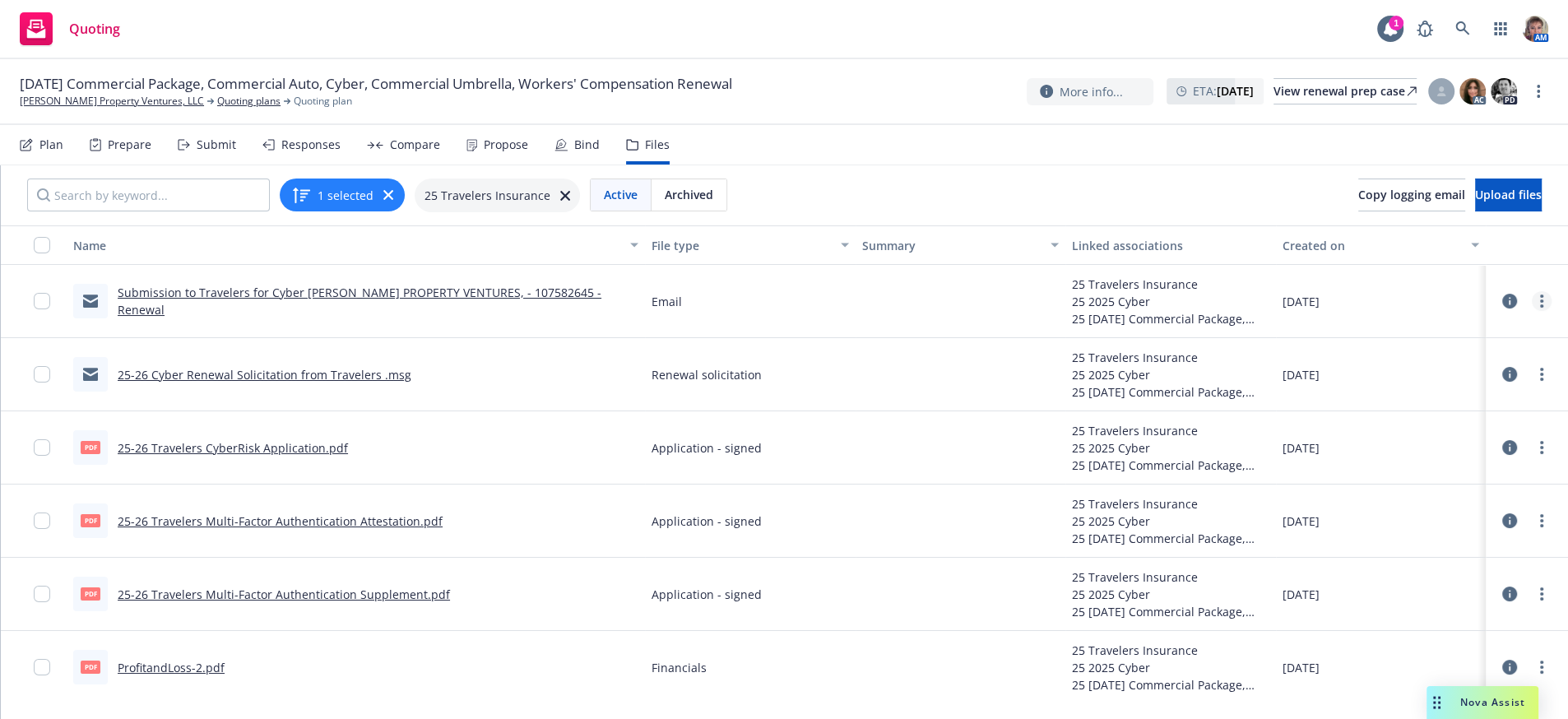
click at [1532, 312] on link "more" at bounding box center [1542, 302] width 20 height 20
click at [1425, 439] on link "Edit" at bounding box center [1453, 423] width 164 height 33
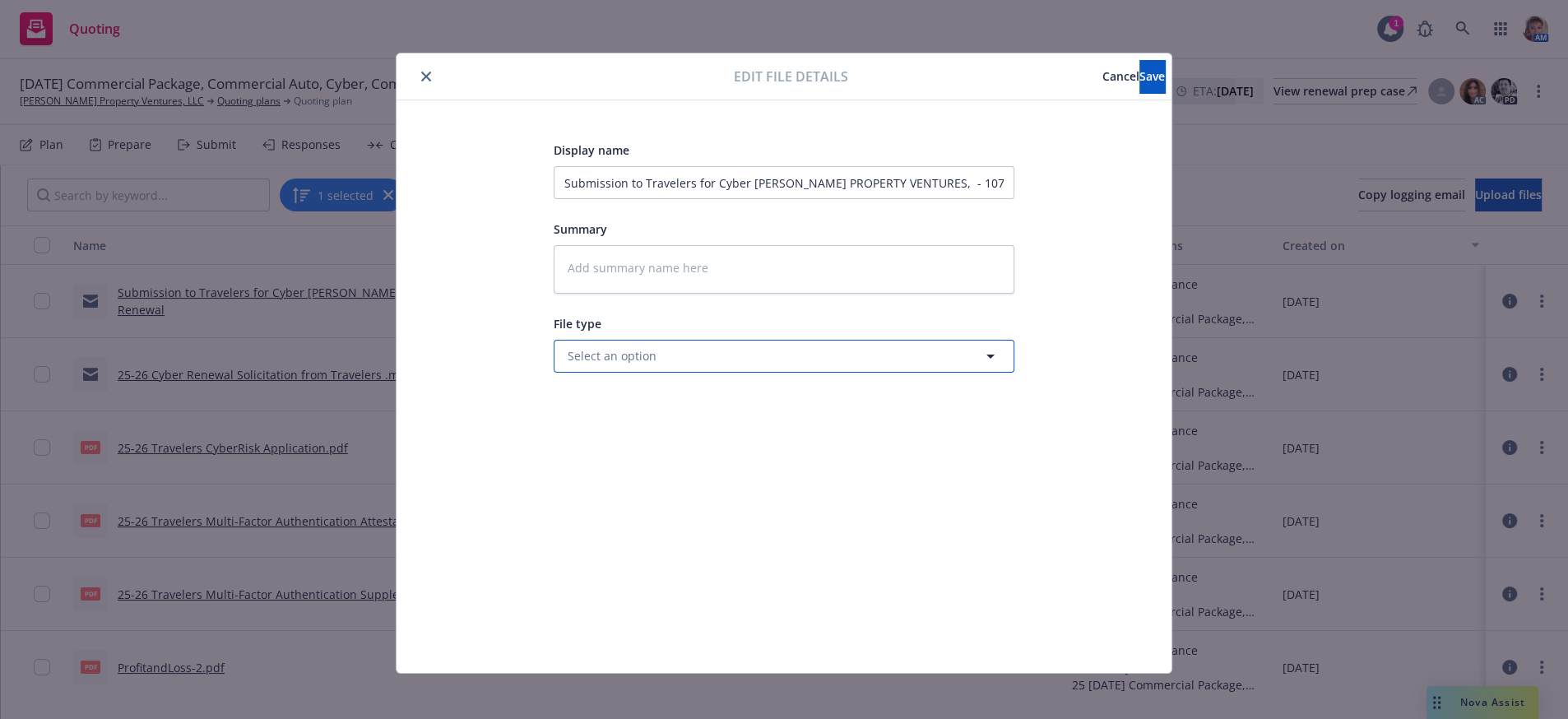
click at [680, 373] on button "Select an option" at bounding box center [784, 356] width 461 height 33
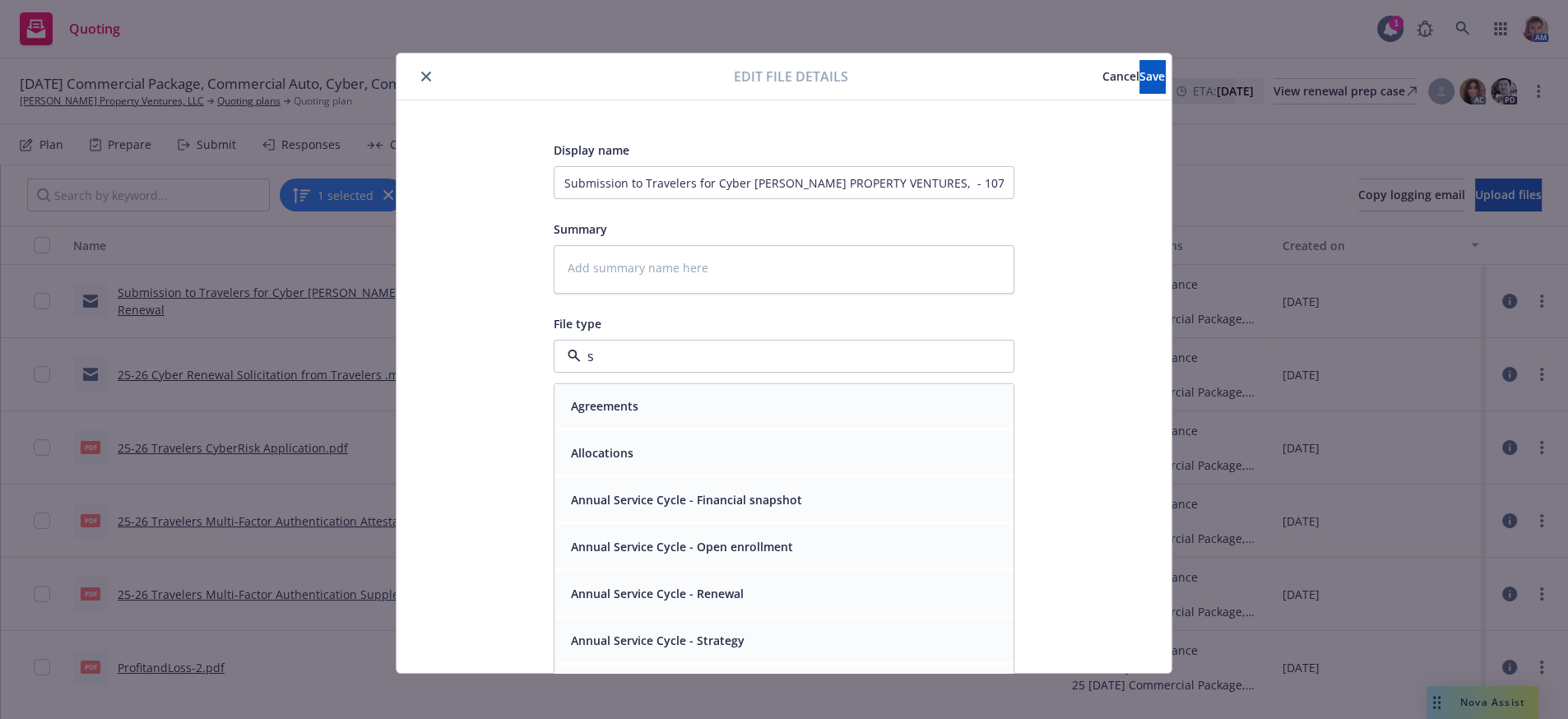
type input "su"
click at [584, 508] on span "Submission" at bounding box center [604, 499] width 65 height 17
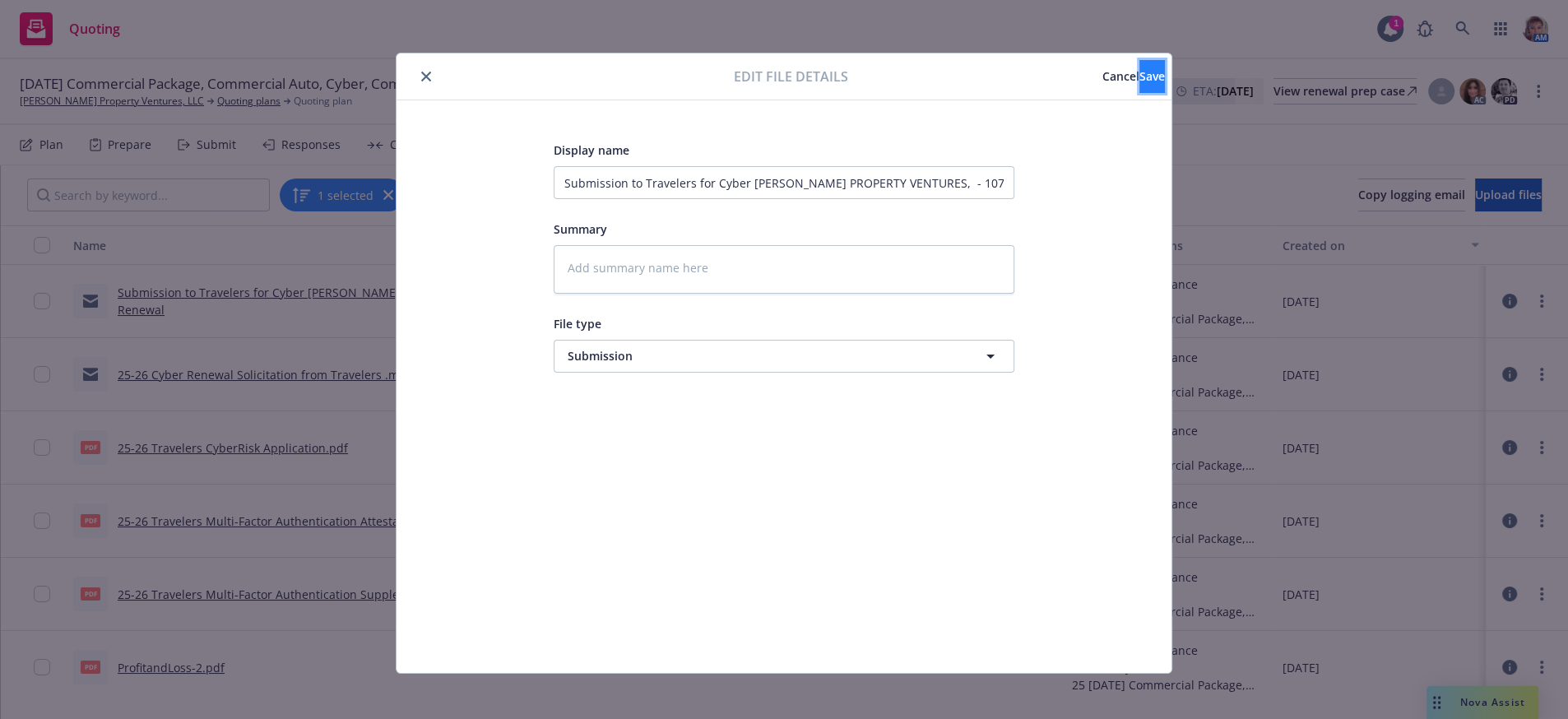
click at [1140, 71] on button "Save" at bounding box center [1153, 76] width 26 height 33
type textarea "x"
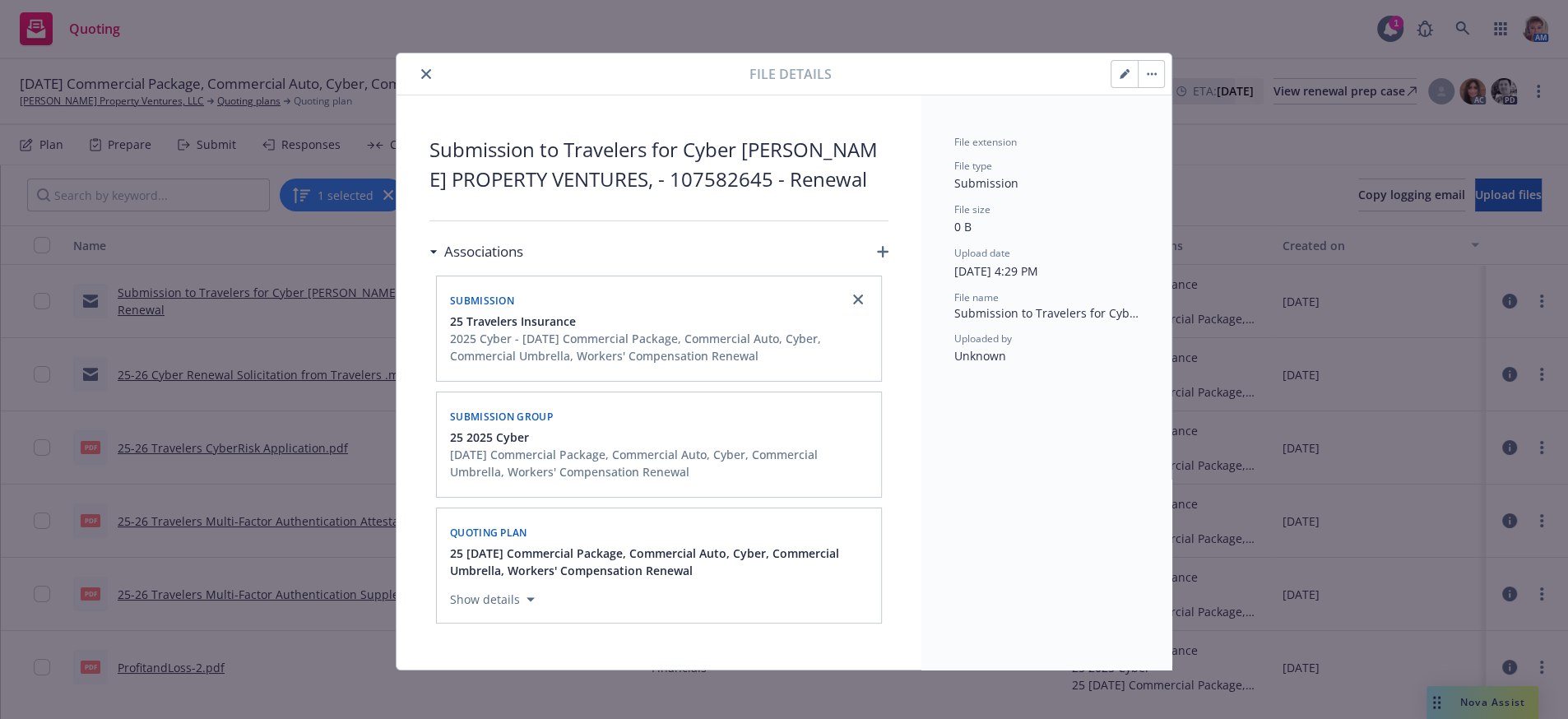
click at [421, 76] on icon "close" at bounding box center [426, 74] width 10 height 10
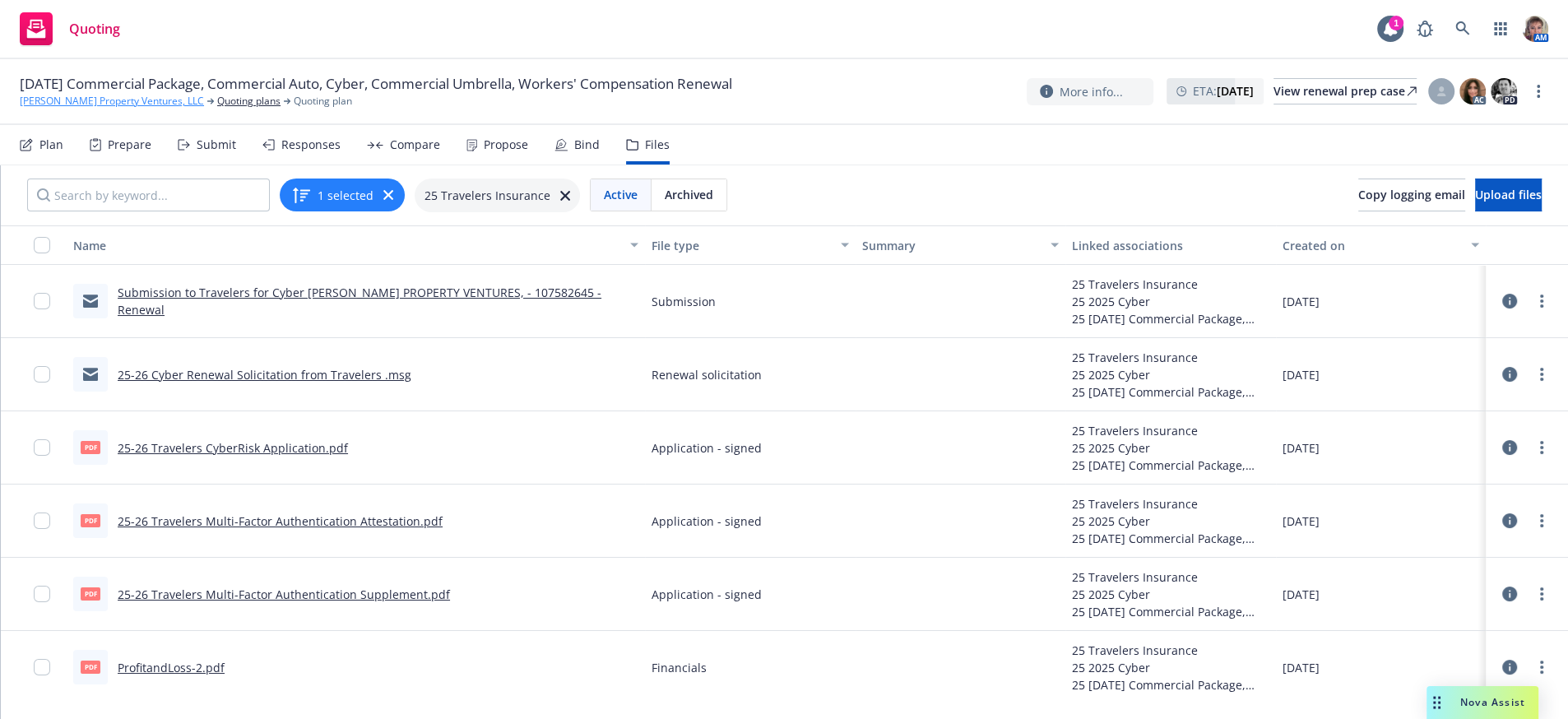
click at [84, 103] on link "[PERSON_NAME] Property Ventures, LLC" at bounding box center [112, 101] width 184 height 15
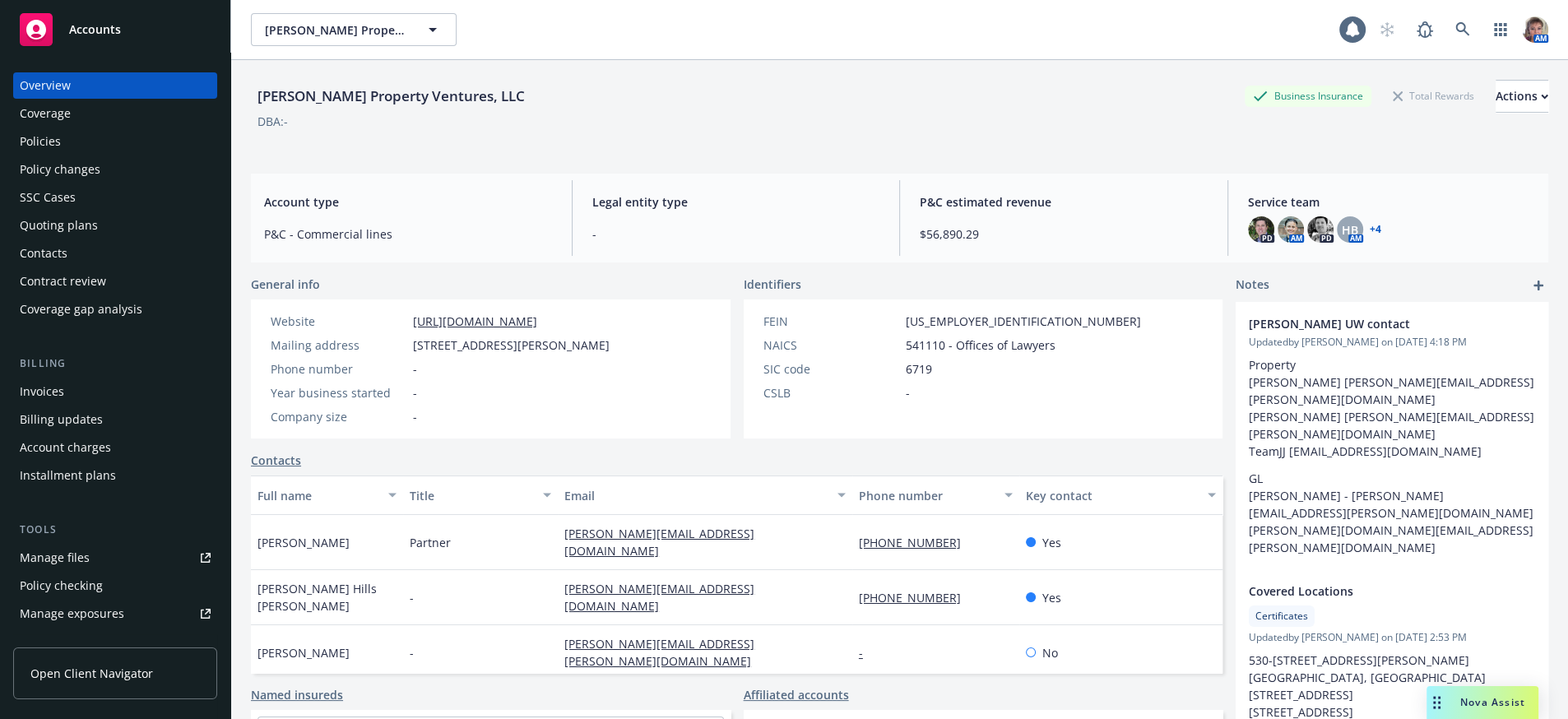
click at [43, 154] on div "Policies" at bounding box center [41, 141] width 42 height 27
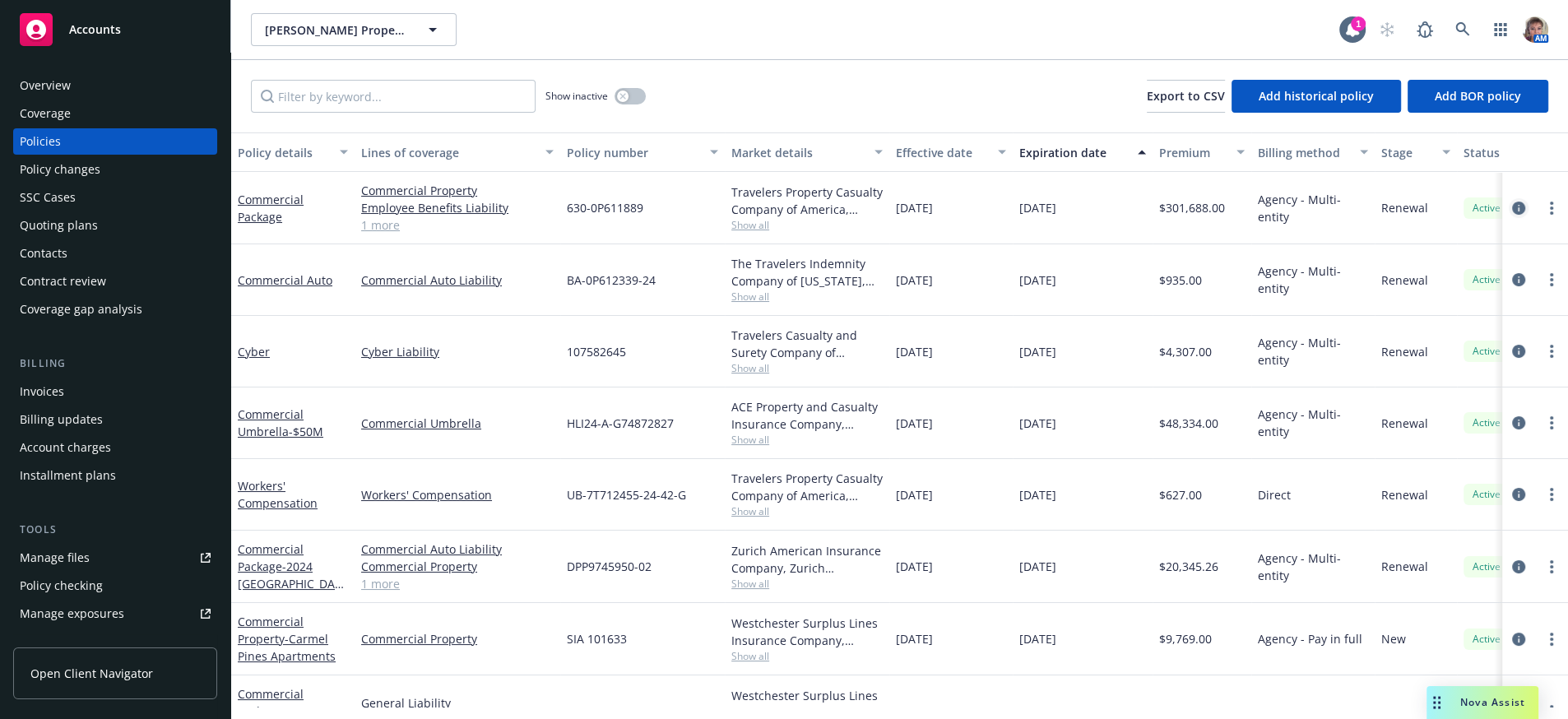
click at [1513, 215] on icon "circleInformation" at bounding box center [1519, 208] width 13 height 13
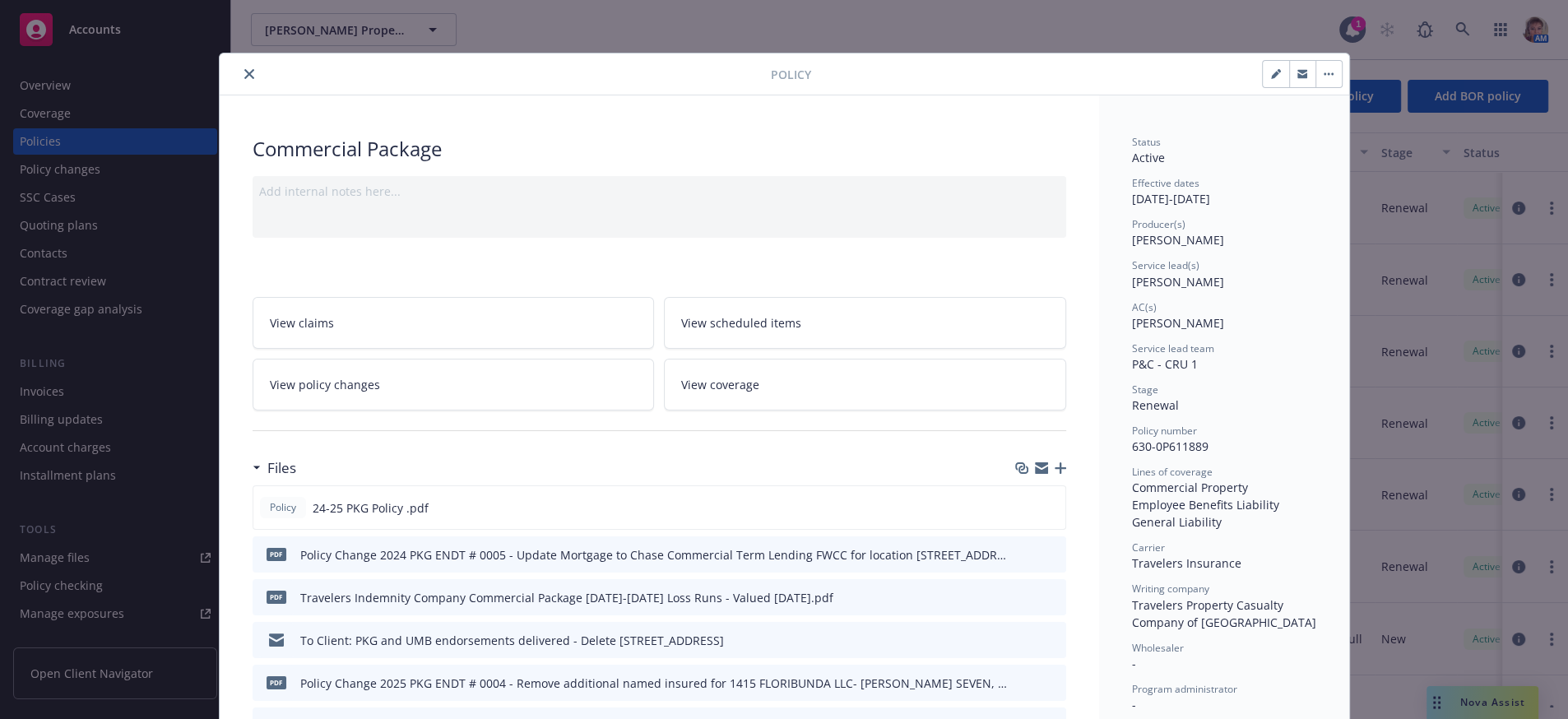
click at [479, 410] on link "View policy changes" at bounding box center [454, 385] width 402 height 51
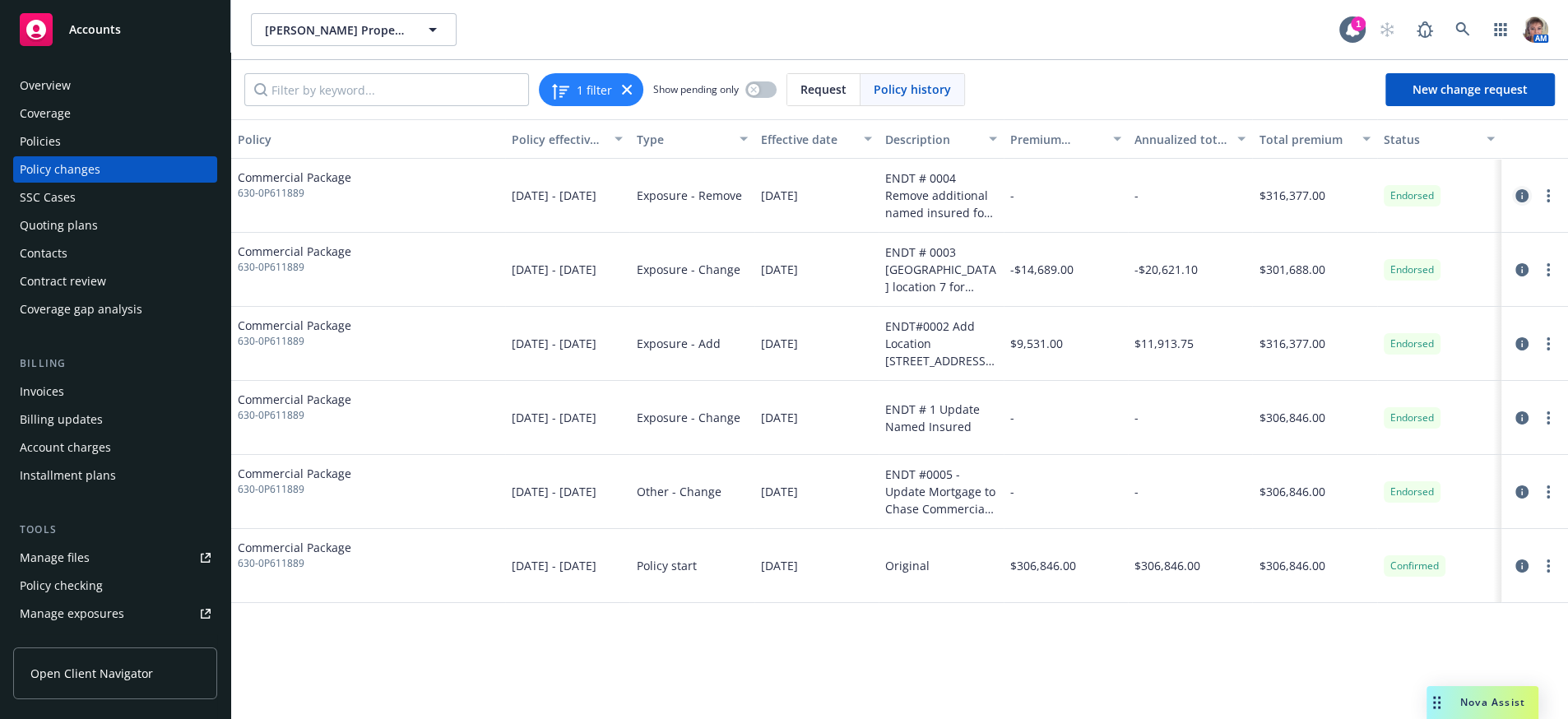
drag, startPoint x: 1521, startPoint y: 207, endPoint x: 1522, endPoint y: 198, distance: 9.1
click at [1522, 198] on link "circleInformation" at bounding box center [1523, 196] width 20 height 20
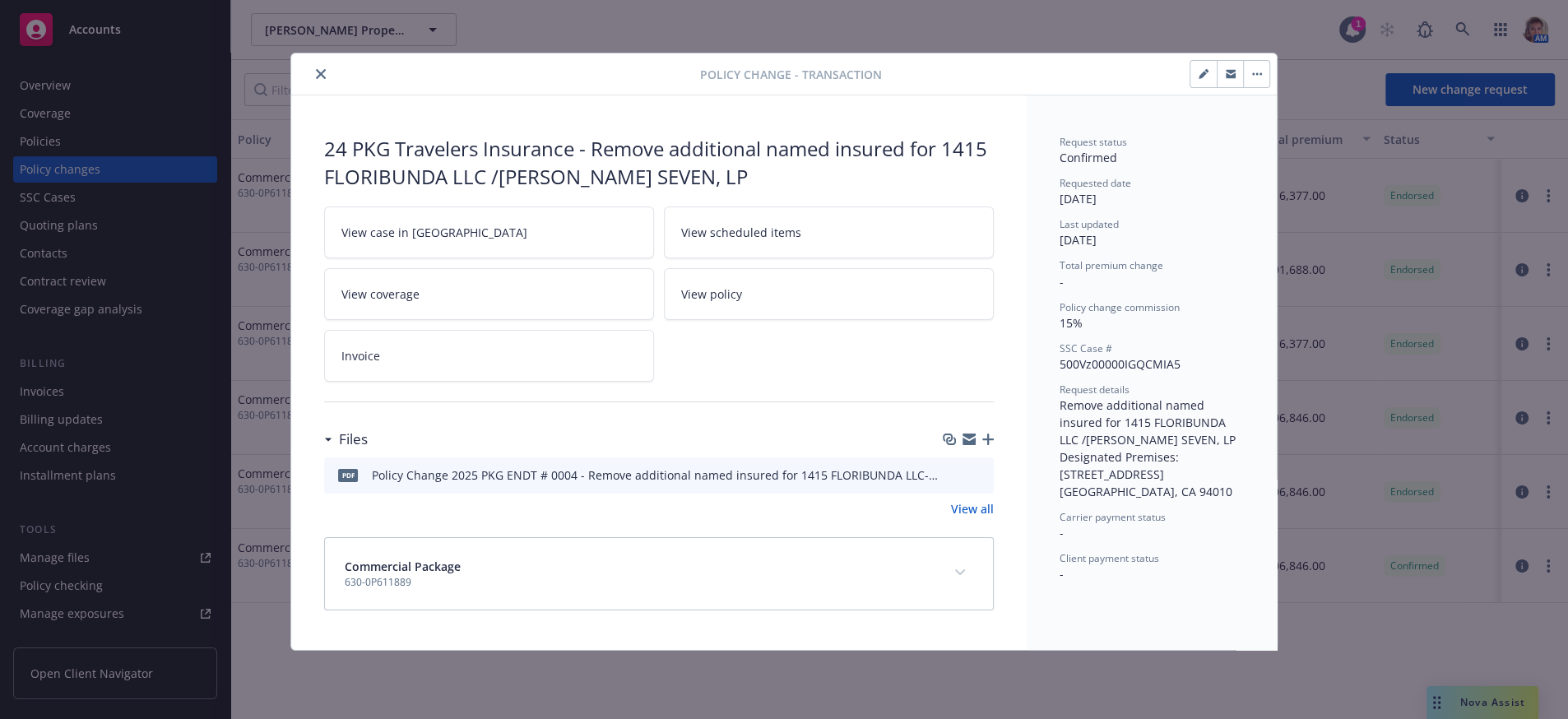
click at [311, 70] on button "close" at bounding box center [321, 74] width 20 height 20
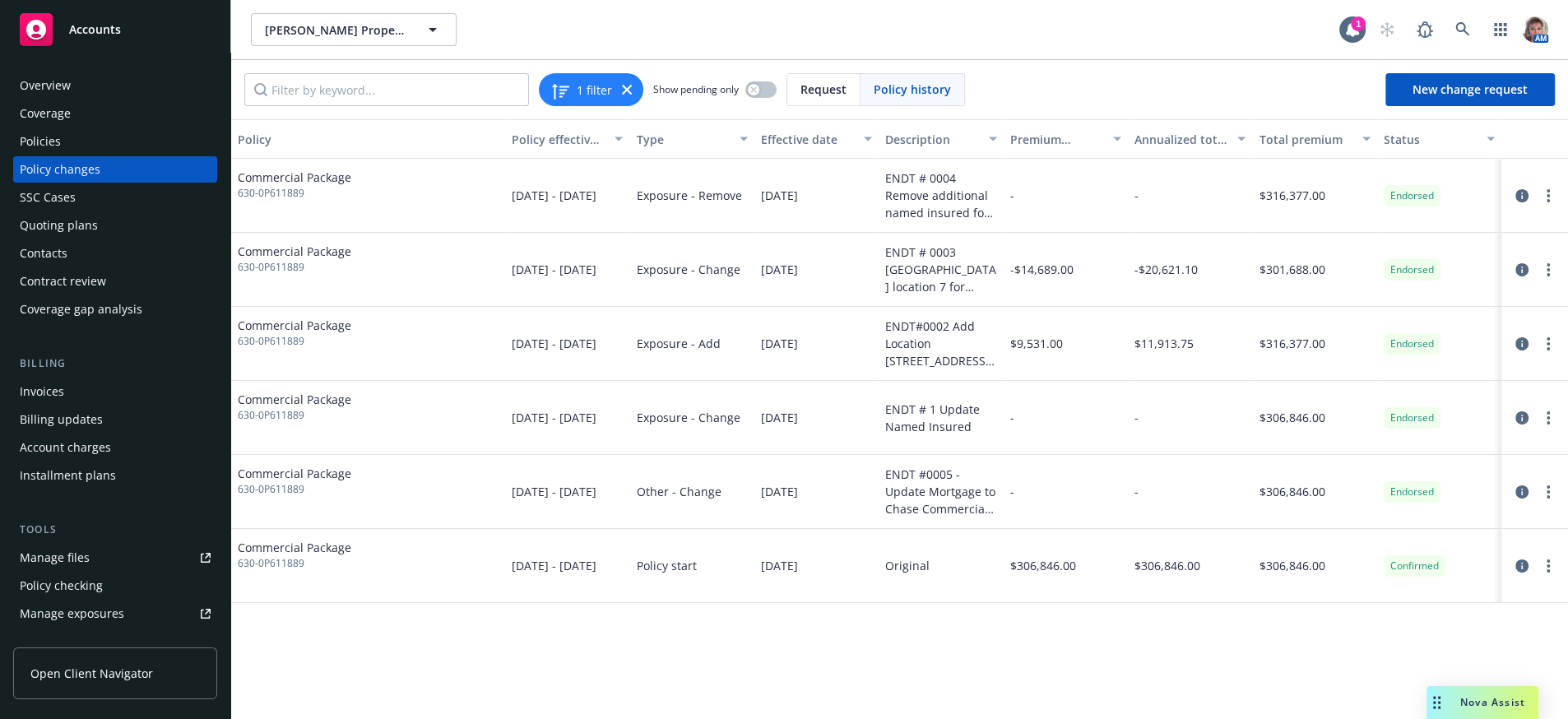
drag, startPoint x: 1077, startPoint y: 684, endPoint x: 1071, endPoint y: 664, distance: 20.9
click at [1072, 673] on div "Policy Policy effective dates Type Effective date Description Premium change An…" at bounding box center [900, 415] width 1337 height 592
click at [72, 238] on div "Quoting plans" at bounding box center [58, 225] width 78 height 27
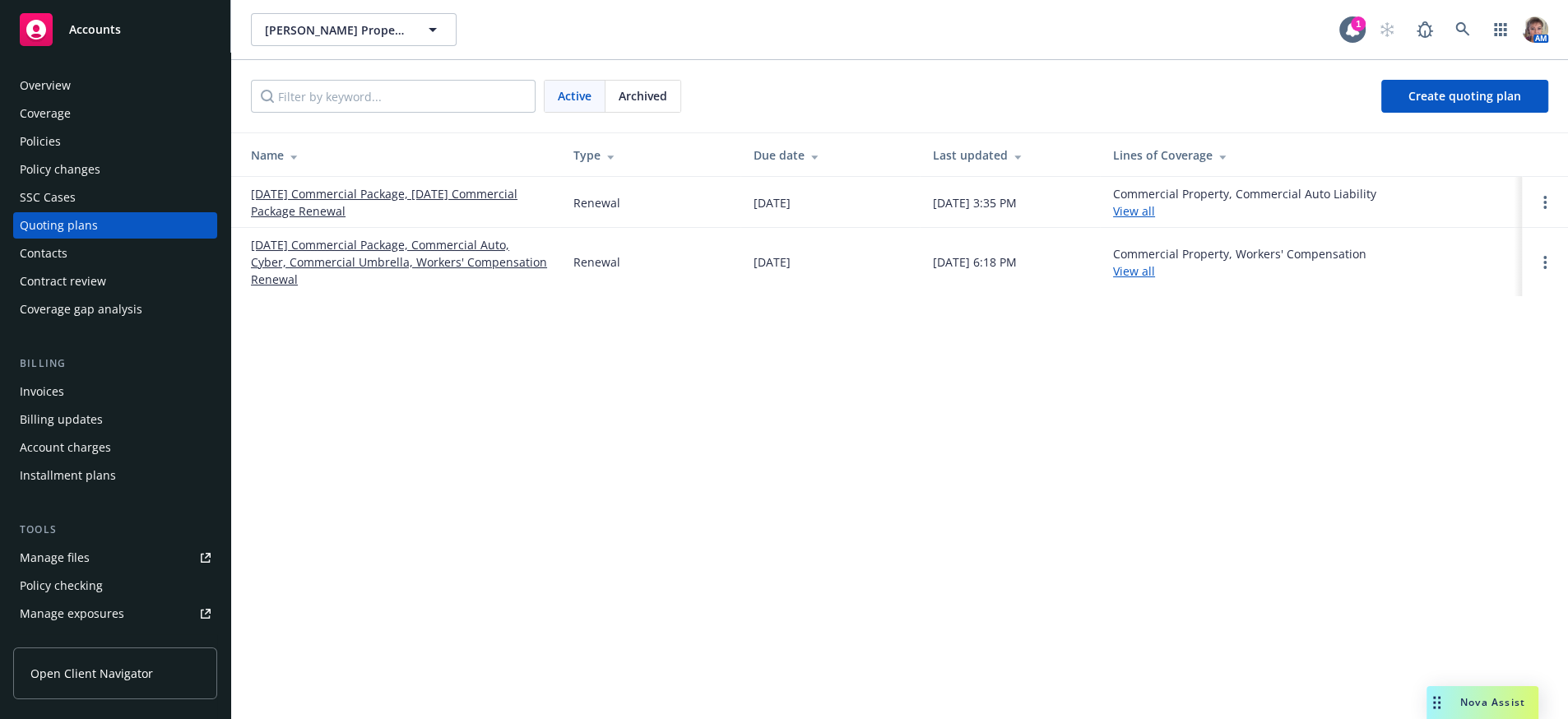
click at [442, 257] on link "[DATE] Commercial Package, Commercial Auto, Cyber, Commercial Umbrella, Workers…" at bounding box center [399, 262] width 297 height 51
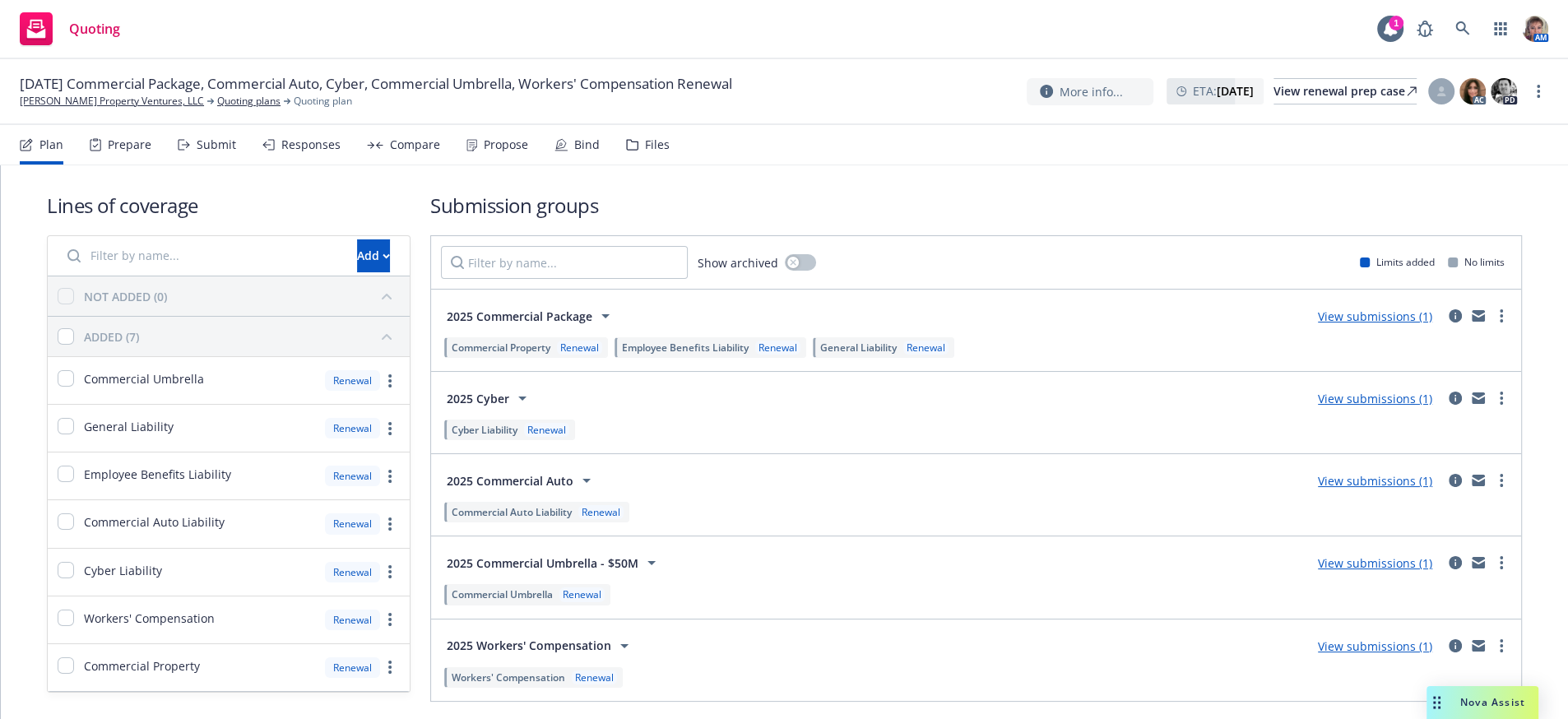
click at [669, 151] on div "Files" at bounding box center [657, 144] width 25 height 13
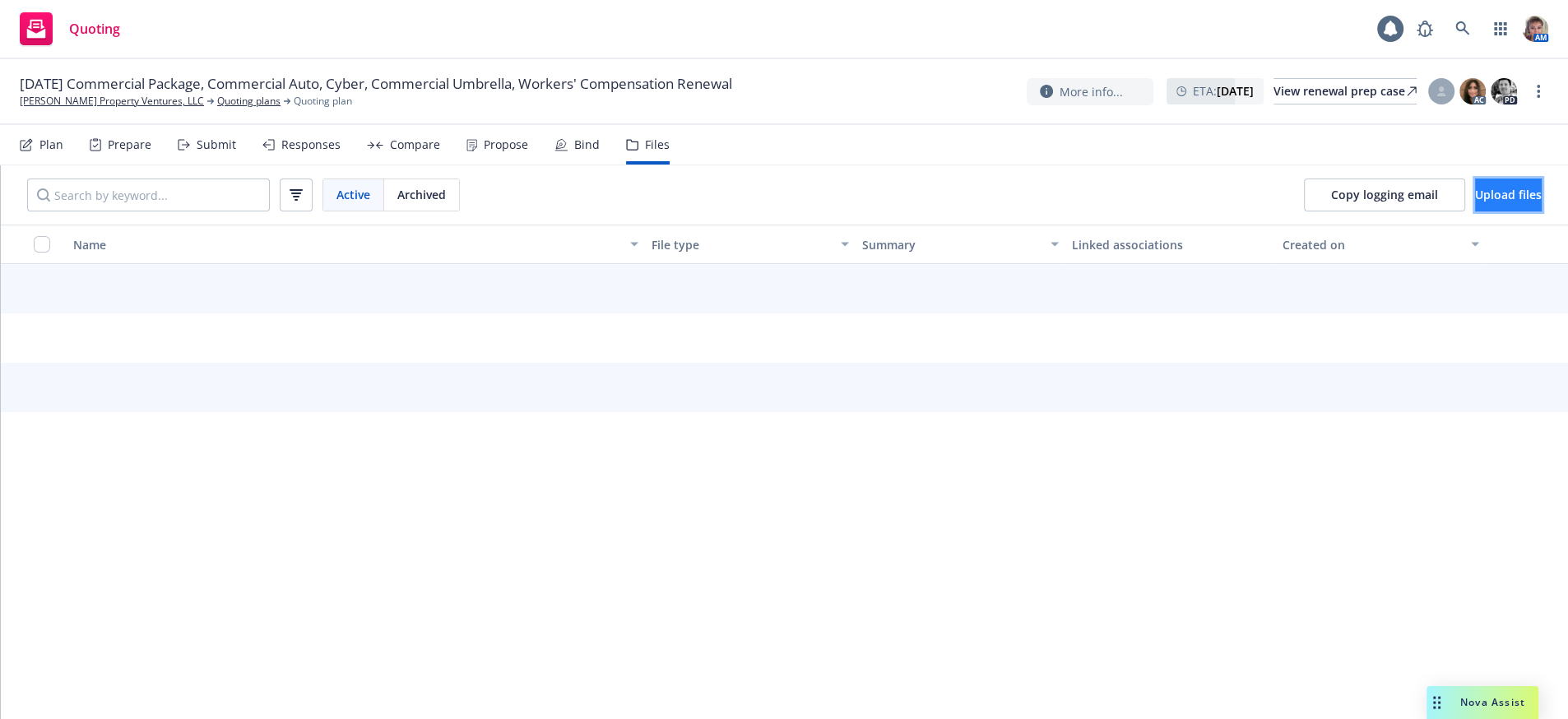
click at [1475, 199] on button "Upload files" at bounding box center [1508, 195] width 66 height 33
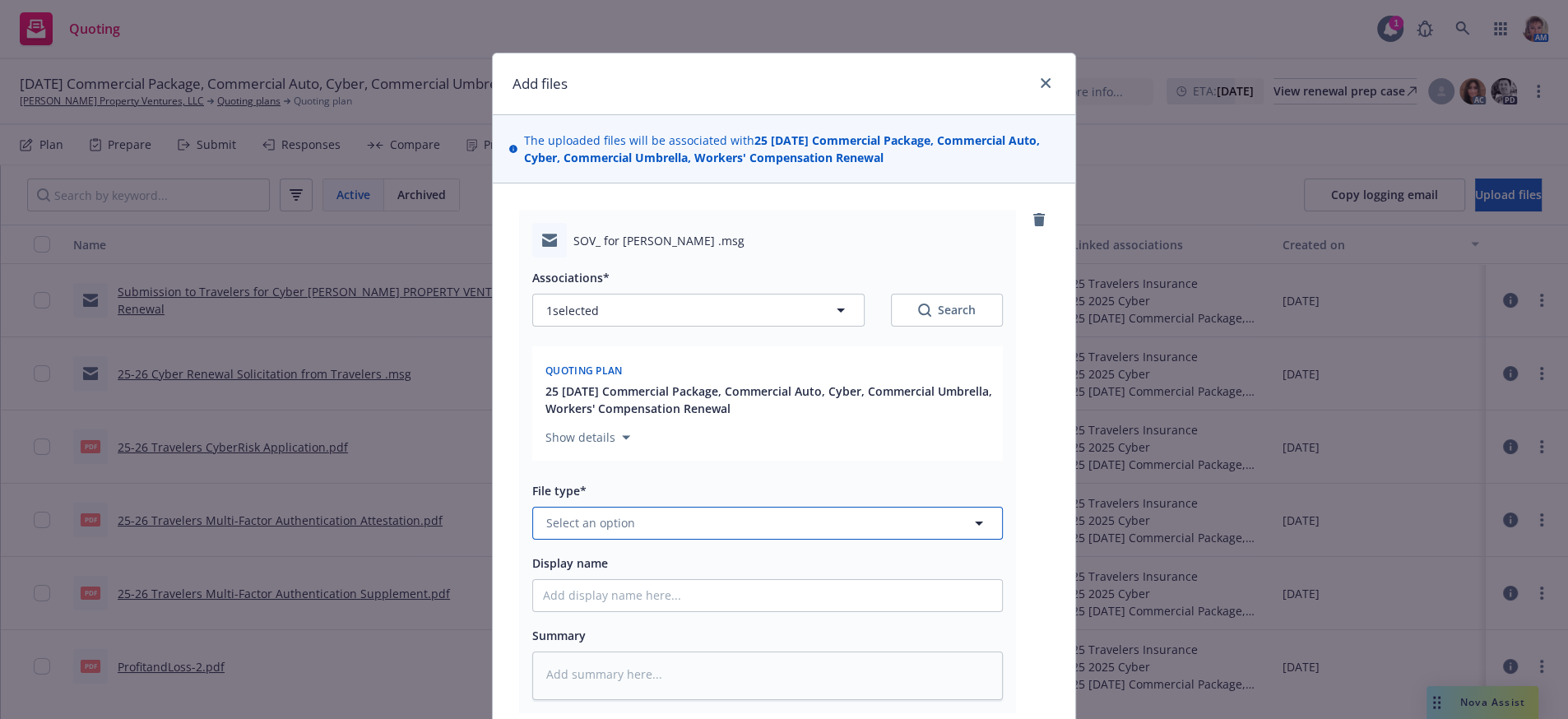
click at [631, 532] on span "Select an option" at bounding box center [591, 522] width 89 height 17
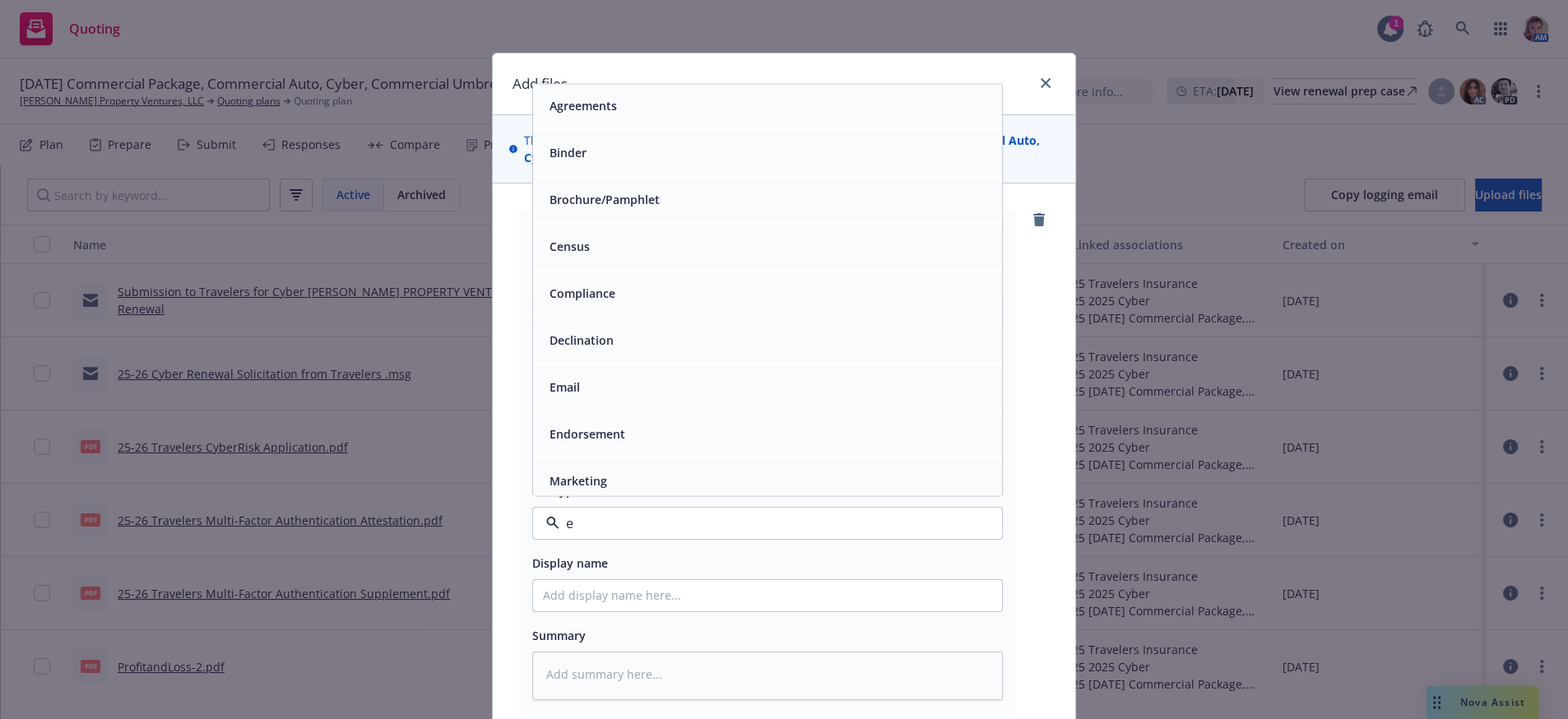
type input "em"
click at [581, 164] on div "Email" at bounding box center [563, 152] width 41 height 24
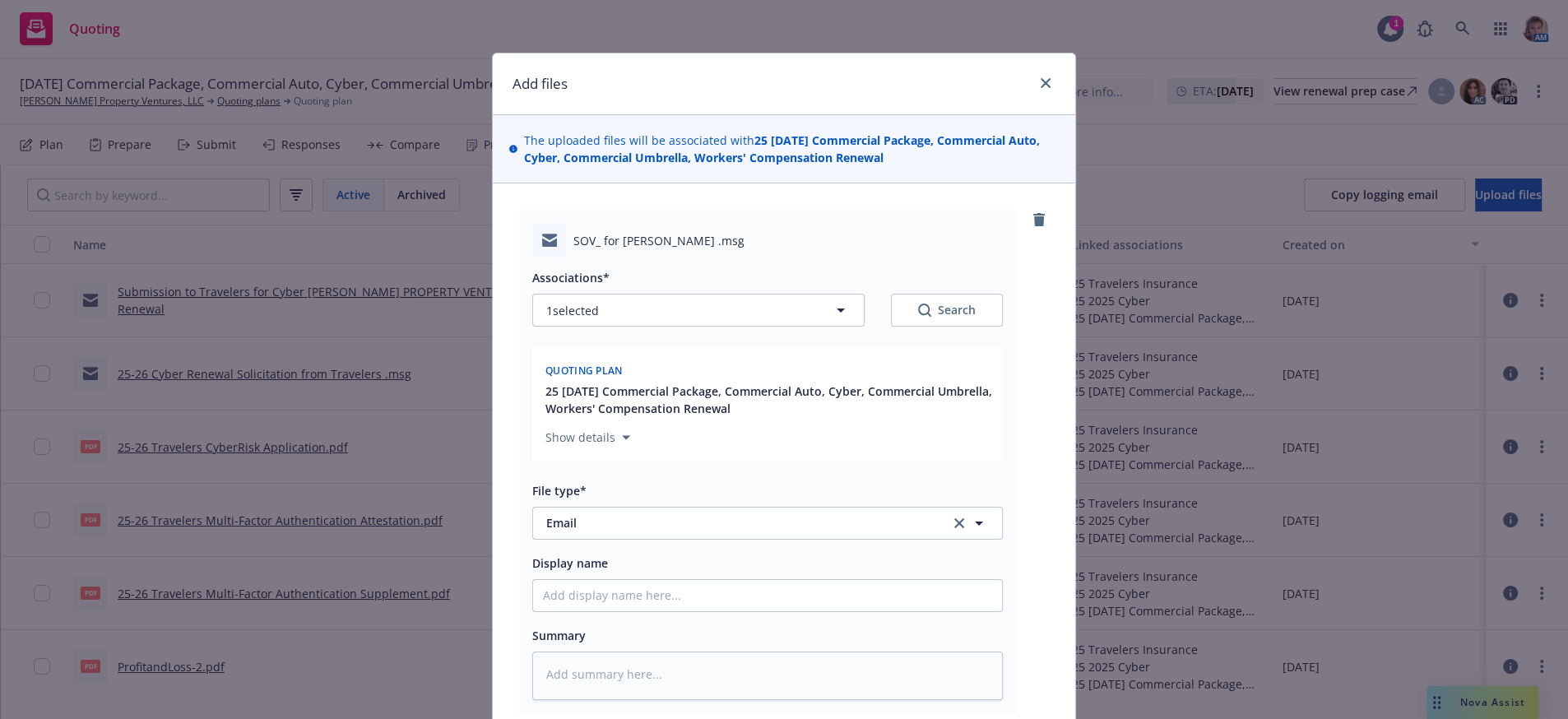
click at [602, 612] on div "Display name" at bounding box center [767, 583] width 471 height 59
click at [607, 611] on input "Display name" at bounding box center [767, 596] width 469 height 32
type textarea "x"
type input "A"
type textarea "x"
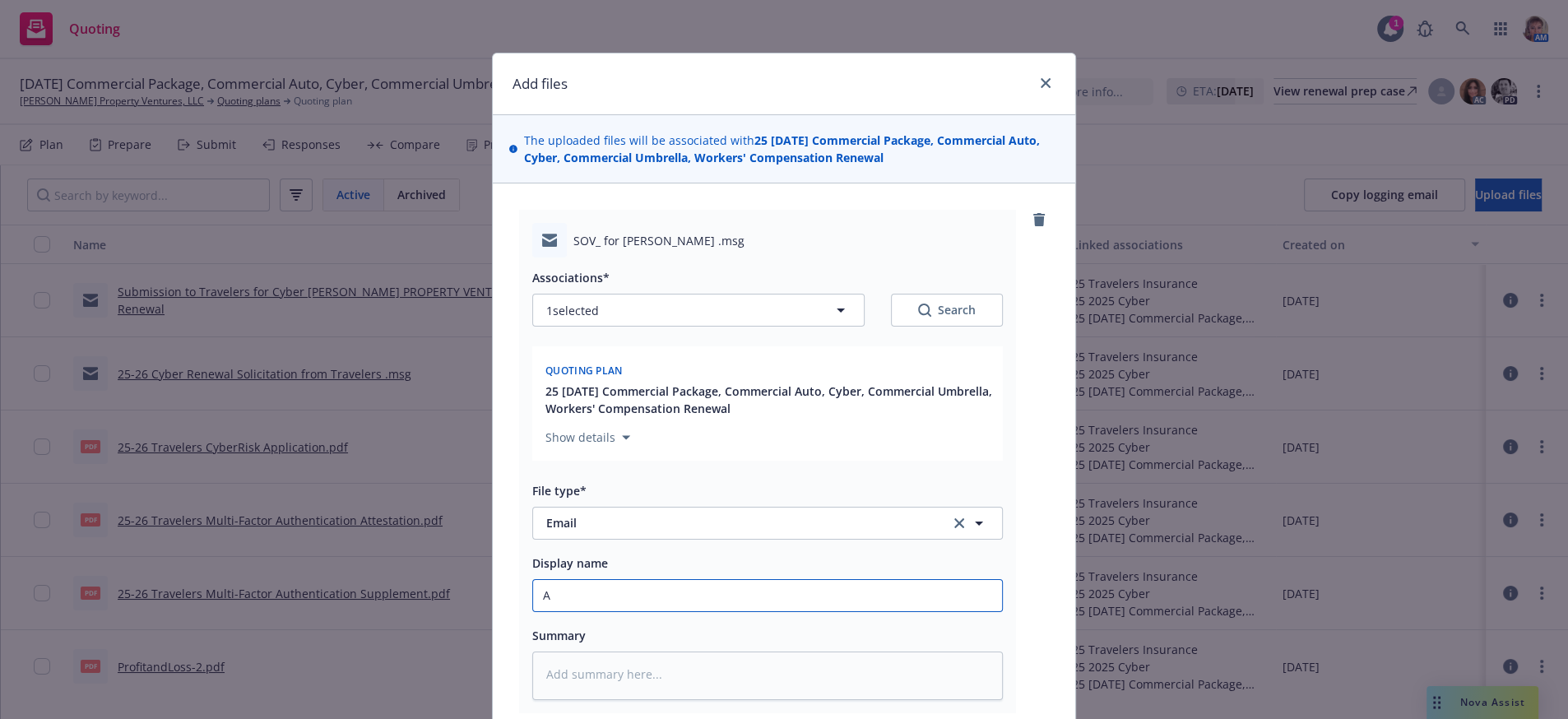
type input "Ad"
type textarea "x"
type input "Adv"
type textarea "x"
type input "Advi"
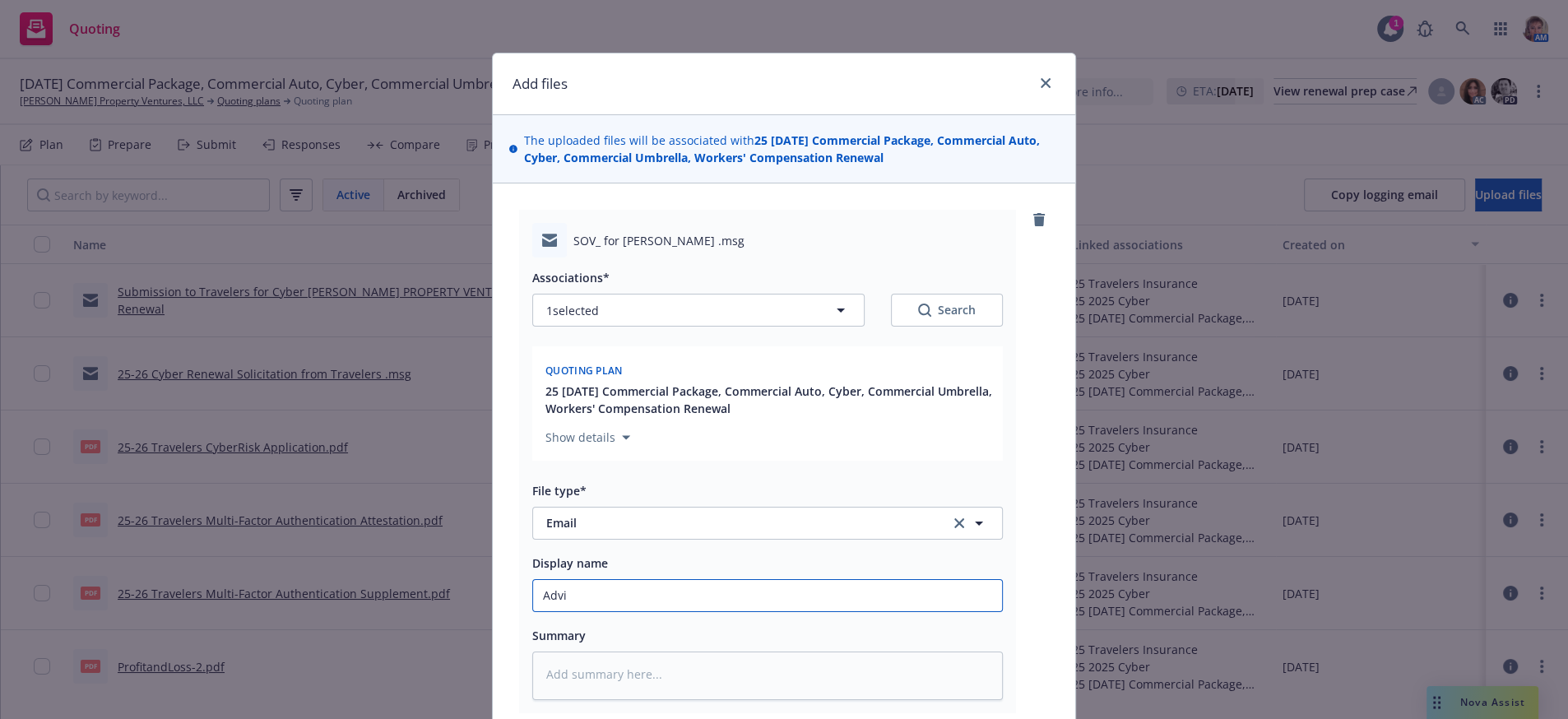
type textarea "x"
type input "Advis"
type textarea "x"
type input "Advise"
type textarea "x"
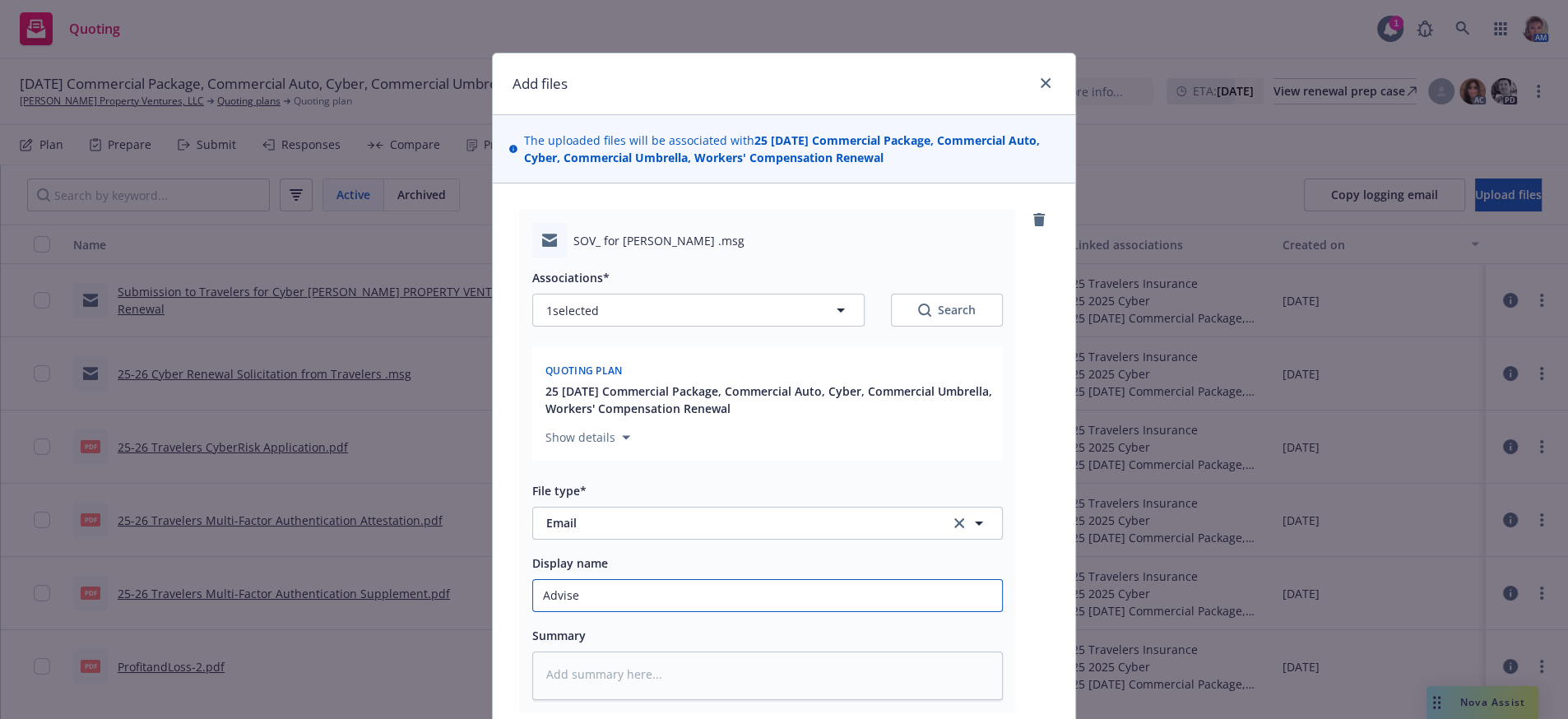
type input "Advised"
type textarea "x"
type input "Advised"
type textarea "x"
type input "Advised E"
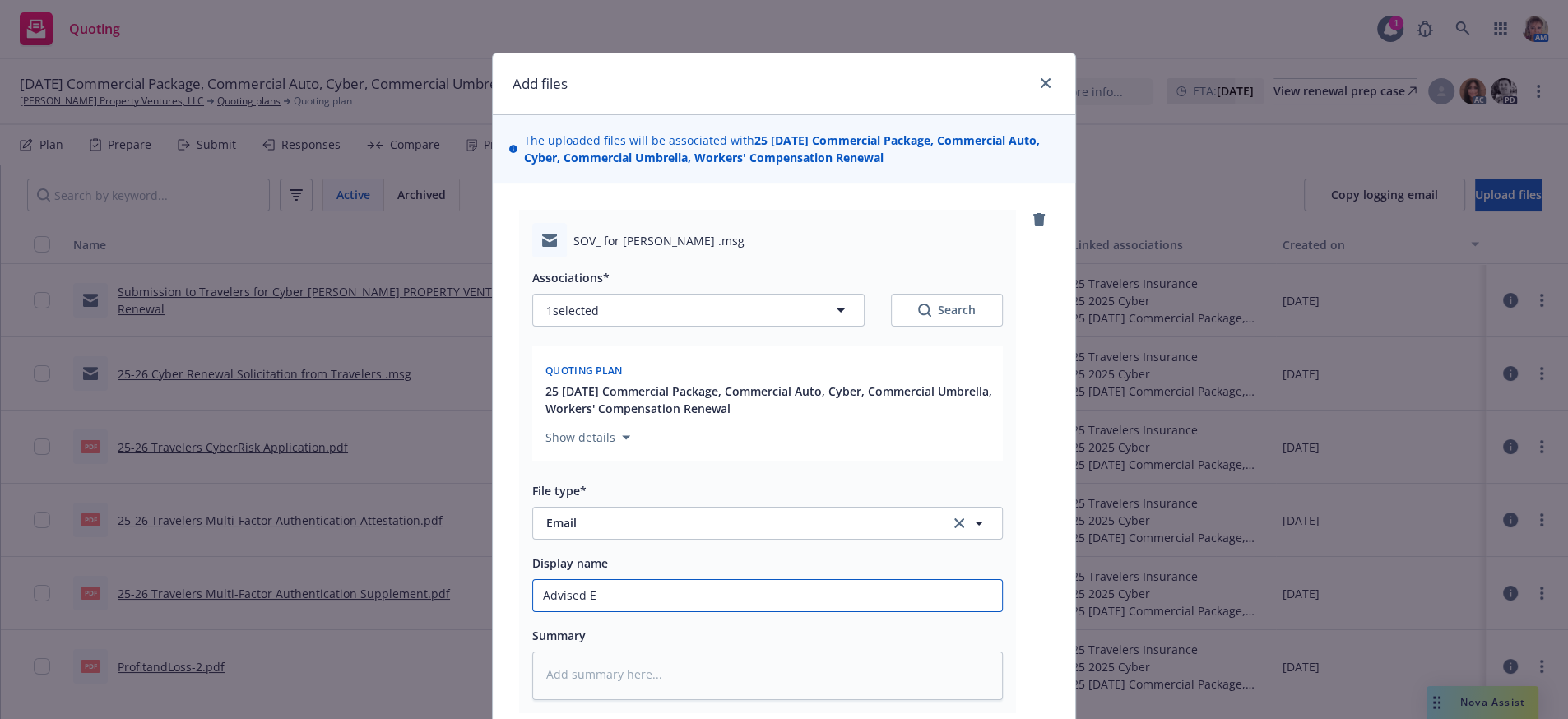
type textarea "x"
type input "Advised Er"
type textarea "x"
type input "Advised [PERSON_NAME]"
type textarea "x"
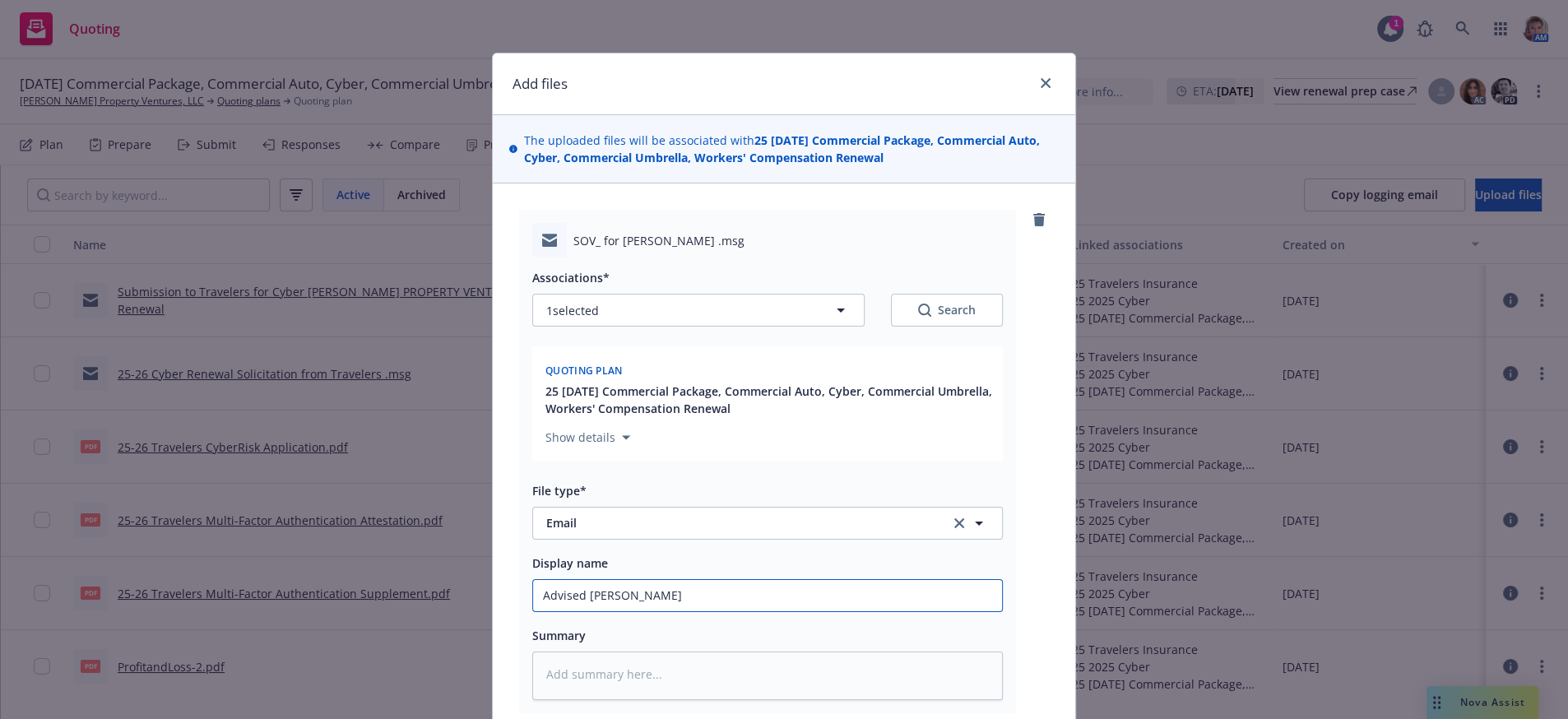
type input "Advised [PERSON_NAME]"
type textarea "x"
type input "Advised [PERSON_NAME]"
type textarea "x"
type input "Advised [PERSON_NAME]"
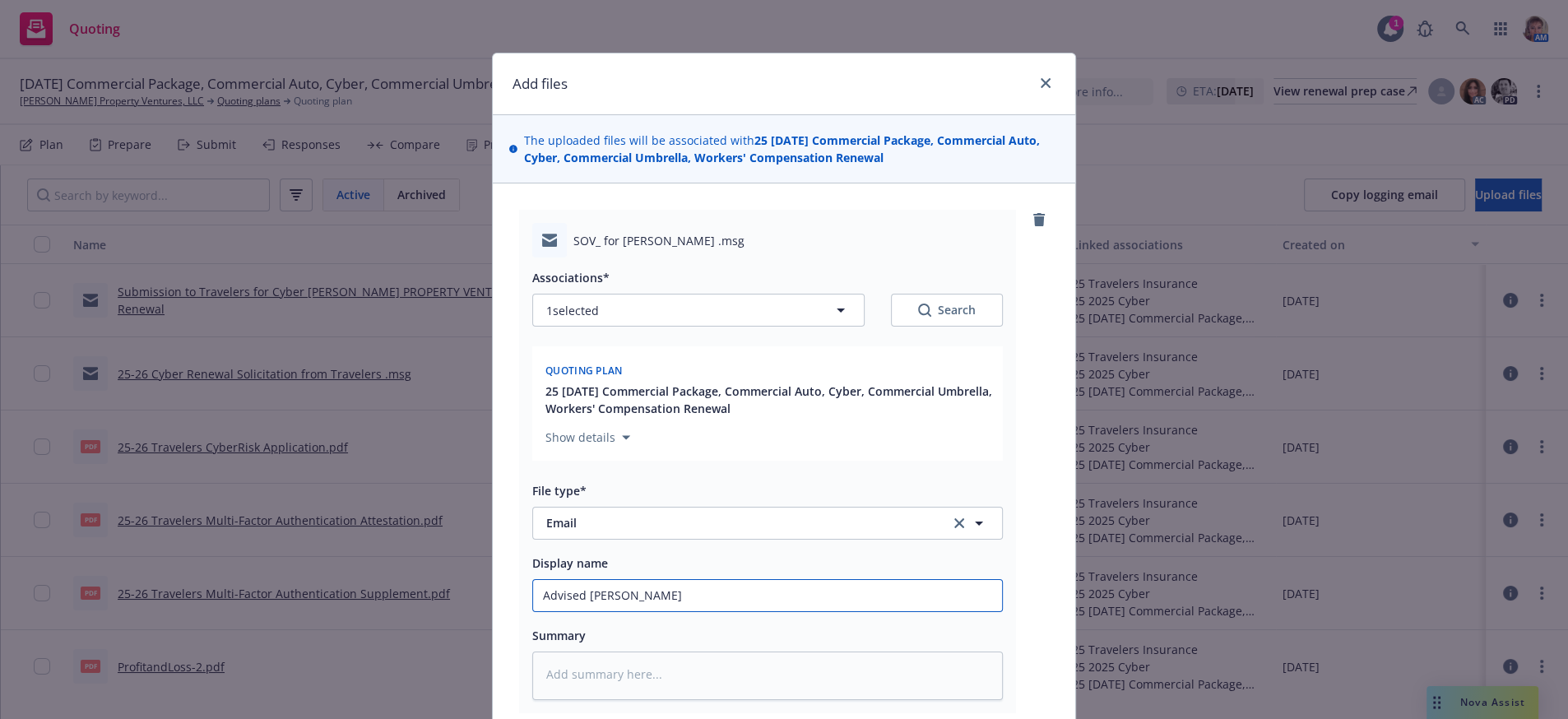
type textarea "x"
type input "Advised [PERSON_NAME]"
type textarea "x"
type input "Advised [PERSON_NAME]"
type textarea "x"
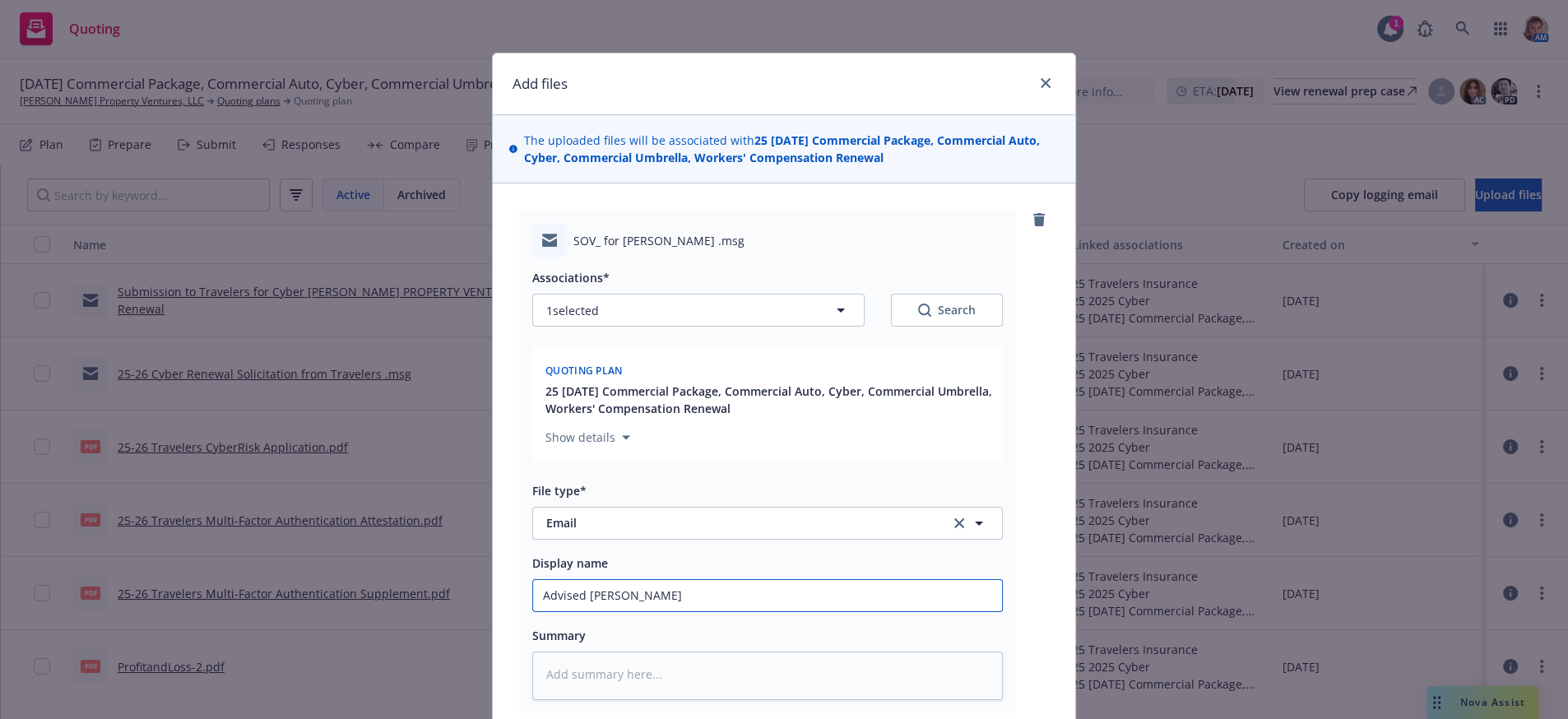
type input "Advised [PERSON_NAME]"
type textarea "x"
type input "Advised [PERSON_NAME]"
type textarea "x"
type input "Advised [PERSON_NAME]"
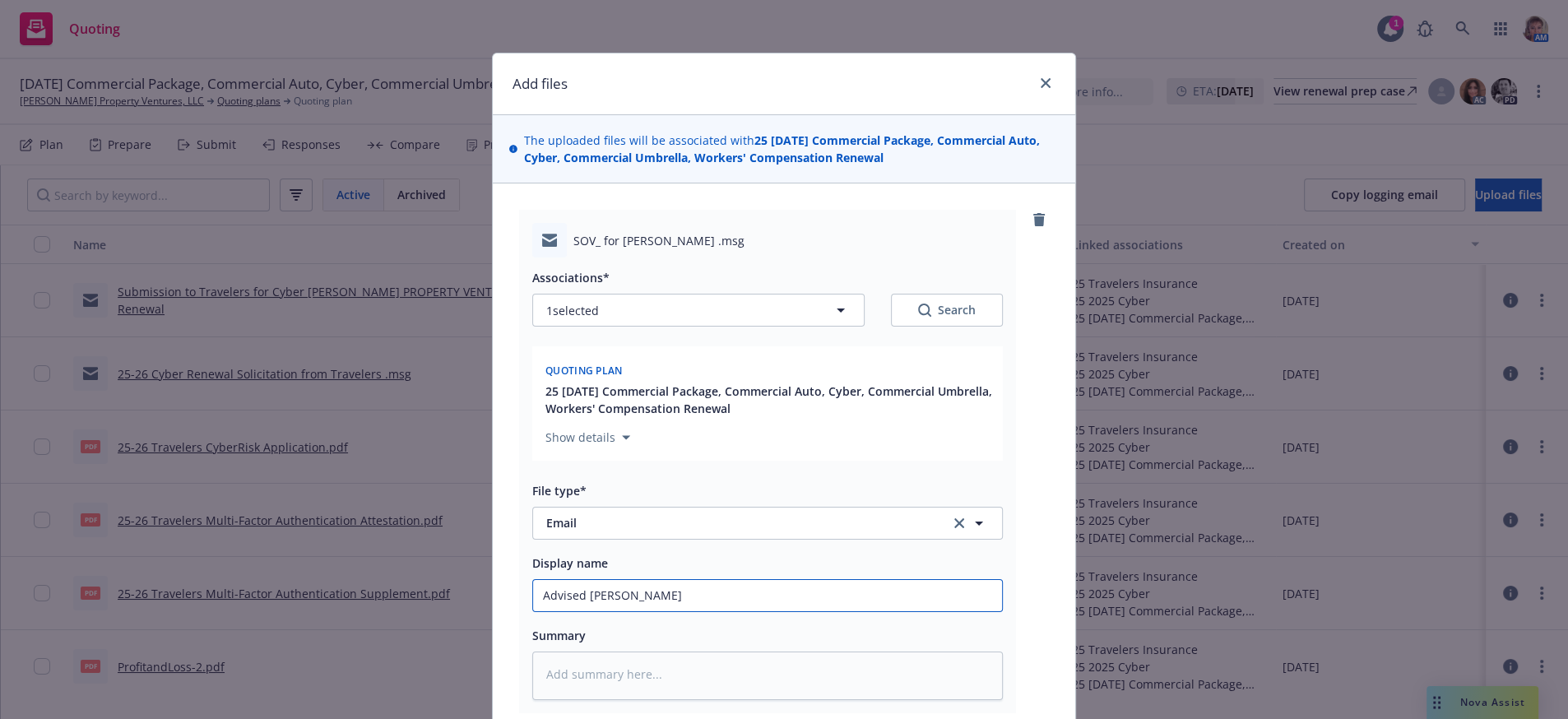
type textarea "x"
type input "Advised [PERSON_NAME] fou"
type textarea "x"
type input "Advised [PERSON_NAME]"
type textarea "x"
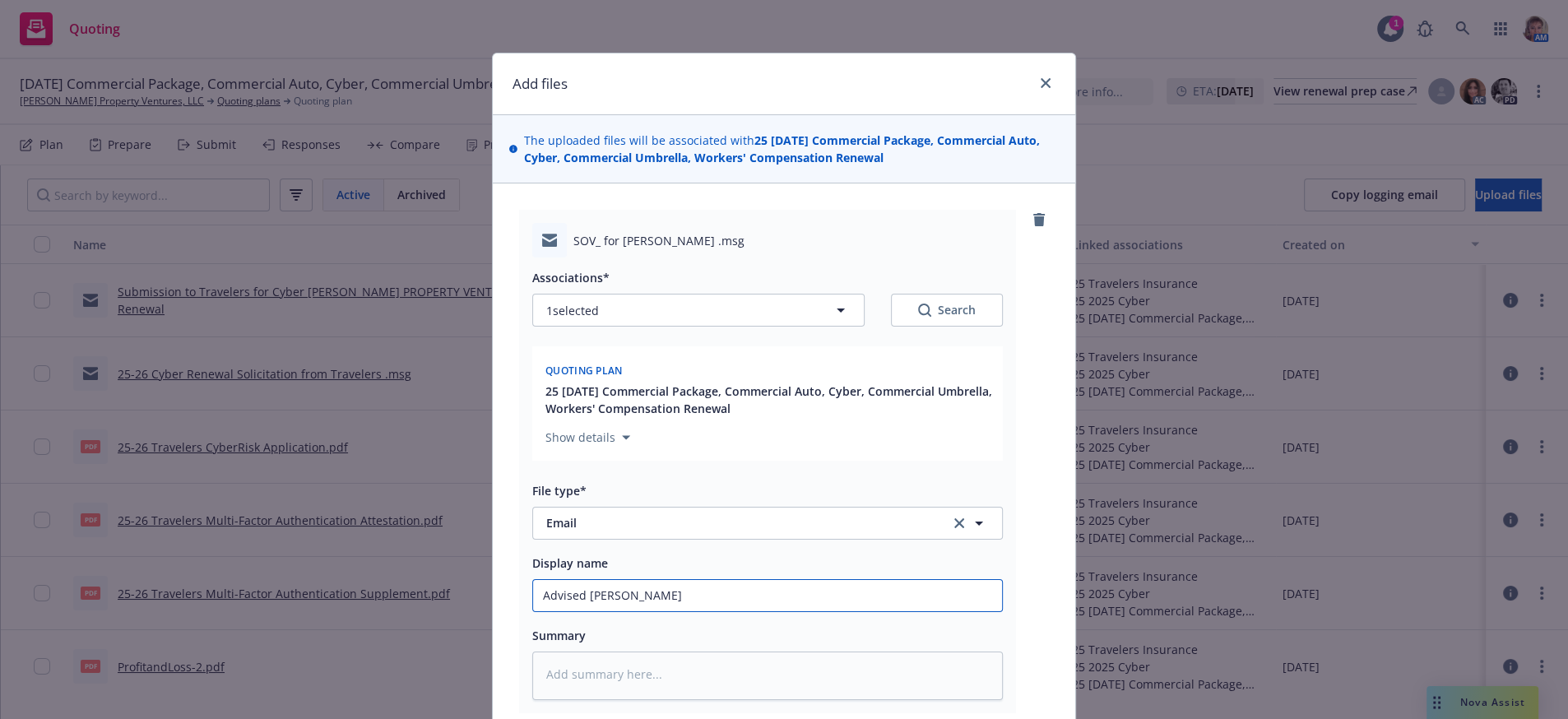
type input "Advised [PERSON_NAME]"
type textarea "x"
type input "Advised [PERSON_NAME]"
type textarea "x"
type input "Advised [PERSON_NAME]"
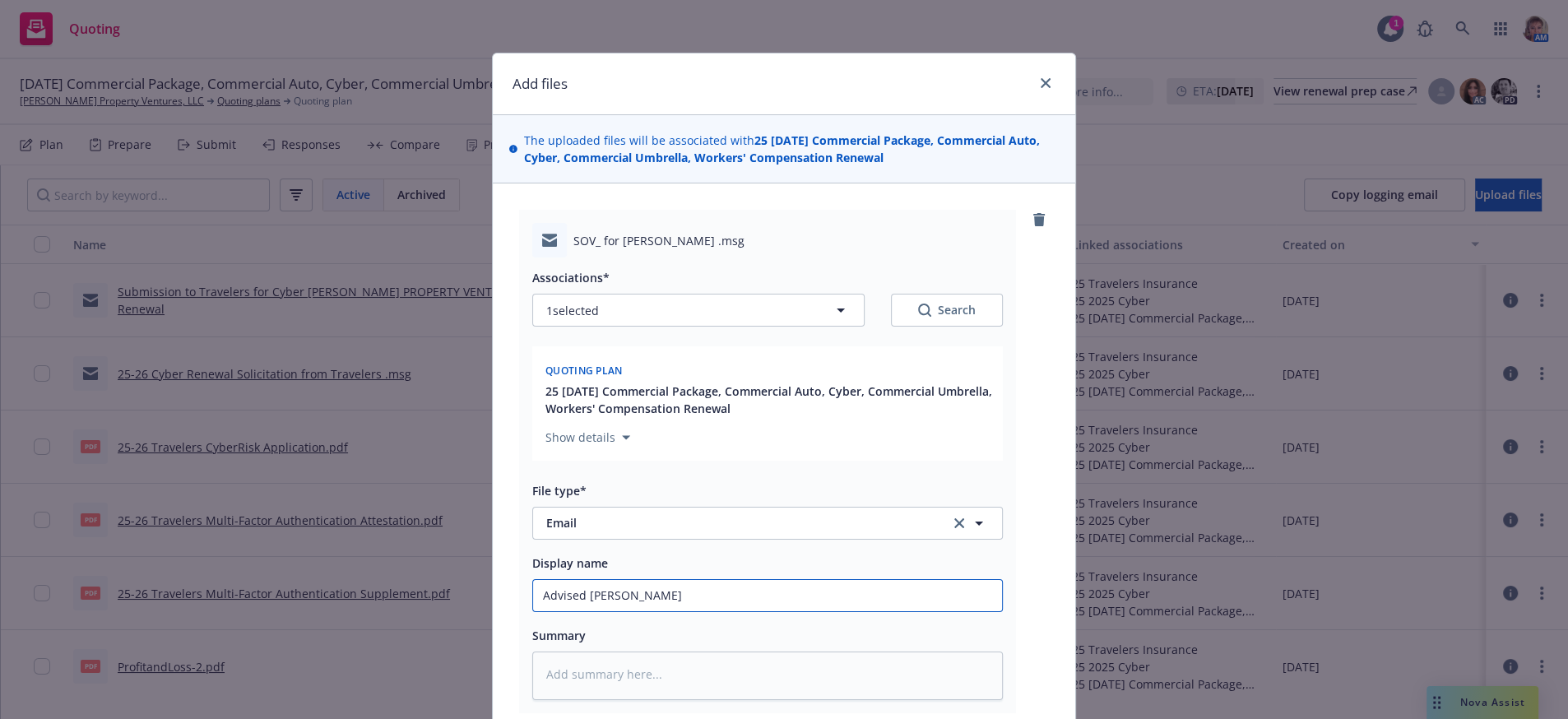
type textarea "x"
type input "Advised [PERSON_NAME]"
type textarea "x"
type input "Advised [PERSON_NAME]"
type textarea "x"
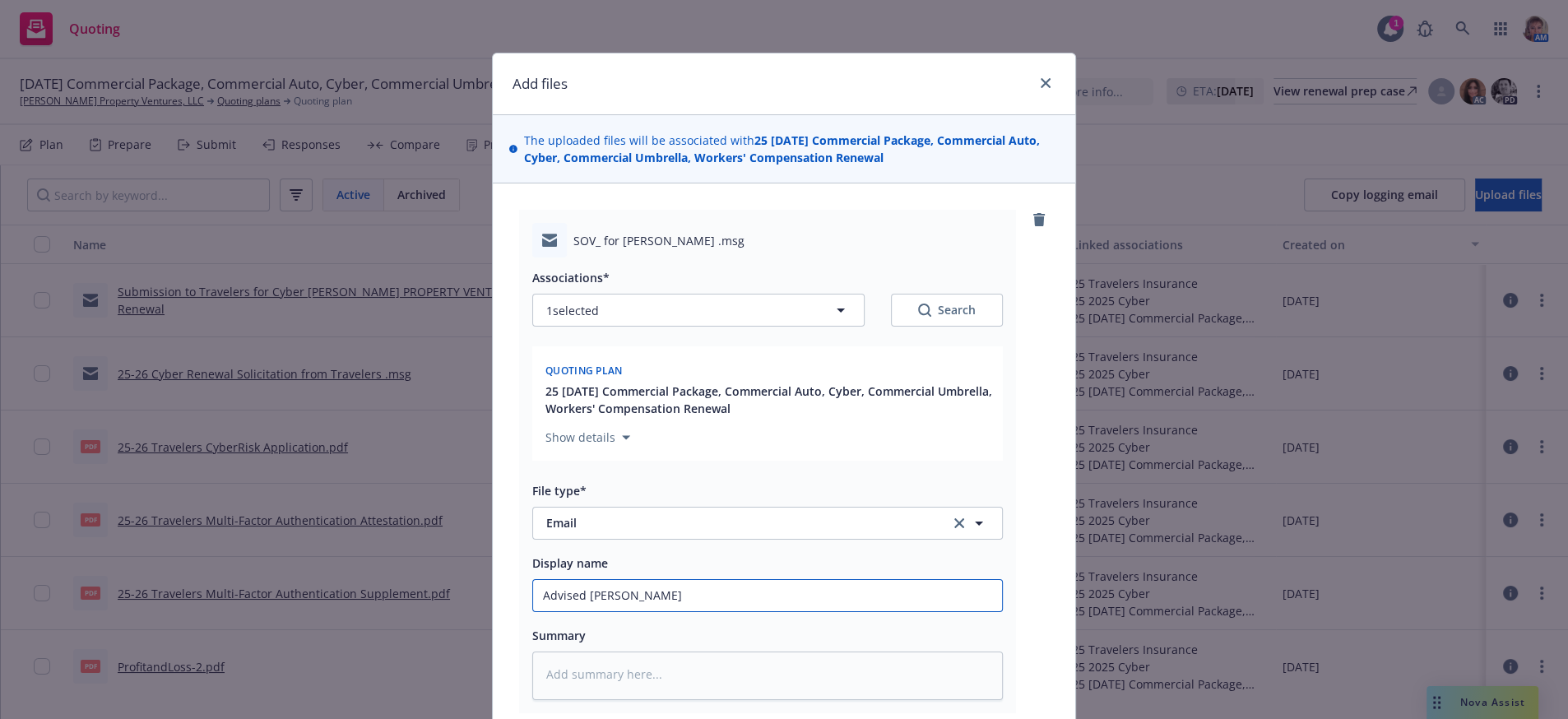
type input "Advised [PERSON_NAME]"
type textarea "x"
type input "Advised [PERSON_NAME]"
type textarea "x"
type input "Advised [PERSON_NAME]"
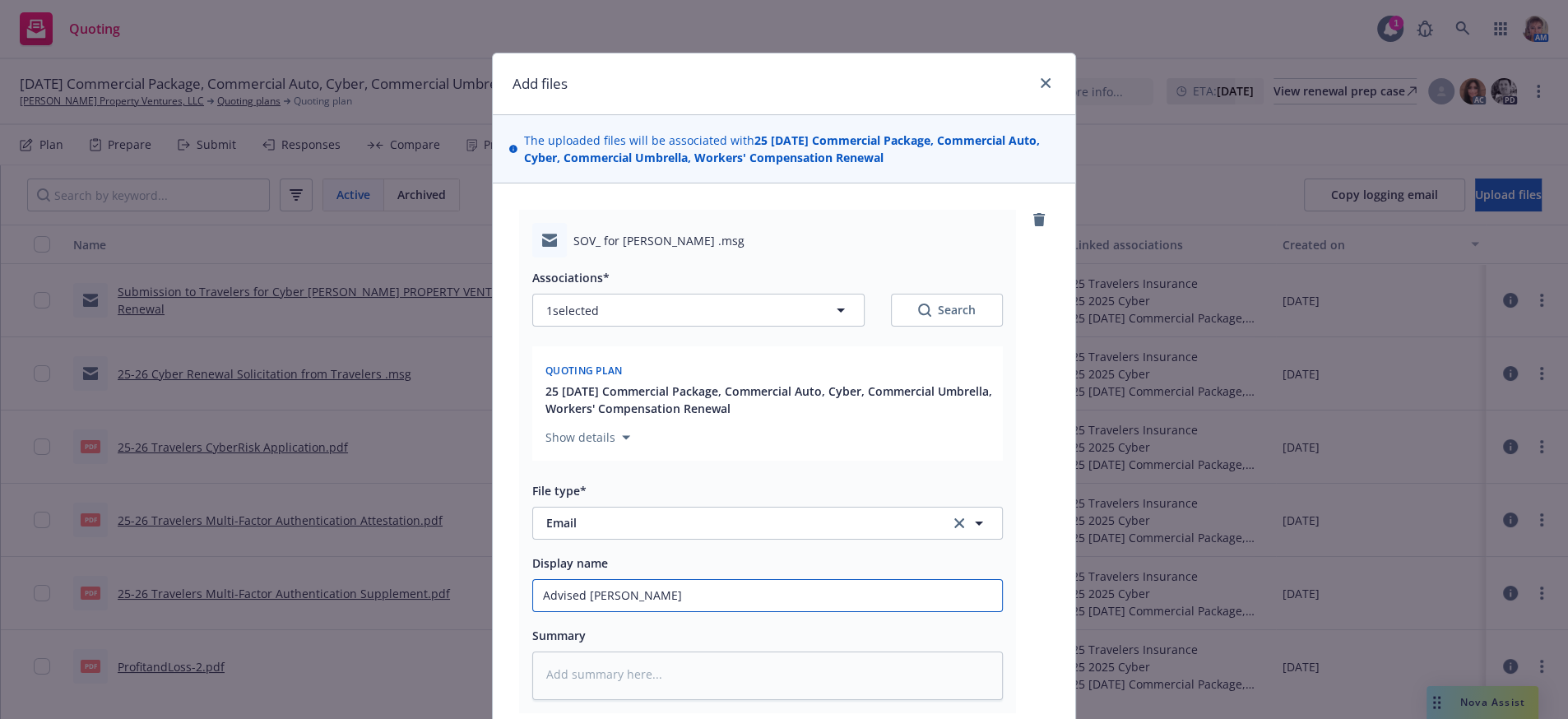
type textarea "x"
type input "Advised [PERSON_NAME]"
type textarea "x"
type input "Advised [PERSON_NAME]"
type textarea "x"
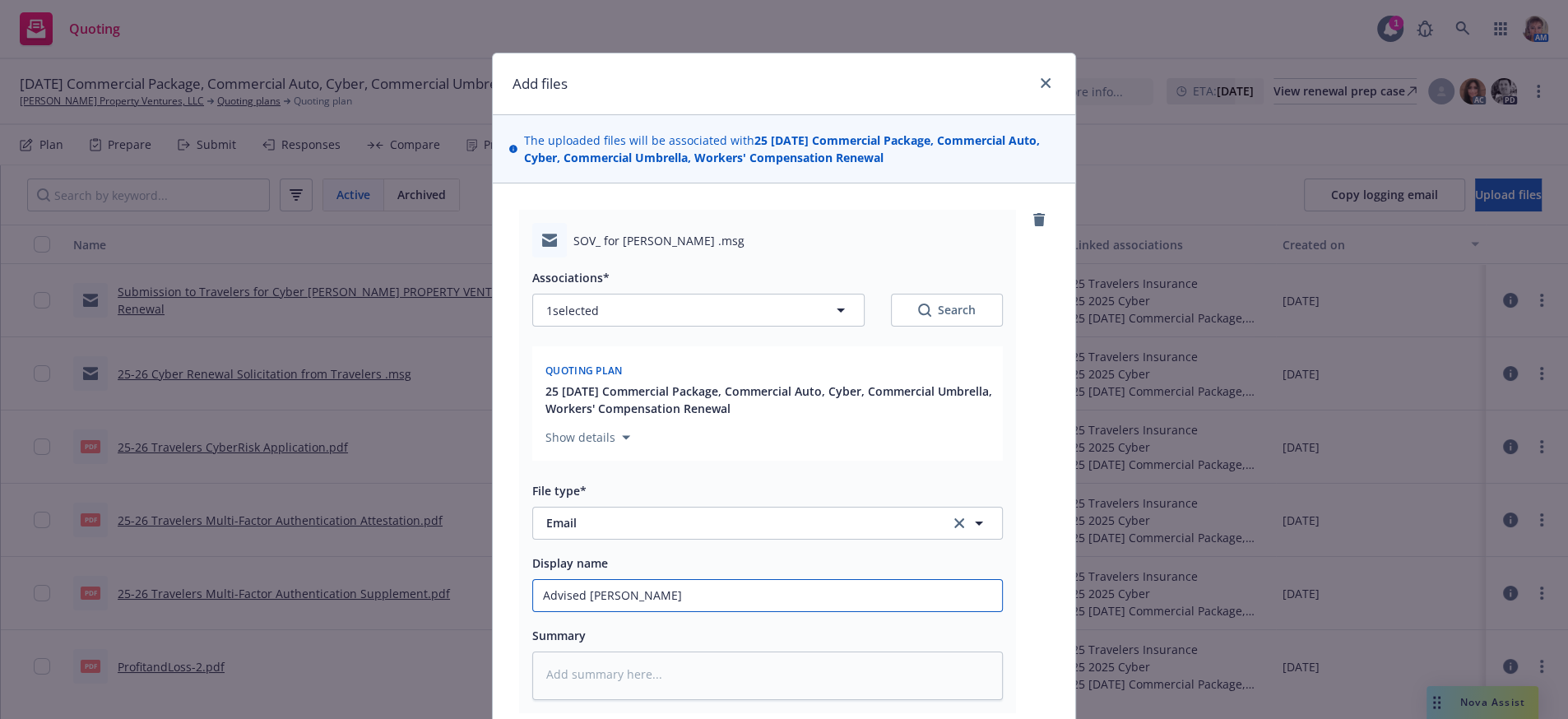
type input "Advised [PERSON_NAME] f"
type textarea "x"
type input "Advised [PERSON_NAME]"
type textarea "x"
type input "Advised [PERSON_NAME] fou"
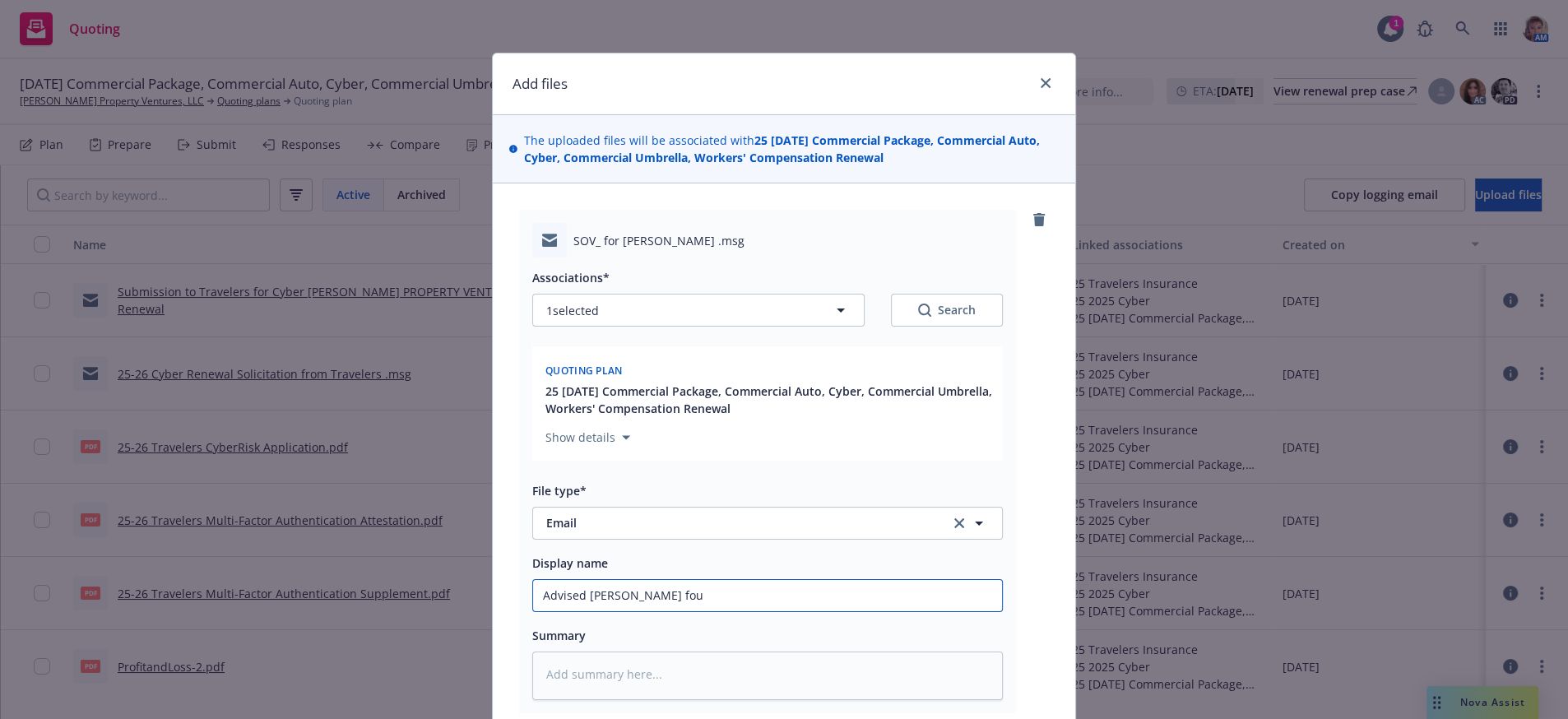
type textarea "x"
type input "Advised Eric I foun"
type textarea "x"
type input "Advised Eric I found"
type textarea "x"
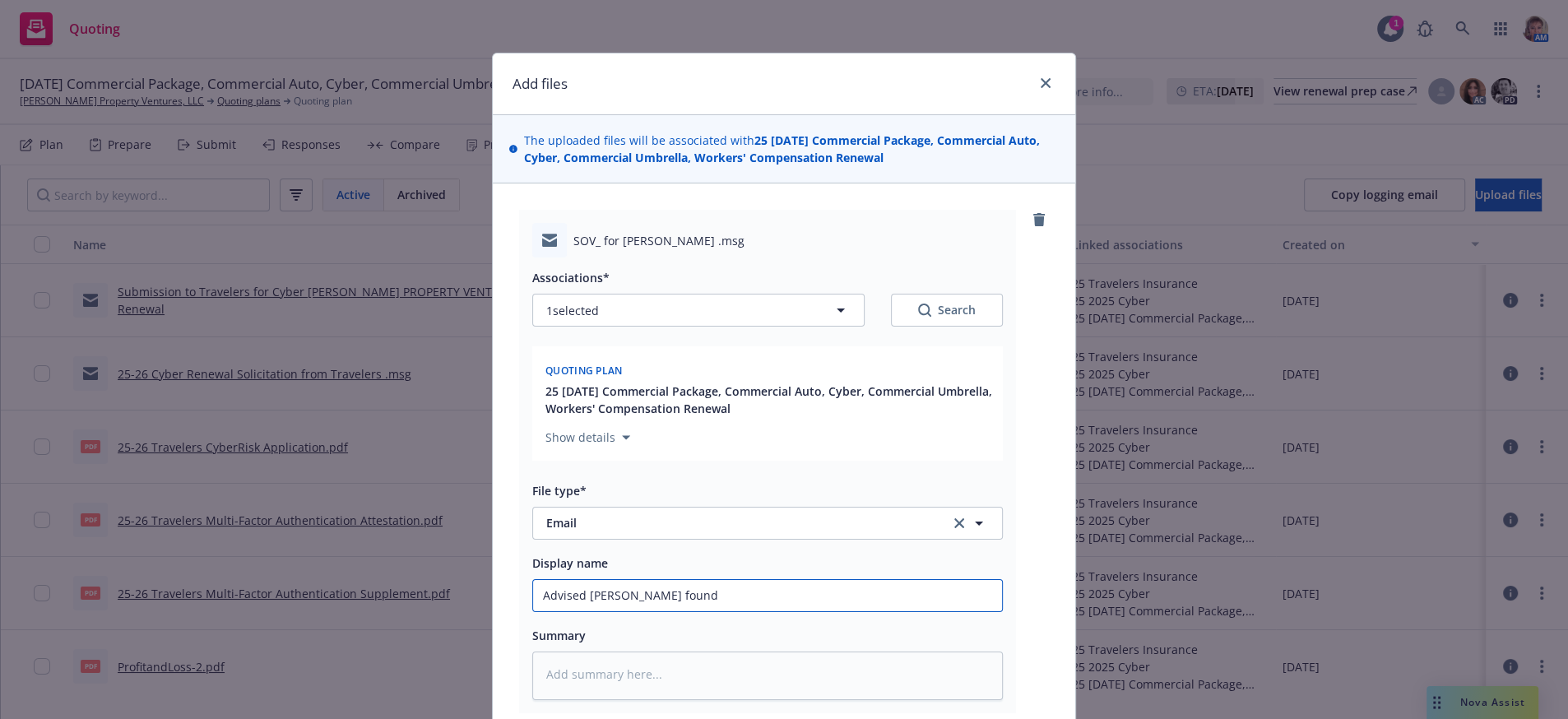
type input "Advised Eric I found"
type textarea "x"
type input "Advised Eric I found a"
type textarea "x"
type input "Advised Eric I found an"
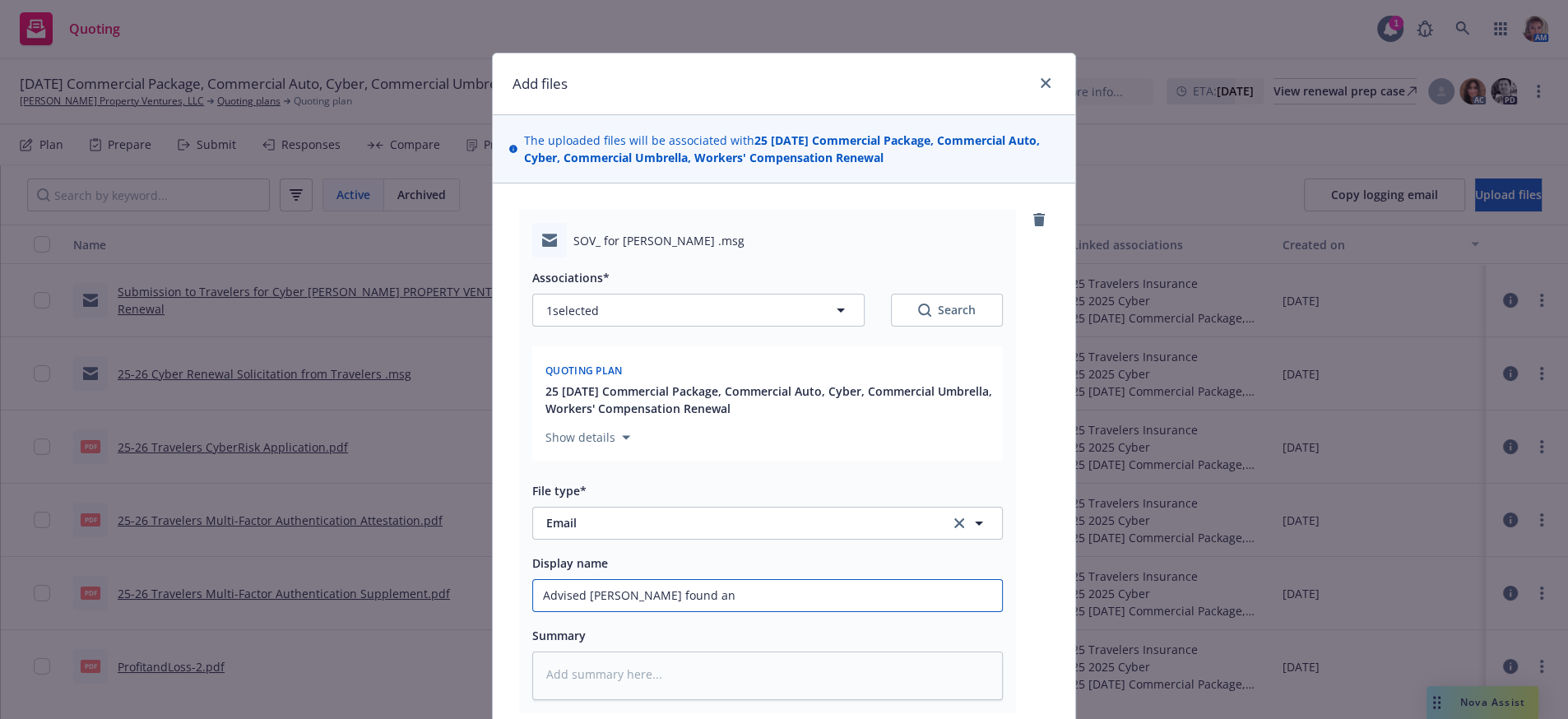
type textarea "x"
type input "Advised Eric I found an"
type textarea "x"
type input "Advised Eric I found an S"
type textarea "x"
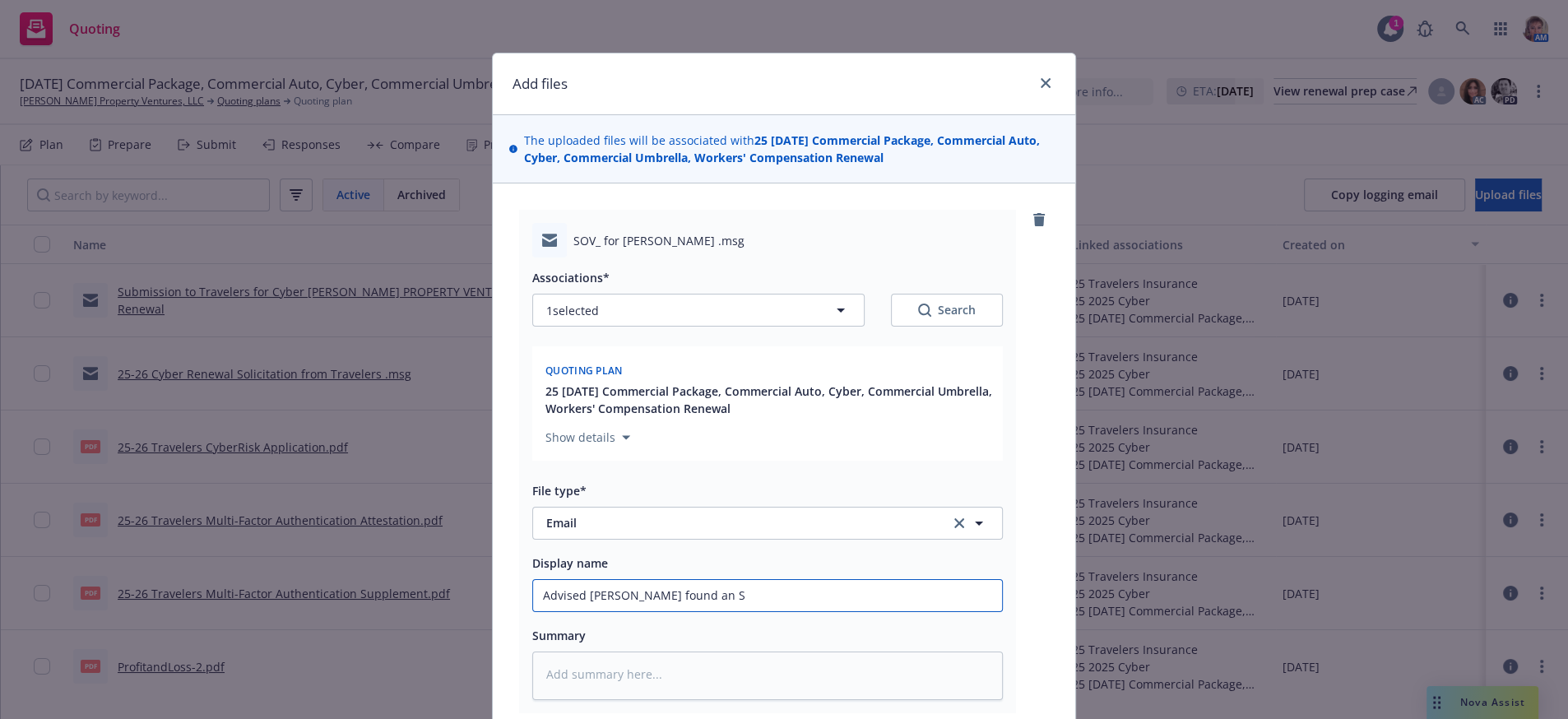
type input "Advised Eric I found an SO"
type textarea "x"
type input "Advised Eric I found an SOV"
type textarea "x"
type input "Advised Eric I found an SOV"
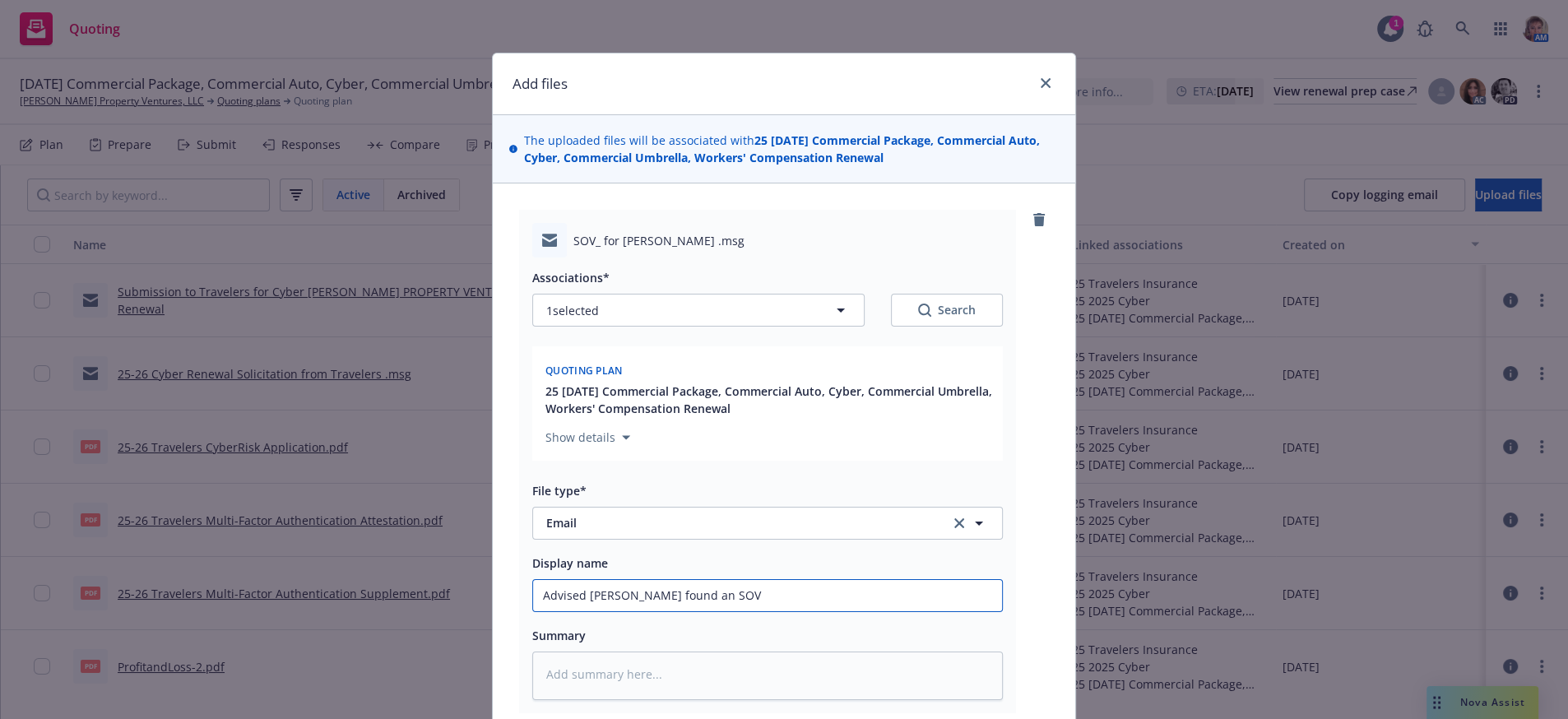
type textarea "x"
type input "Advised Eric I found an SOV a"
type textarea "x"
type input "Advised Eric I found an SOV an"
type textarea "x"
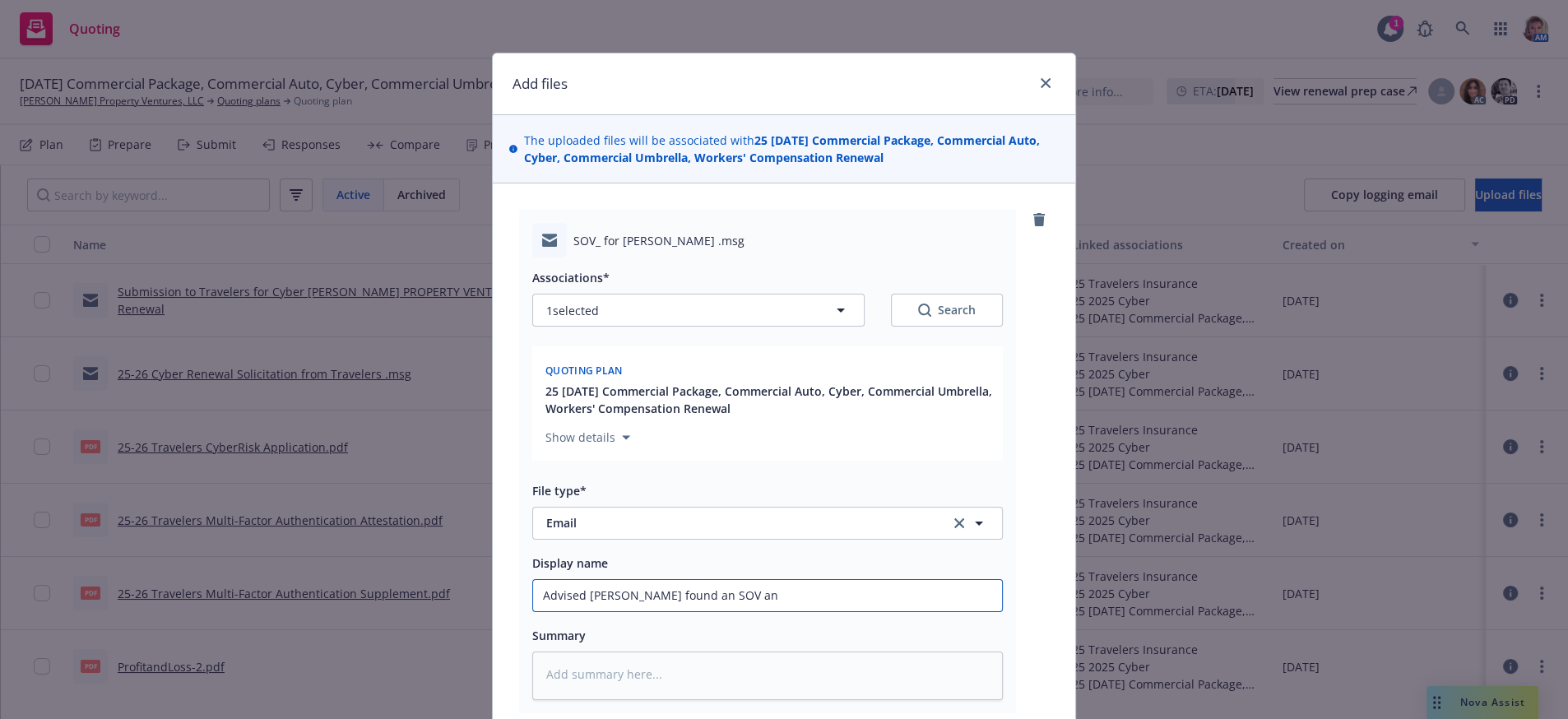
type input "Advised Eric I found an SOV and"
type textarea "x"
type input "Advised Eric I found an SOV and"
type textarea "x"
type input "Advised Eric I found an SOV and u"
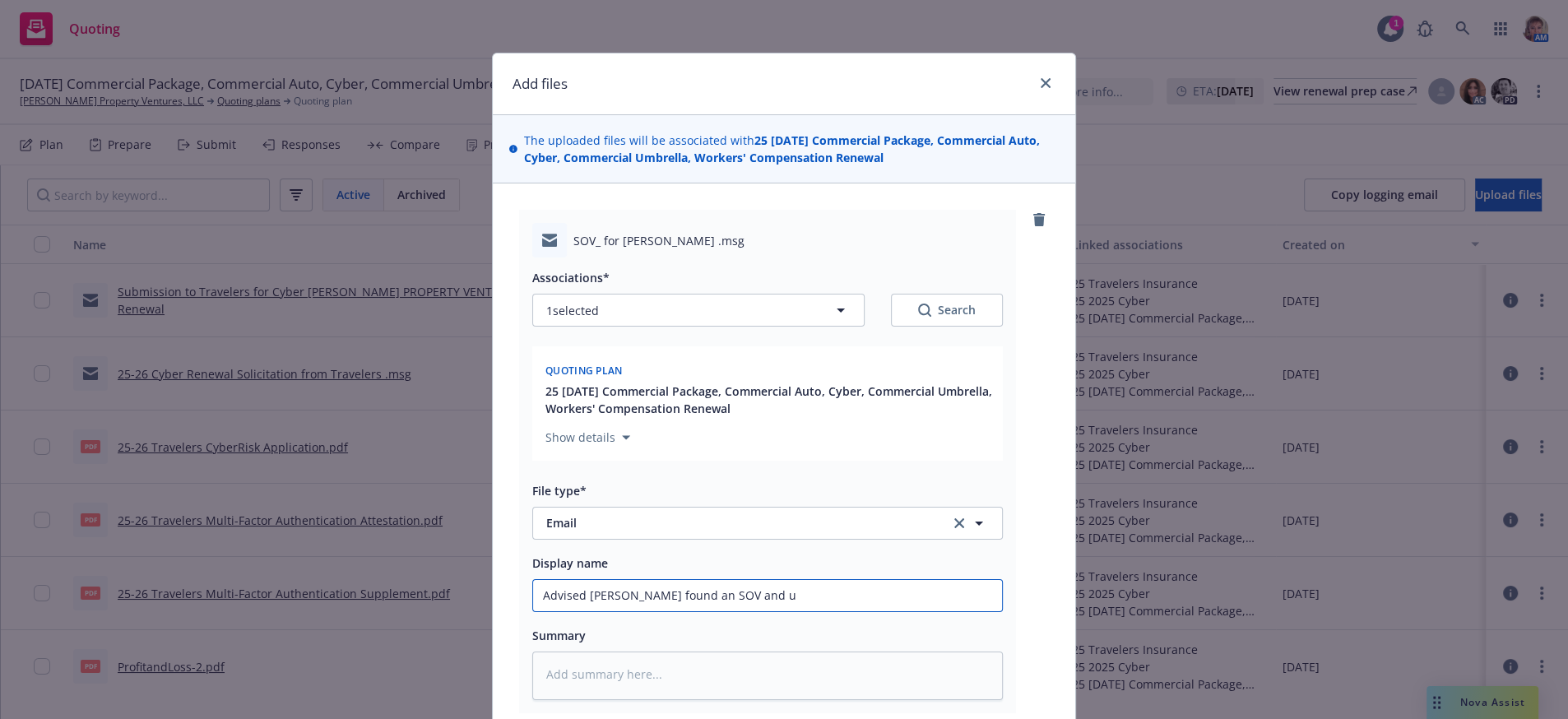
type textarea "x"
type input "Advised Eric I found an SOV and ud"
type textarea "x"
type input "Advised Eric I found an SOV and uda"
type textarea "x"
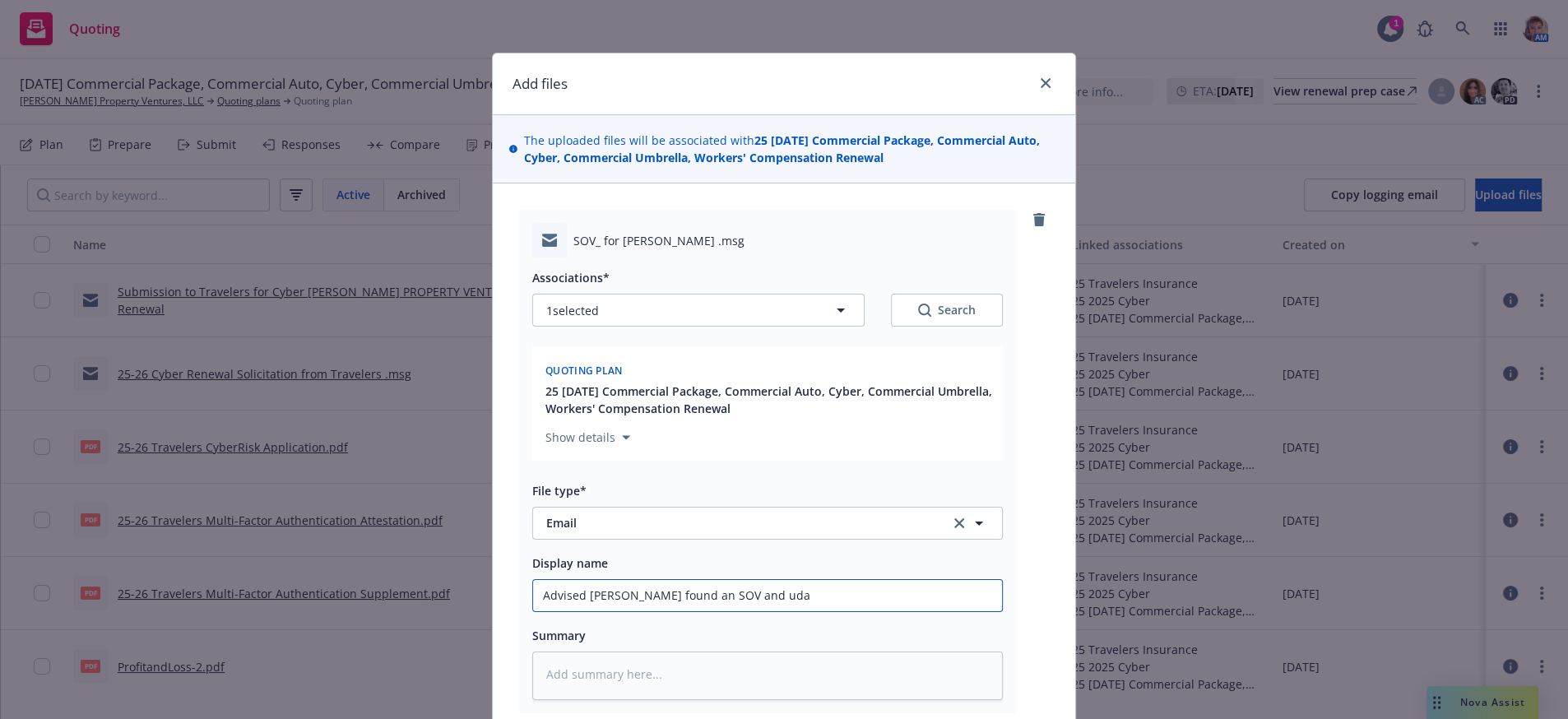
type input "Advised Eric I found an SOV and ud"
type textarea "x"
type input "Advised Eric I found an SOV and udp"
type textarea "x"
type input "Advised Eric I found an SOV and udpd"
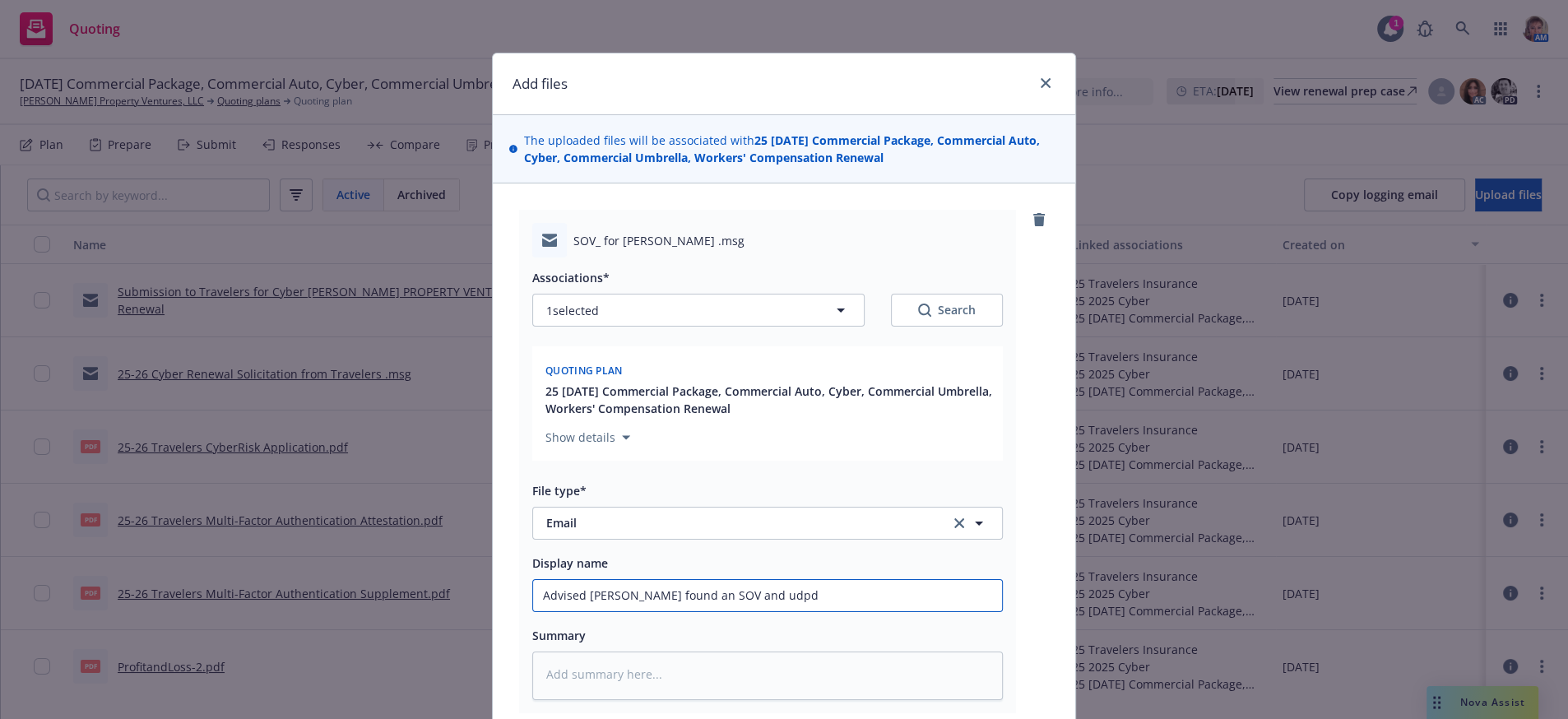
type textarea "x"
type input "Advised Eric I found an SOV and udpda"
type textarea "x"
type input "Advised Eric I found an SOV and udpdat"
type textarea "x"
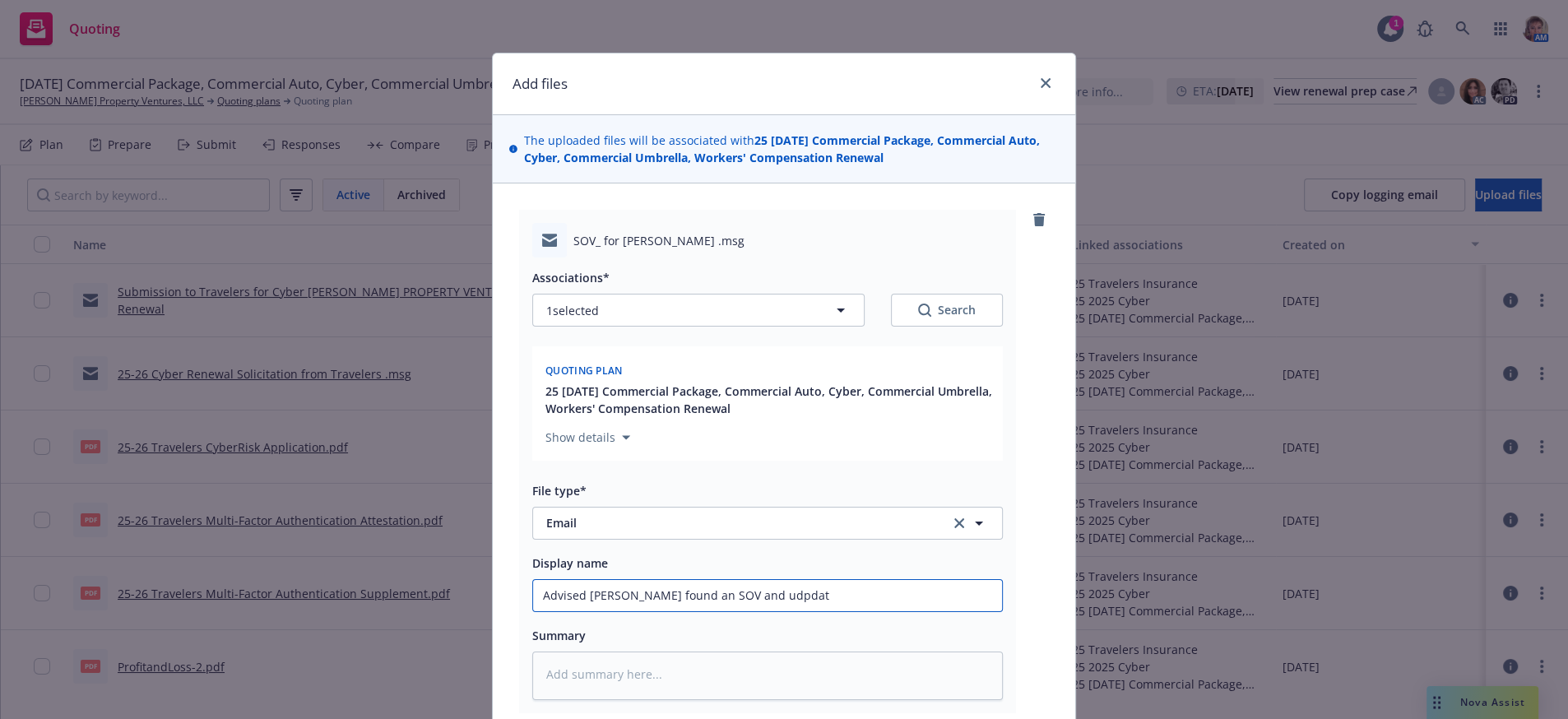
type input "Advised Eric I found an SOV and udpdate"
type textarea "x"
type input "Advised Eric I found an SOV and udpdated"
type textarea "x"
type input "Advised Eric I found an SOV and udpdated"
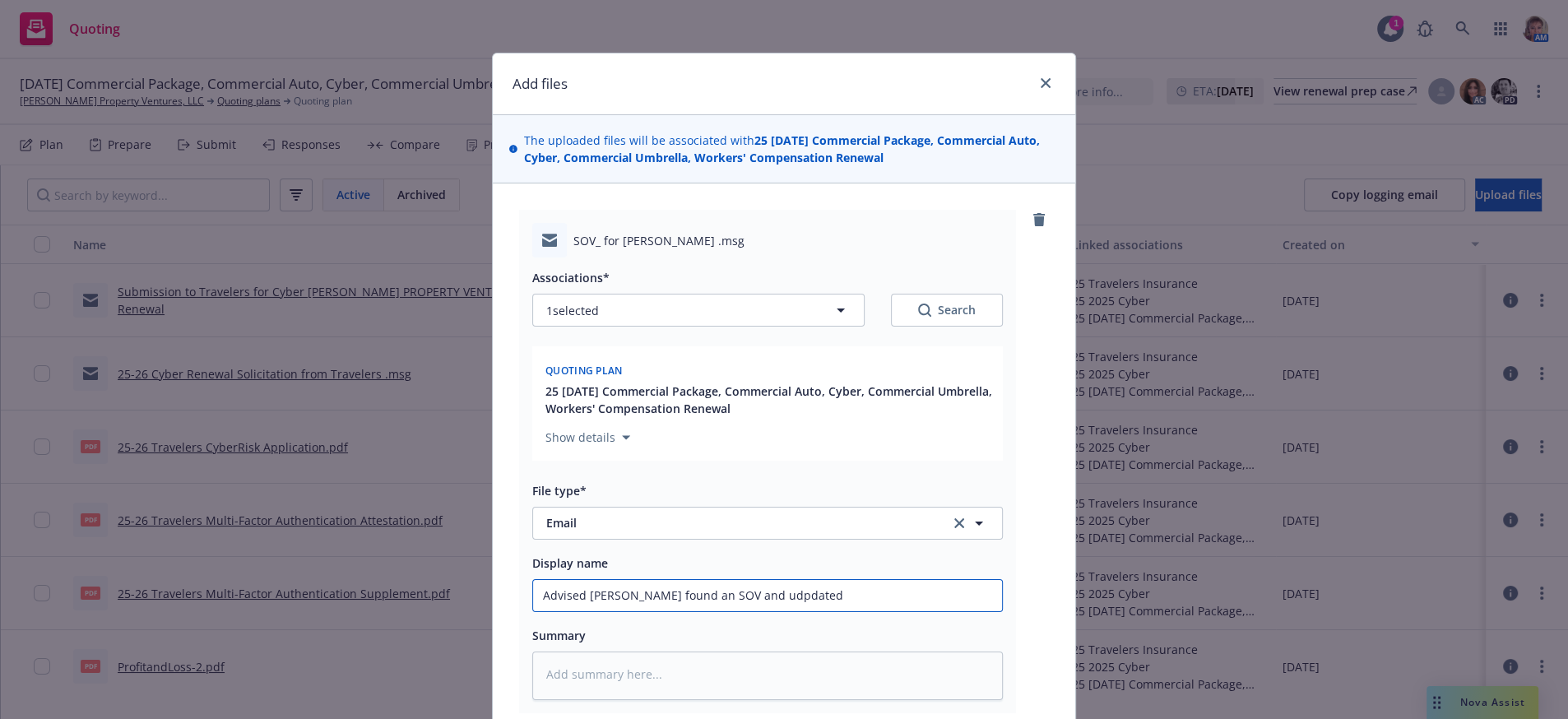
type textarea "x"
type input "Advised Eric I found an SOV and udpdated i"
type textarea "x"
type input "Advised Eric I found an SOV and udpdated it"
type textarea "x"
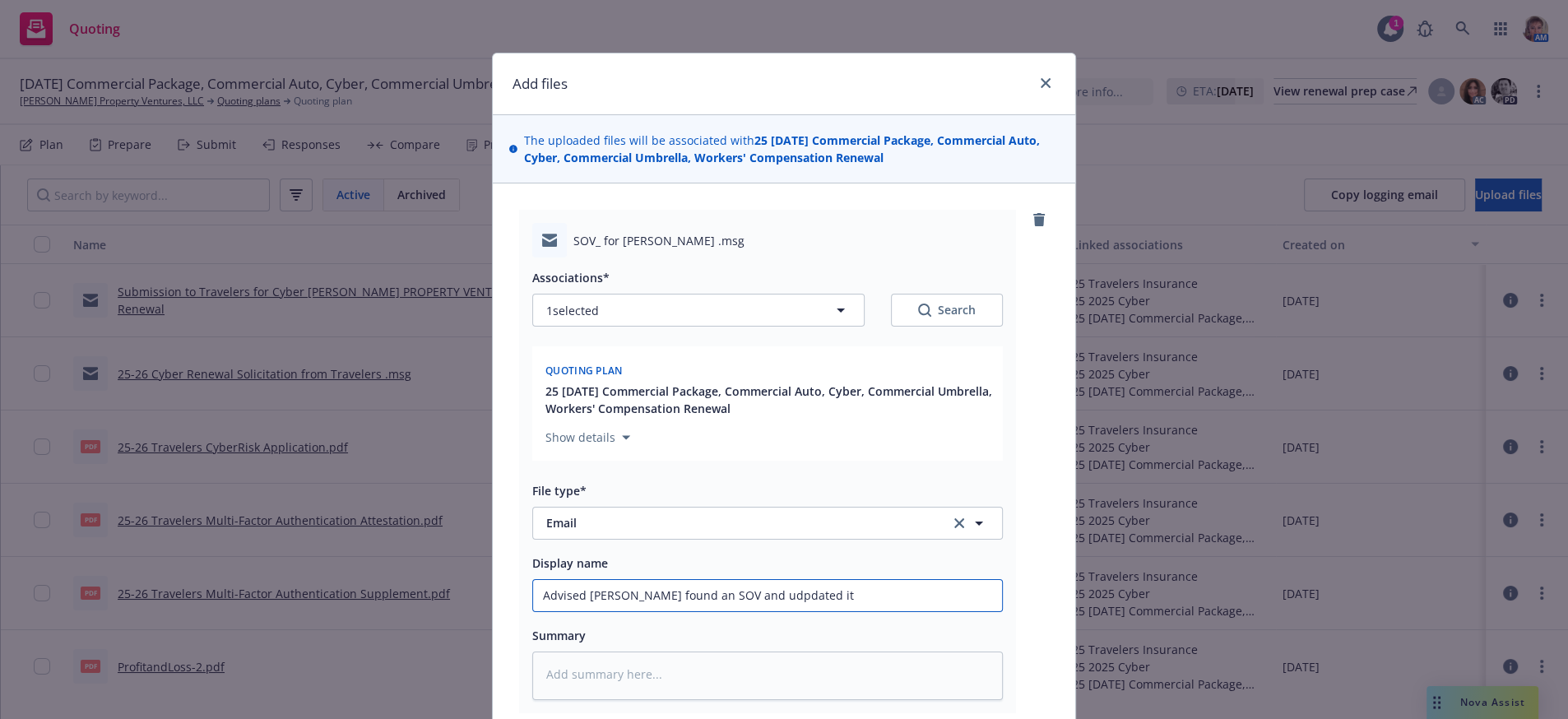
type input "Advised Eric I found an SOV and udpdated it"
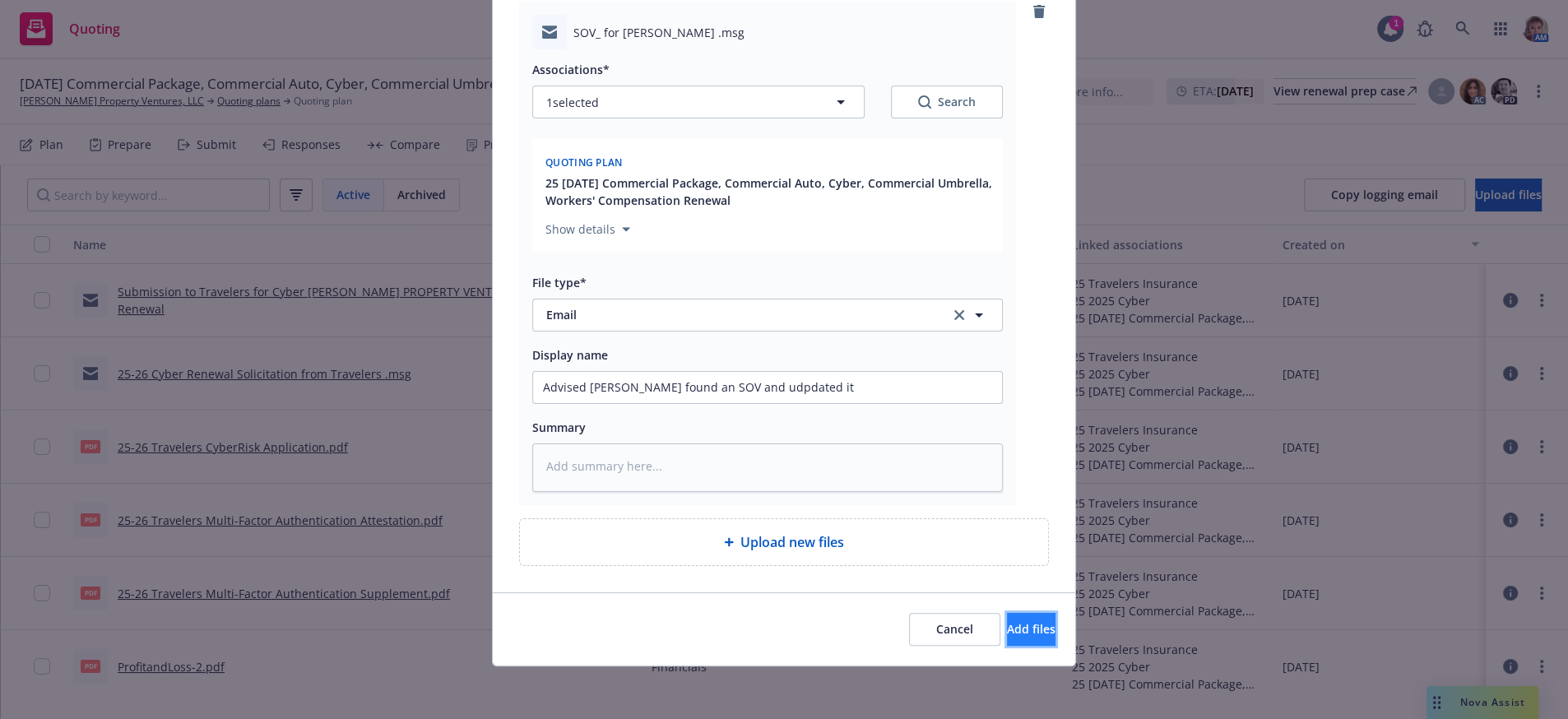
click at [1007, 630] on button "Add files" at bounding box center [1031, 629] width 48 height 33
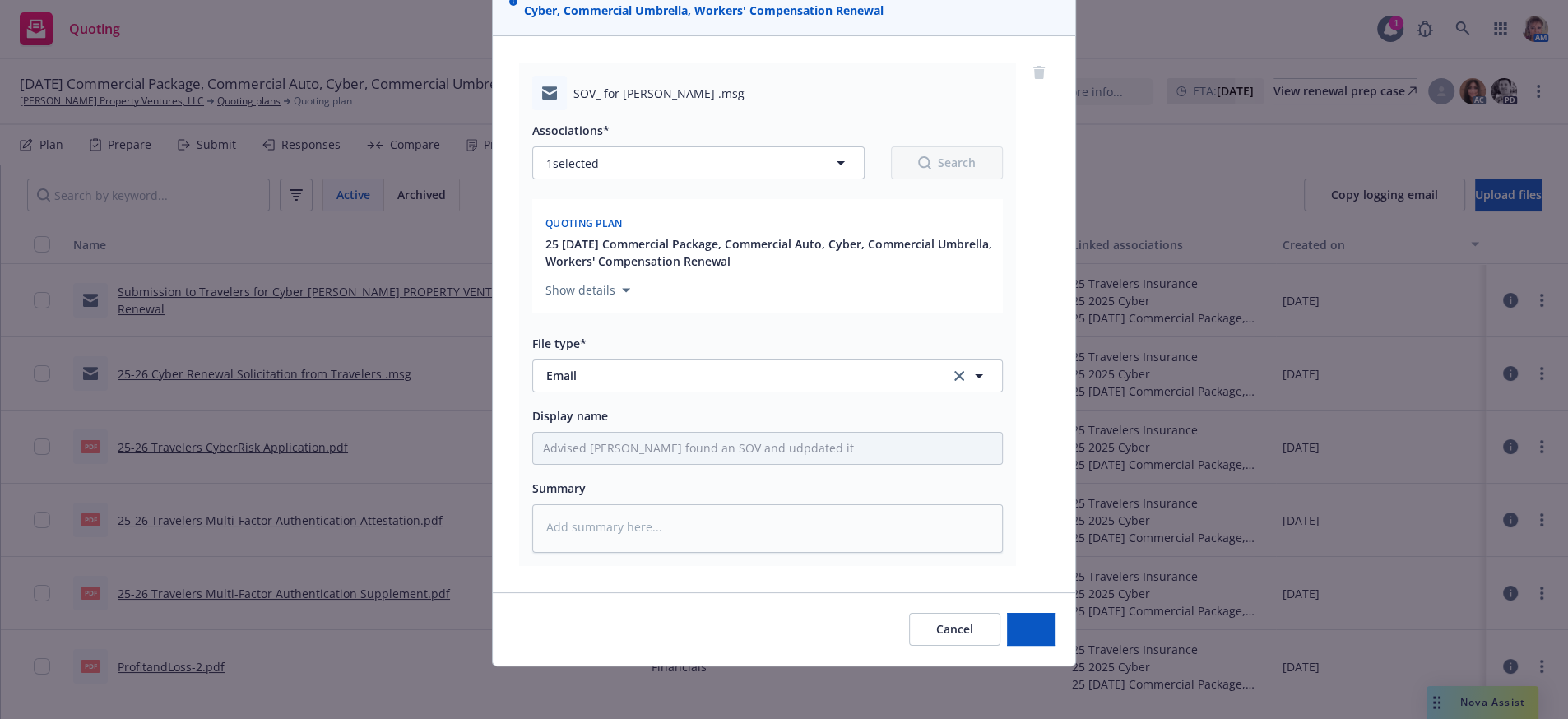
type textarea "x"
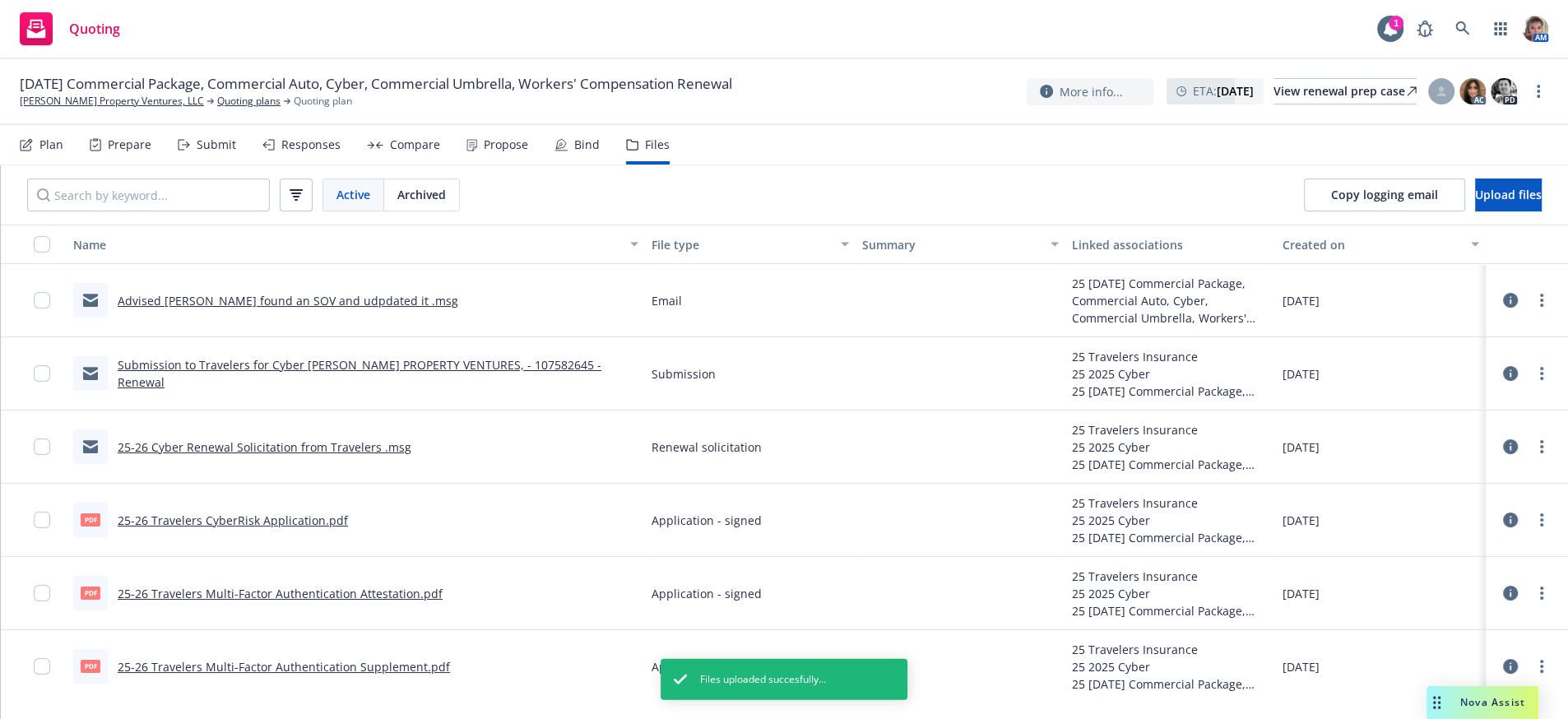
click at [232, 151] on div "Submit" at bounding box center [217, 144] width 40 height 13
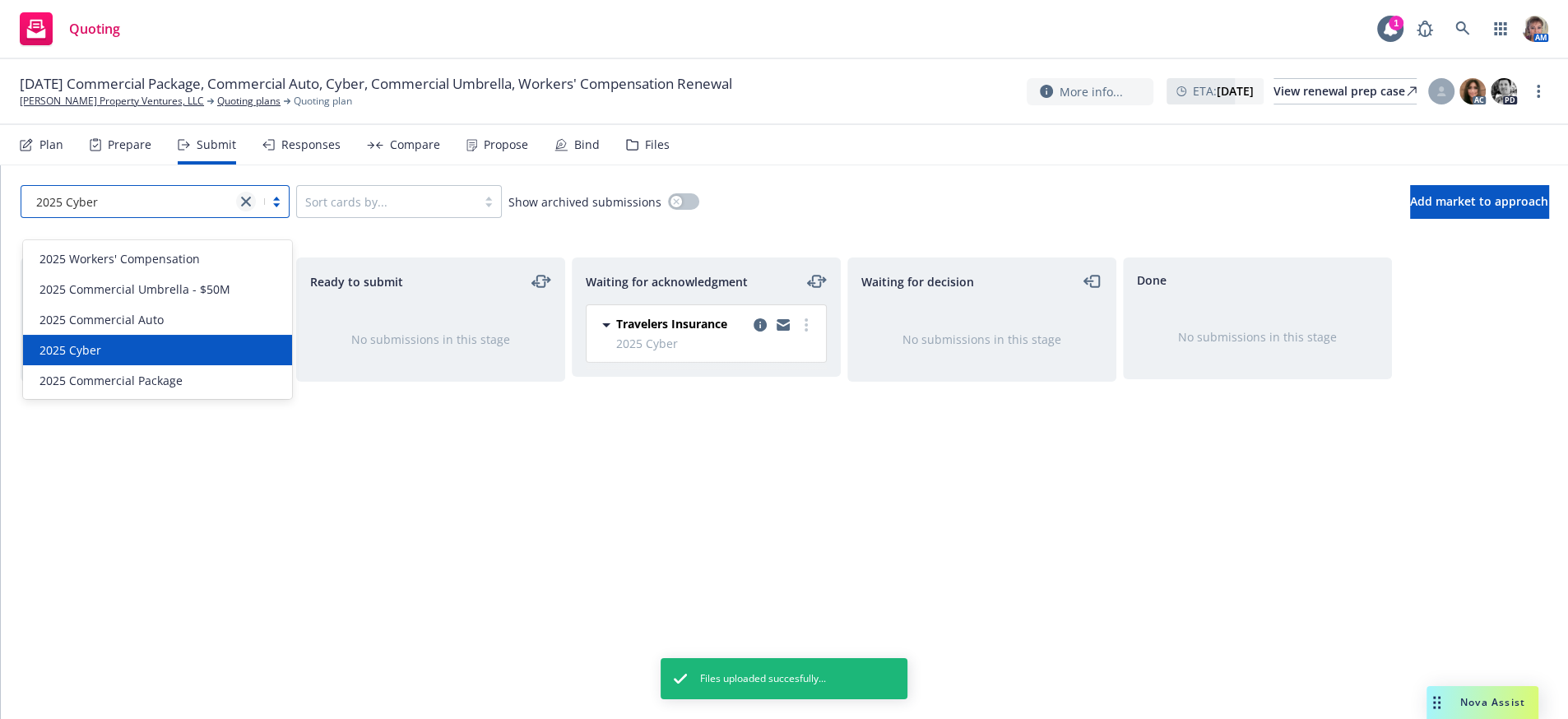
click at [248, 212] on link "close" at bounding box center [246, 202] width 20 height 20
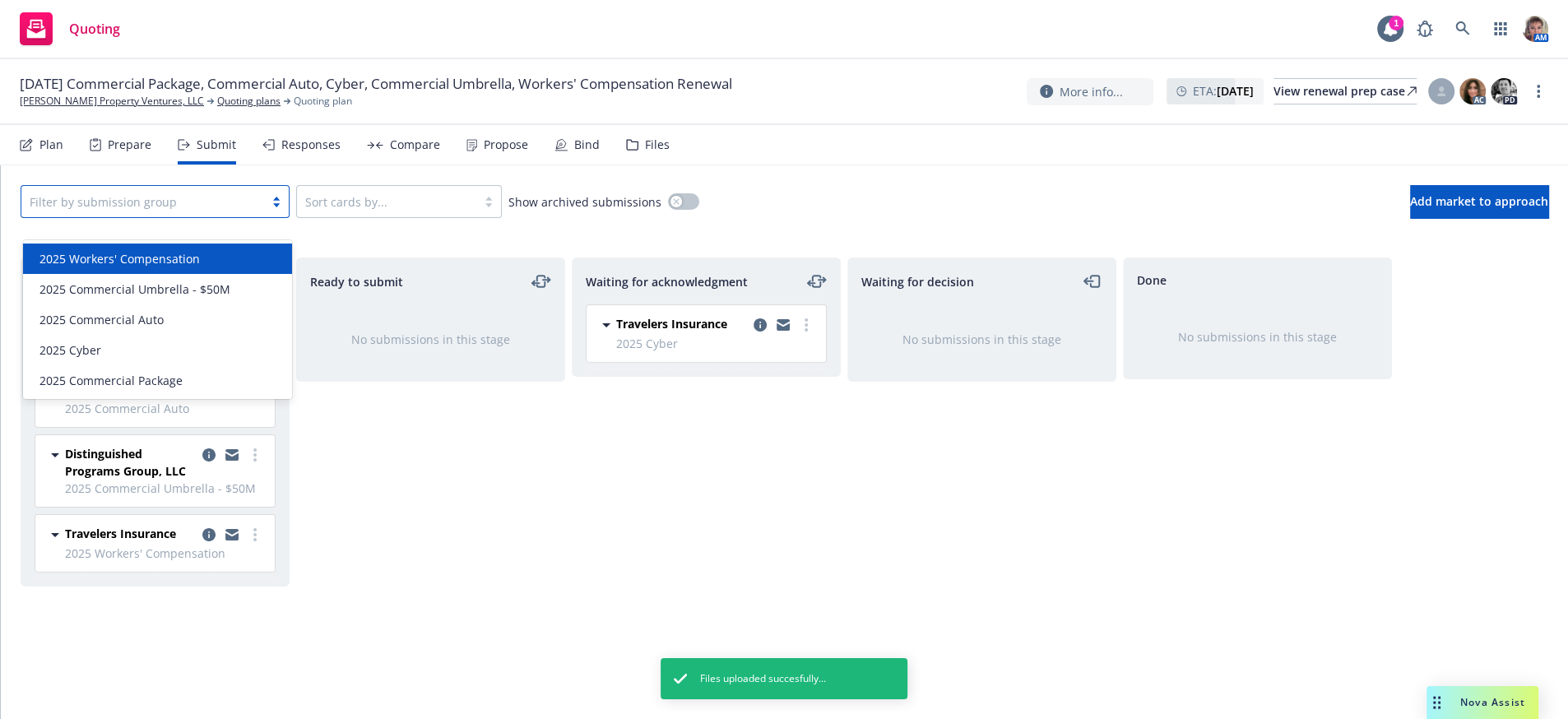
click at [183, 212] on div at bounding box center [142, 202] width 226 height 20
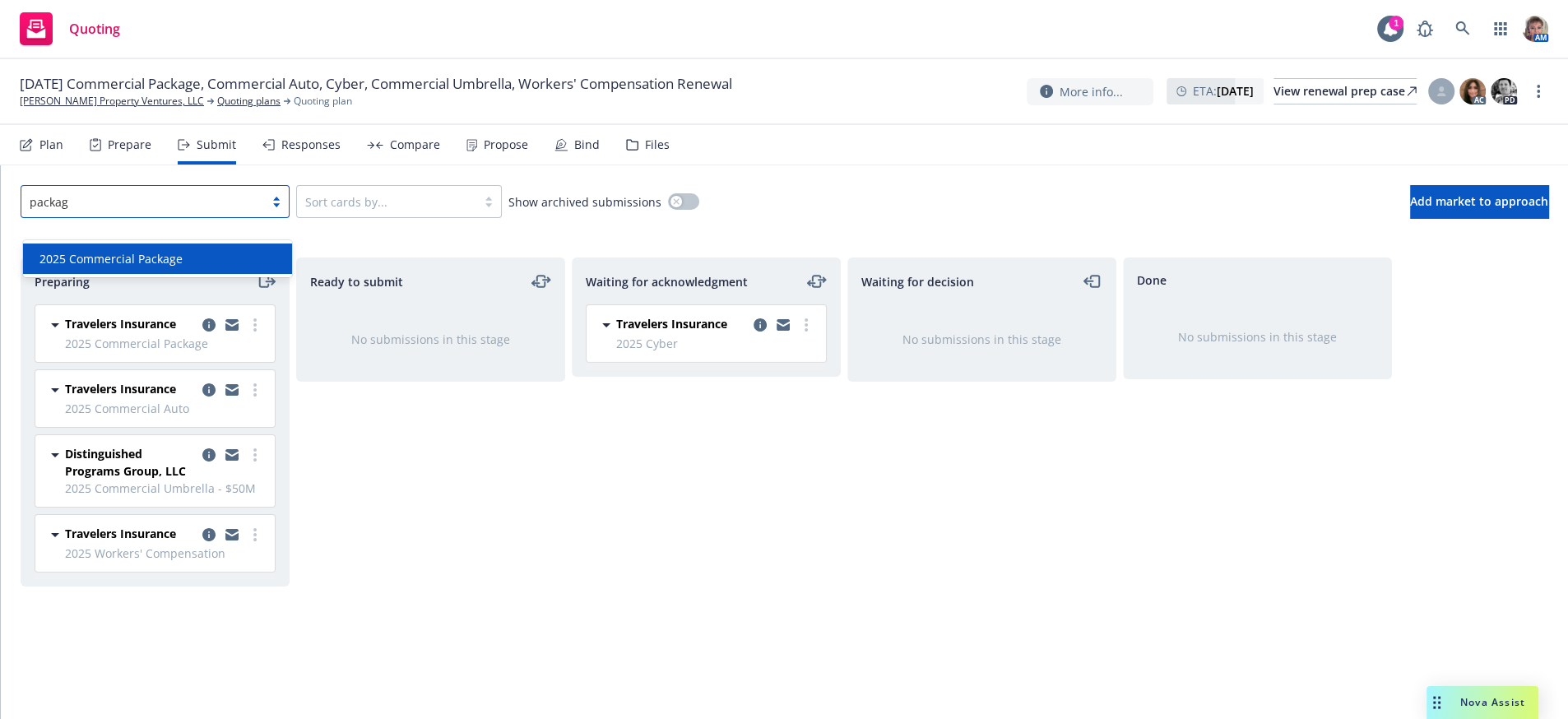
type input "package"
click at [174, 256] on span "2025 Commercial Package" at bounding box center [111, 258] width 143 height 17
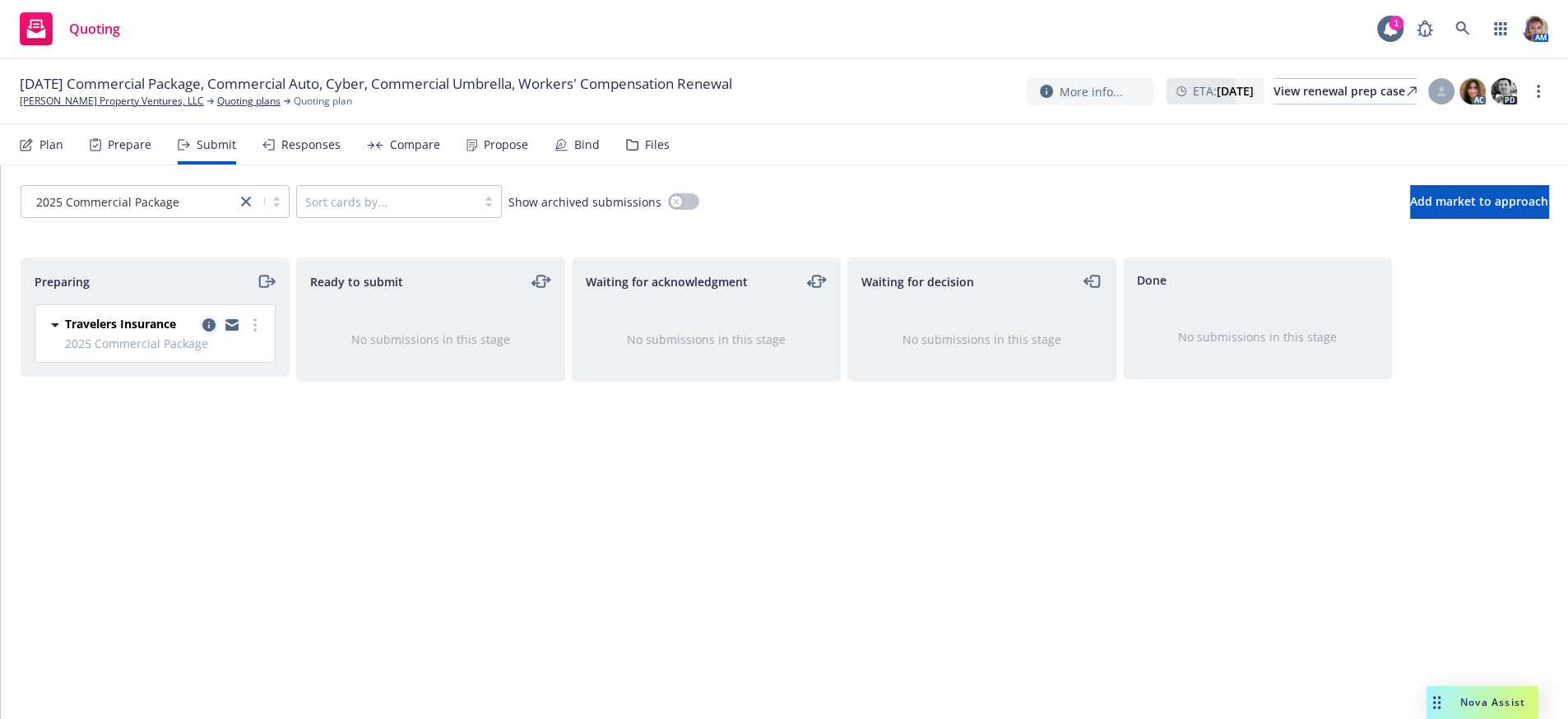
click at [213, 331] on icon "copy logging email" at bounding box center [209, 324] width 13 height 13
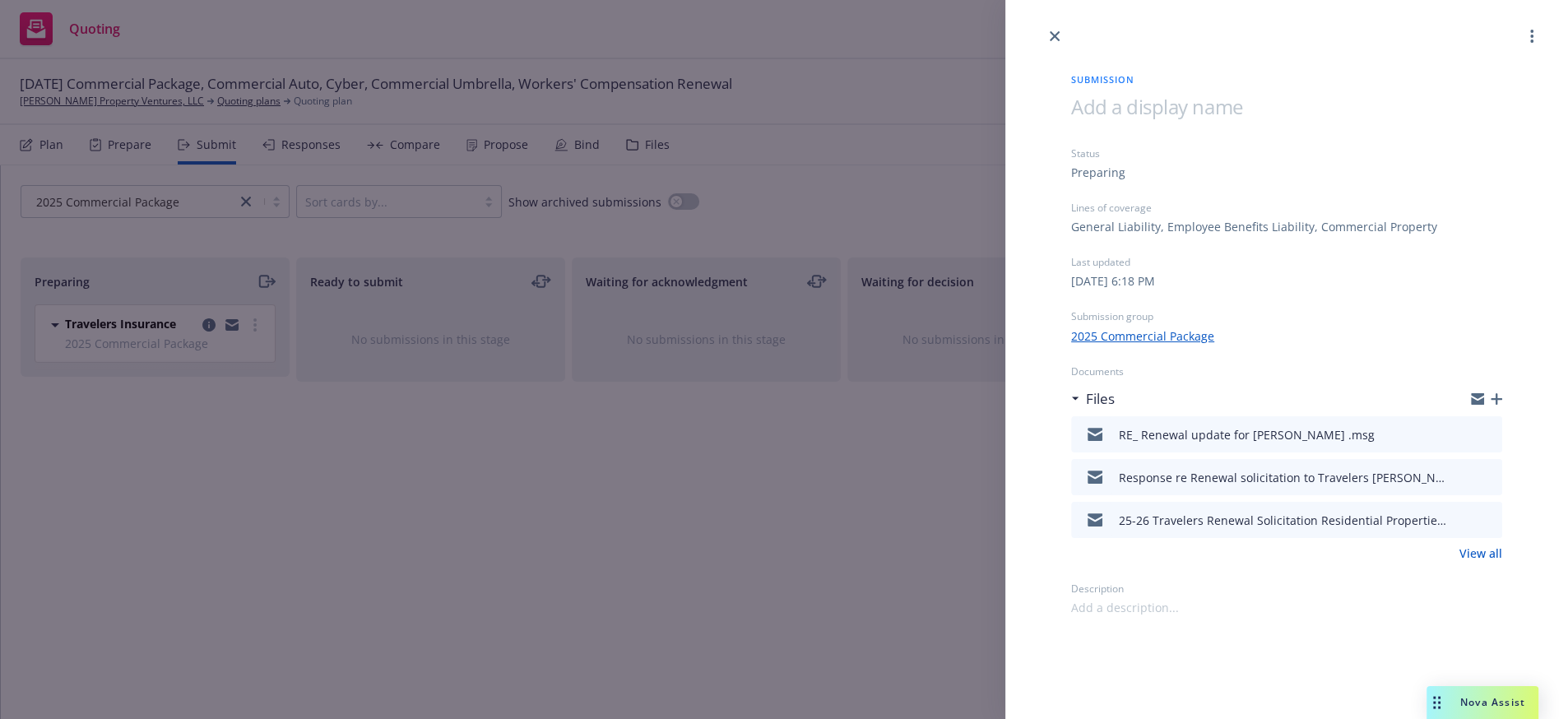
click at [1495, 404] on icon "button" at bounding box center [1497, 400] width 12 height 12
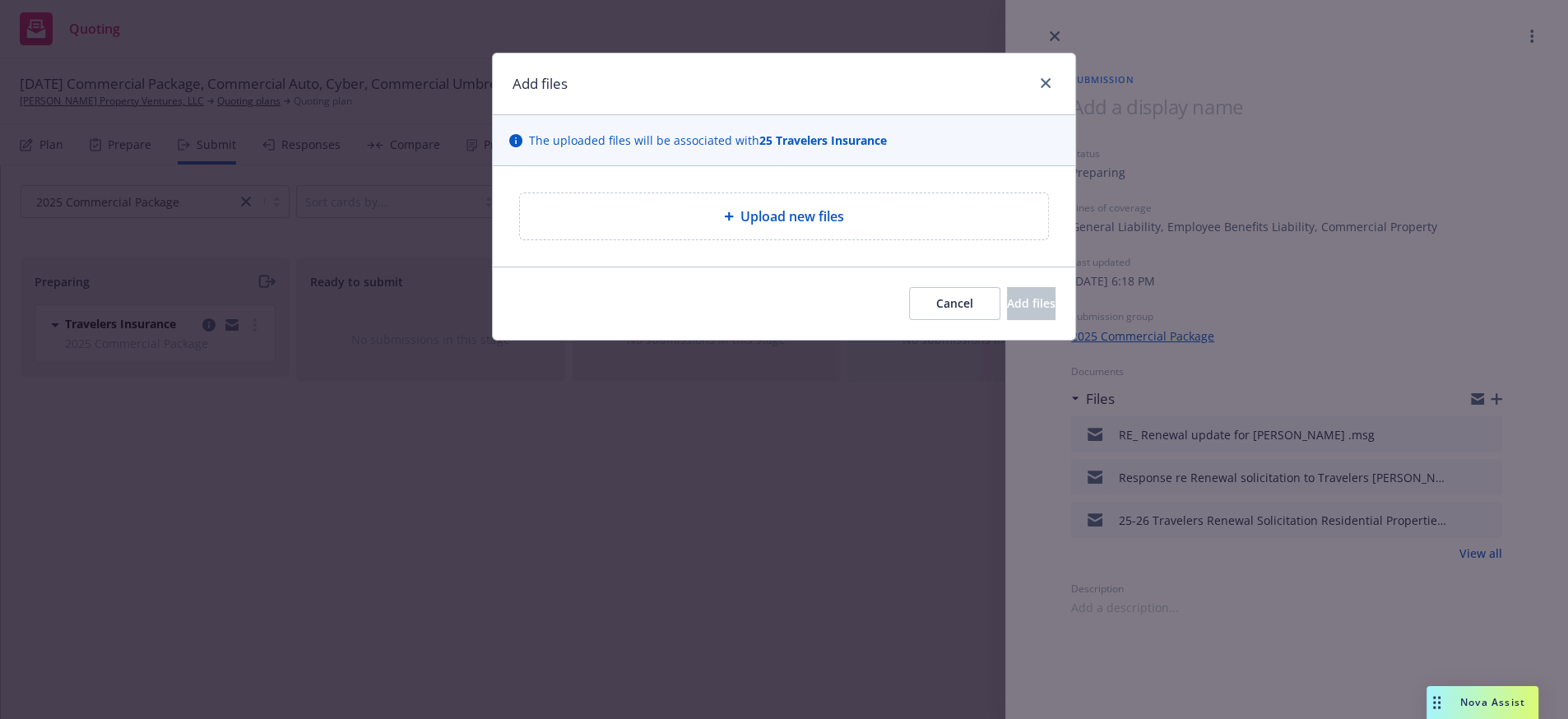
type textarea "x"
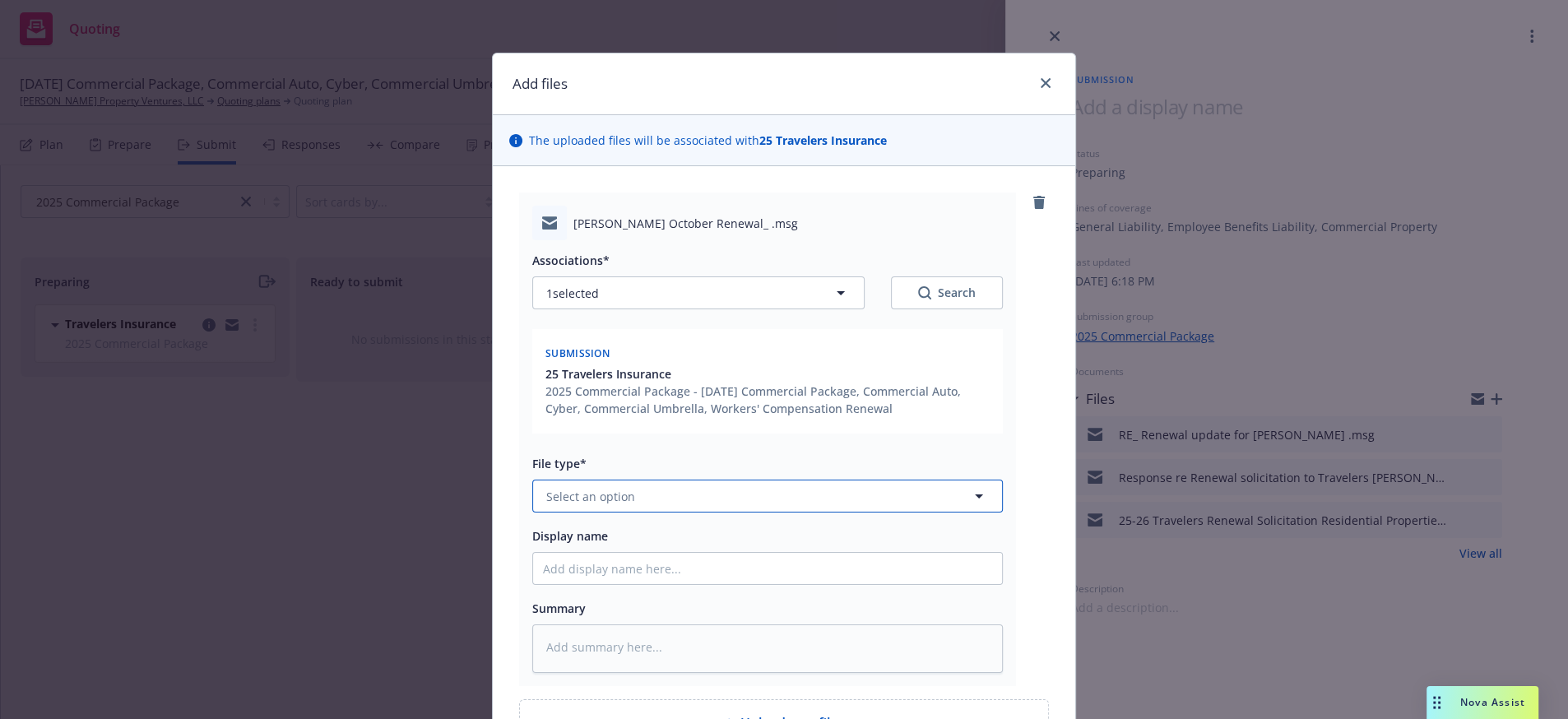
click at [617, 505] on span "Select an option" at bounding box center [591, 496] width 89 height 17
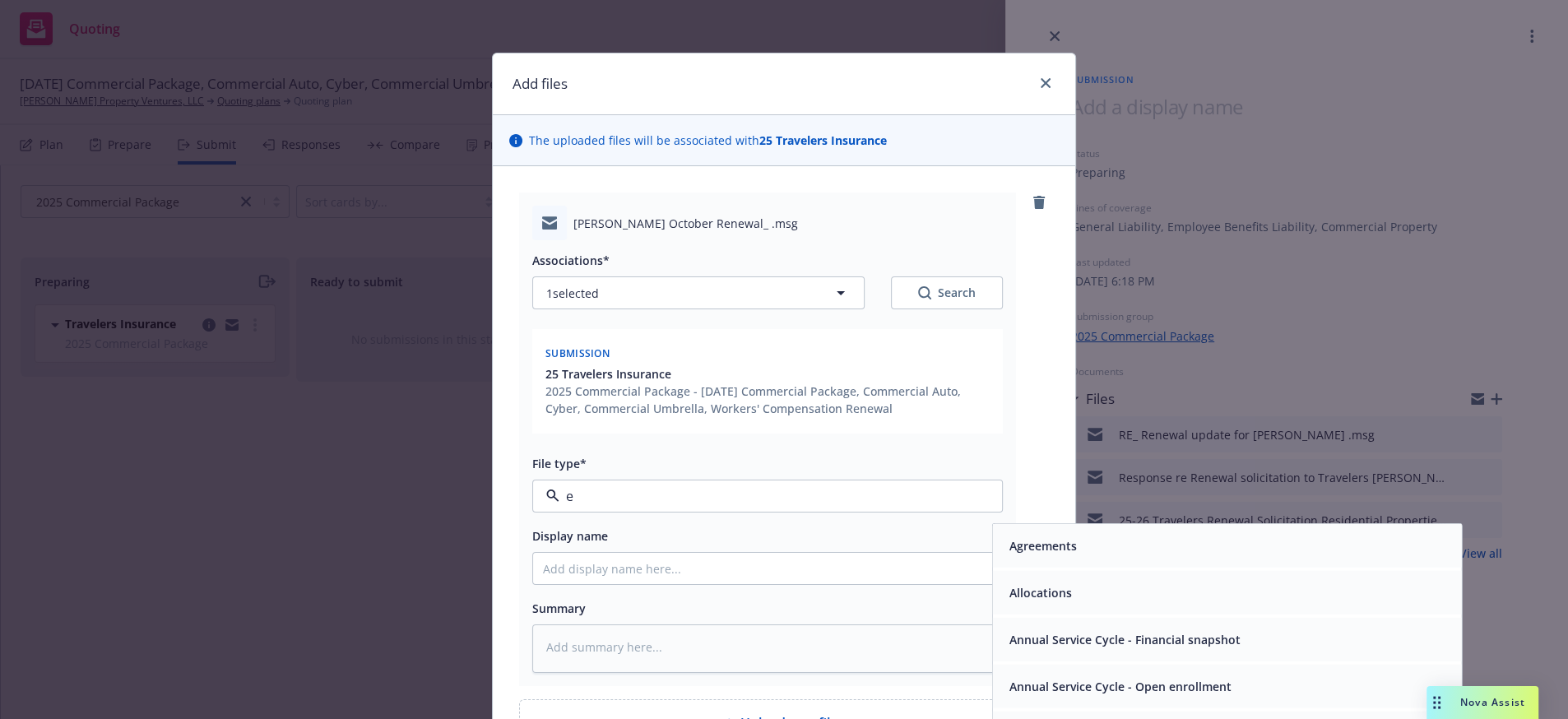
type input "em"
click at [1049, 605] on div "Email" at bounding box center [1228, 593] width 449 height 24
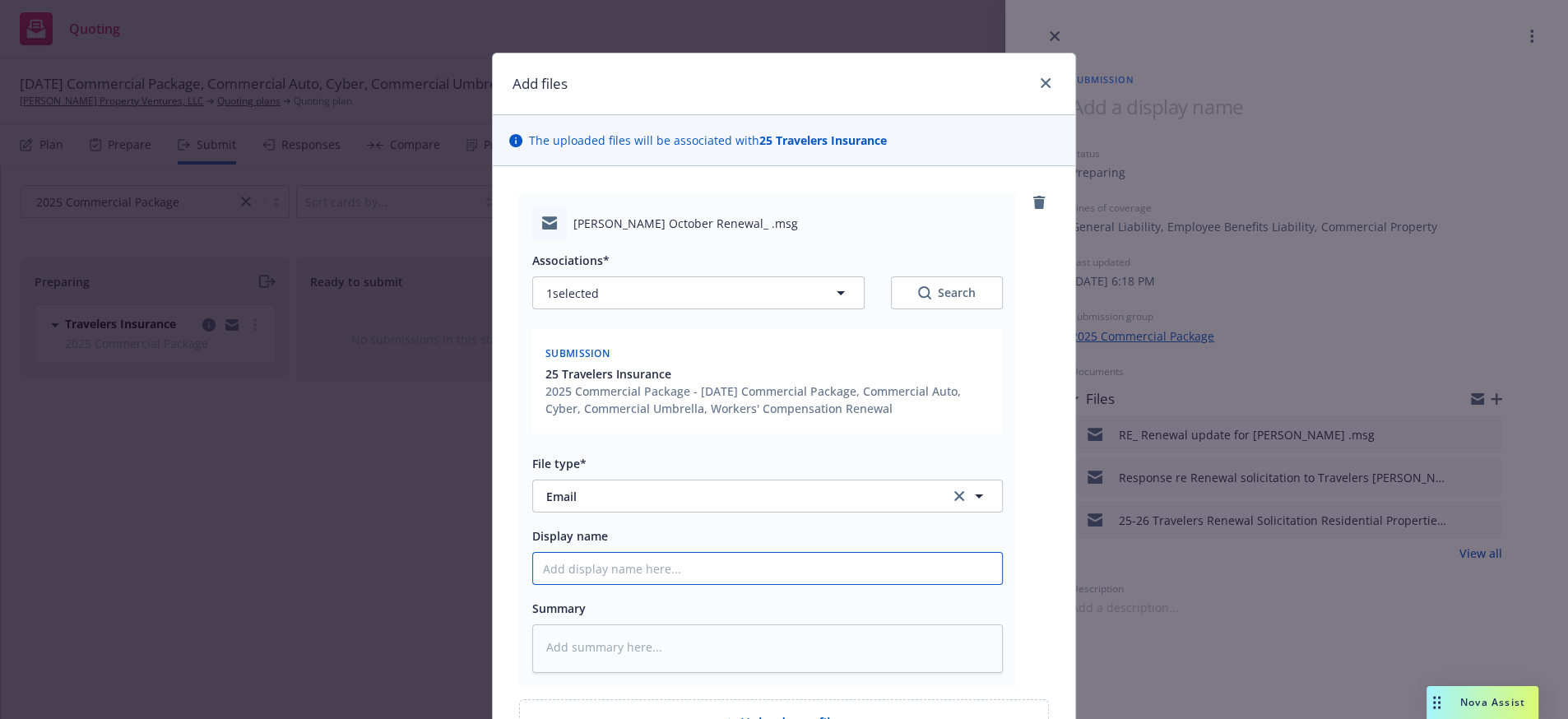
click at [621, 584] on input "Display name" at bounding box center [767, 569] width 469 height 32
type textarea "x"
type input "R"
type textarea "x"
type input "Re"
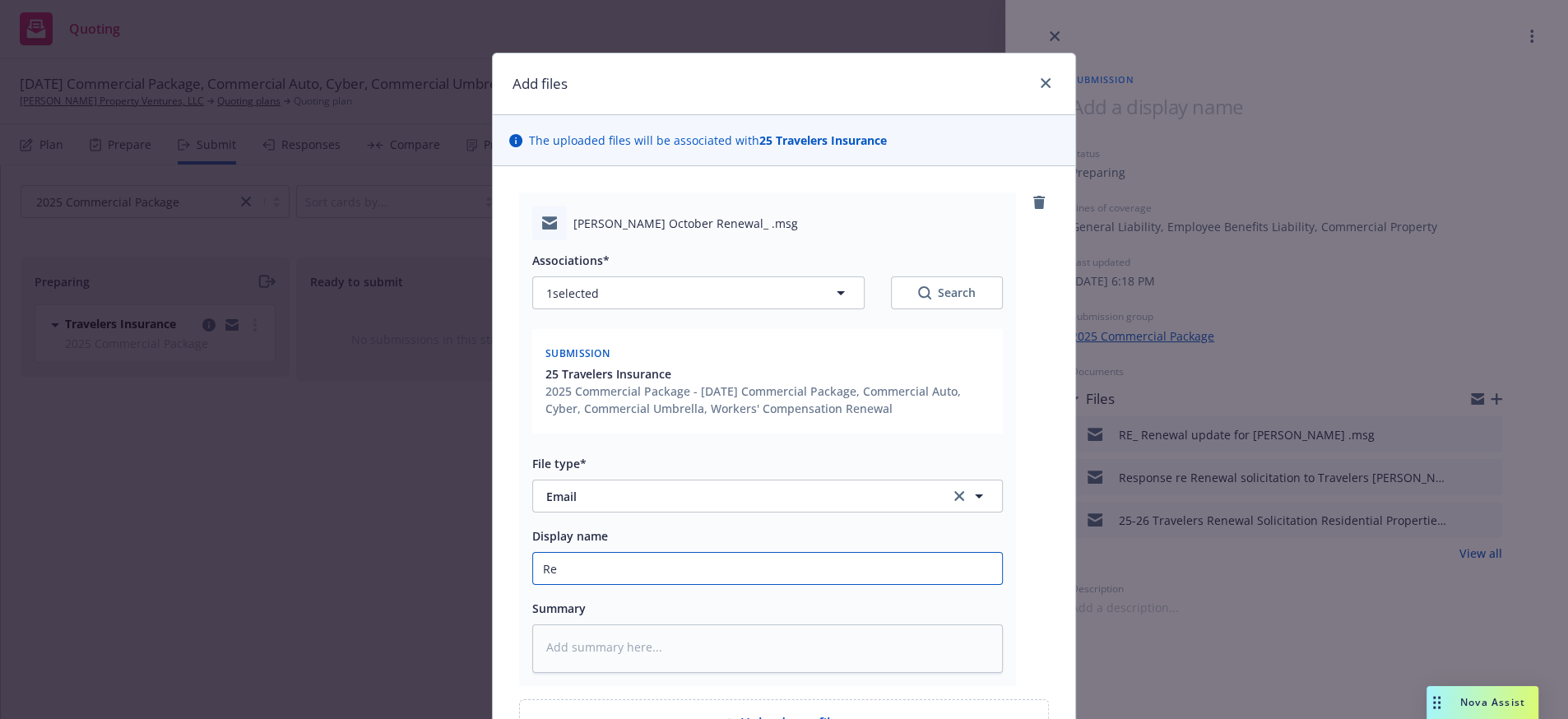
type textarea "x"
type input "Req"
type textarea "x"
type input "Requ"
type textarea "x"
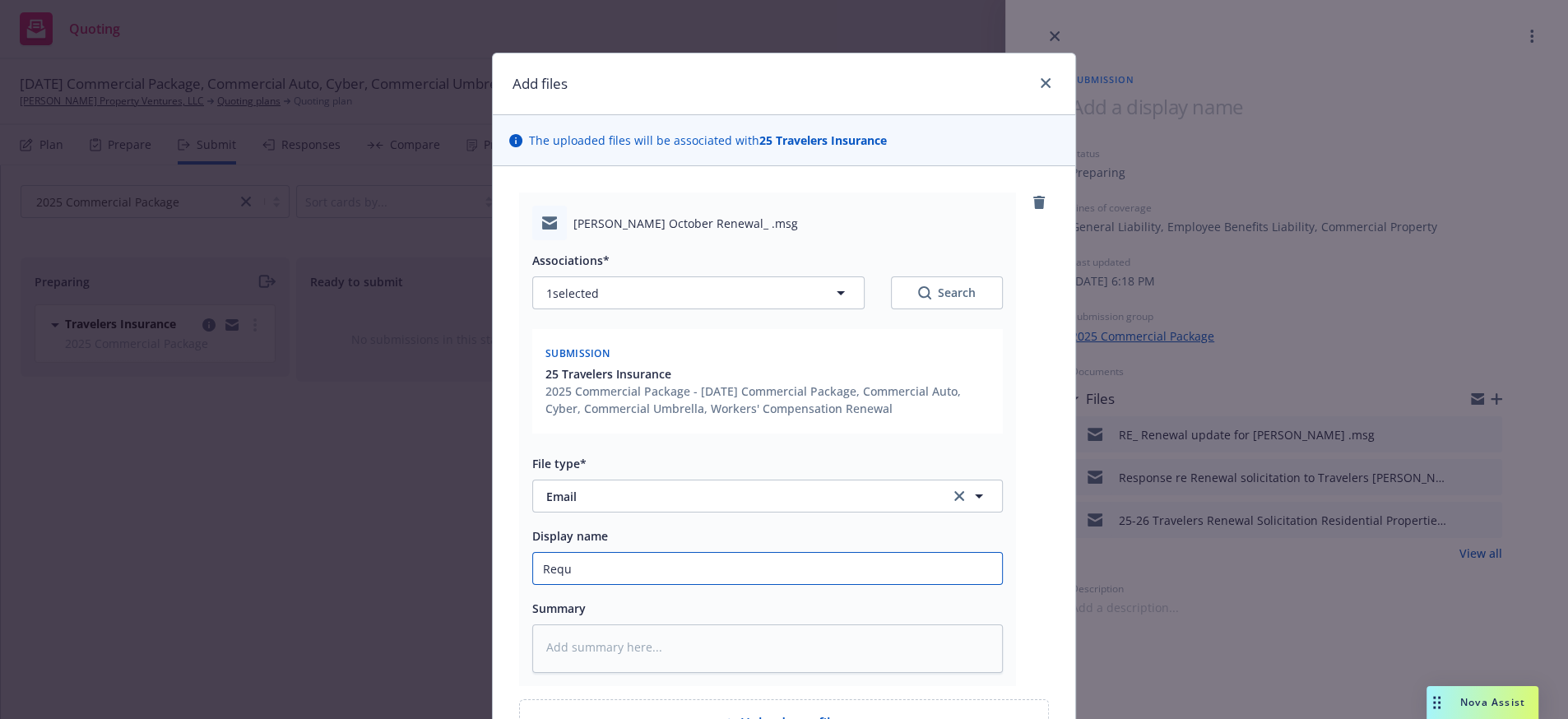
type input "Reque"
type textarea "x"
type input "Reques"
type textarea "x"
type input "Request"
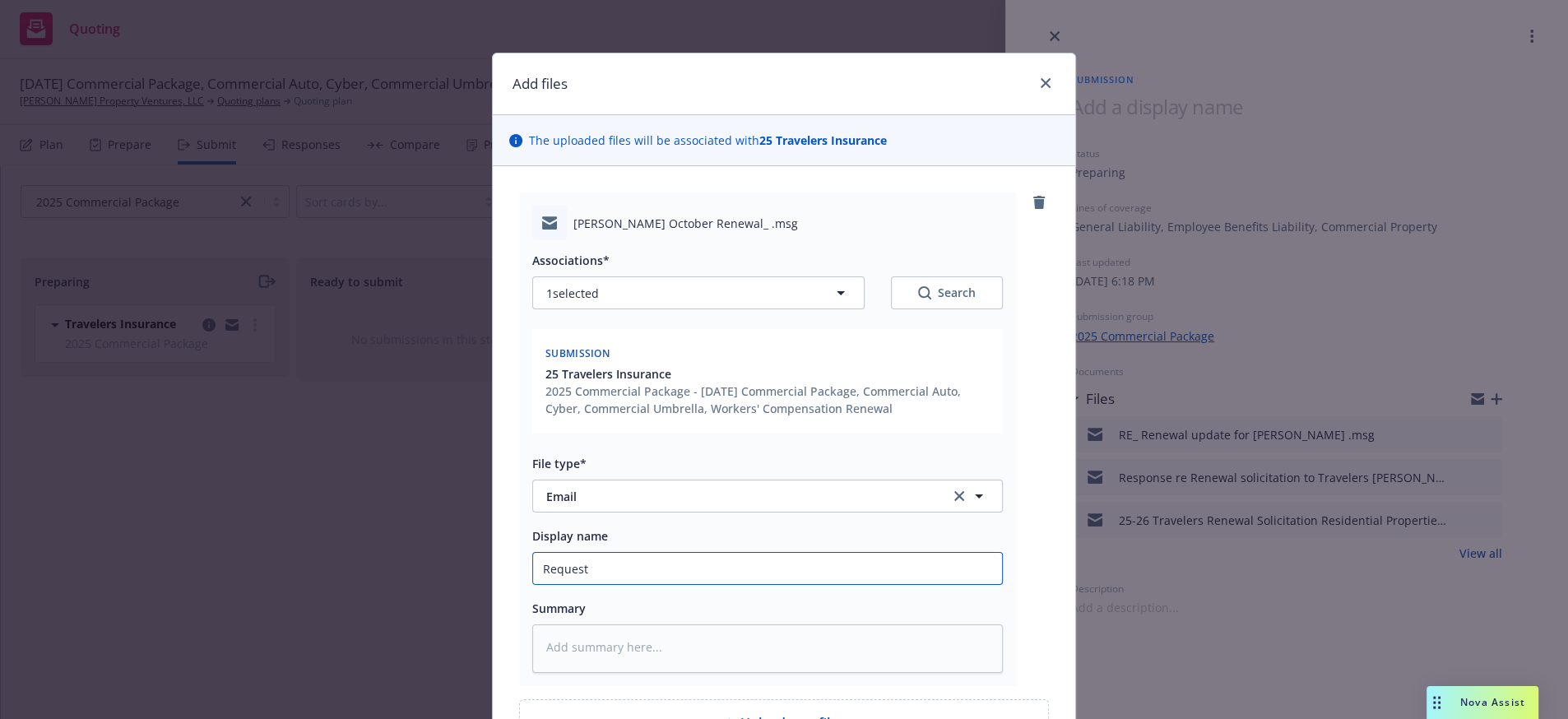
type textarea "x"
type input "Requeste"
type textarea "x"
type input "Requested"
type textarea "x"
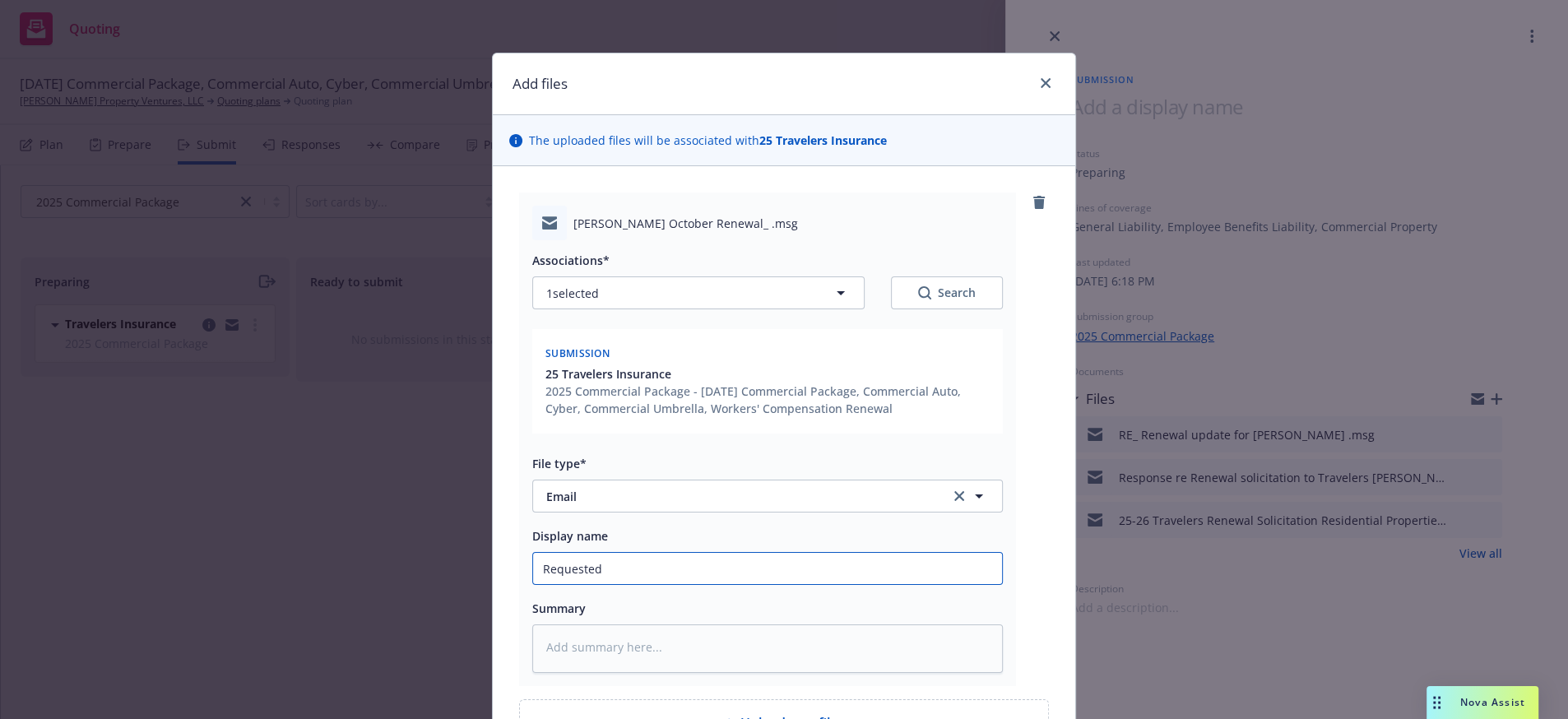
type input "Requested"
type textarea "x"
type input "Requested c"
type textarea "x"
type input "Requested co"
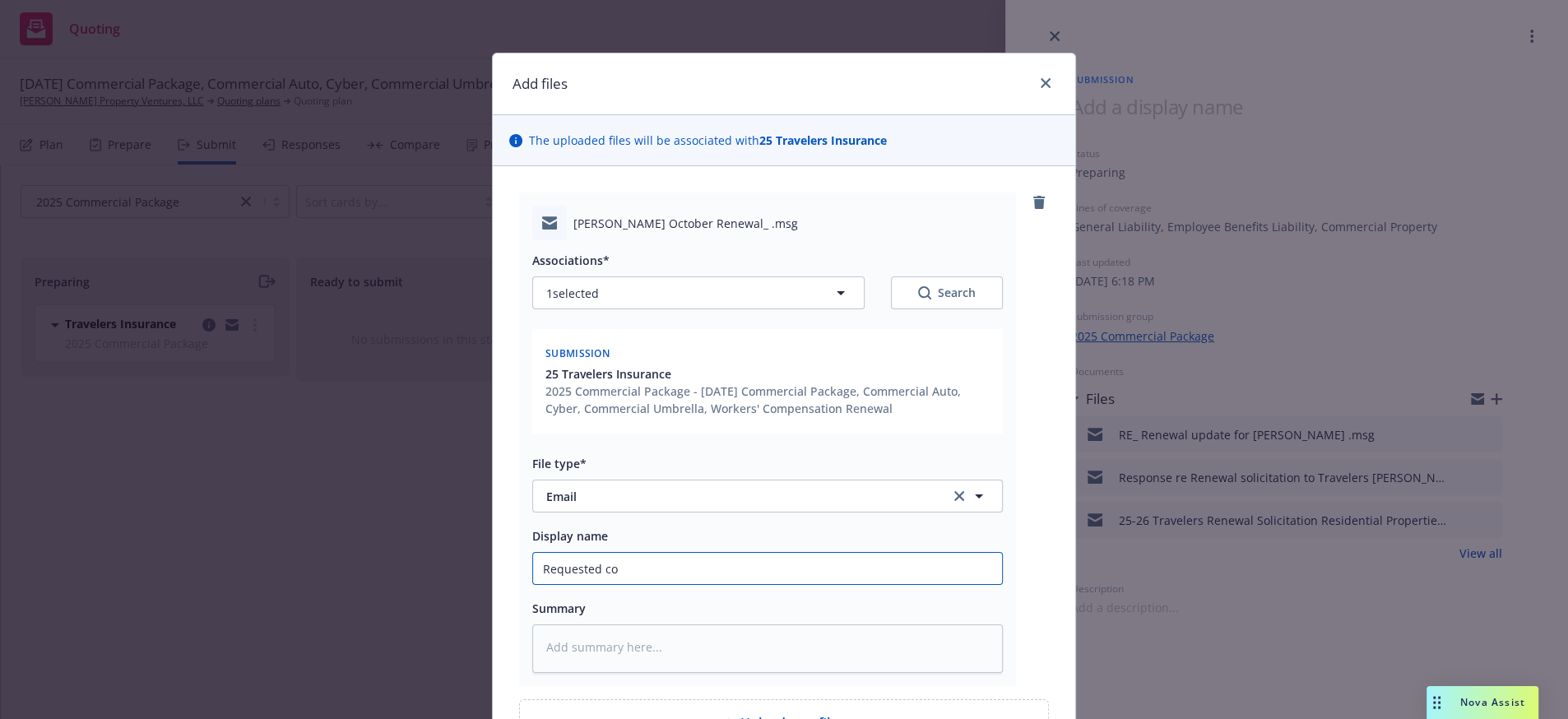
type textarea "x"
type input "Requested cop"
type textarea "x"
type input "Requested copy"
type textarea "x"
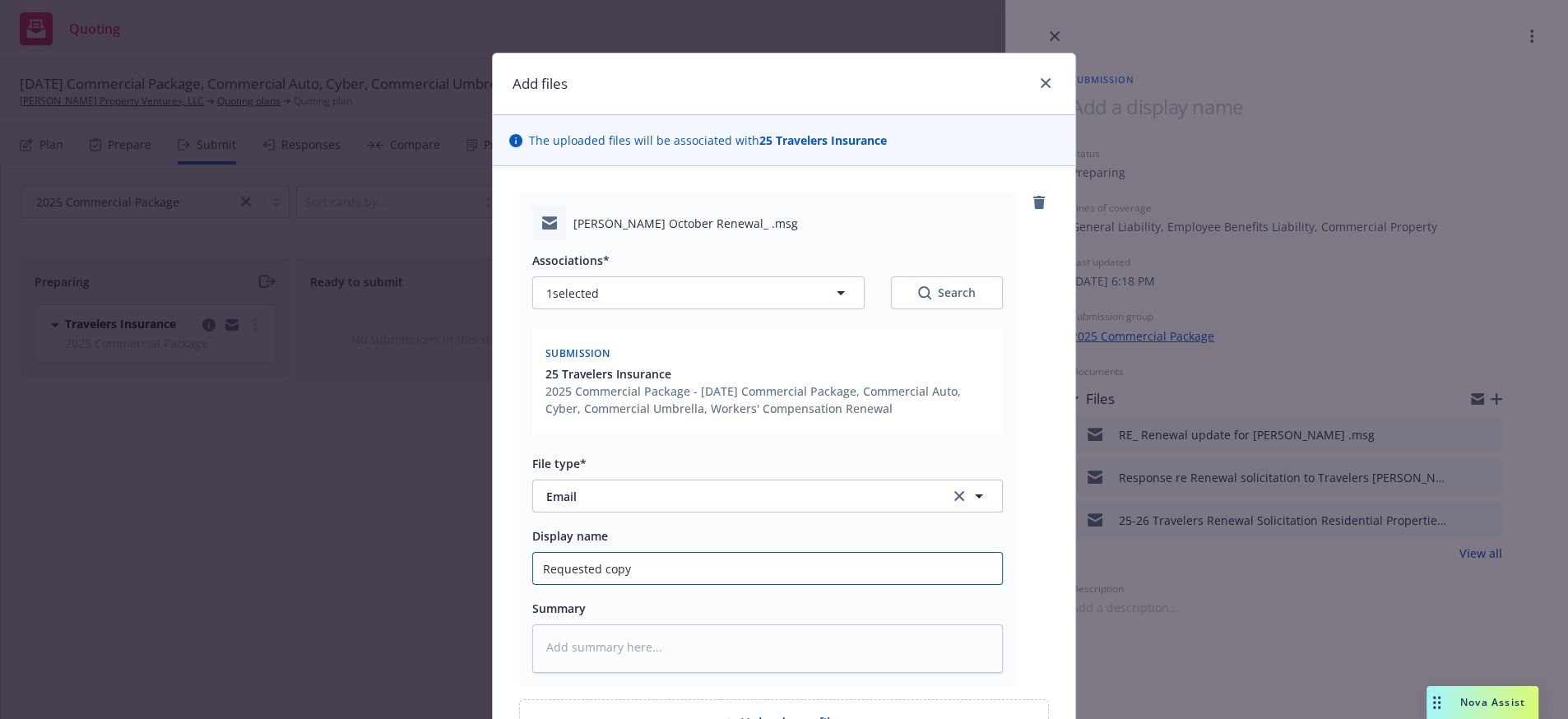
type input "Requested copy"
type textarea "x"
type input "Requested copy o"
type textarea "x"
type input "Requested copy of"
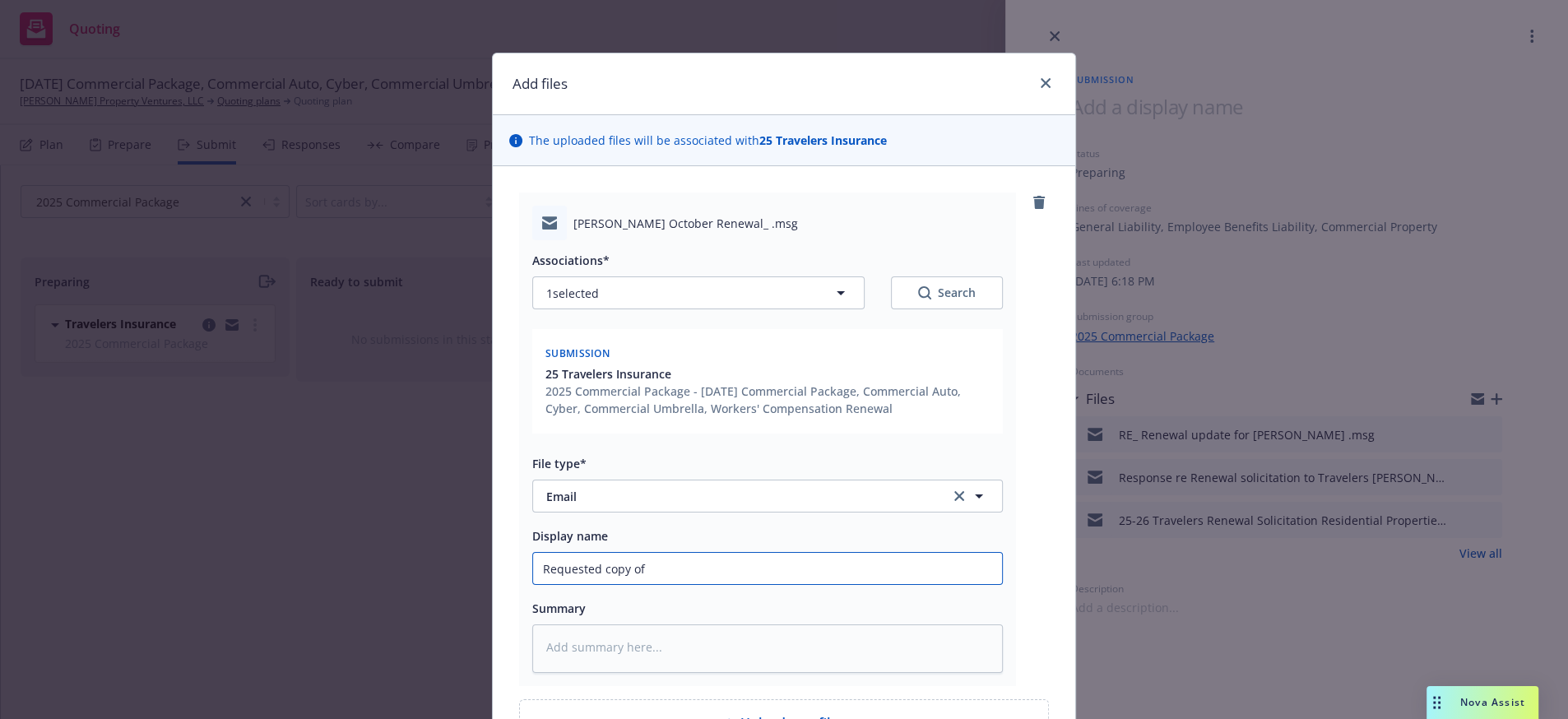
type textarea "x"
type input "Requested copy of"
type textarea "x"
type input "Requested copy of S"
type textarea "x"
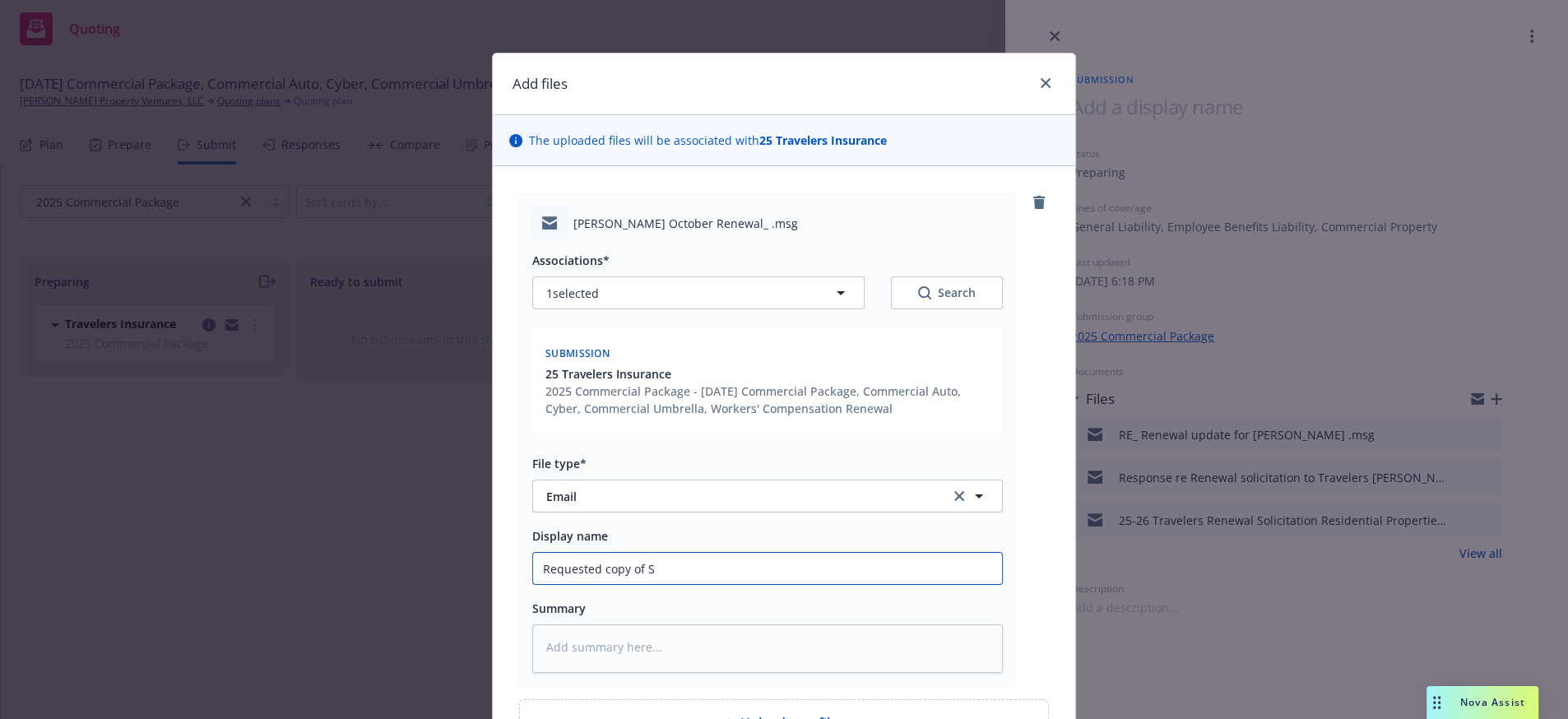
type input "Requested copy of SO"
type textarea "x"
type input "Requested copy of SOV"
type textarea "x"
type input "Requested copy of SOV"
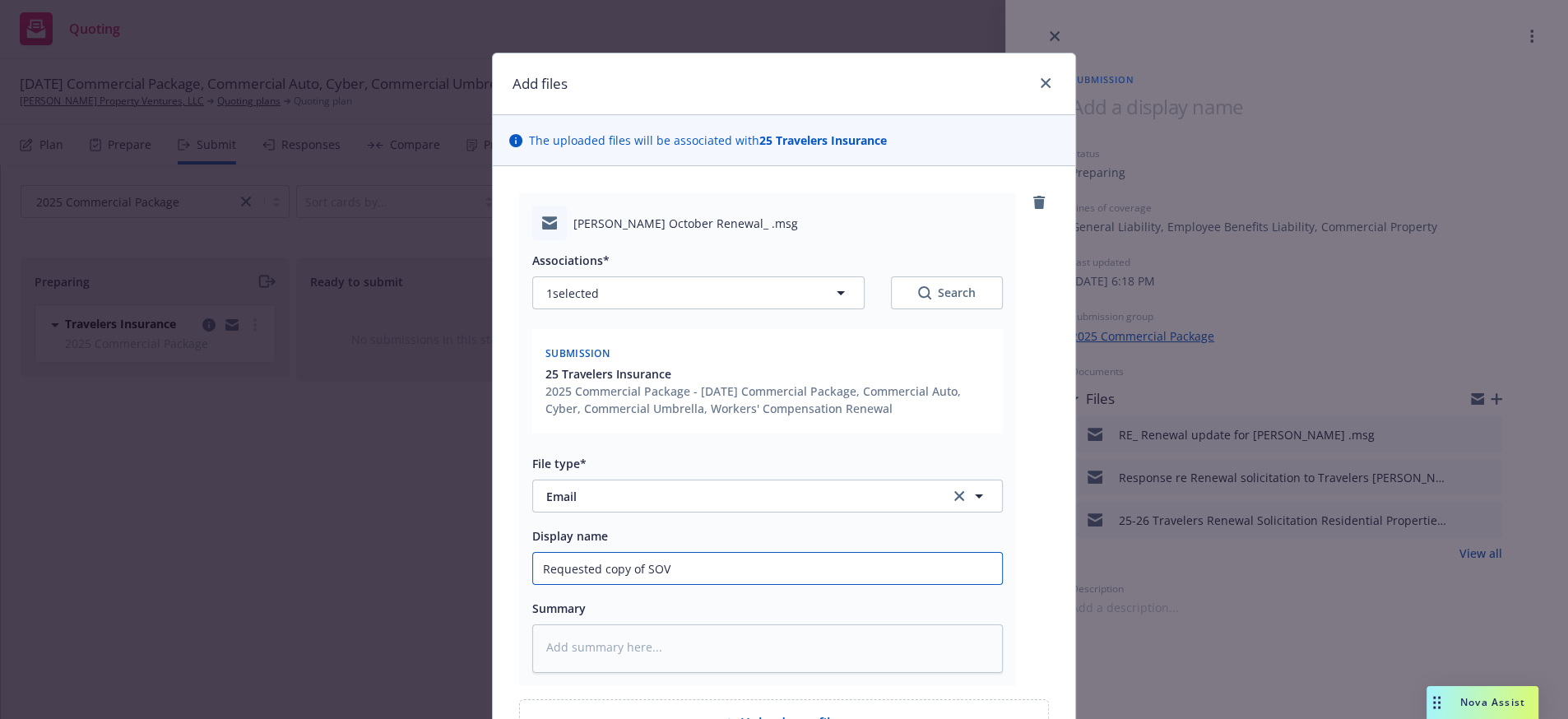
type textarea "x"
type input "Requested copy of SOV f"
type textarea "x"
type input "Requested copy of SOV fr"
type textarea "x"
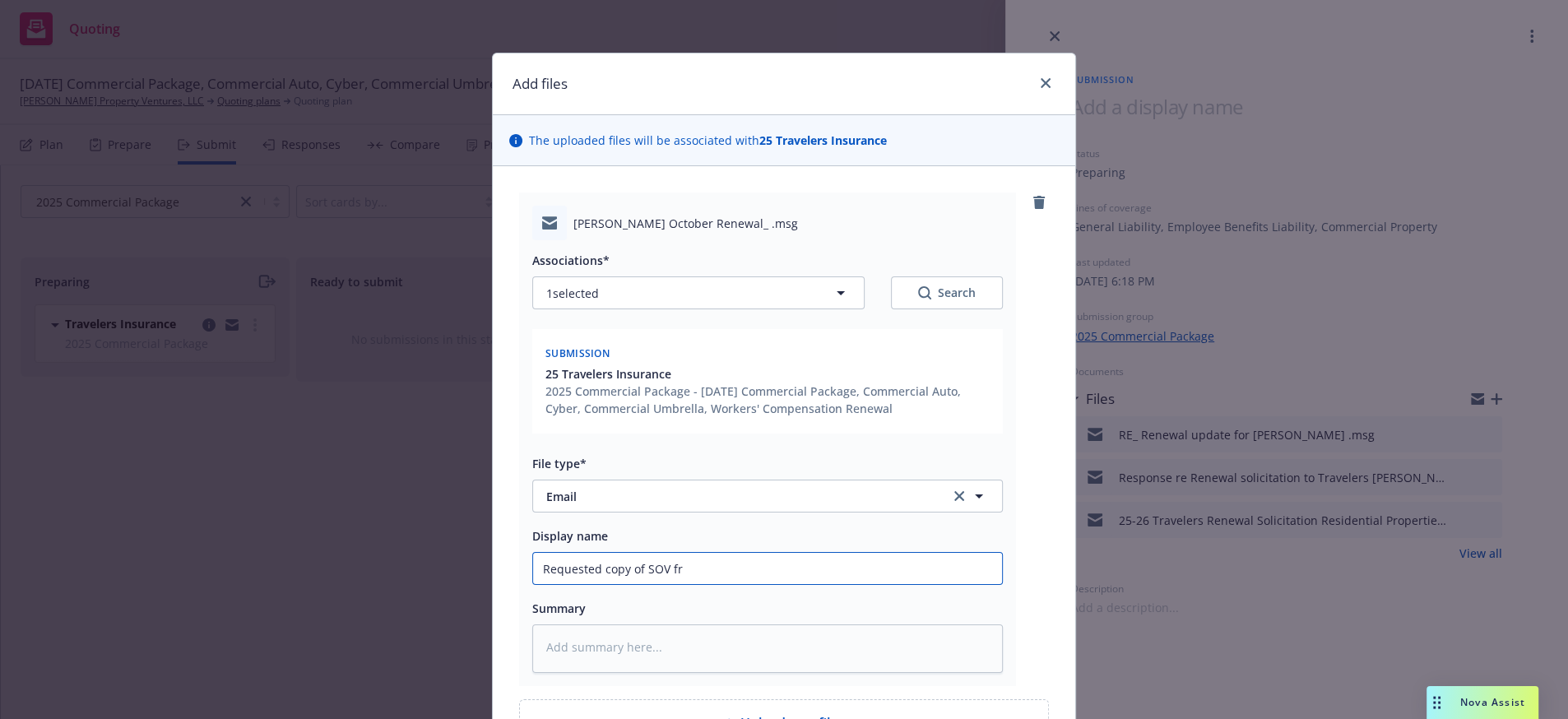
type input "Requested copy of SOV fro"
type textarea "x"
type input "Requested copy of SOV from"
type textarea "x"
type input "Requested copy of SOV from"
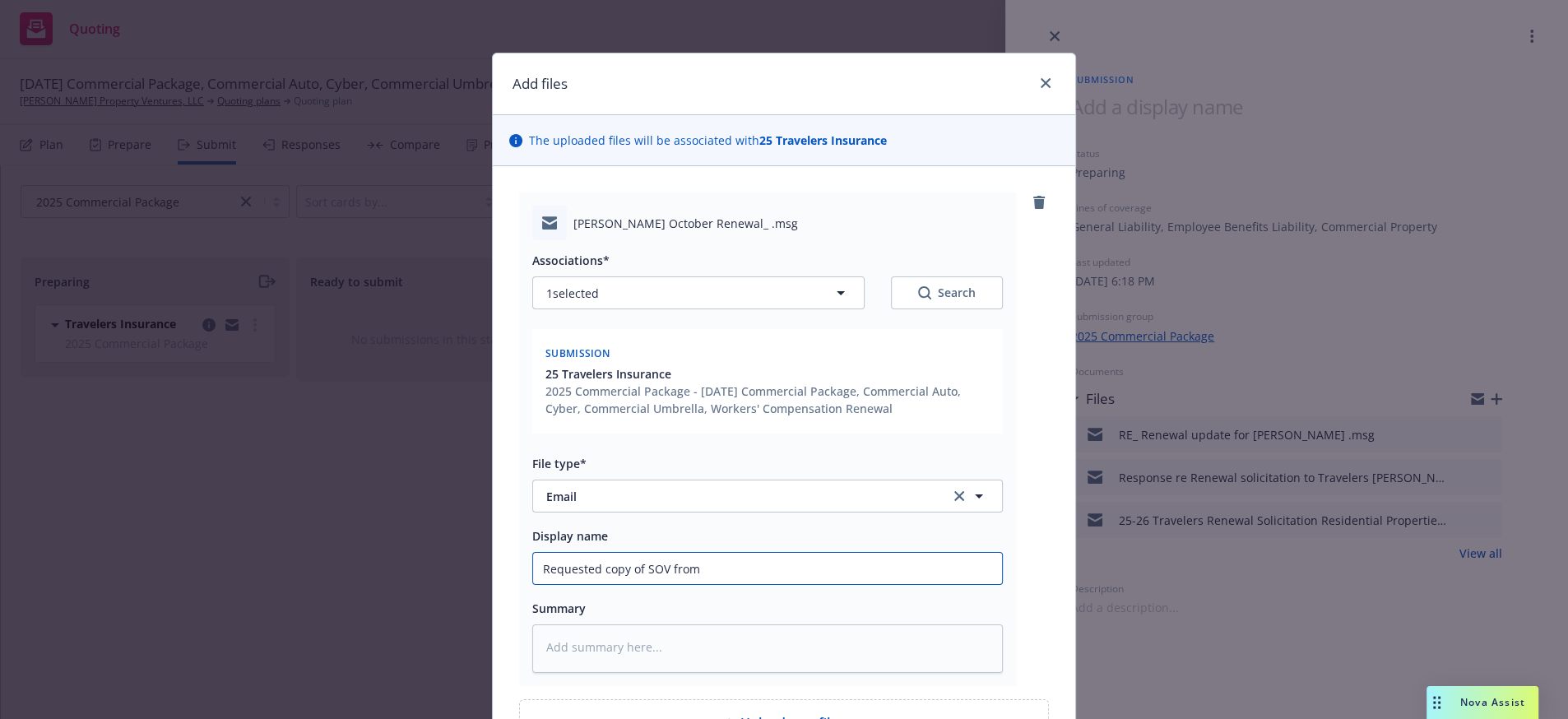
type textarea "x"
type input "Requested copy of SOV from U"
type textarea "x"
type input "Requested copy of SOV from UW"
type textarea "x"
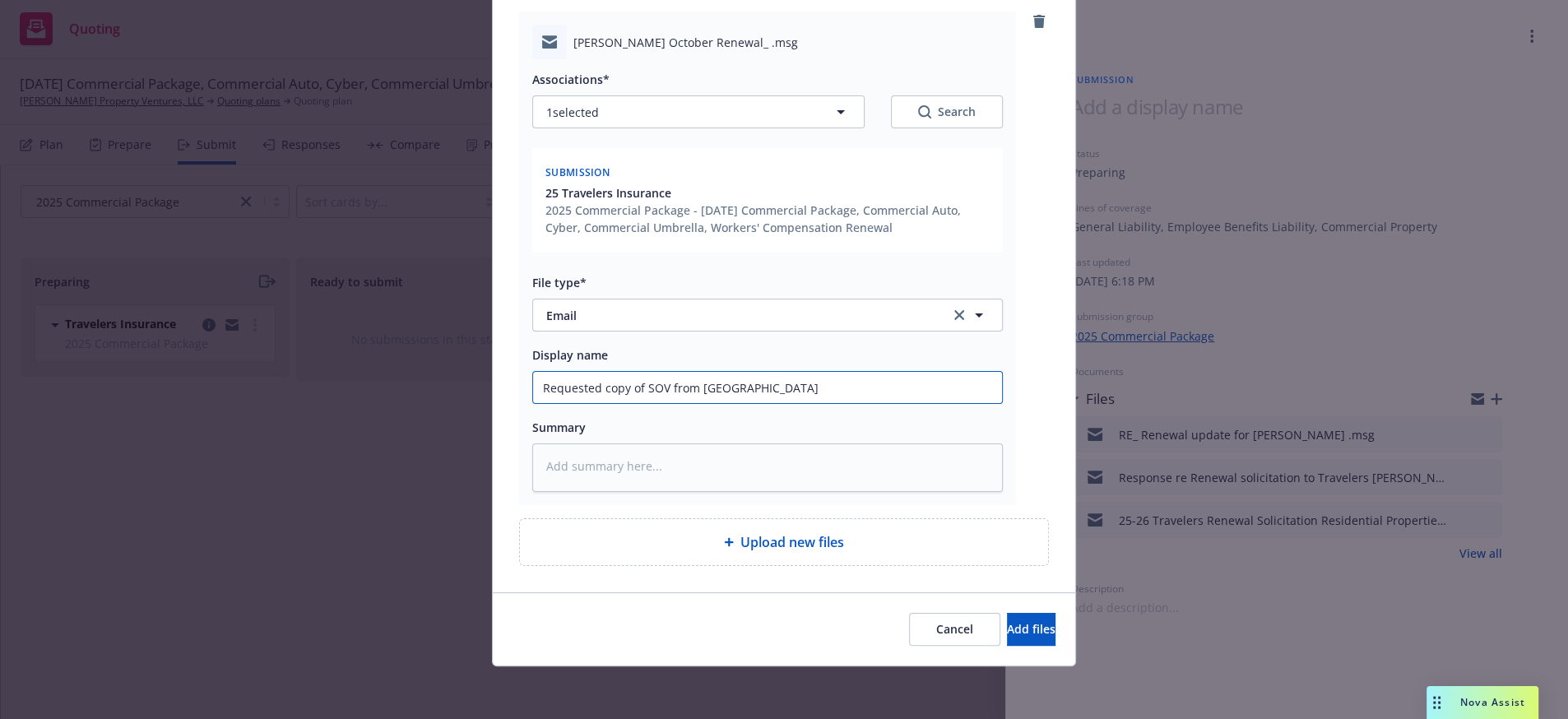
scroll to position [253, 0]
type input "Requested copy of SOV from UW"
type textarea "x"
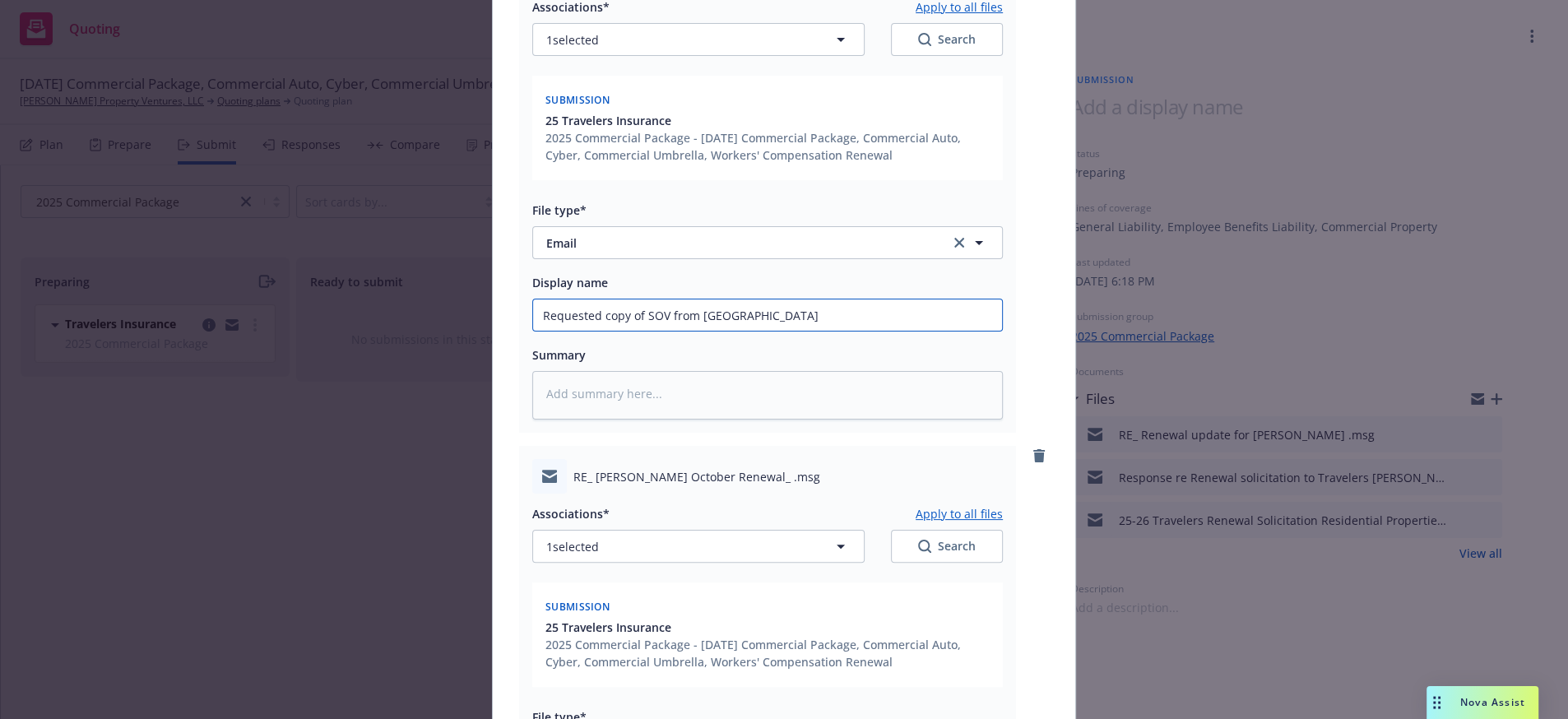
scroll to position [807, 0]
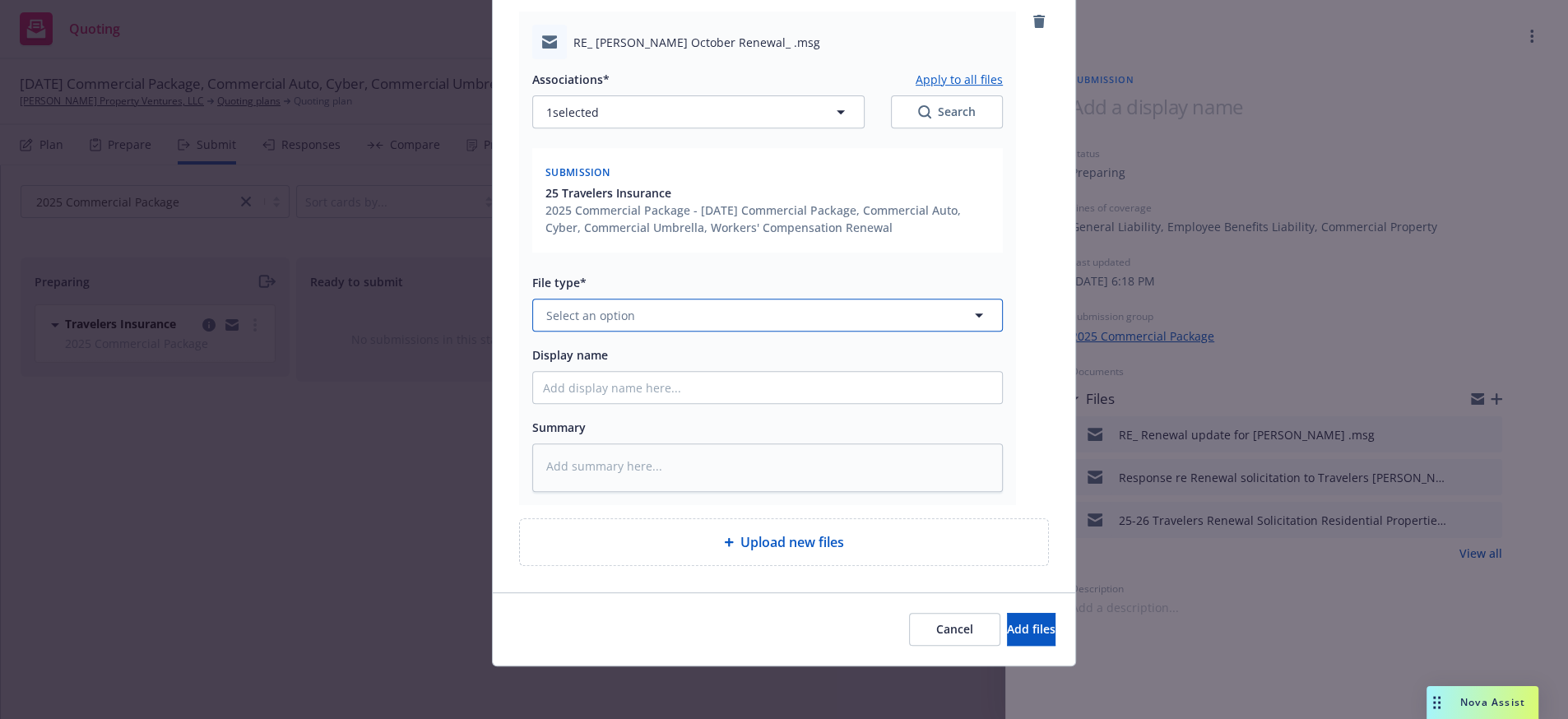
click at [595, 307] on span "Select an option" at bounding box center [591, 315] width 89 height 17
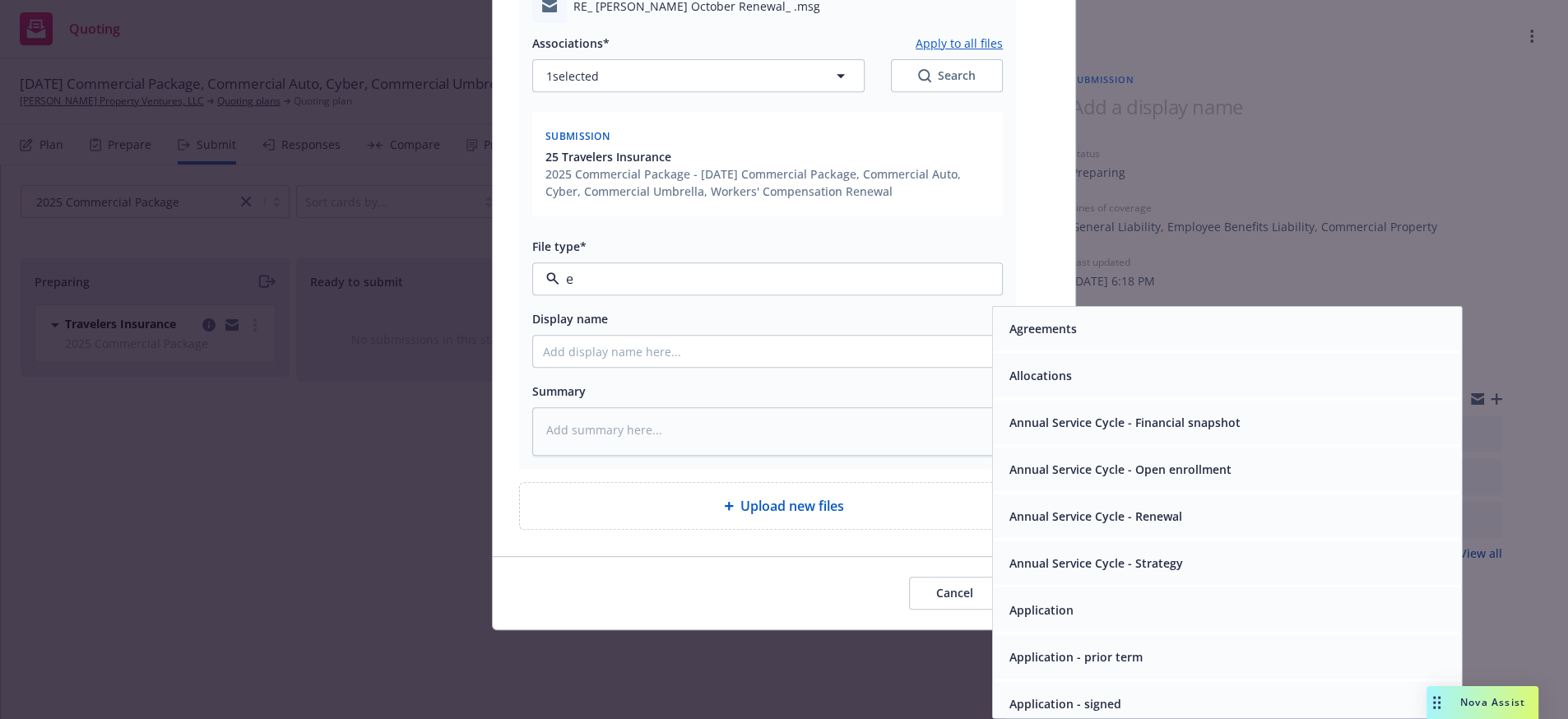
type input "em"
click at [1141, 357] on div "Email" at bounding box center [1228, 376] width 469 height 44
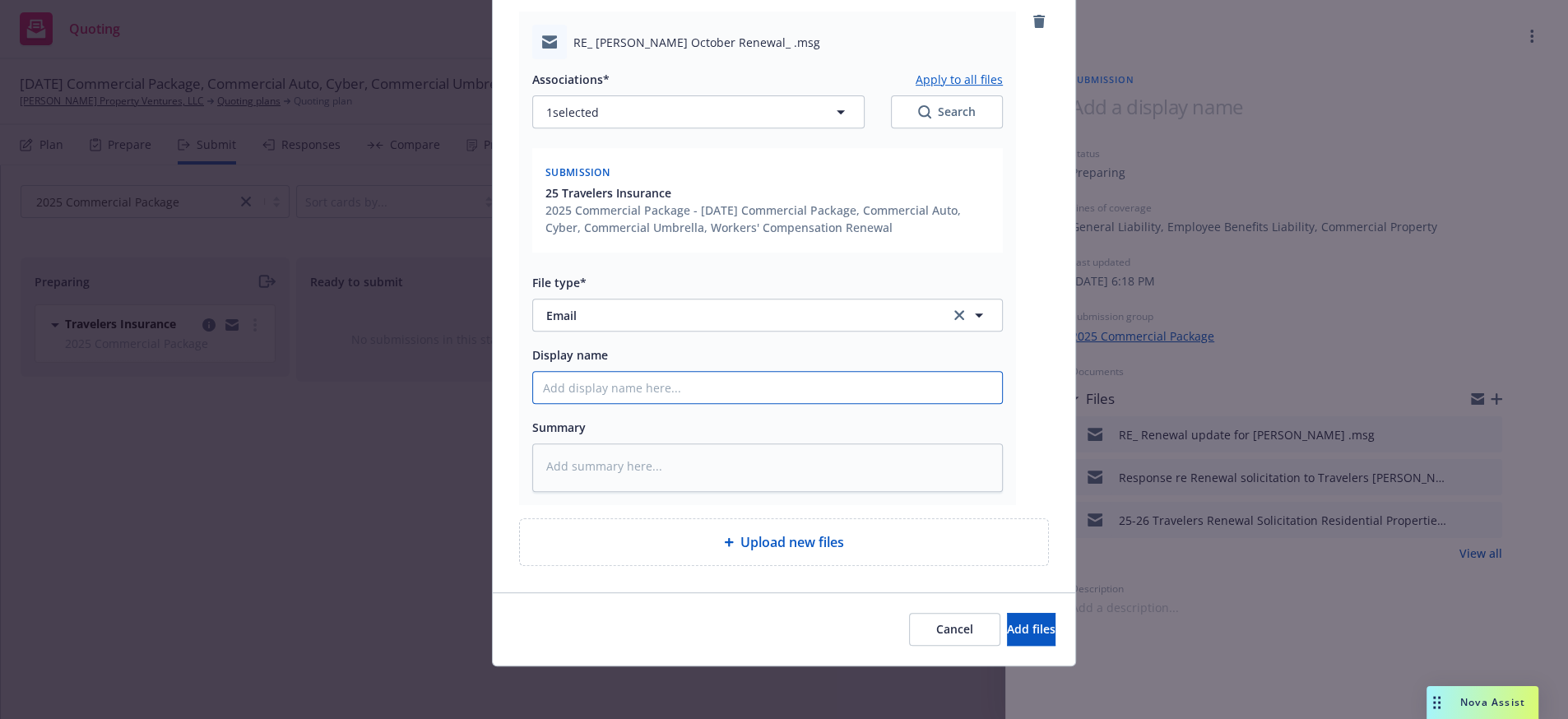
click at [584, 372] on input "Display name" at bounding box center [767, 388] width 469 height 32
type textarea "x"
type input "U"
type textarea "x"
type input "Un"
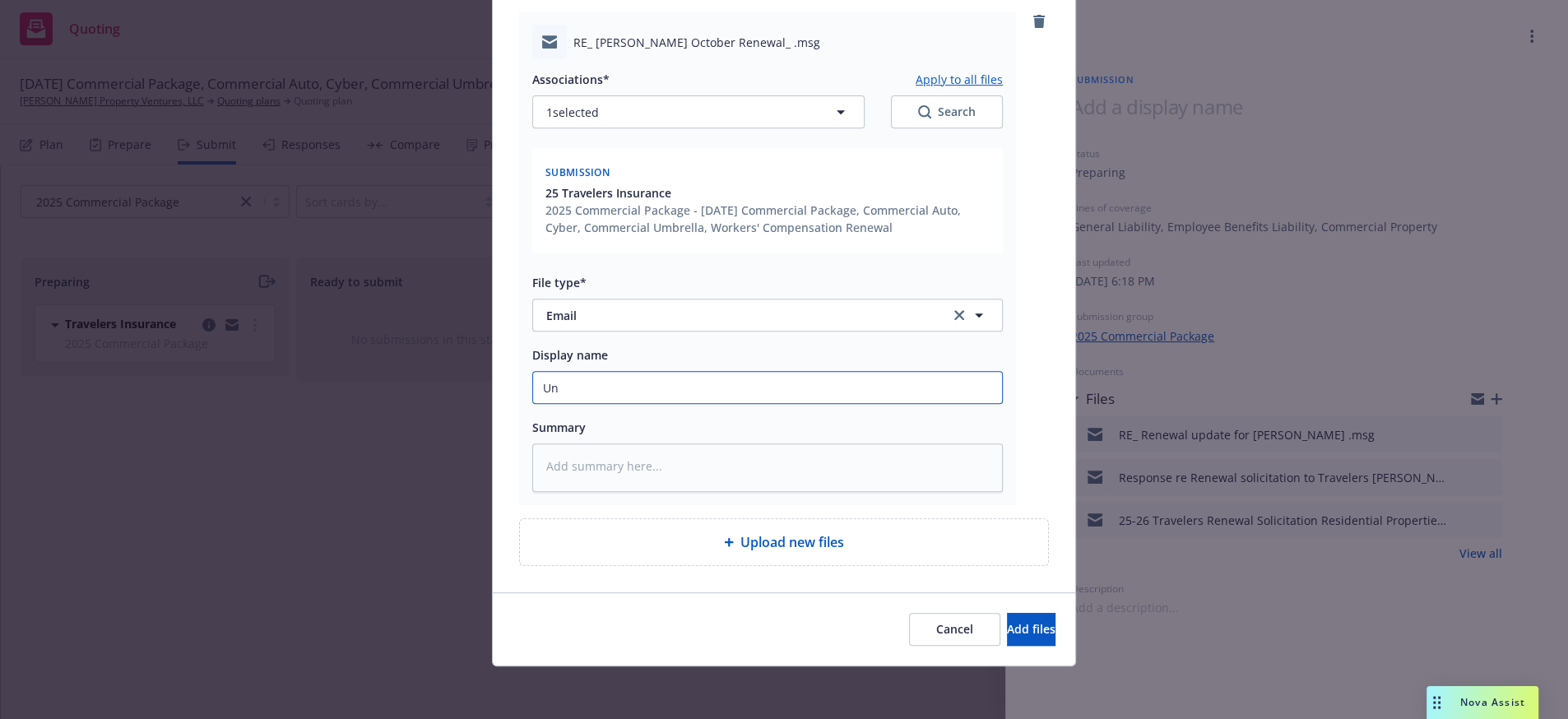
type textarea "x"
type input "Und"
type textarea "x"
type input "Unde"
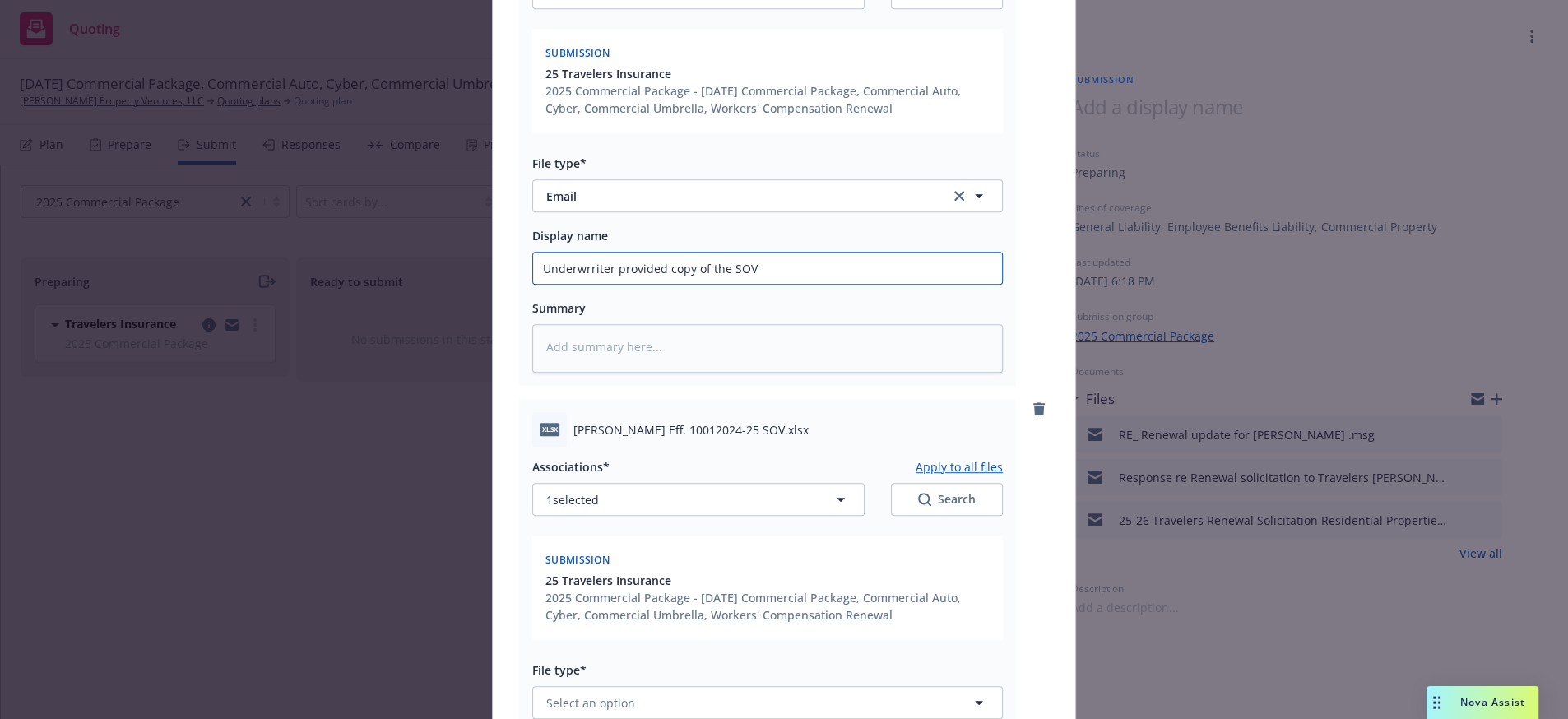
scroll to position [1360, 0]
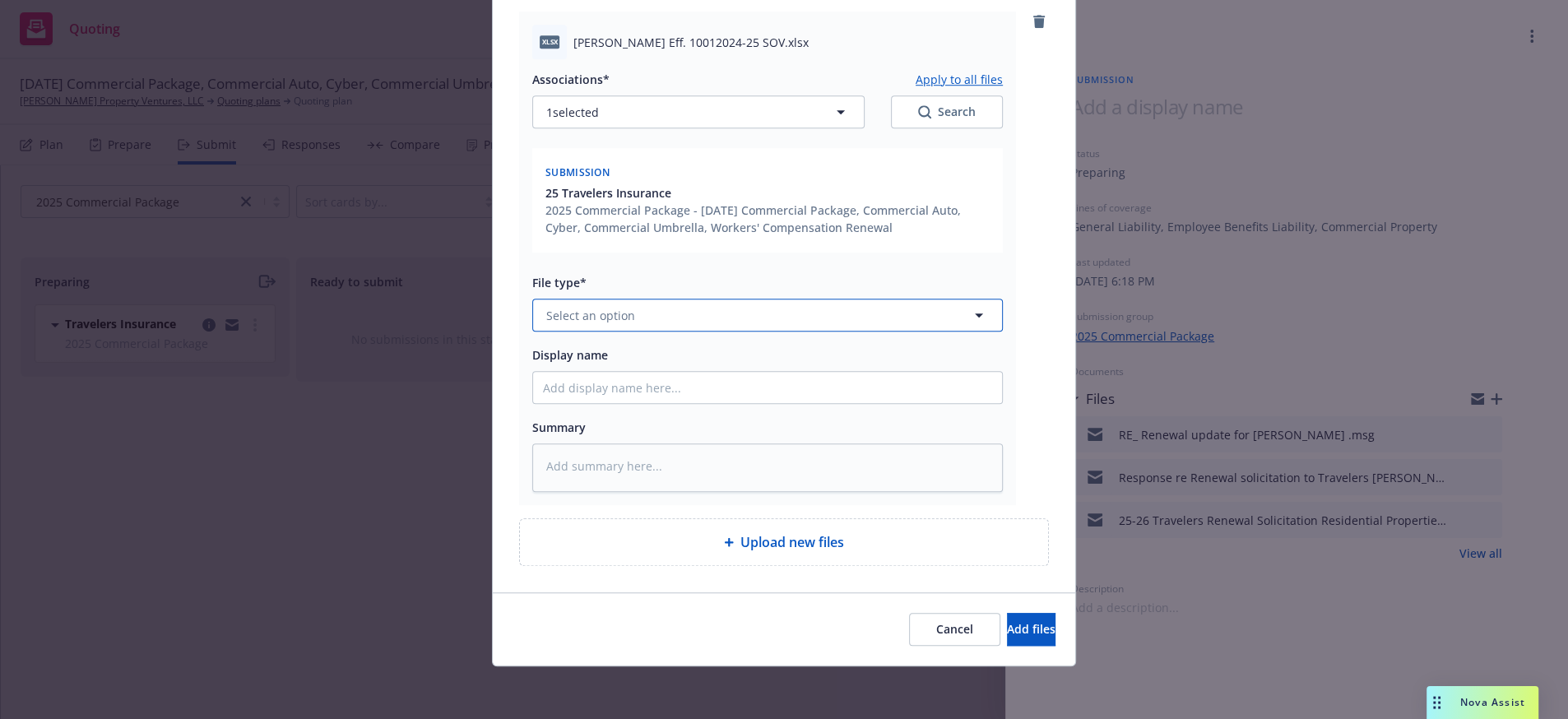
click at [627, 299] on button "Select an option" at bounding box center [767, 315] width 471 height 33
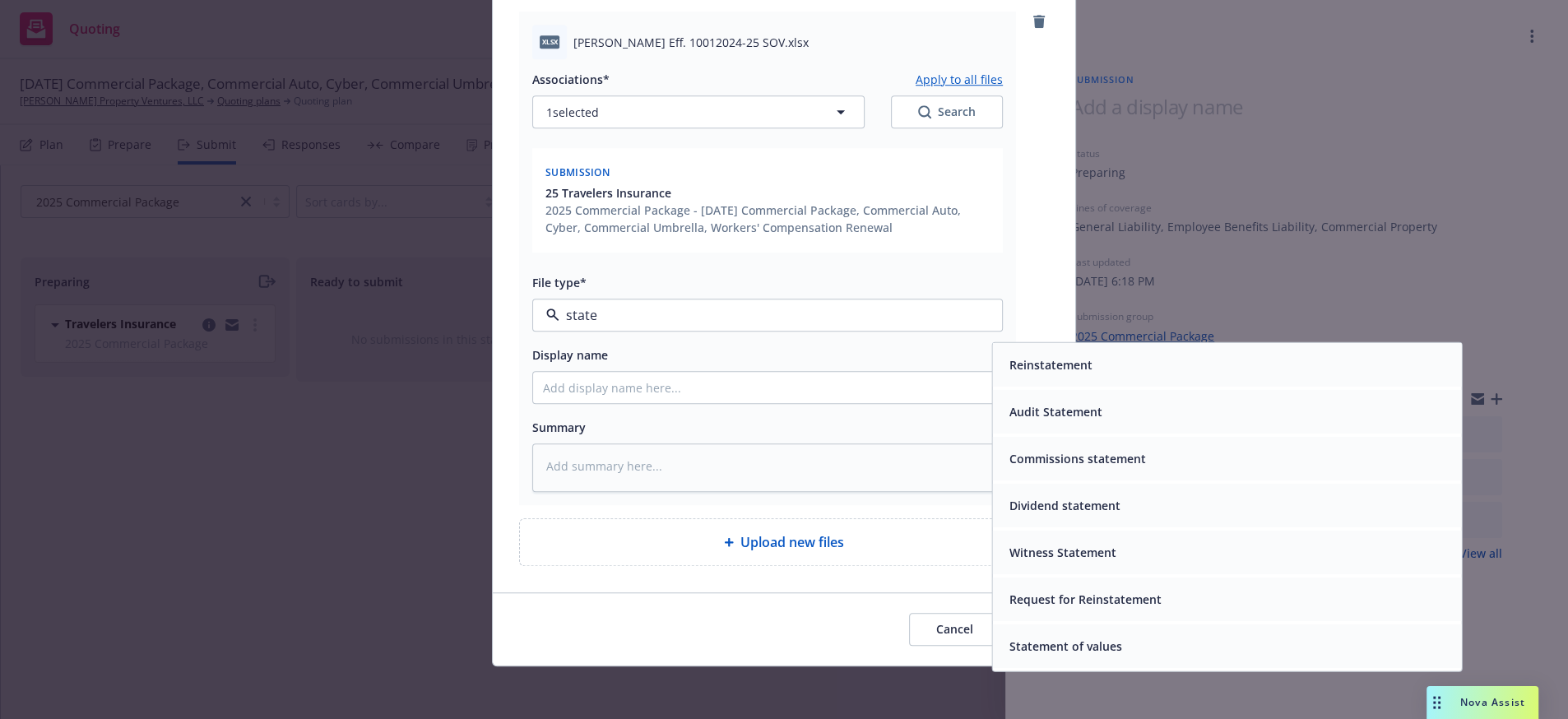
click at [1046, 625] on div "Statement of values" at bounding box center [1228, 647] width 469 height 44
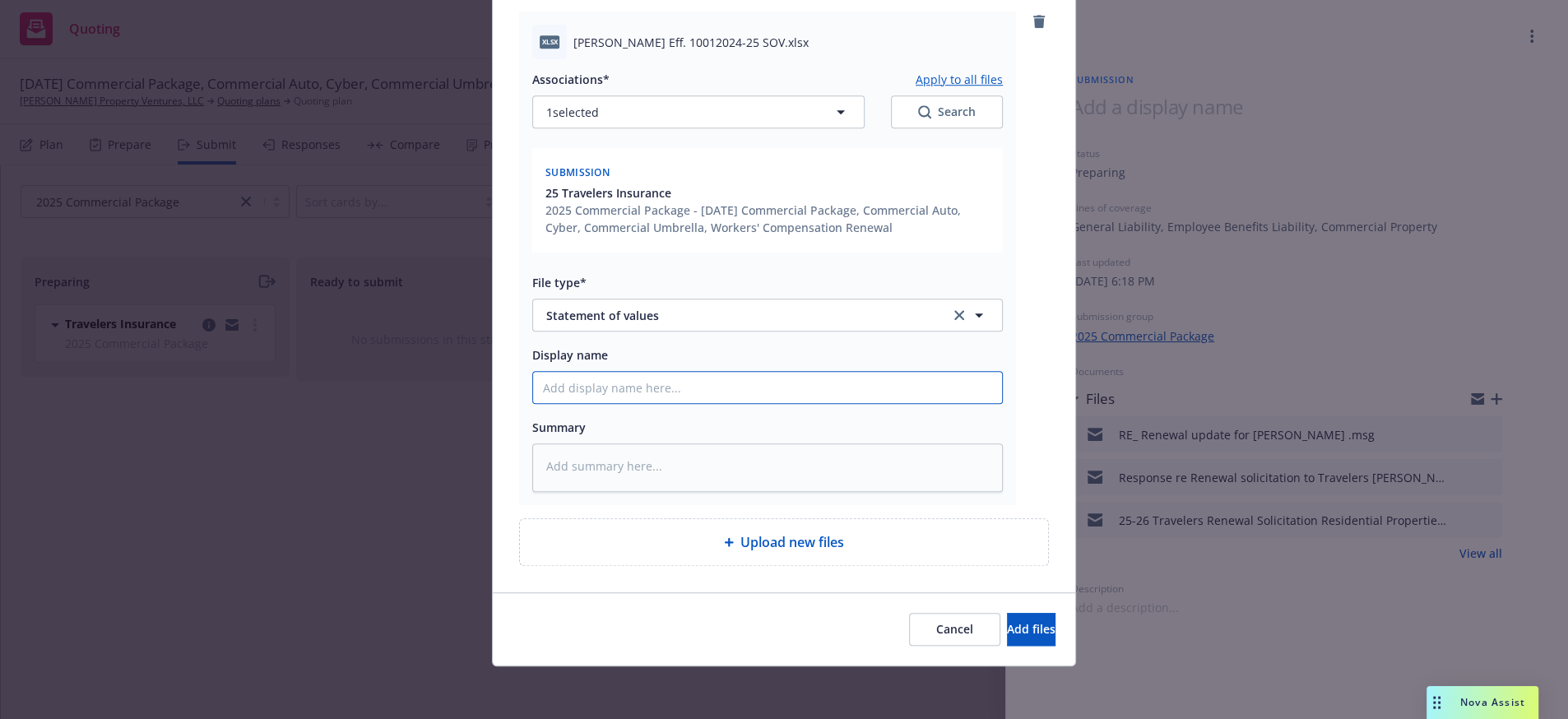
click at [606, 372] on input "Display name" at bounding box center [767, 388] width 469 height 32
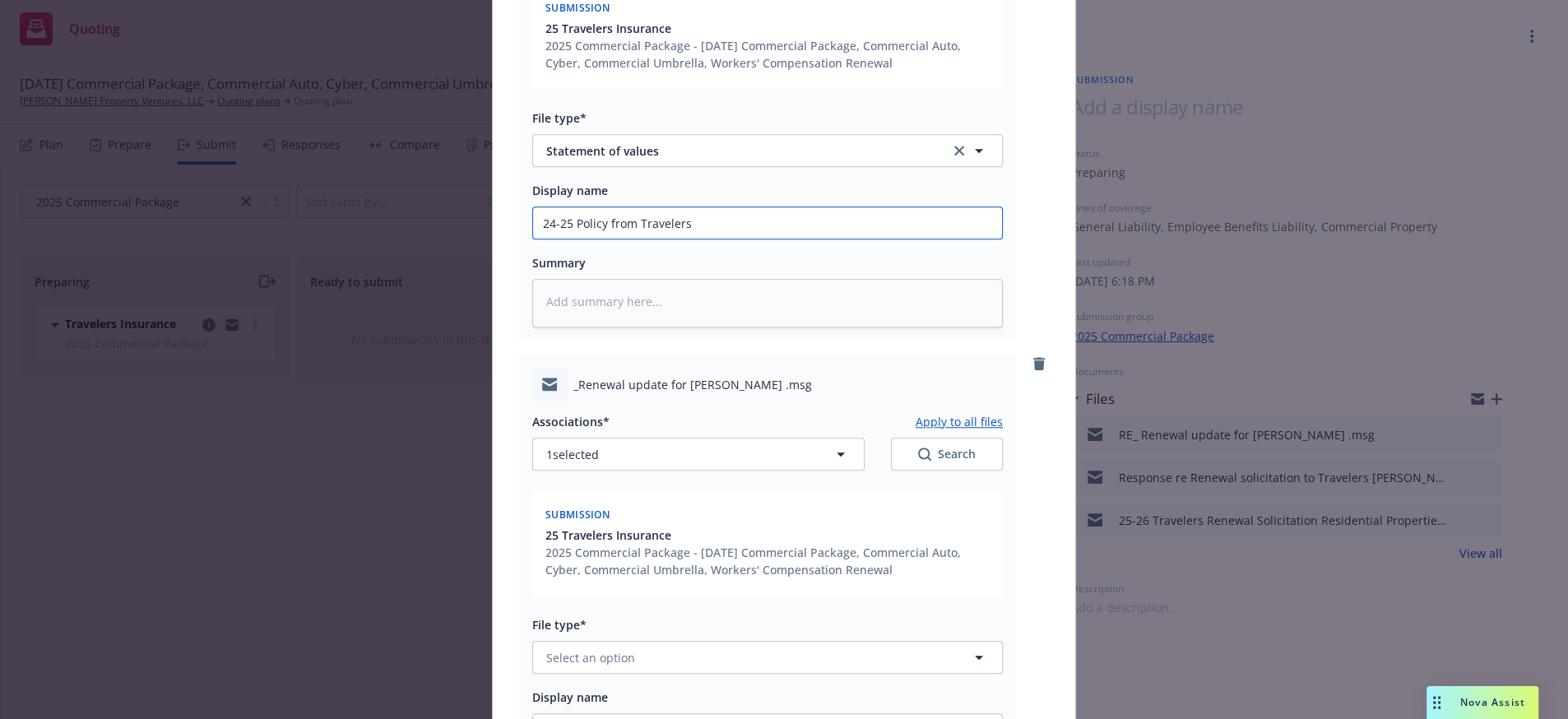
scroll to position [1914, 0]
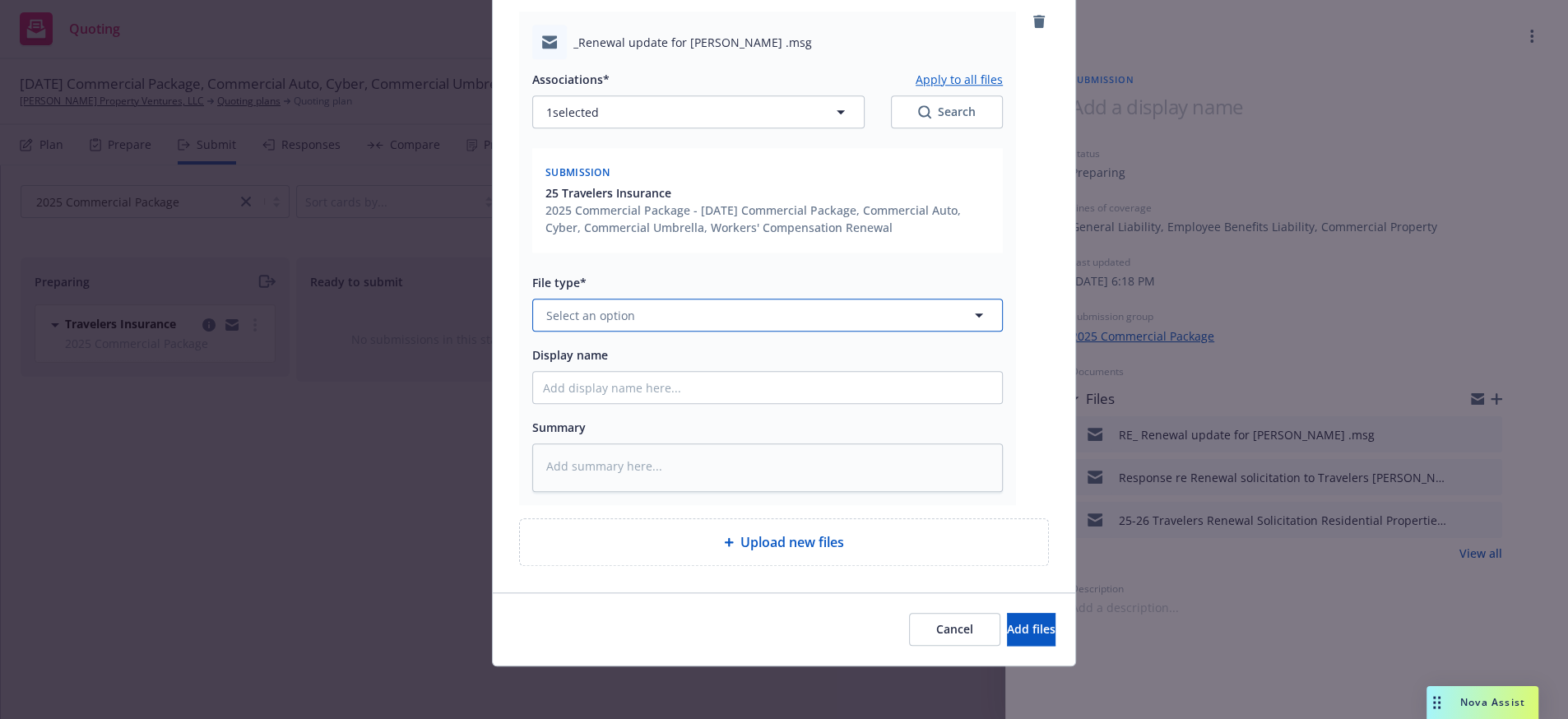
click at [608, 299] on button "Select an option" at bounding box center [767, 315] width 471 height 33
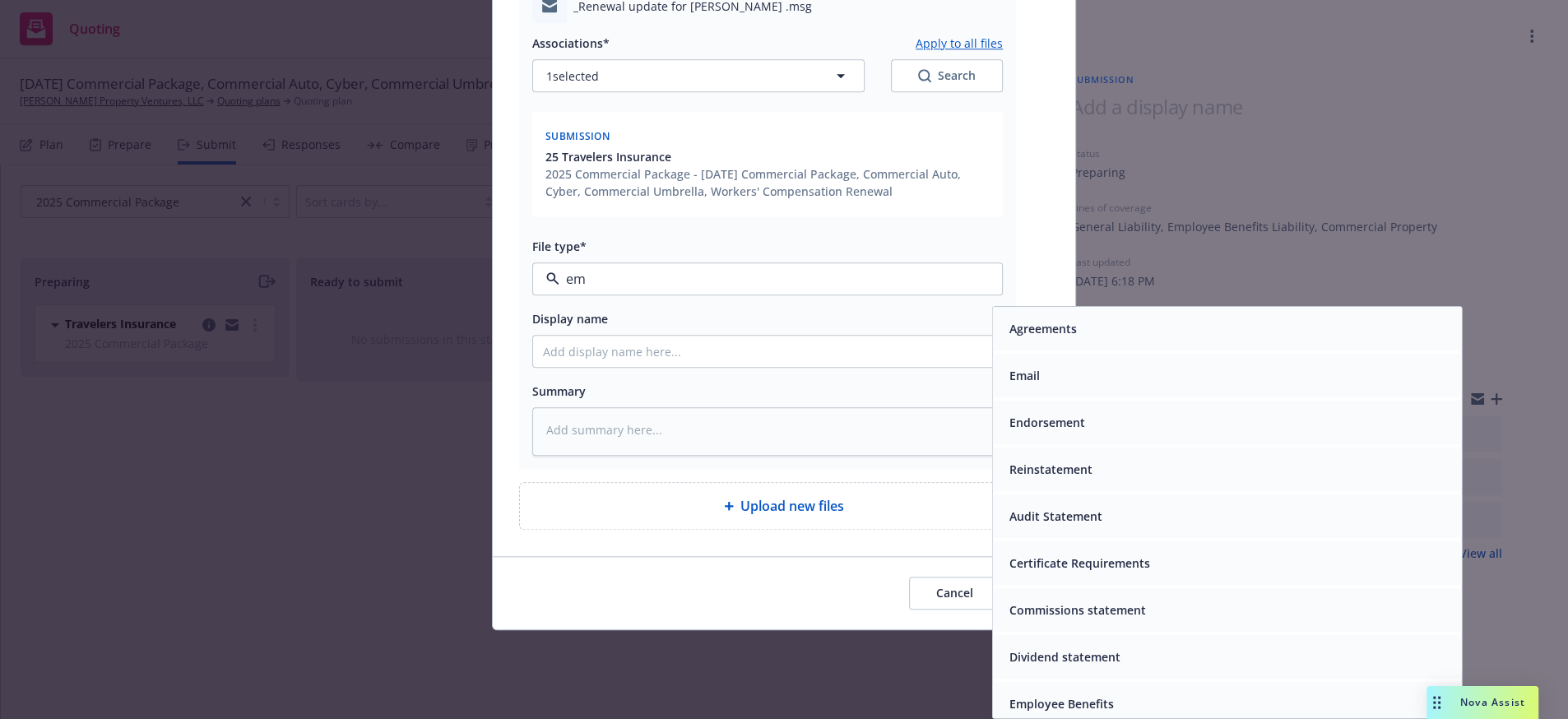
click at [1009, 394] on div "Email" at bounding box center [1228, 376] width 469 height 44
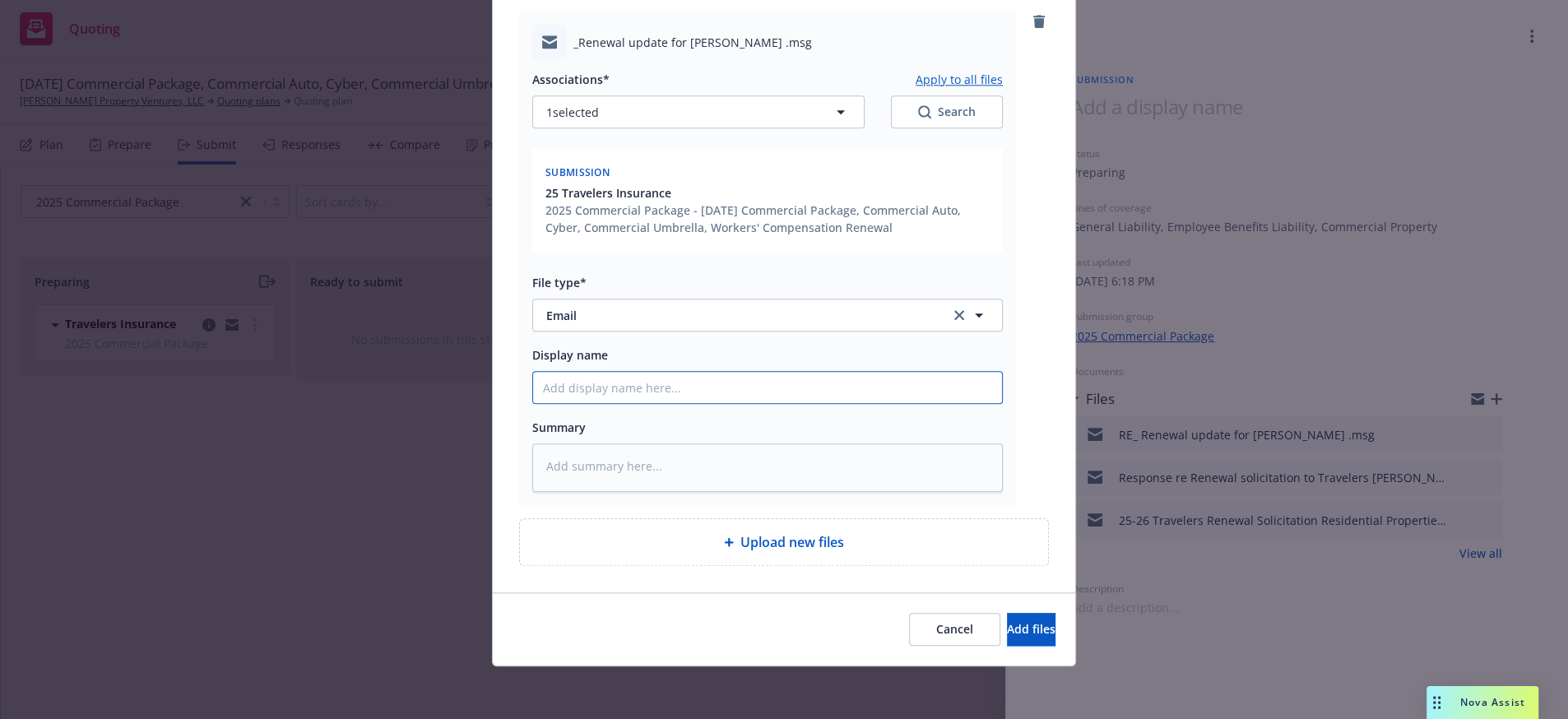
click at [712, 372] on input "Display name" at bounding box center [767, 388] width 469 height 32
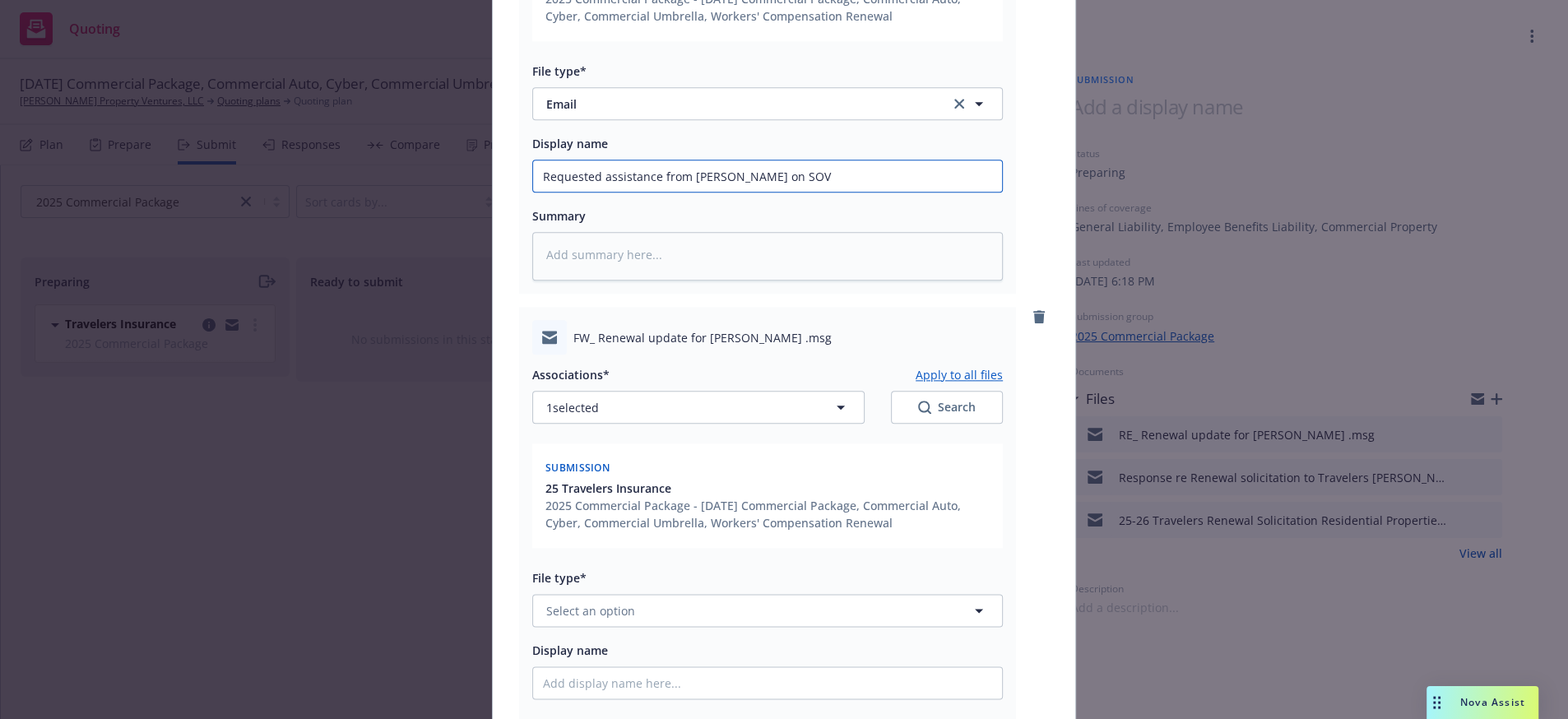
scroll to position [2467, 0]
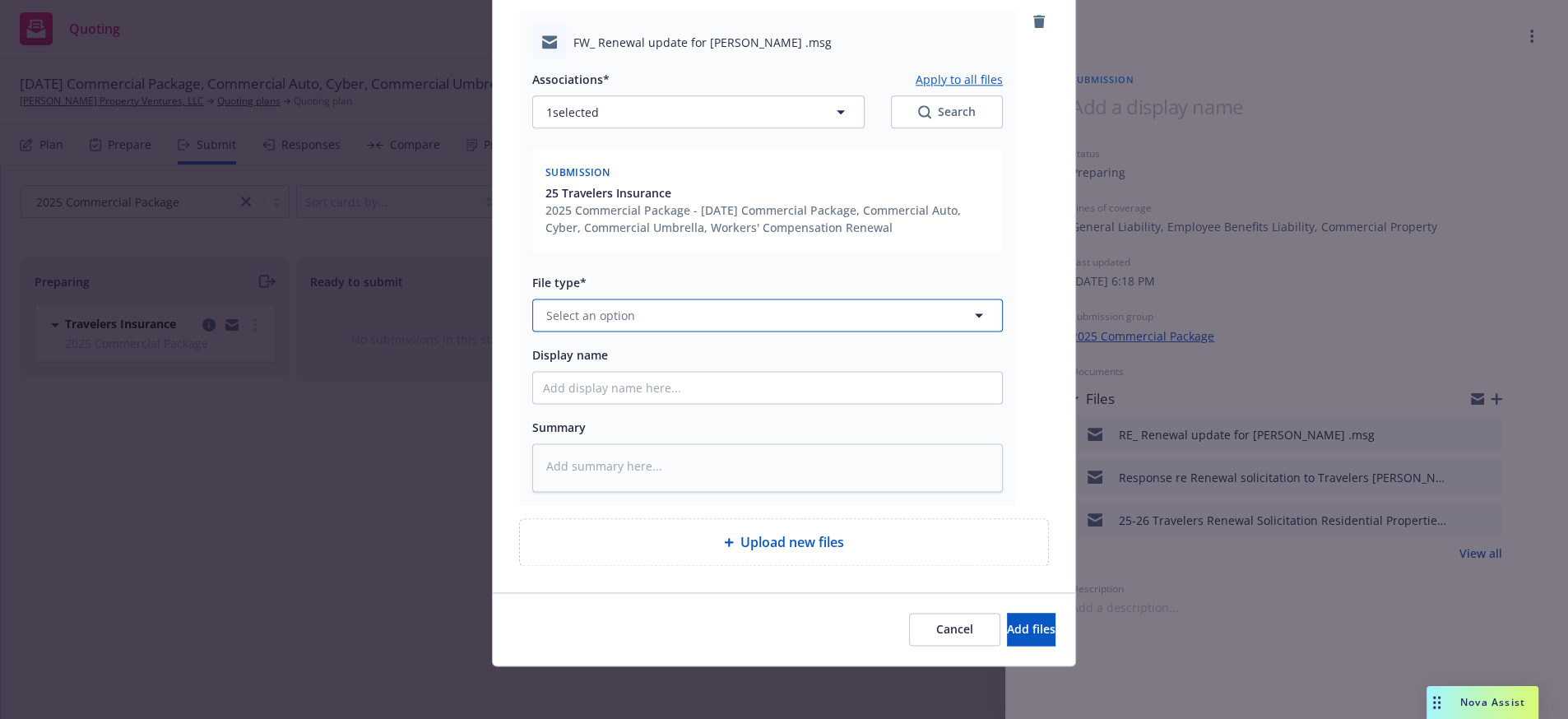
click at [621, 307] on span "Select an option" at bounding box center [591, 315] width 89 height 17
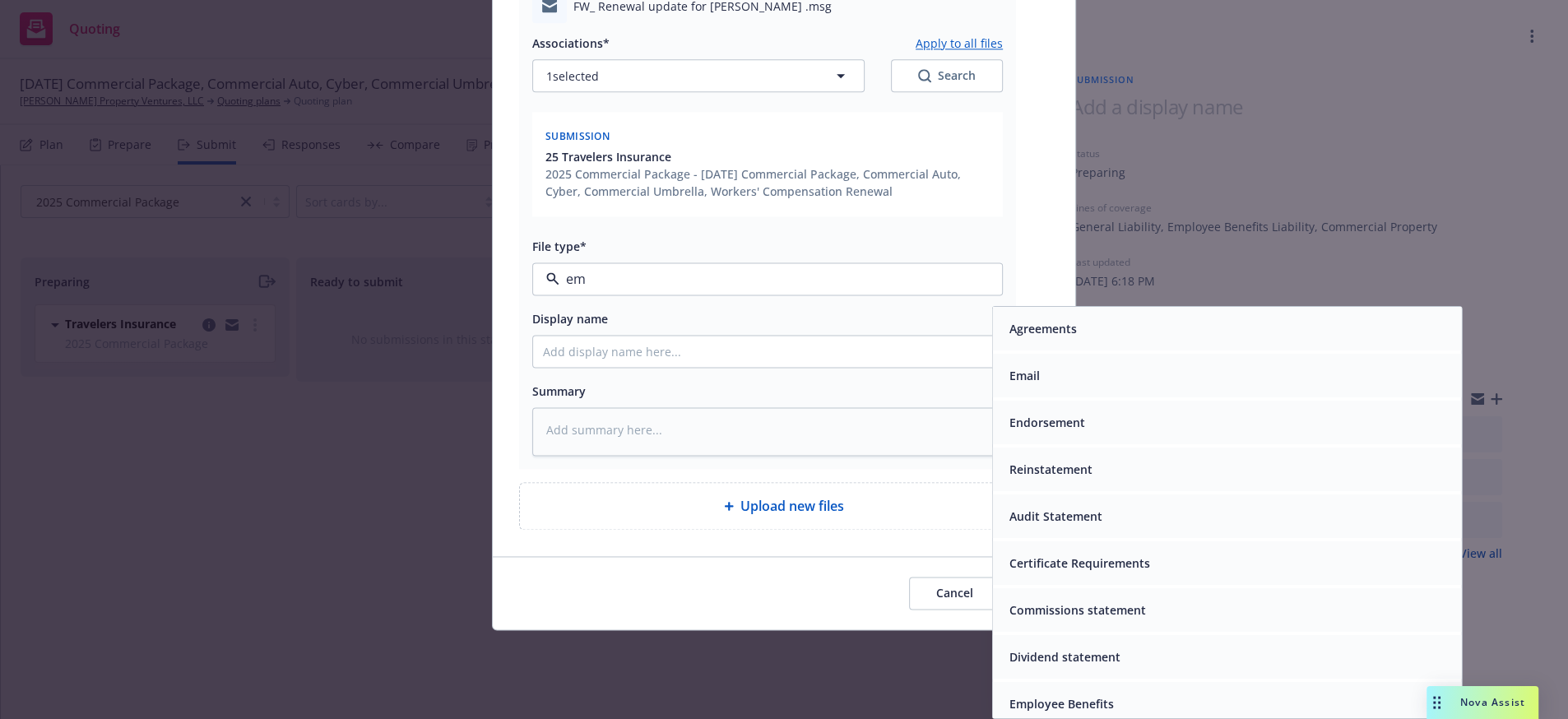
click at [1038, 388] on div "Email" at bounding box center [1023, 376] width 41 height 24
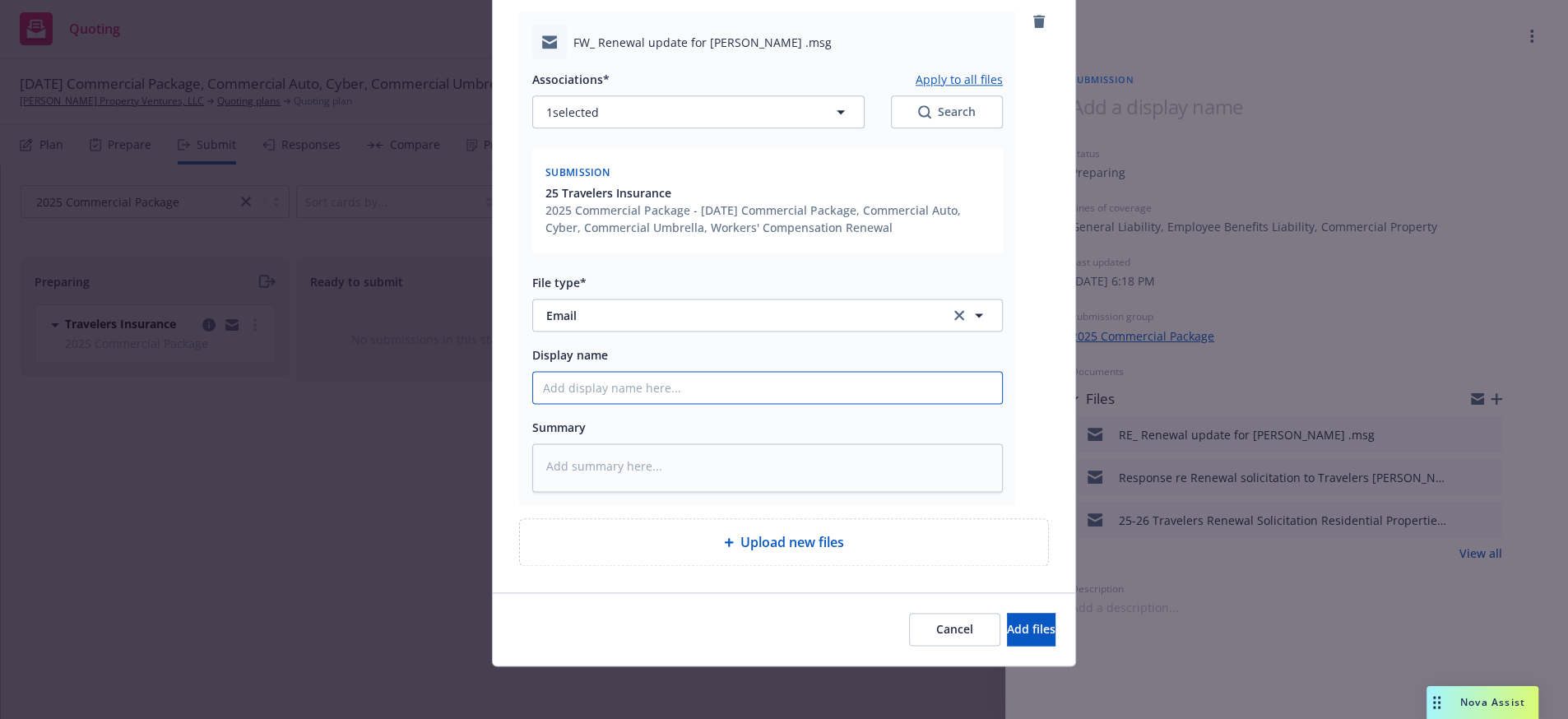
click at [680, 376] on input "Display name" at bounding box center [767, 388] width 469 height 32
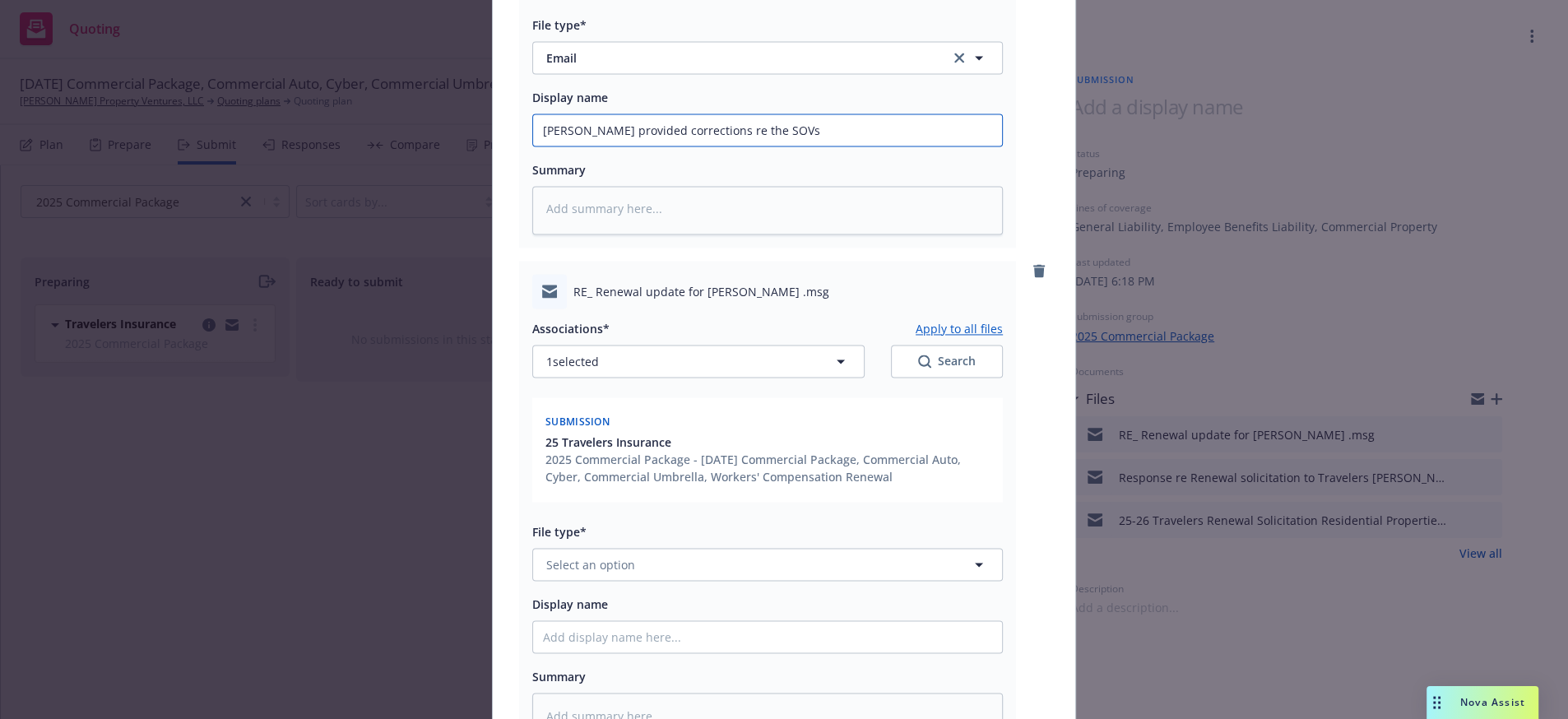
scroll to position [3020, 0]
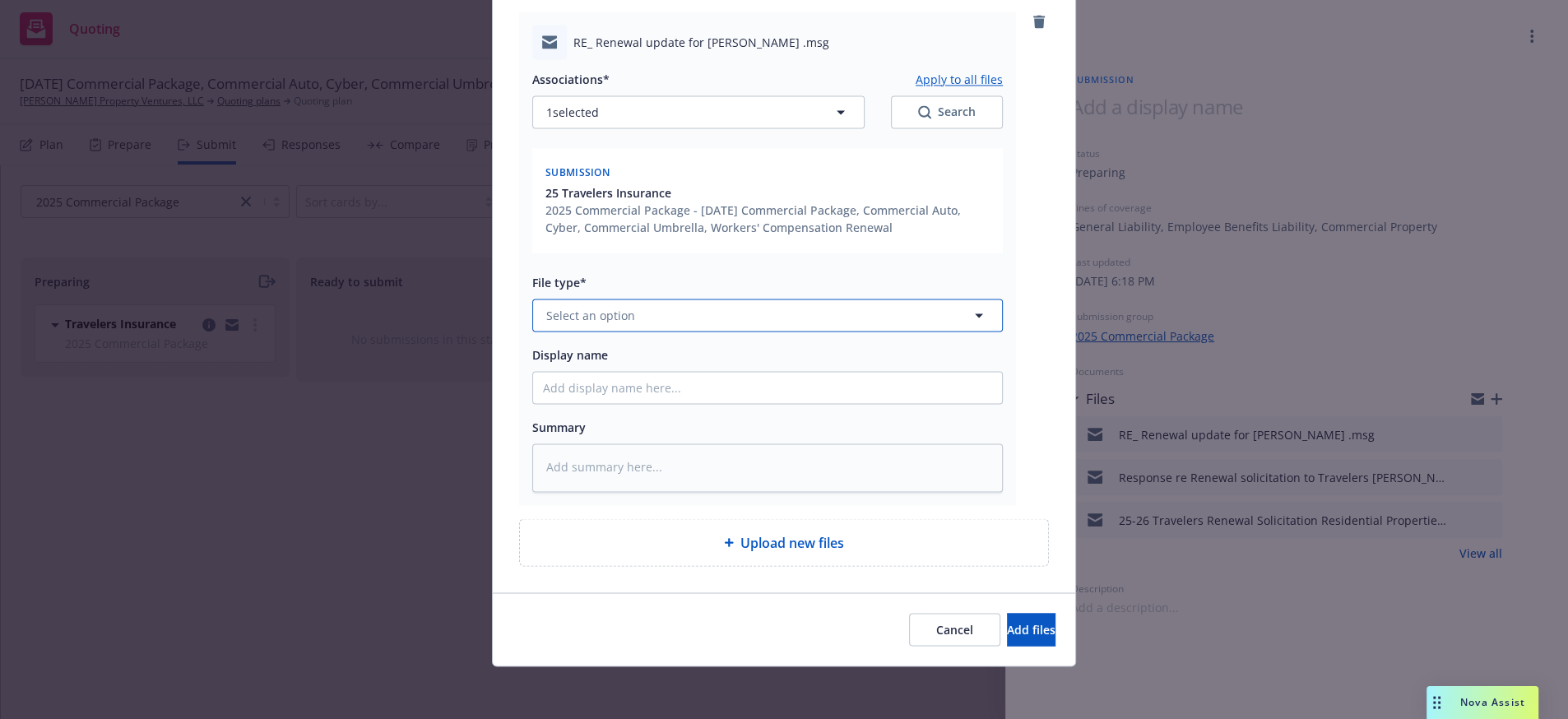
click at [584, 307] on span "Select an option" at bounding box center [591, 315] width 89 height 17
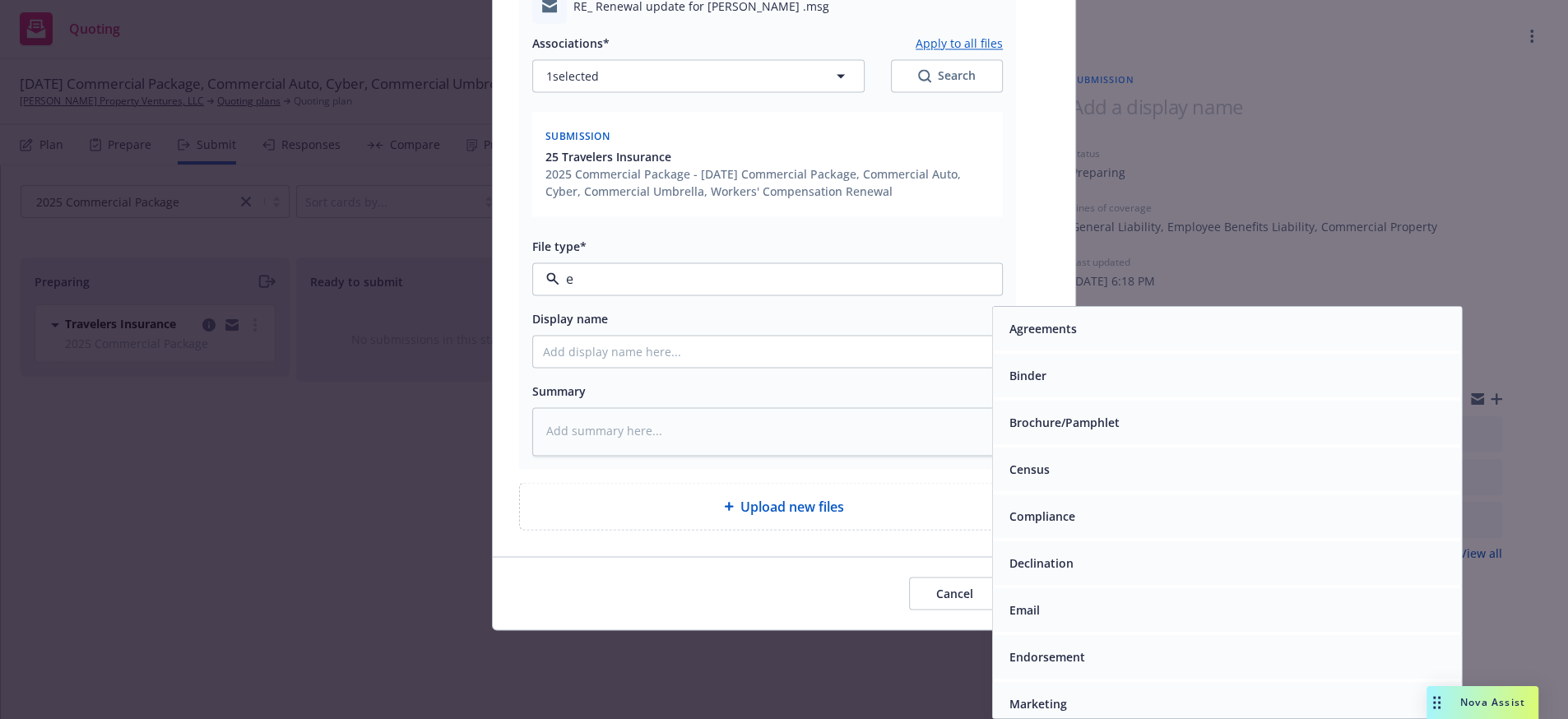
click at [1042, 619] on div "Email" at bounding box center [1023, 610] width 41 height 24
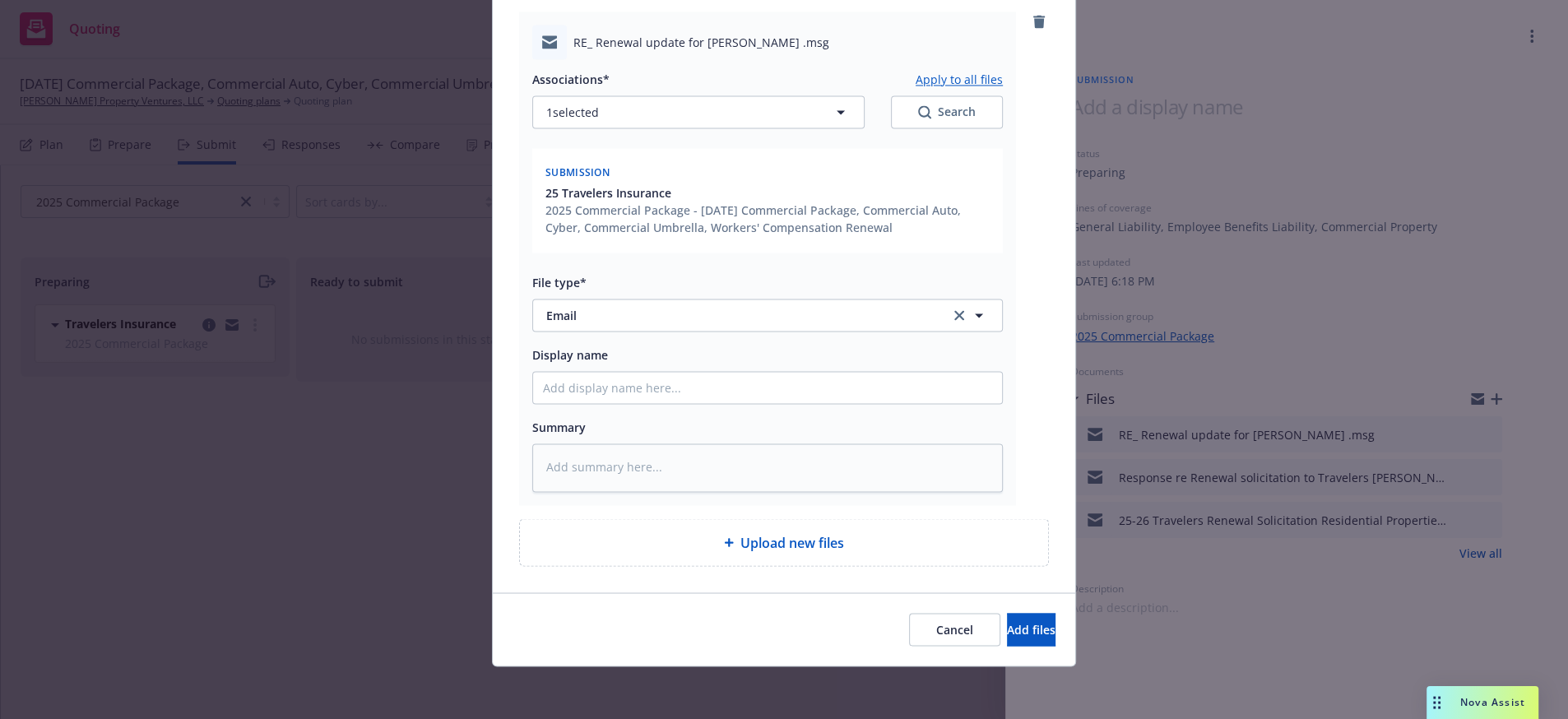
click at [582, 384] on div "Associations* Apply to all files 1 selected Search Submission 25 Travelers Insu…" at bounding box center [767, 276] width 471 height 433
click at [582, 373] on input "Display name" at bounding box center [767, 388] width 469 height 32
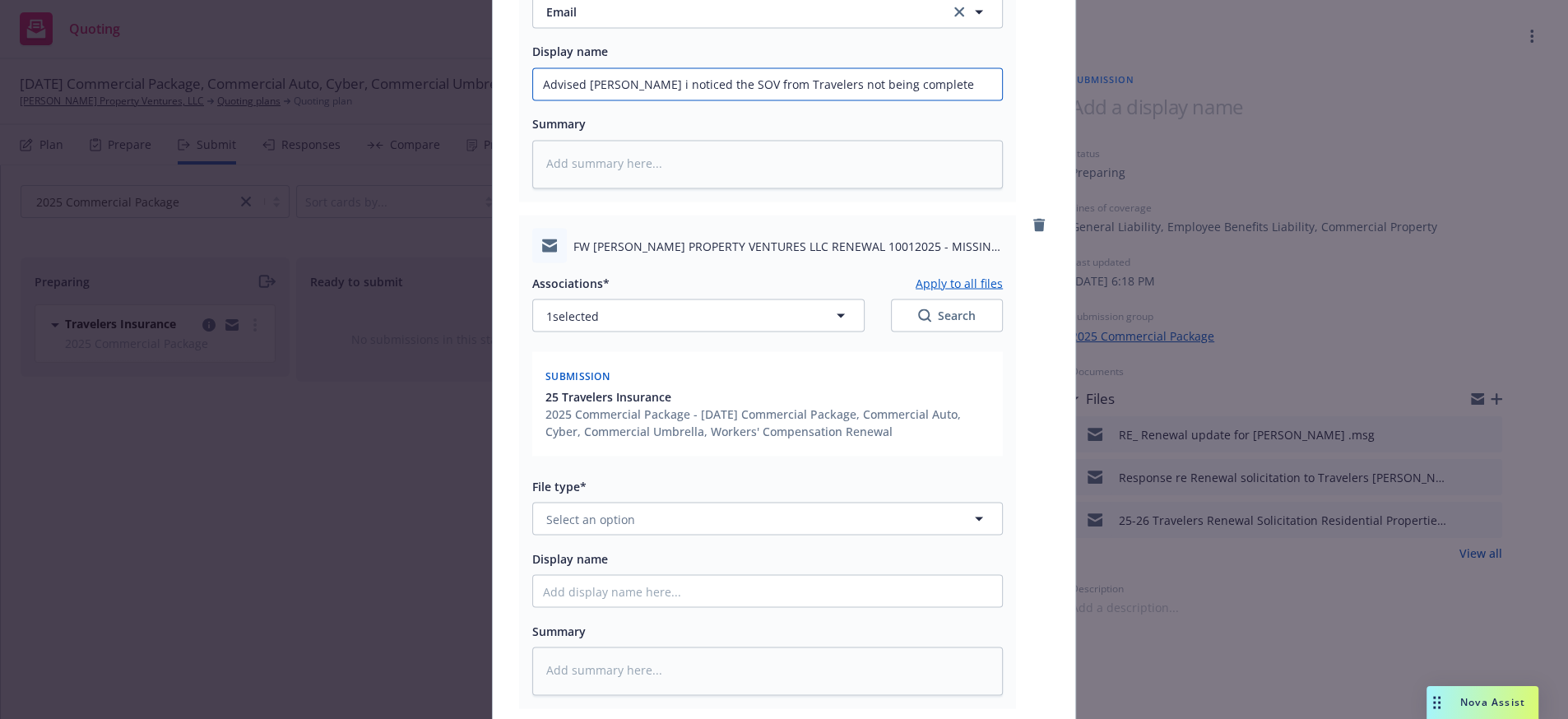
scroll to position [3574, 0]
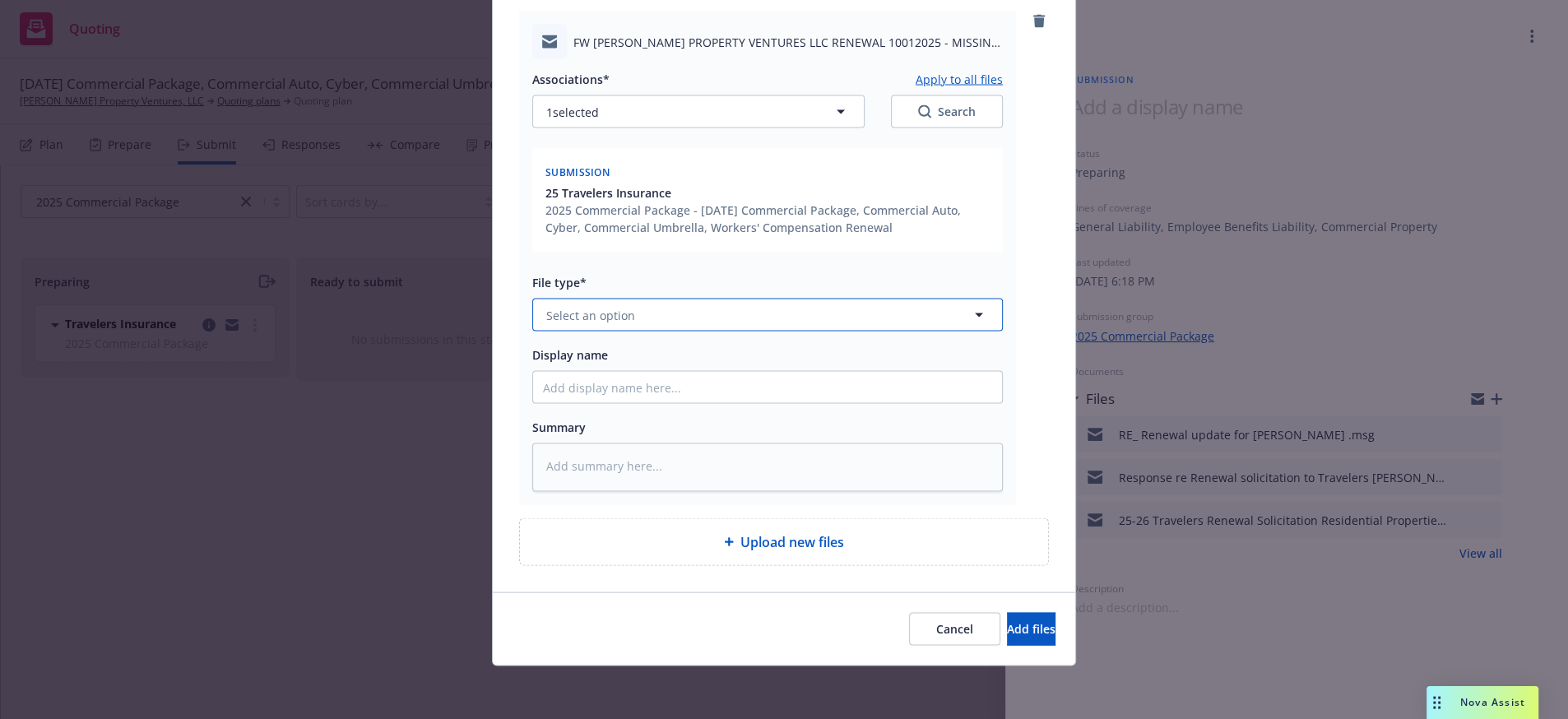
click at [537, 299] on button "Select an option" at bounding box center [767, 315] width 471 height 33
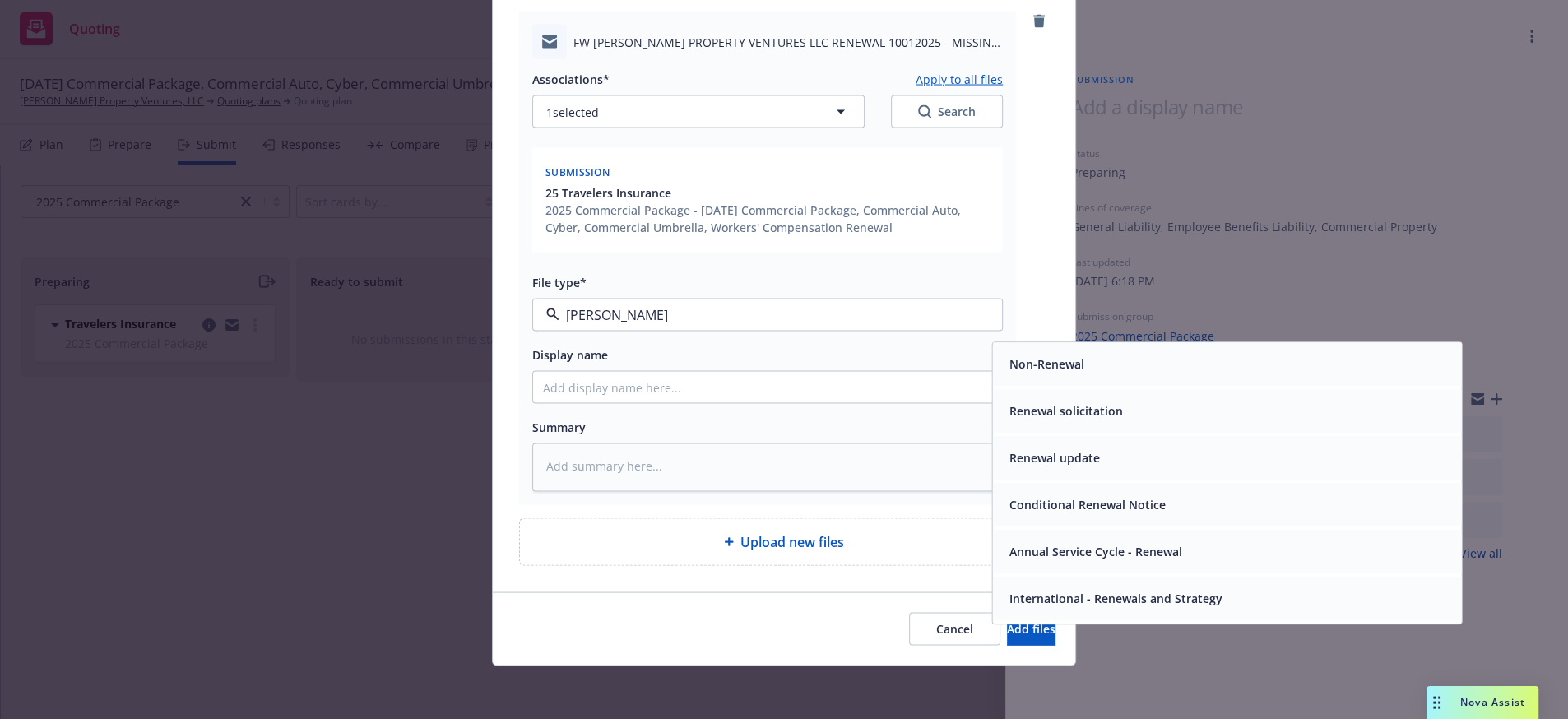
click at [1143, 400] on div "Renewal solicitation" at bounding box center [1228, 411] width 449 height 24
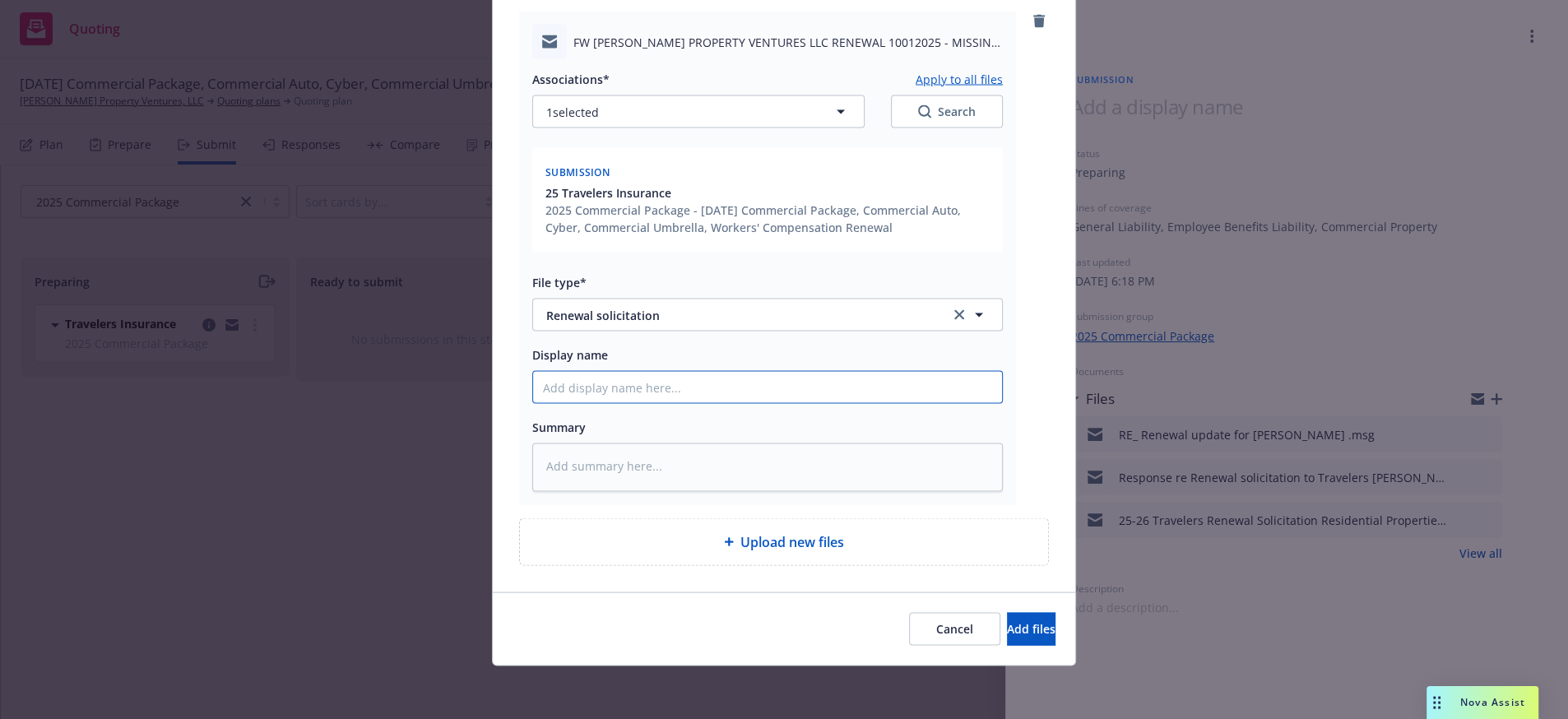
click at [662, 372] on input "Display name" at bounding box center [767, 388] width 469 height 32
click at [1007, 621] on span "Add files" at bounding box center [1031, 629] width 48 height 16
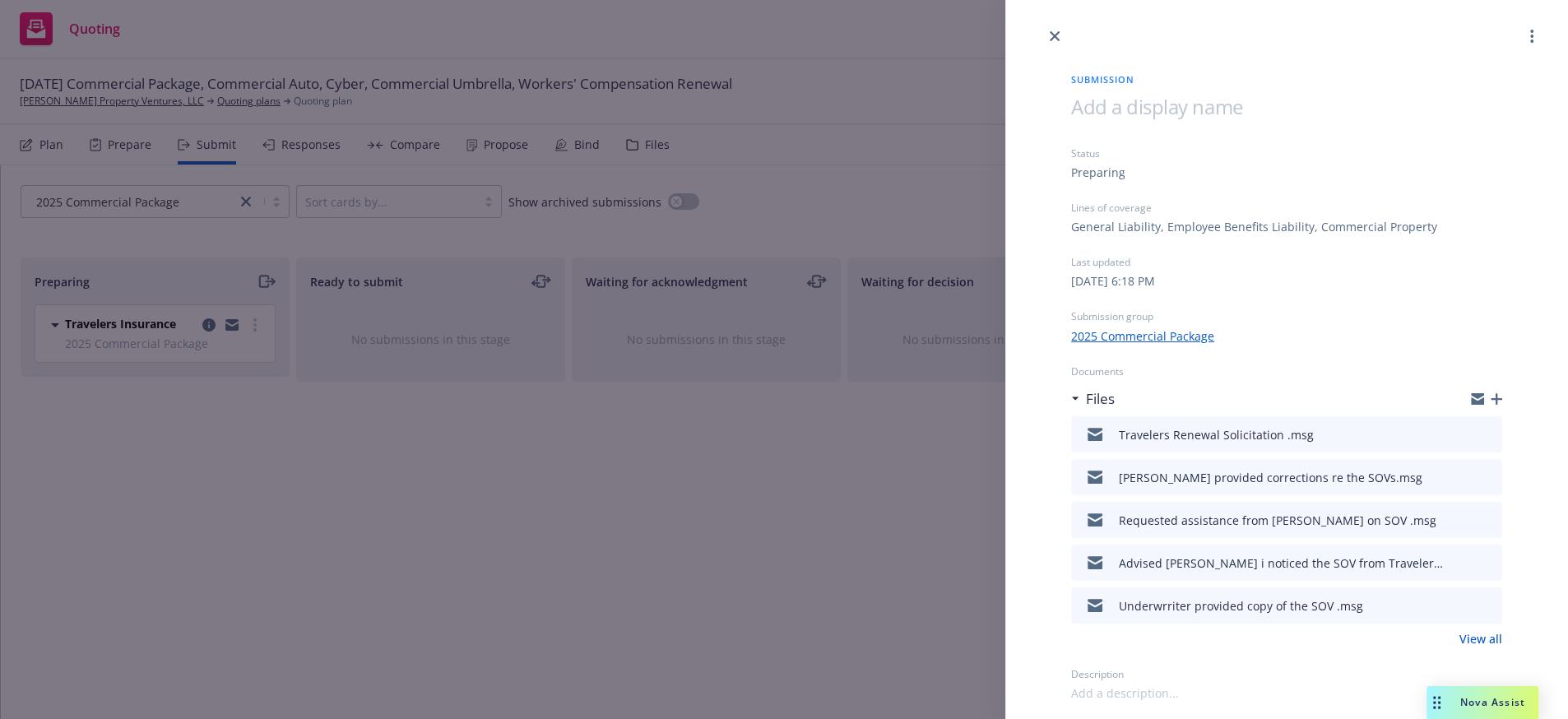
click at [148, 453] on div "Submission Status Preparing Lines of coverage General Liability, Employee Benef…" at bounding box center [784, 359] width 1568 height 719
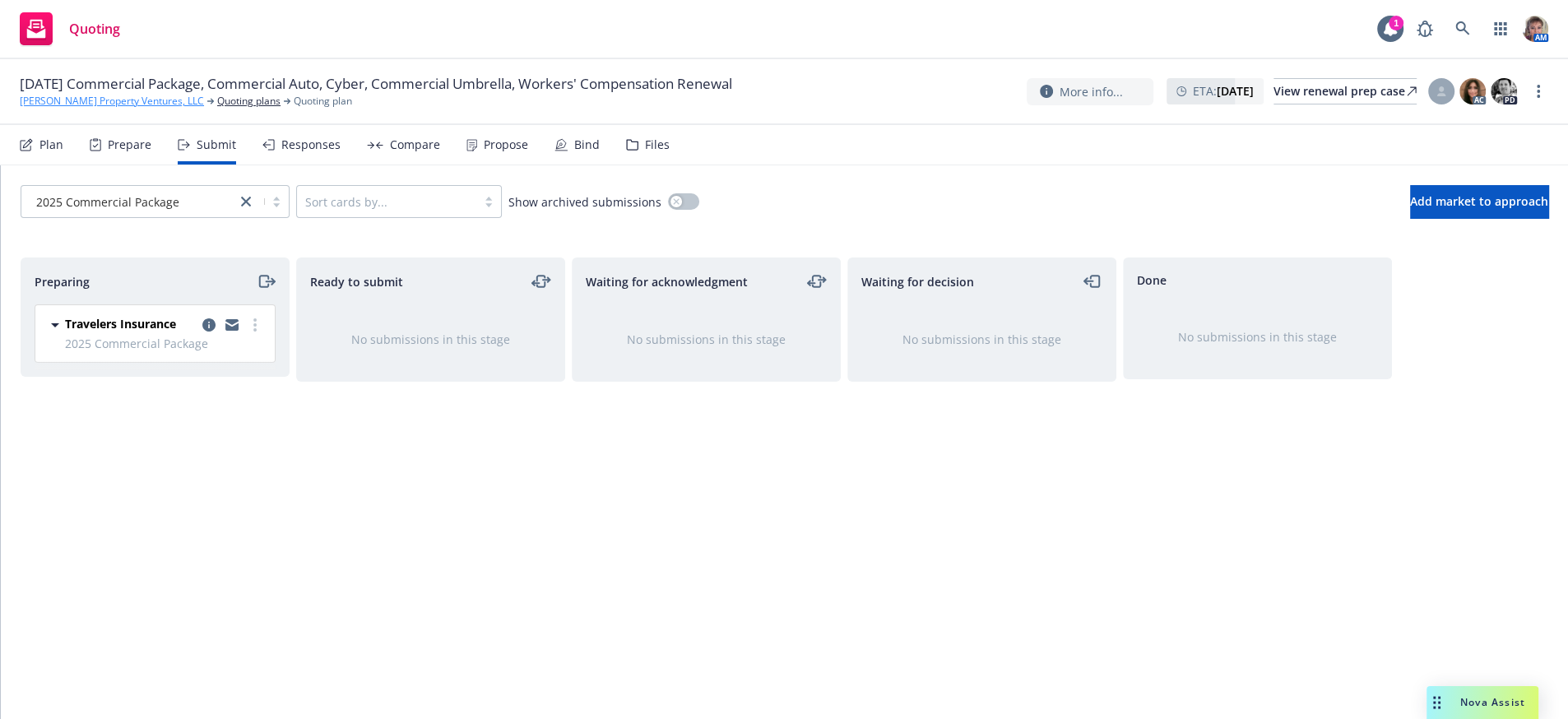
click at [88, 102] on link "[PERSON_NAME] Property Ventures, LLC" at bounding box center [112, 101] width 184 height 15
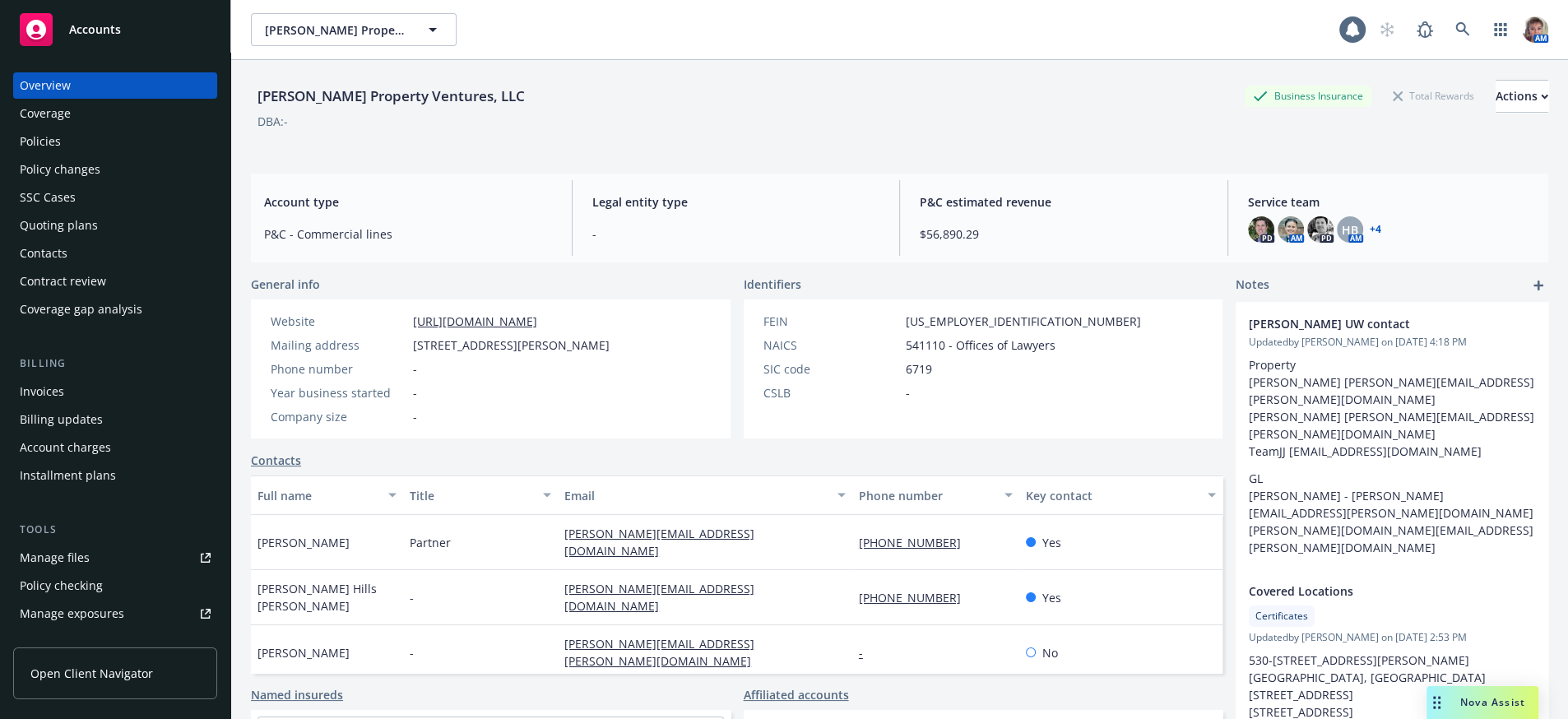
click at [71, 154] on div "Policies" at bounding box center [115, 141] width 191 height 27
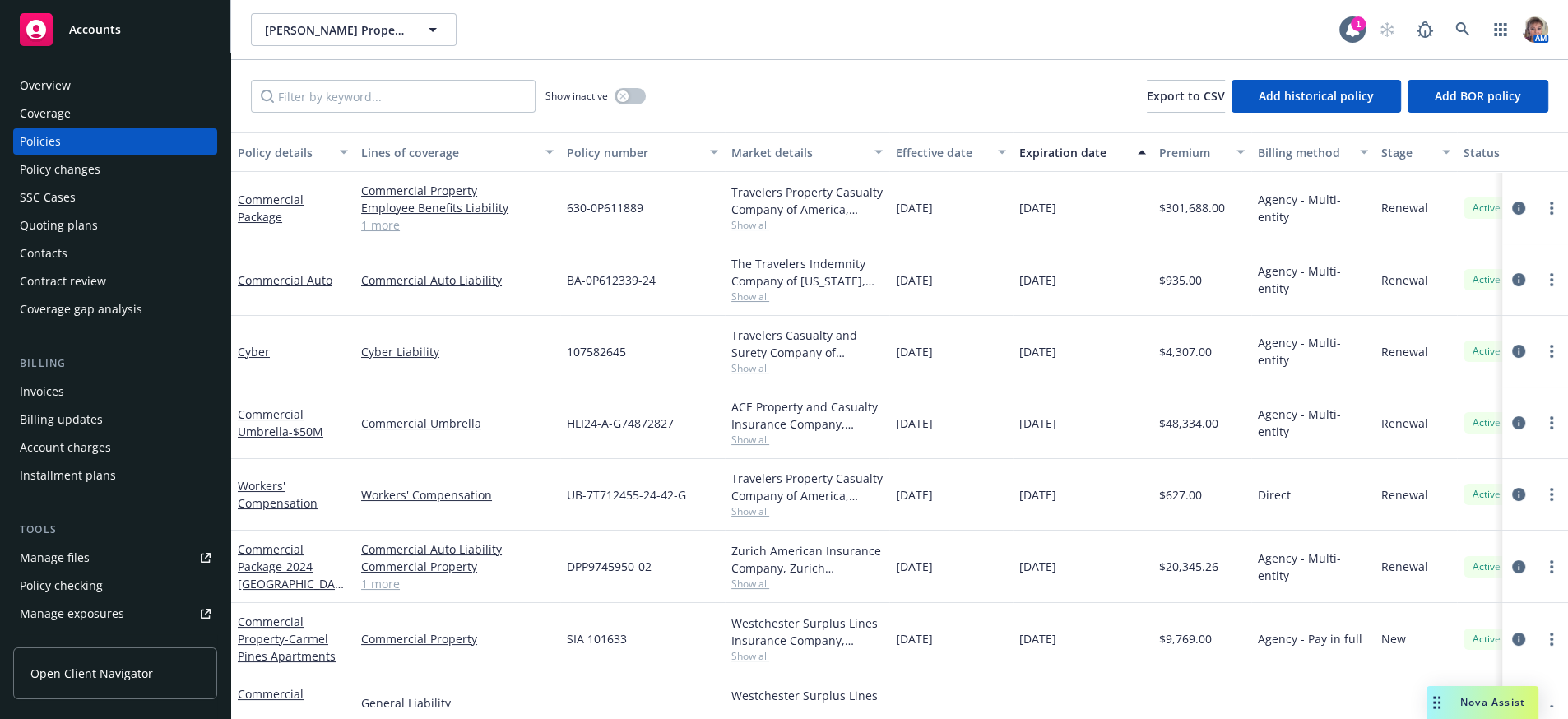
click at [846, 120] on div "Show inactive Export to CSV Add historical policy Add BOR policy" at bounding box center [900, 96] width 1337 height 72
click at [46, 238] on div "Quoting plans" at bounding box center [58, 225] width 78 height 27
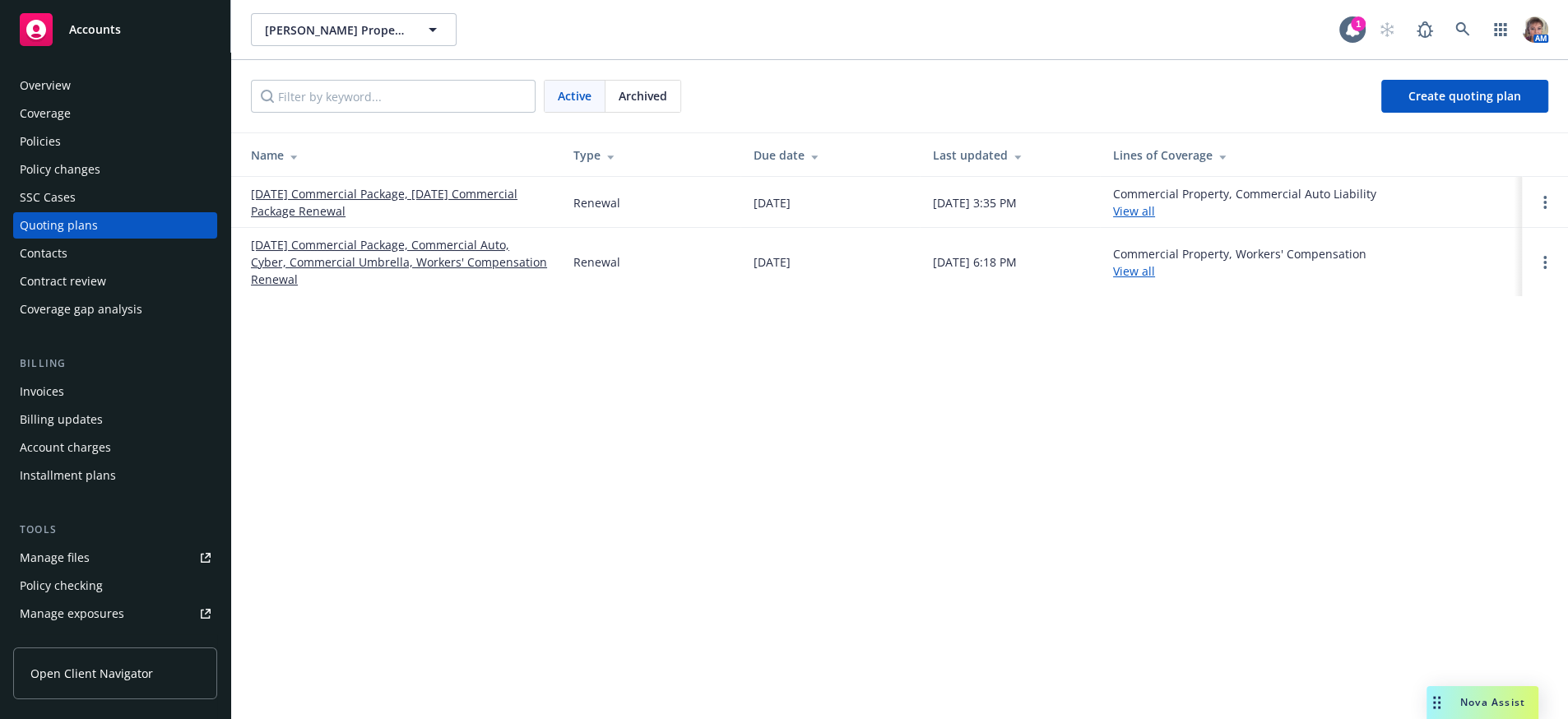
click at [498, 275] on link "[DATE] Commercial Package, Commercial Auto, Cyber, Commercial Umbrella, Workers…" at bounding box center [399, 262] width 297 height 51
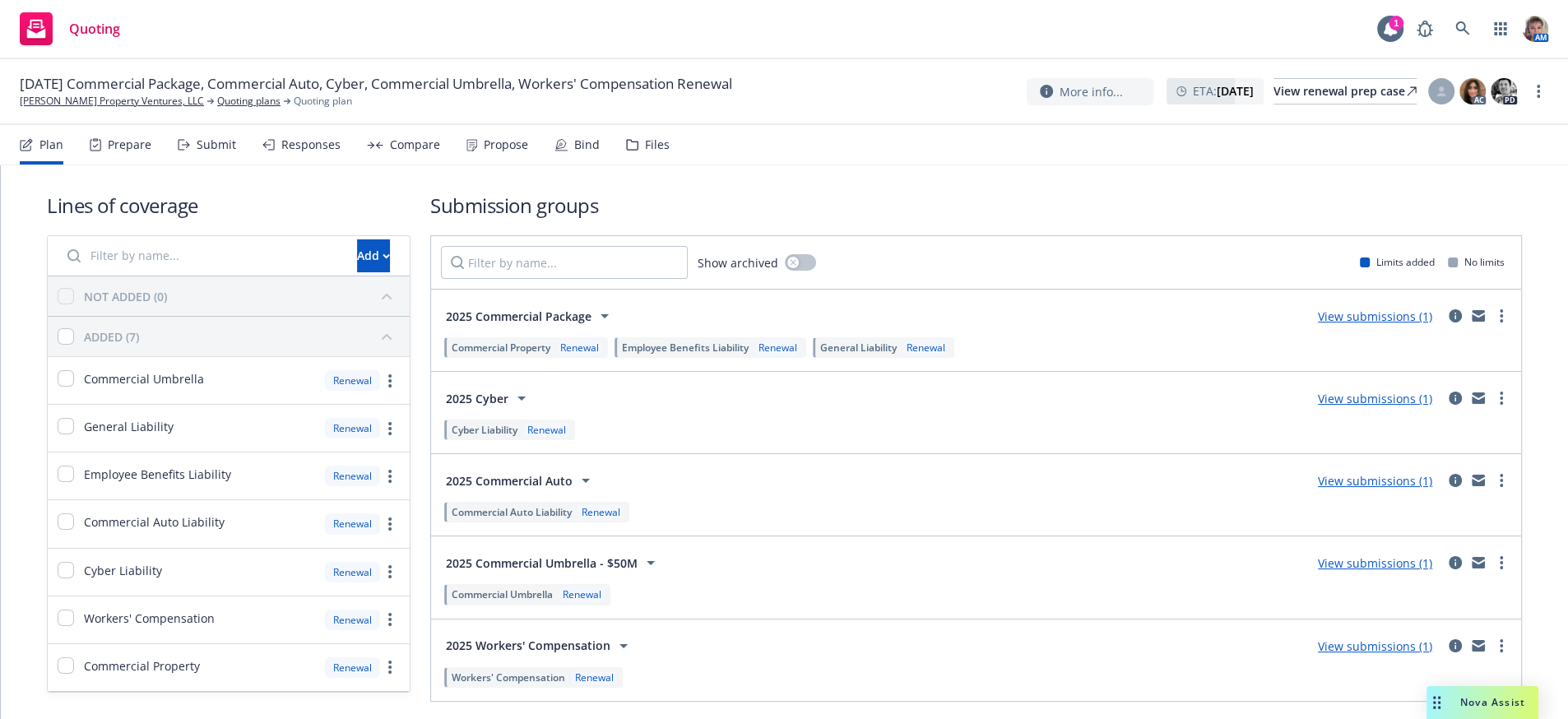
click at [215, 151] on div "Submit" at bounding box center [217, 144] width 40 height 13
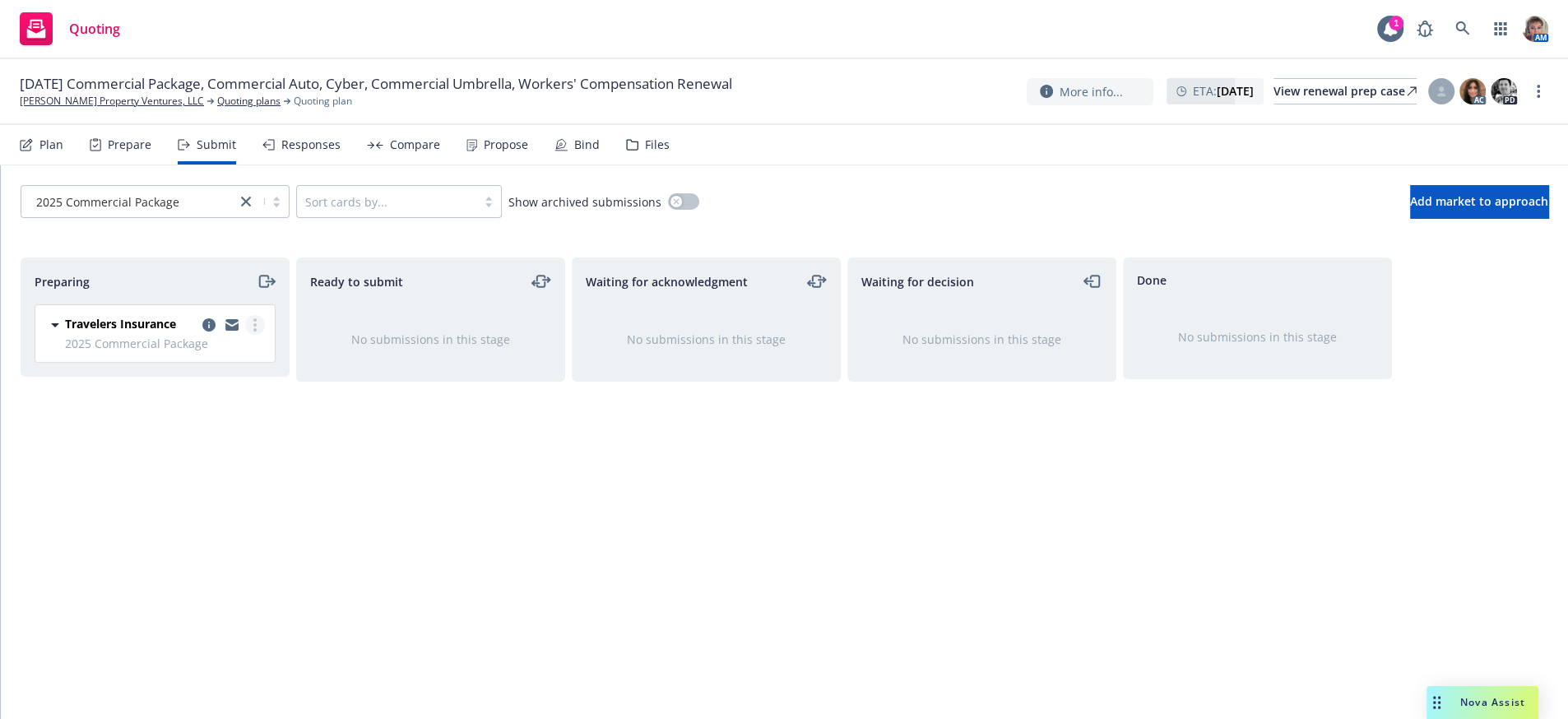
click at [253, 331] on icon "more" at bounding box center [254, 324] width 3 height 13
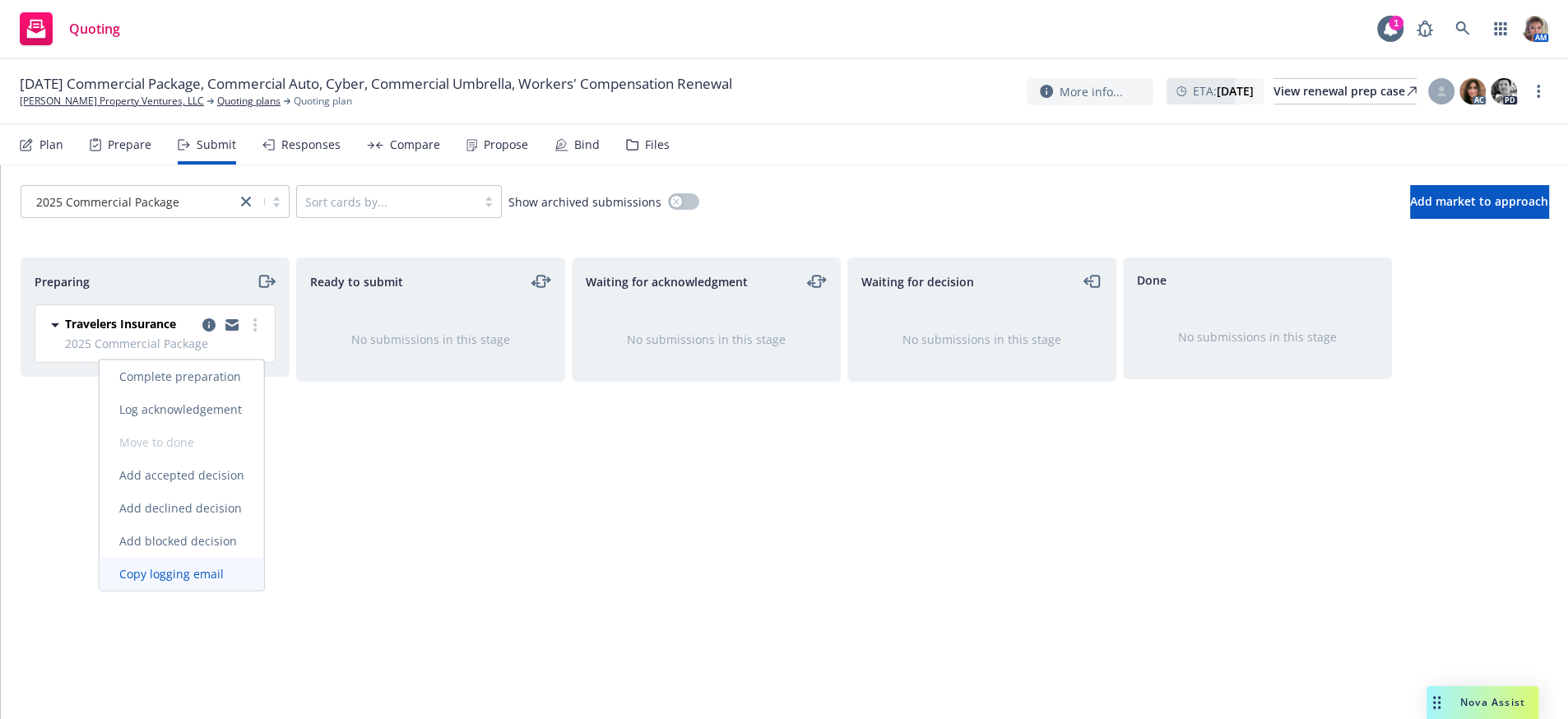
click at [205, 574] on span "Copy logging email" at bounding box center [172, 575] width 144 height 16
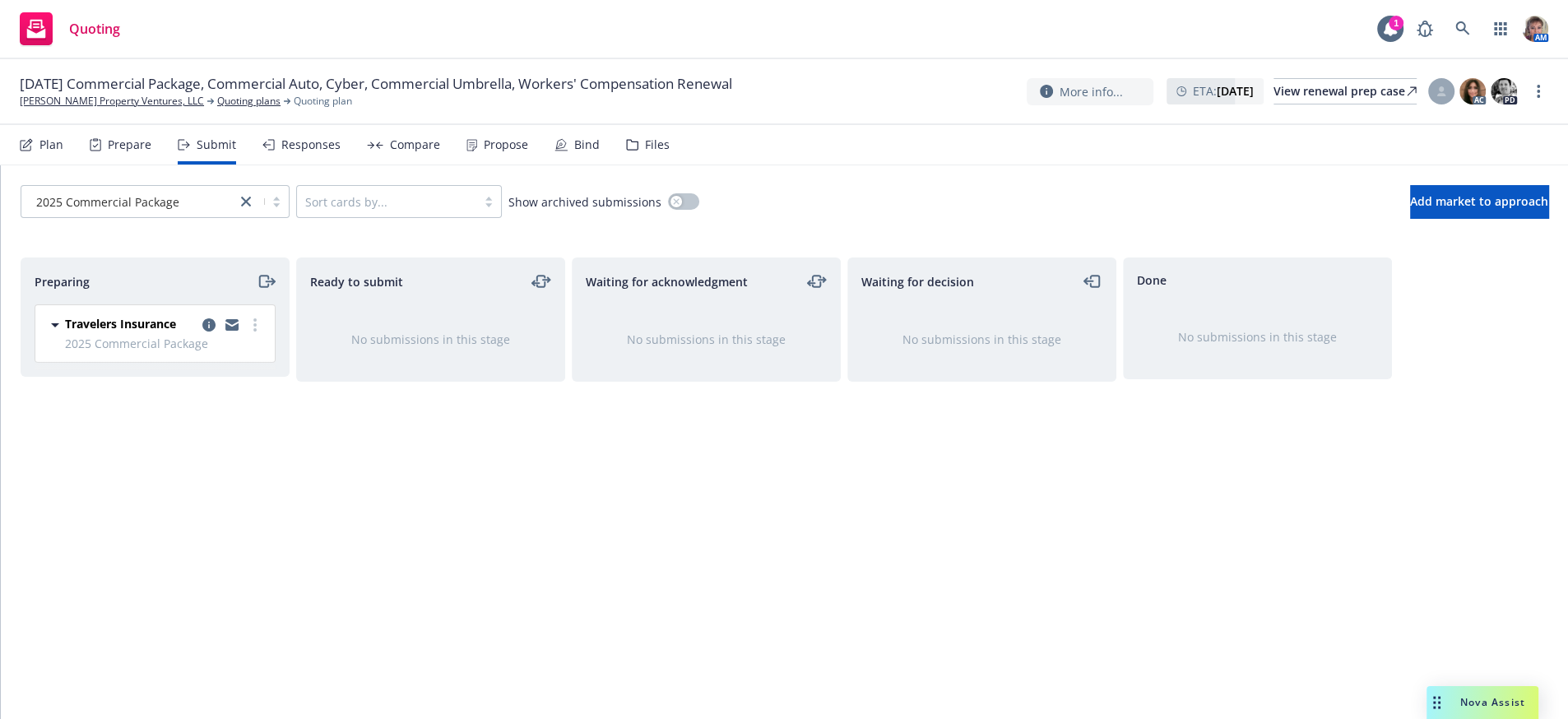
click at [937, 524] on div "Waiting for decision No submissions in this stage" at bounding box center [982, 472] width 269 height 427
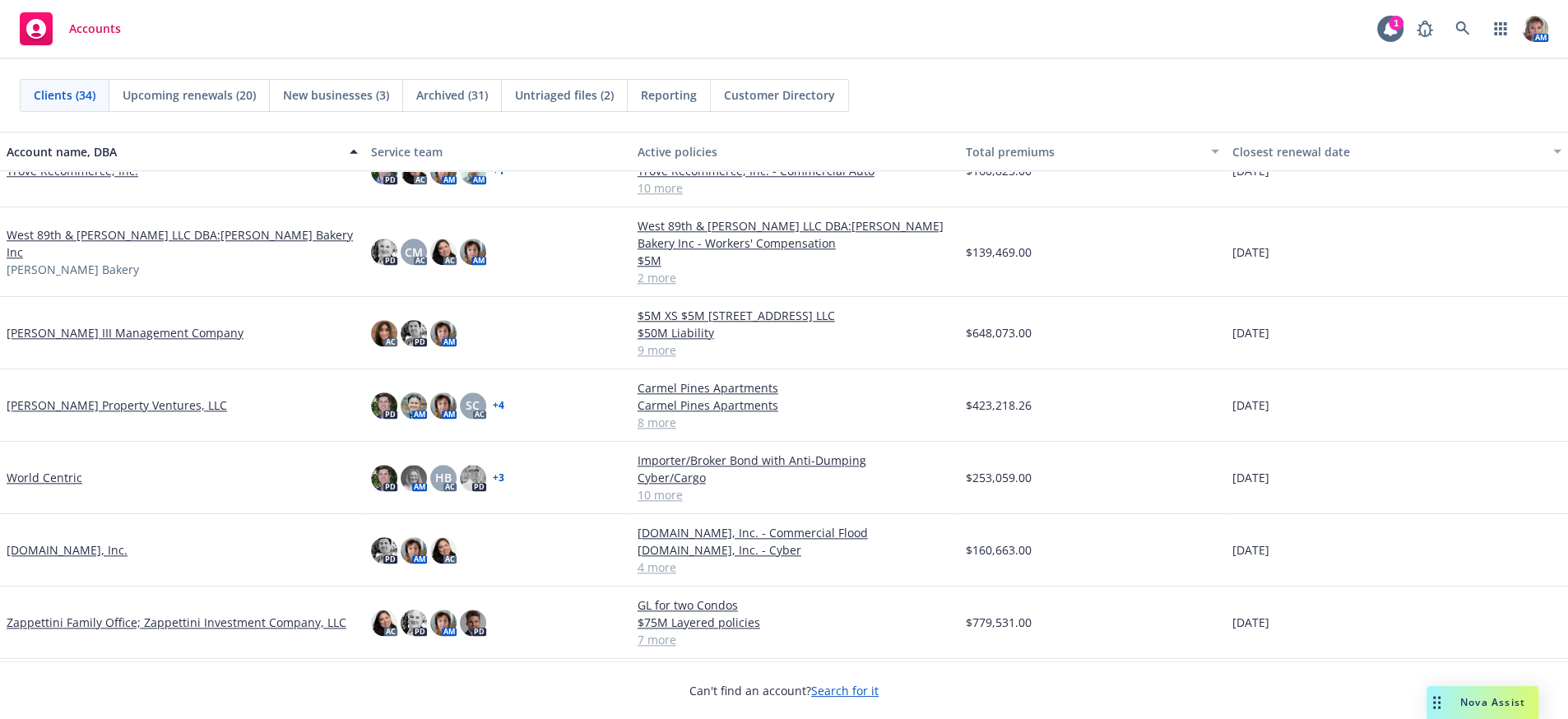
scroll to position [1837, 0]
click at [45, 558] on link "[DOMAIN_NAME], Inc." at bounding box center [67, 550] width 121 height 17
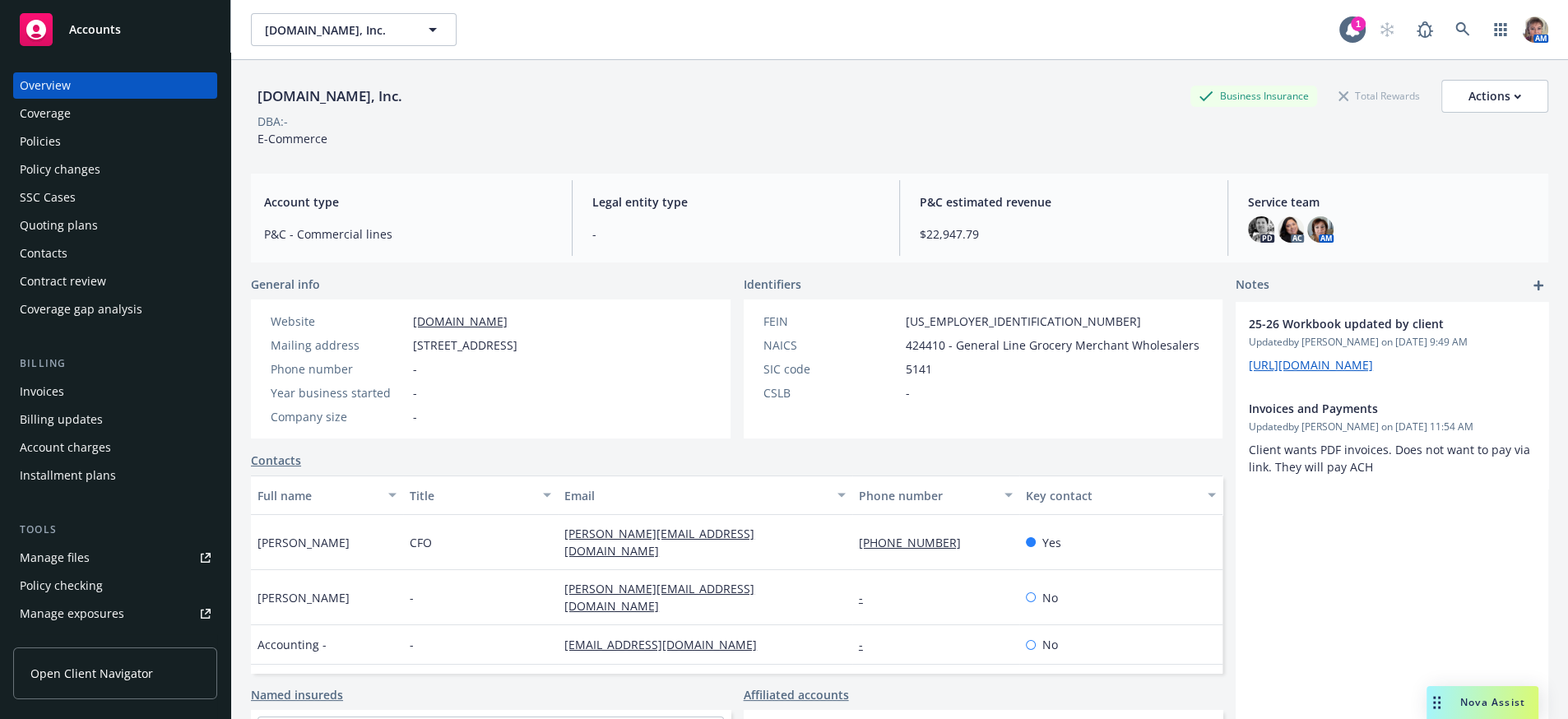
click at [96, 183] on div "Policy changes" at bounding box center [60, 169] width 81 height 27
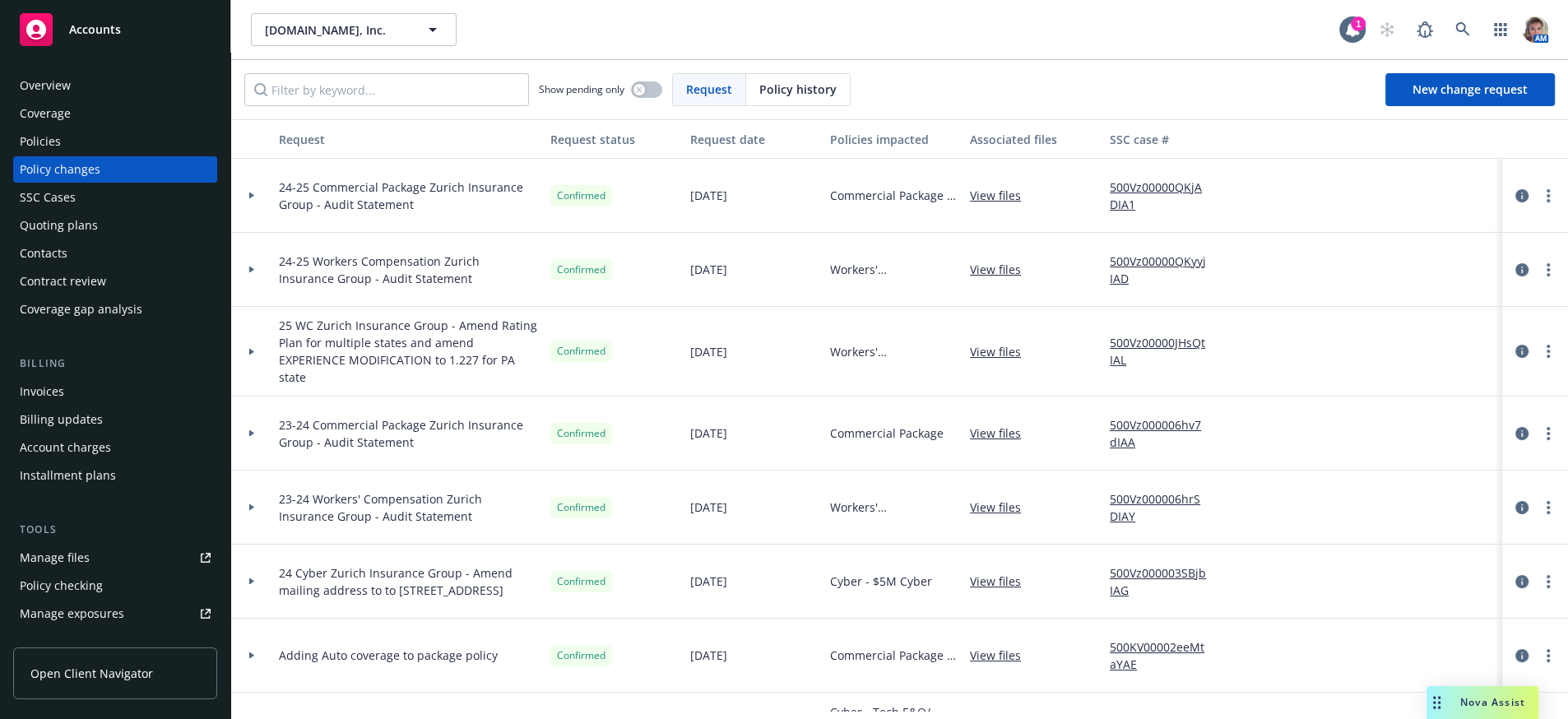
click at [424, 372] on span "25 WC Zurich Insurance Group - Amend Rating Plan for multiple states and amend …" at bounding box center [407, 351] width 258 height 69
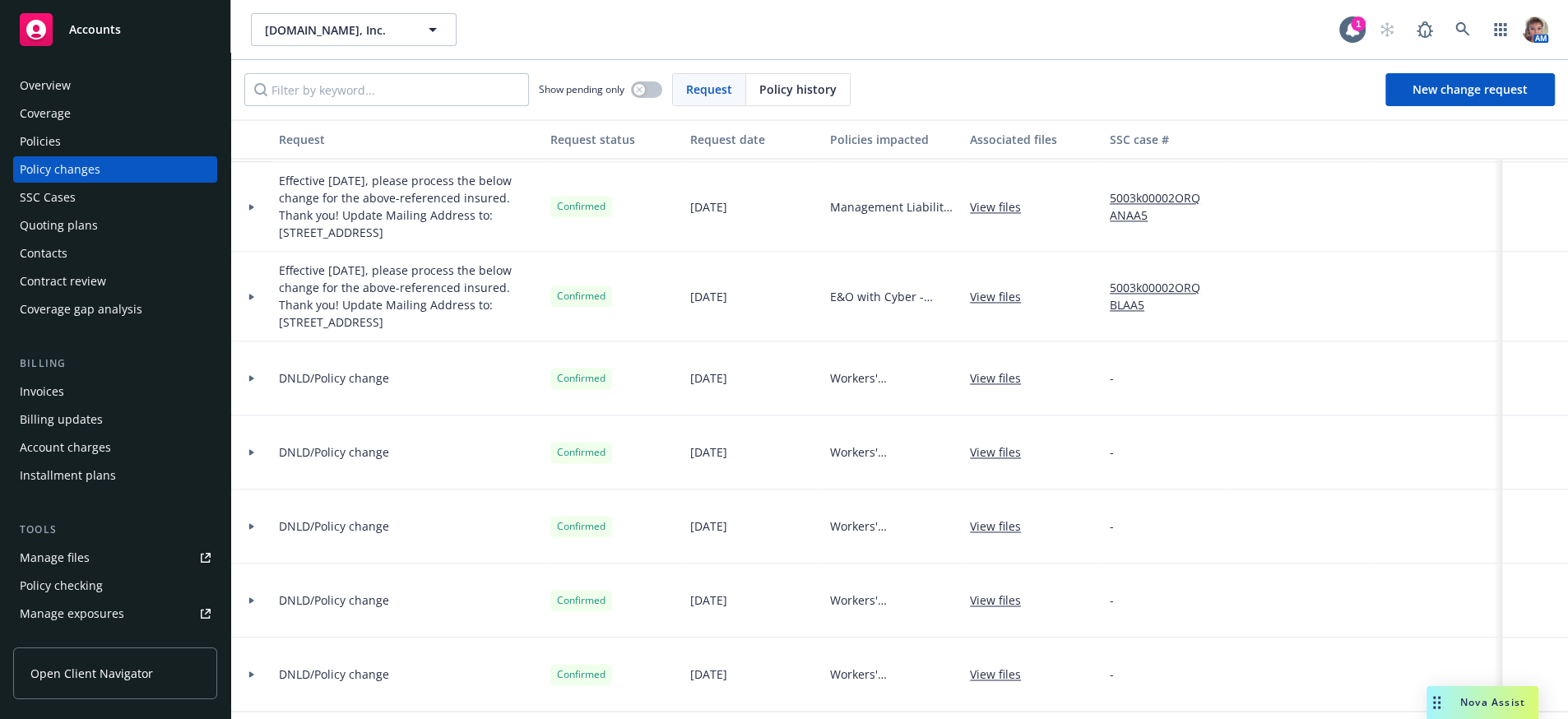
scroll to position [2649, 0]
click at [62, 154] on div "Policies" at bounding box center [115, 141] width 191 height 27
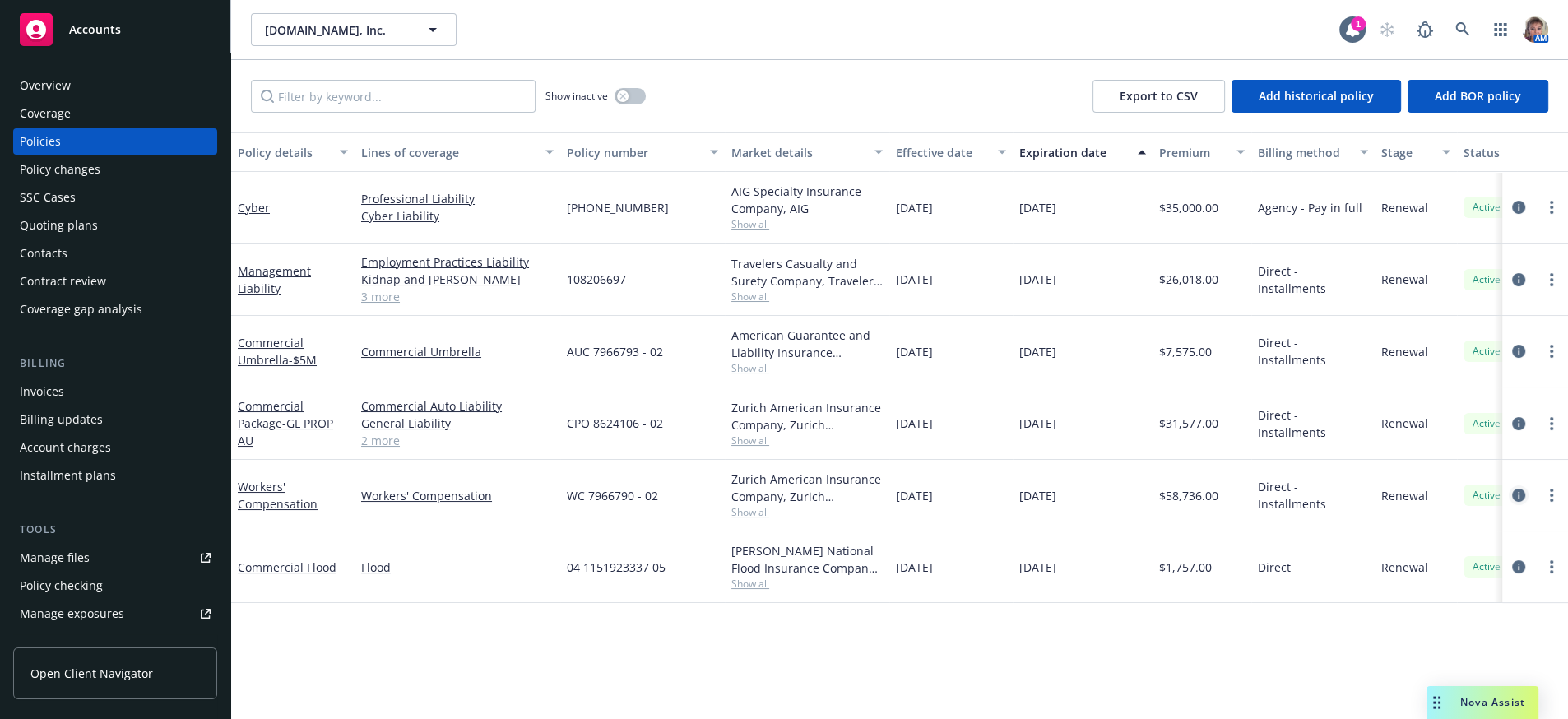
click at [1519, 502] on icon "circleInformation" at bounding box center [1519, 494] width 13 height 13
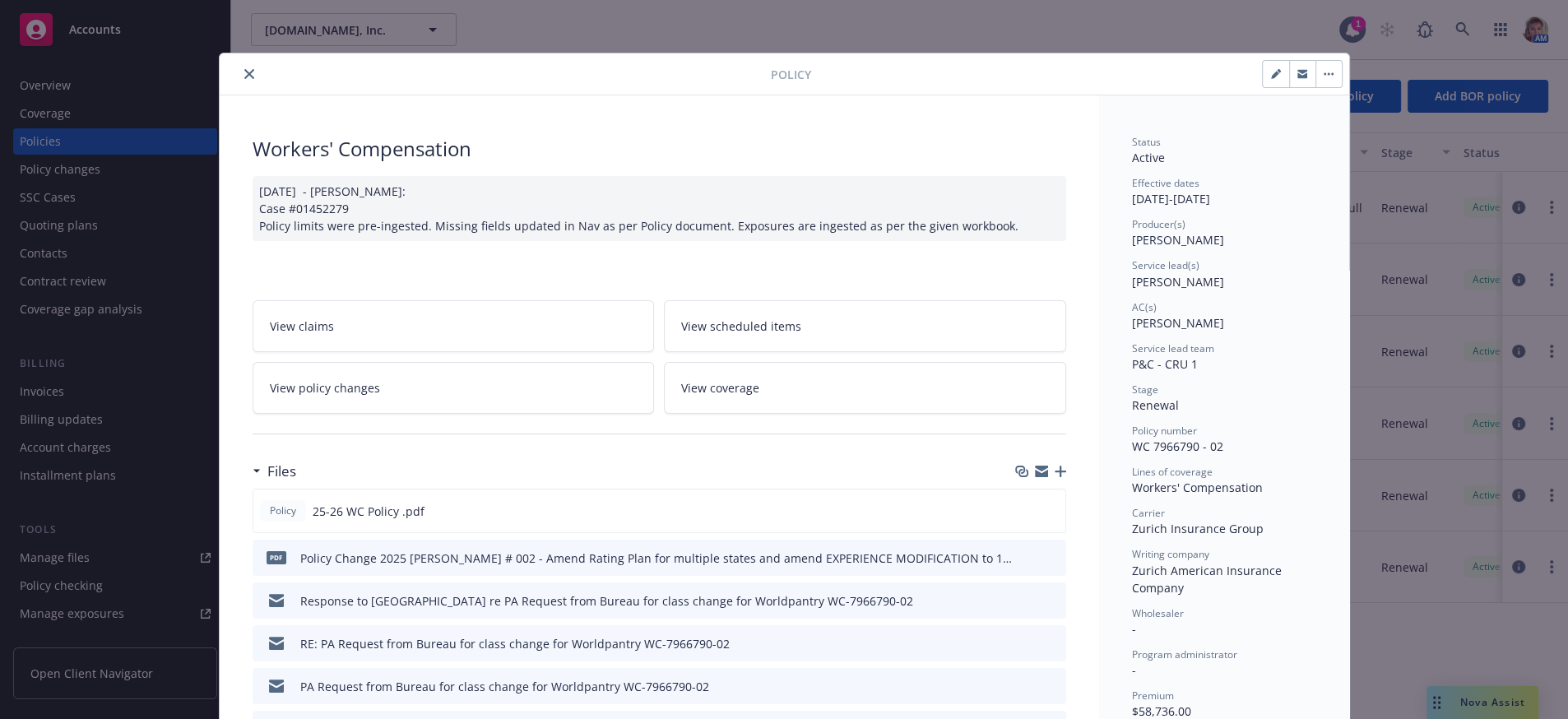
click at [424, 411] on link "View policy changes" at bounding box center [454, 388] width 402 height 51
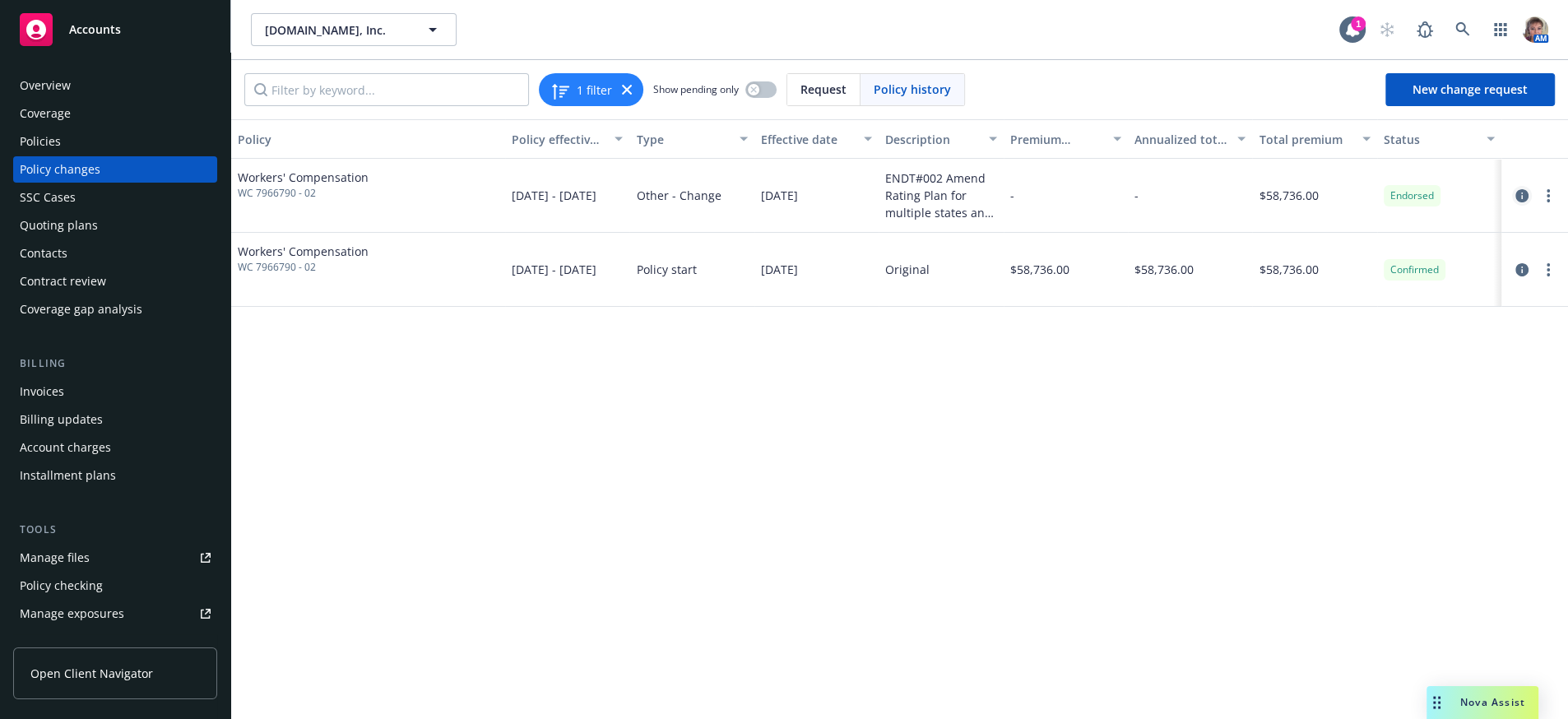
click at [1523, 203] on icon "circleInformation" at bounding box center [1522, 195] width 13 height 13
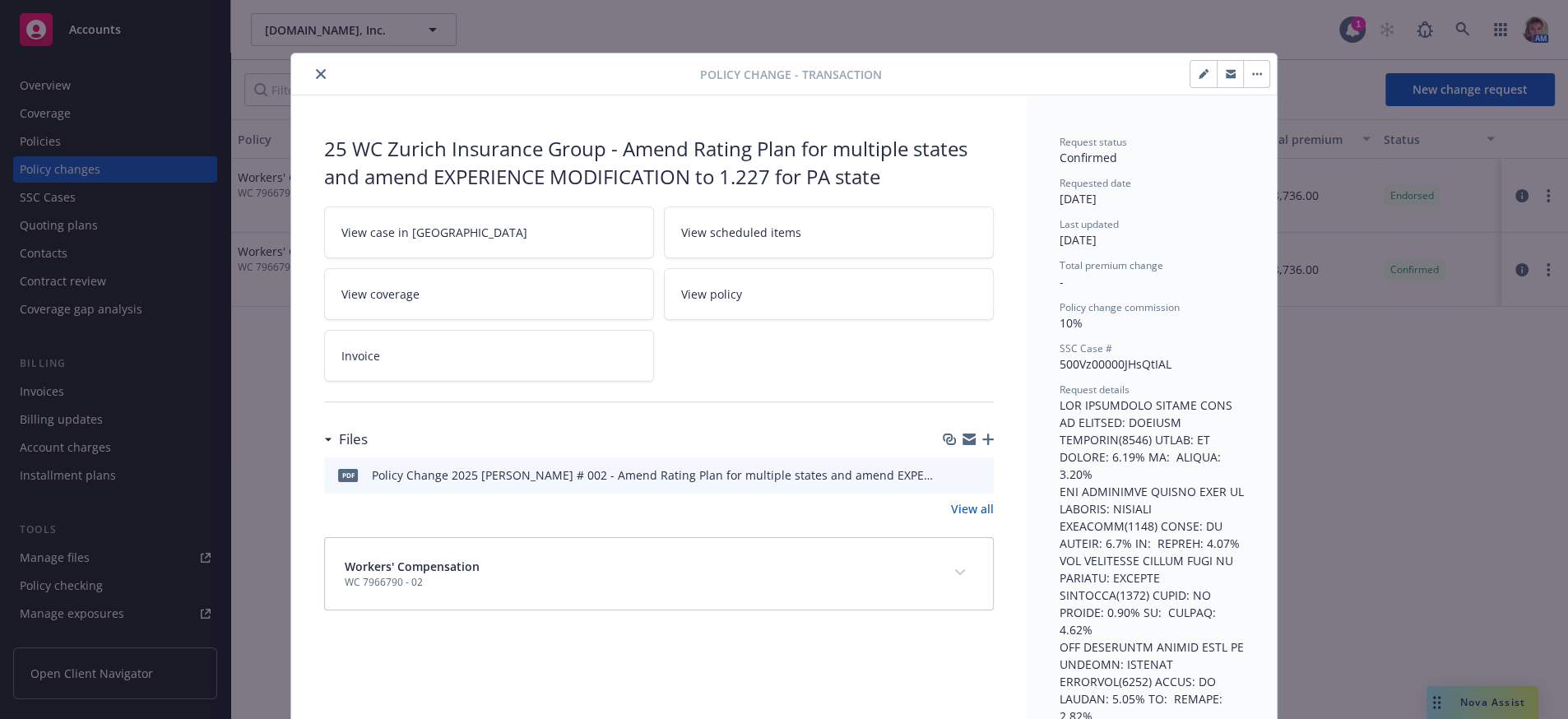
scroll to position [48, 0]
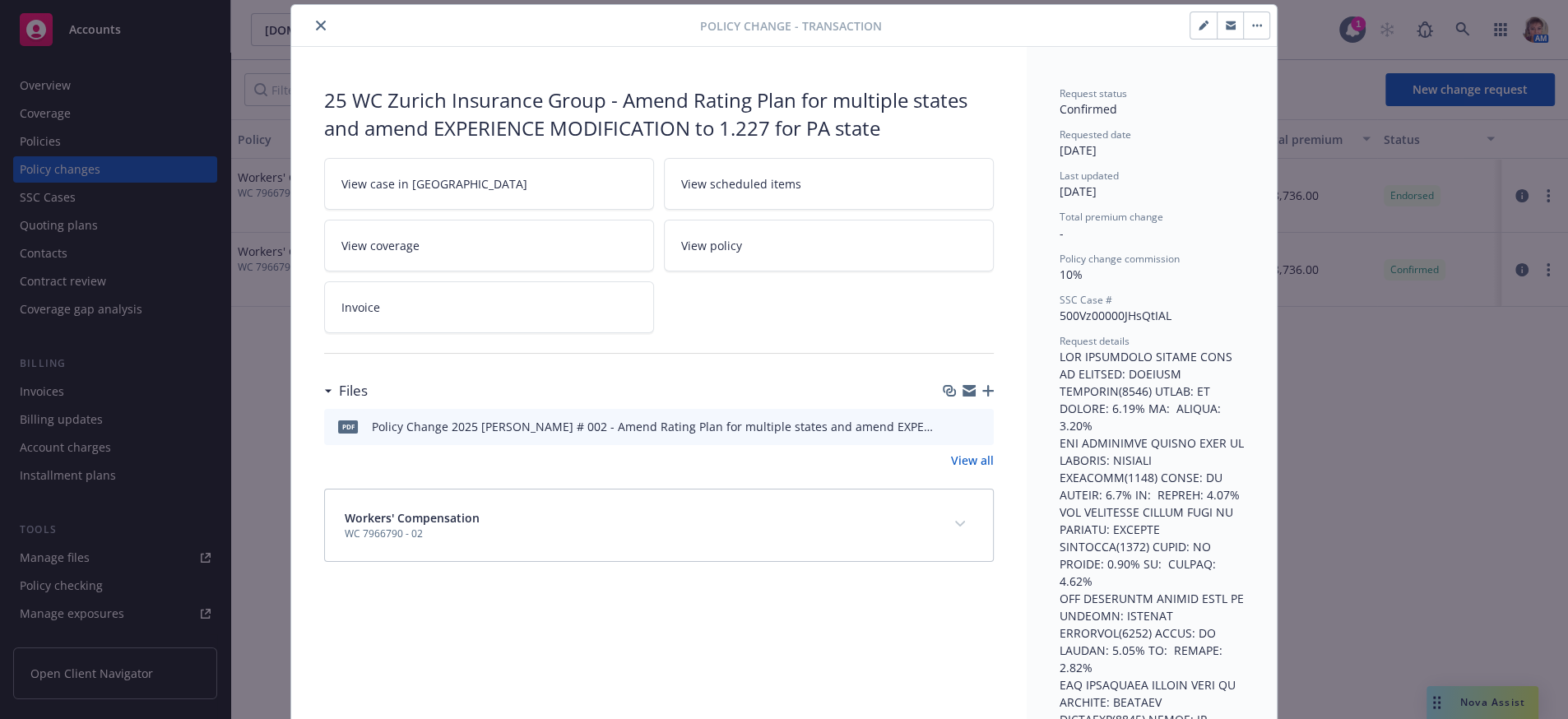
click at [316, 30] on icon "close" at bounding box center [321, 26] width 10 height 10
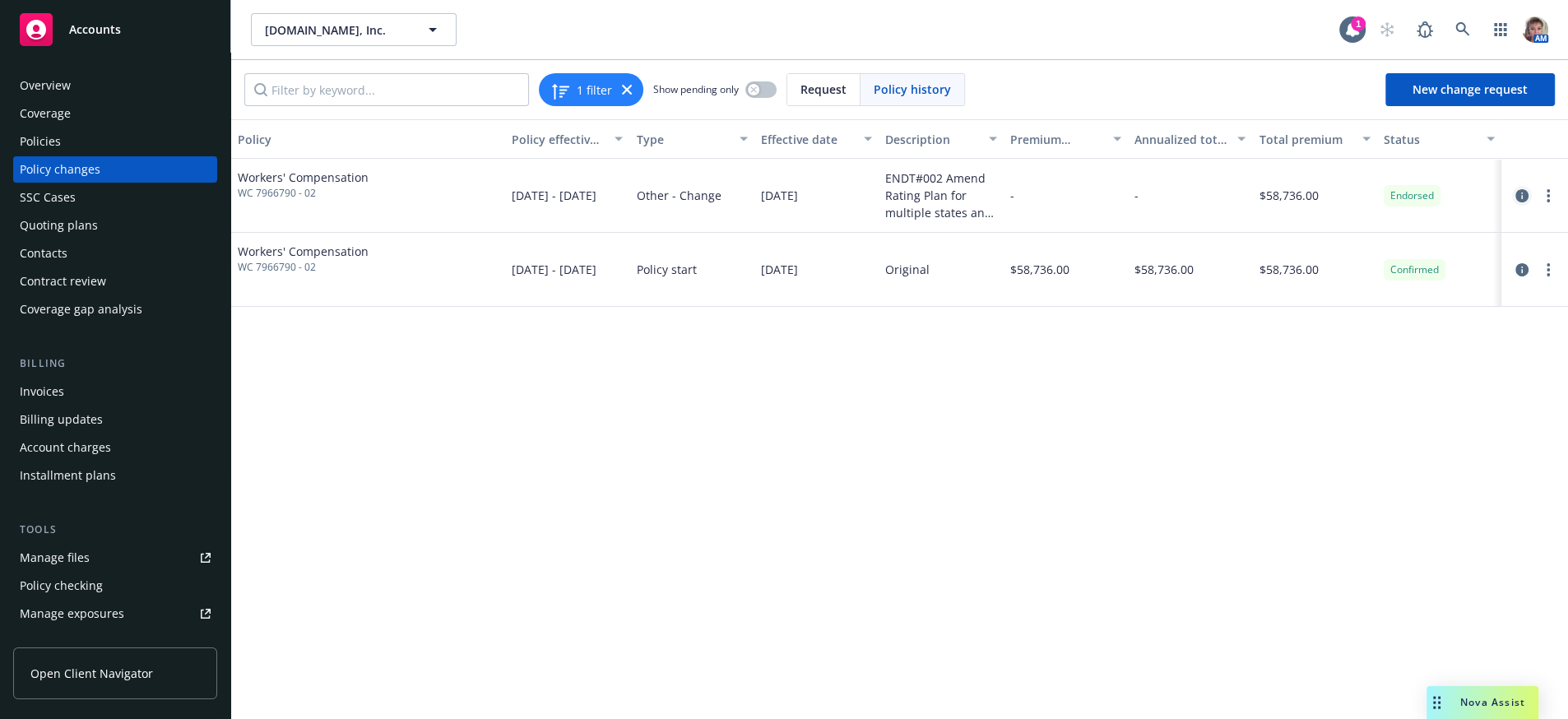
click at [1523, 203] on icon "circleInformation" at bounding box center [1522, 195] width 13 height 13
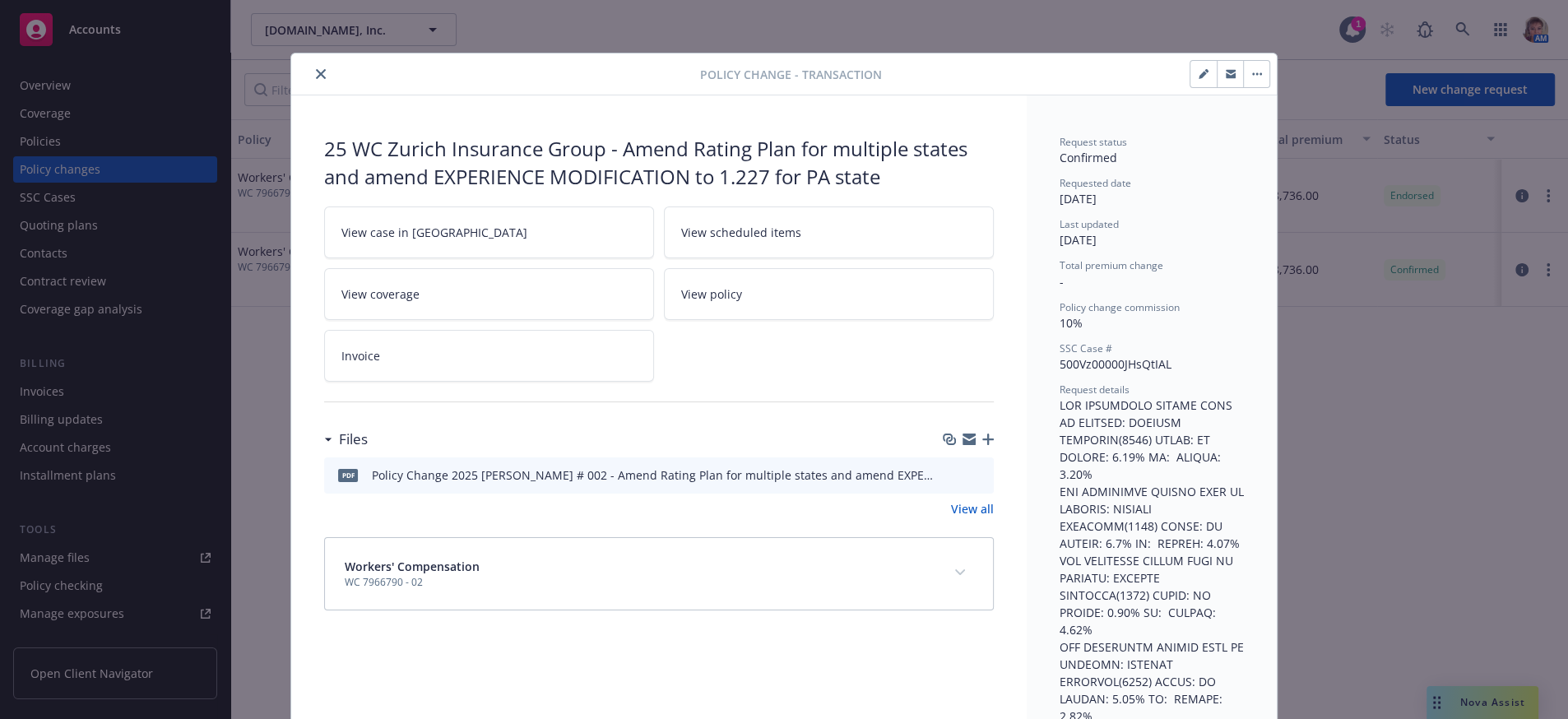
scroll to position [48, 0]
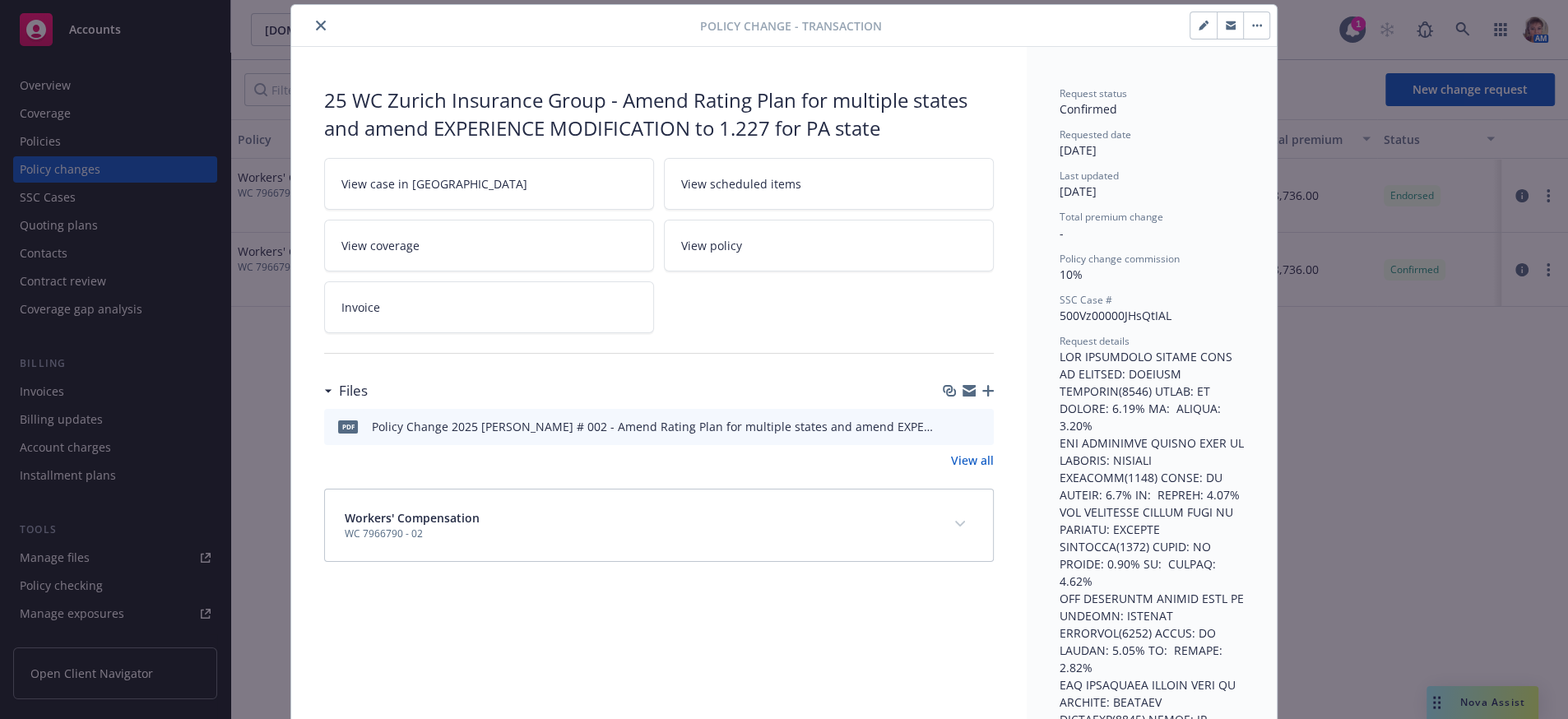
click at [948, 434] on button "download file" at bounding box center [951, 425] width 17 height 17
click at [322, 25] on button "close" at bounding box center [321, 26] width 20 height 20
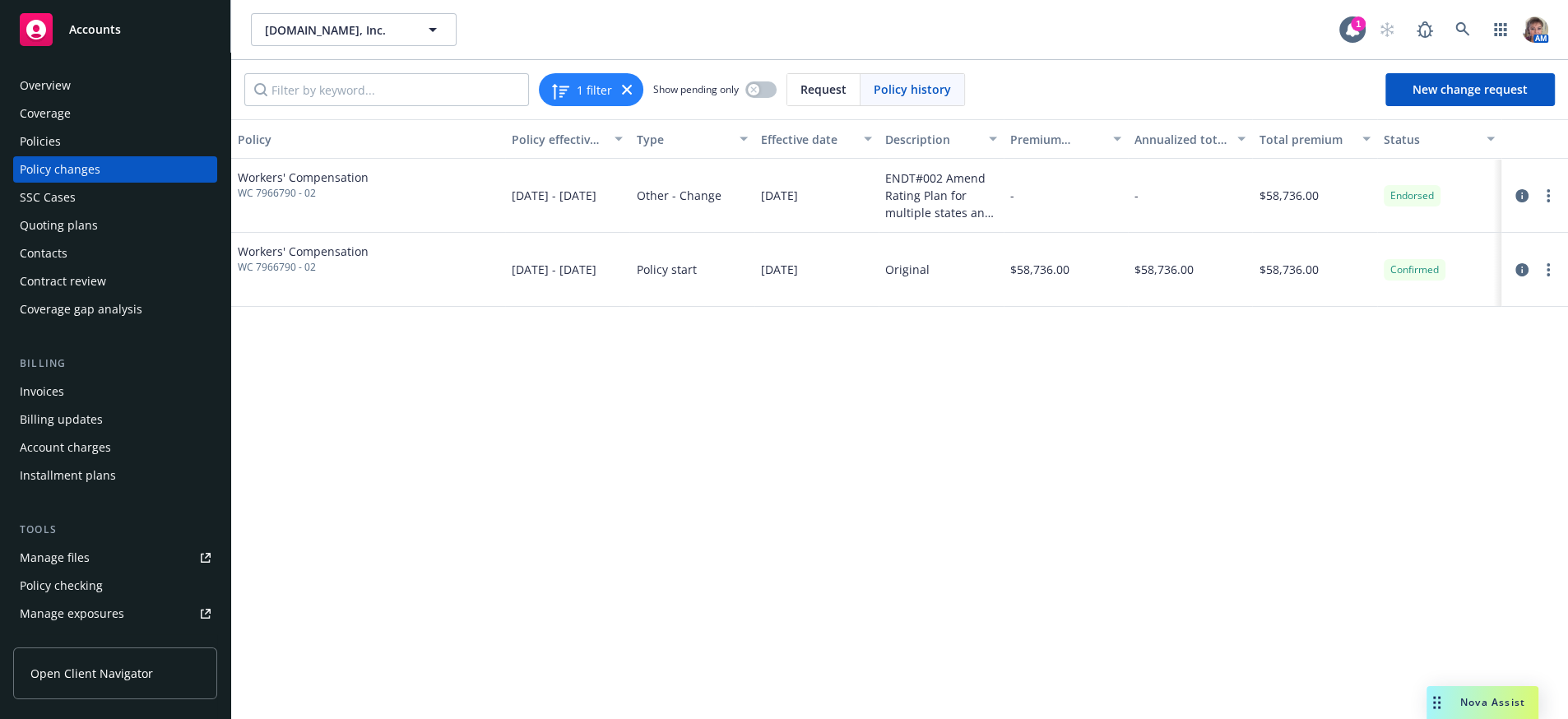
click at [796, 454] on div "Policy Policy effective dates Type Effective date Description Premium change An…" at bounding box center [900, 415] width 1337 height 592
